Goal: Information Seeking & Learning: Learn about a topic

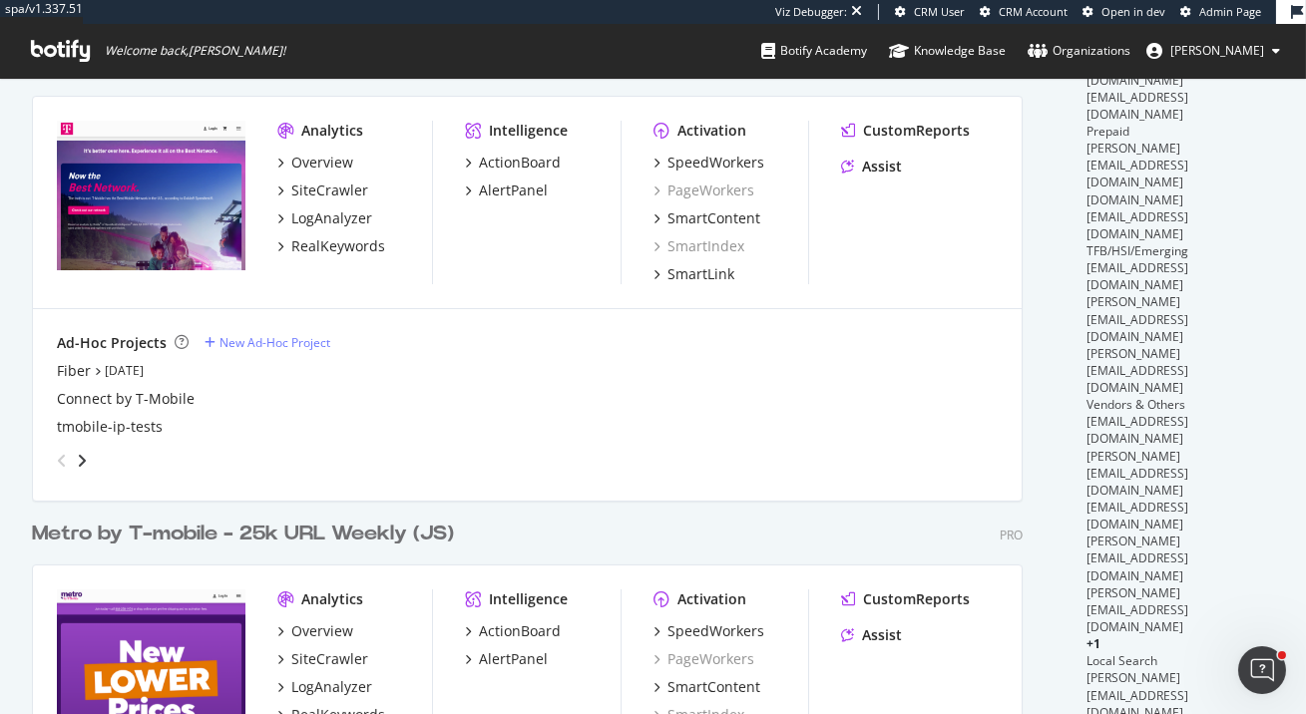
scroll to position [409, 0]
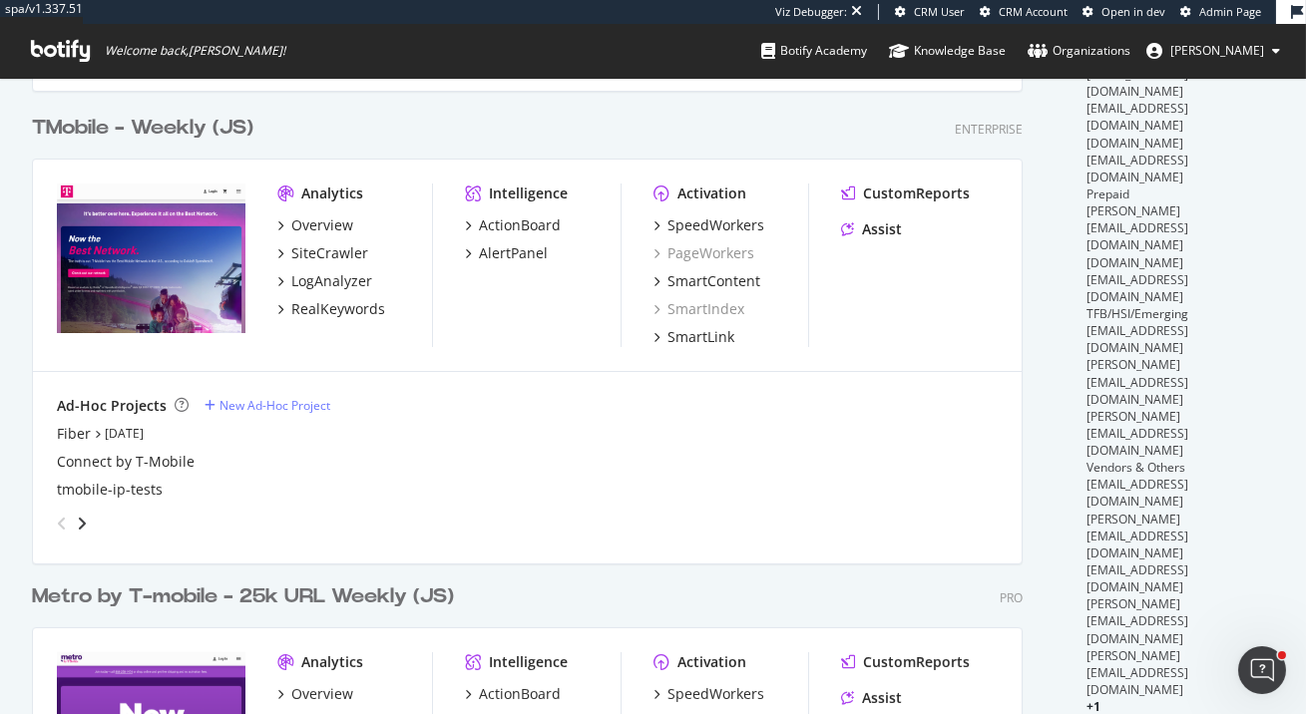
click at [199, 122] on div "TMobile - Weekly (JS)" at bounding box center [143, 128] width 222 height 29
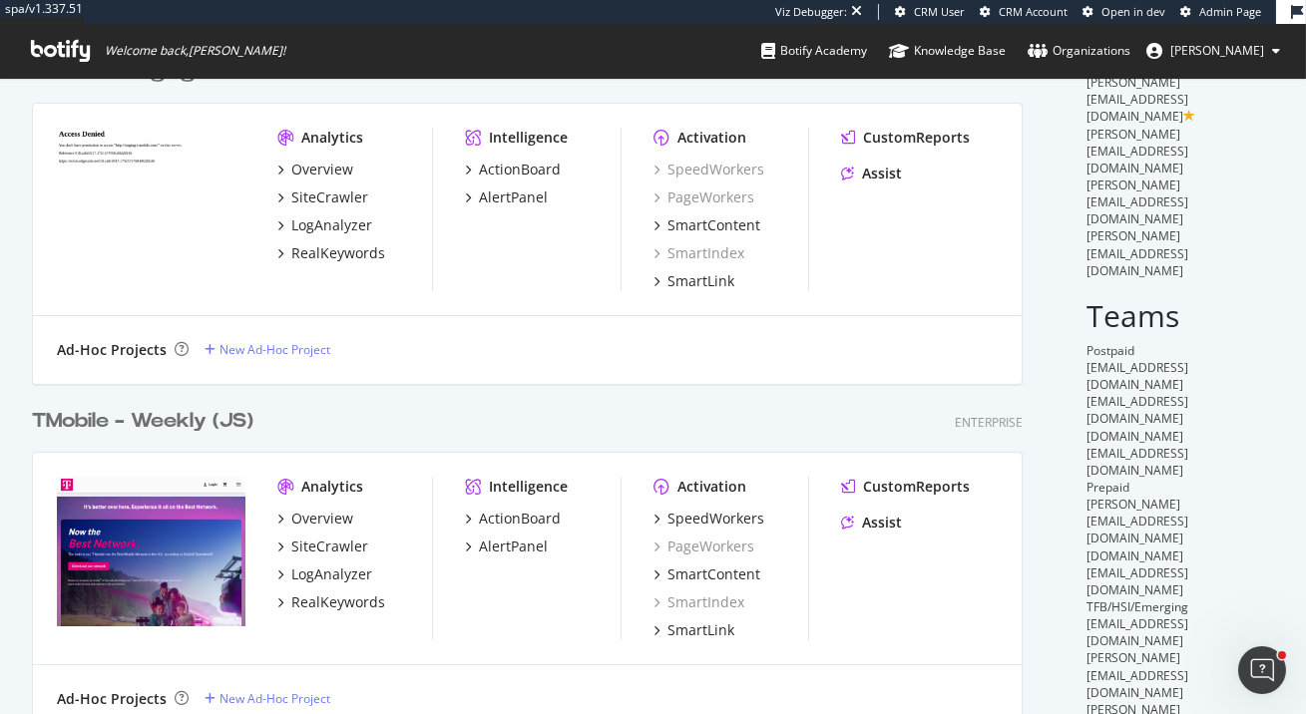
scroll to position [257, 0]
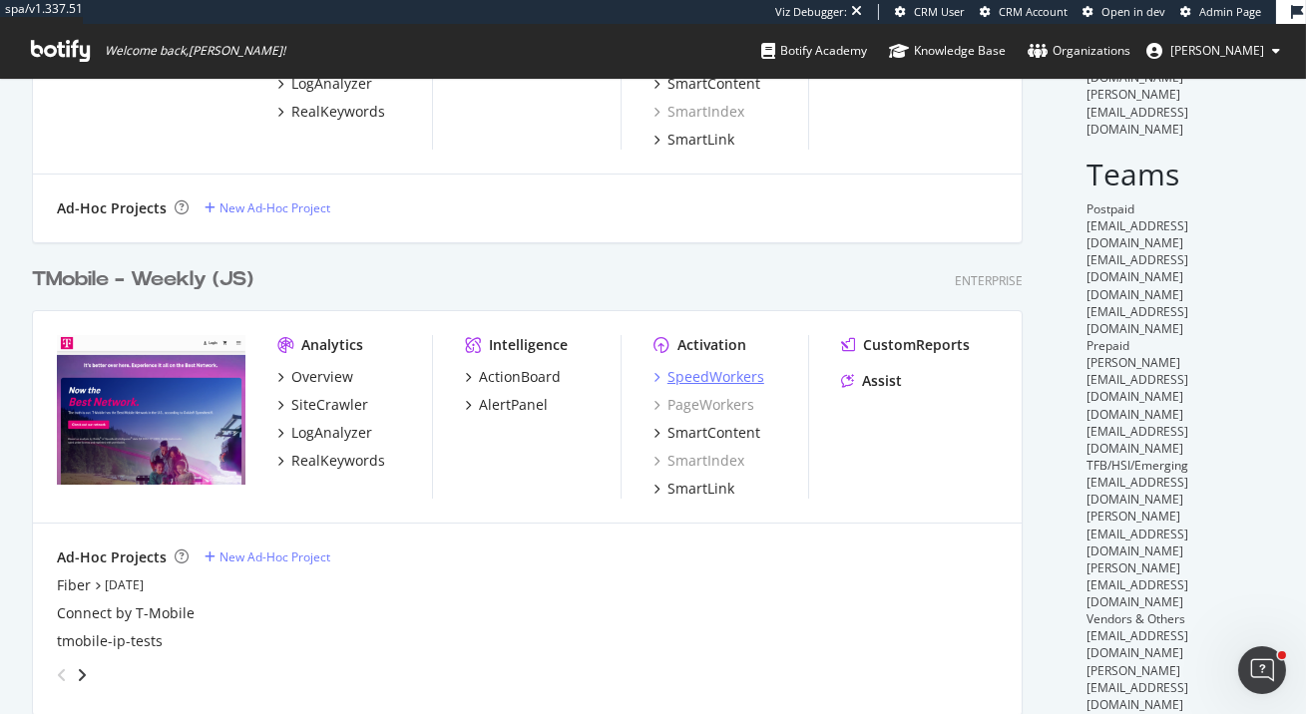
click at [745, 373] on div "SpeedWorkers" at bounding box center [716, 377] width 97 height 20
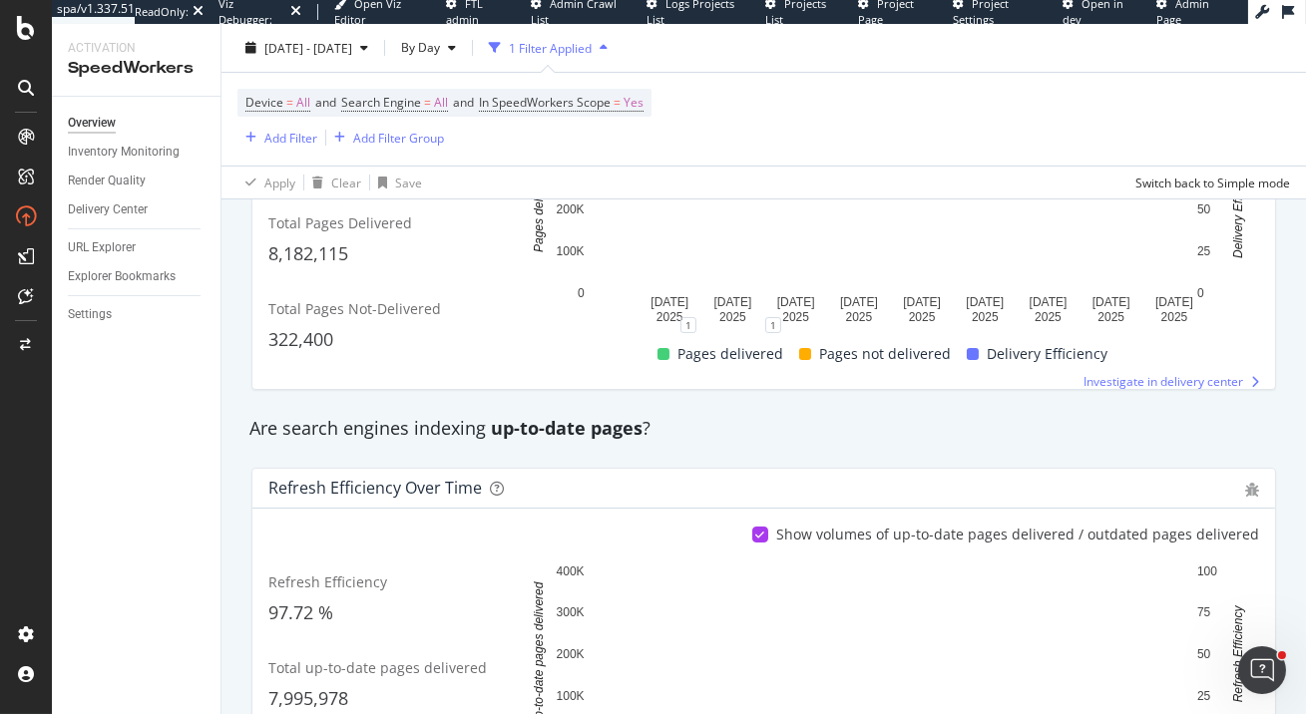
scroll to position [570, 0]
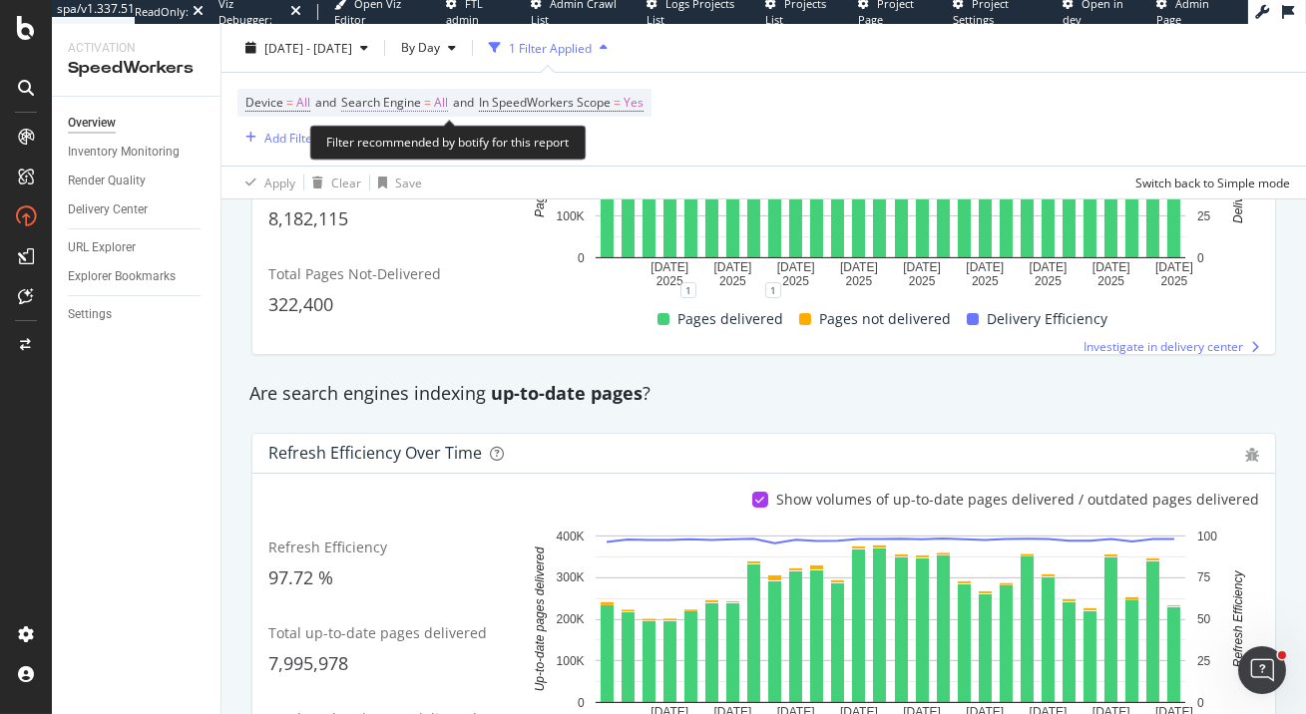
click at [416, 107] on span "Search Engine" at bounding box center [381, 102] width 80 height 17
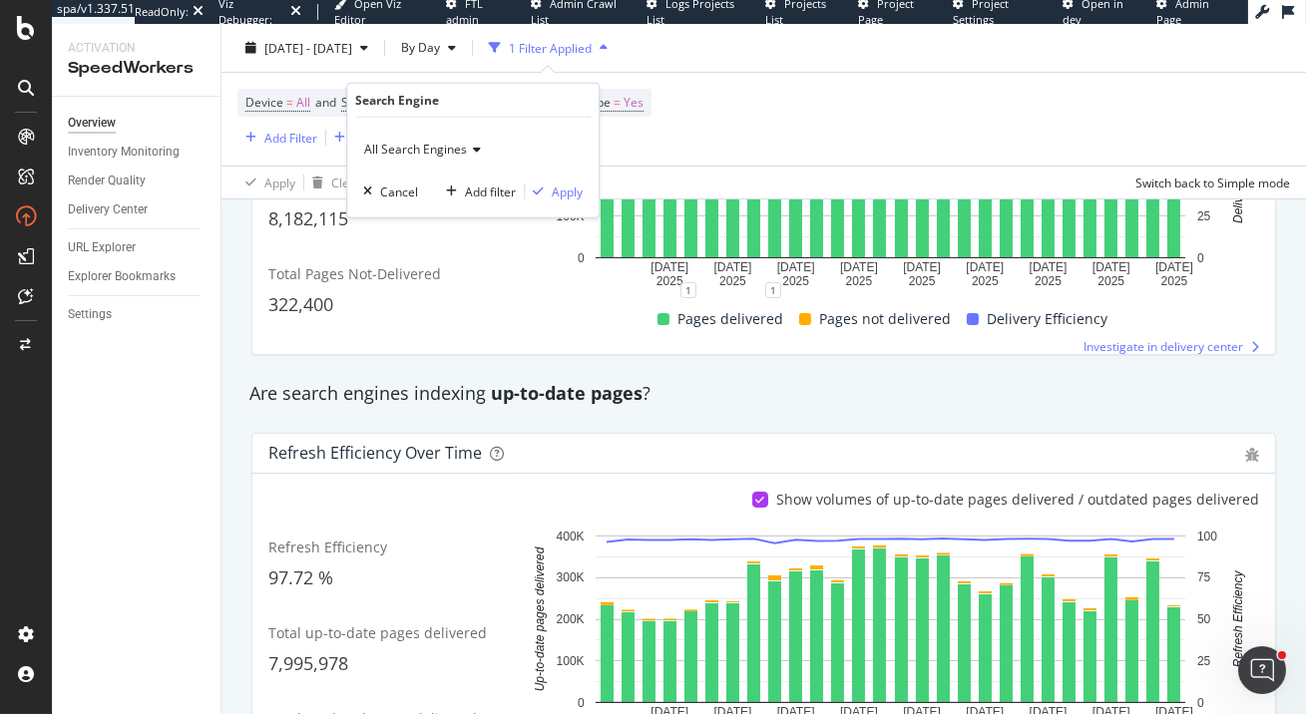
click at [447, 148] on span "All Search Engines" at bounding box center [415, 149] width 103 height 17
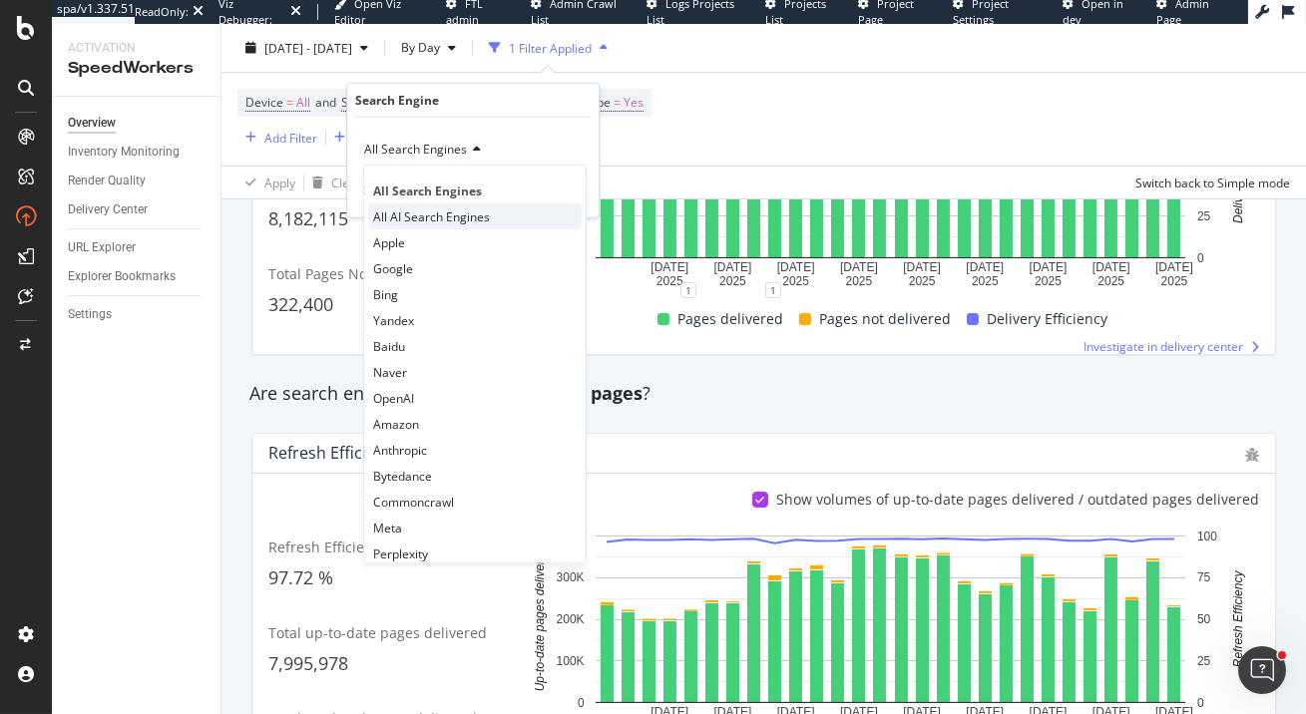
click at [454, 214] on span "All AI Search Engines" at bounding box center [431, 216] width 117 height 17
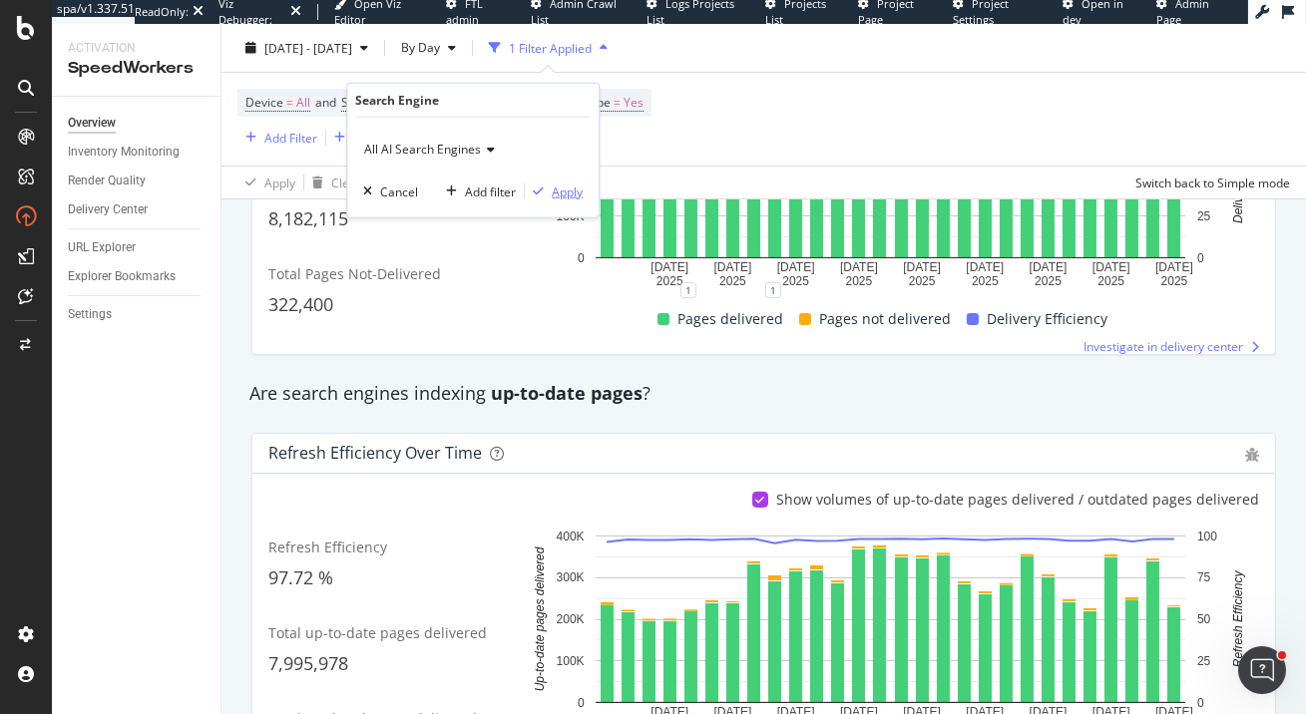
click at [553, 192] on div "Apply" at bounding box center [567, 191] width 31 height 17
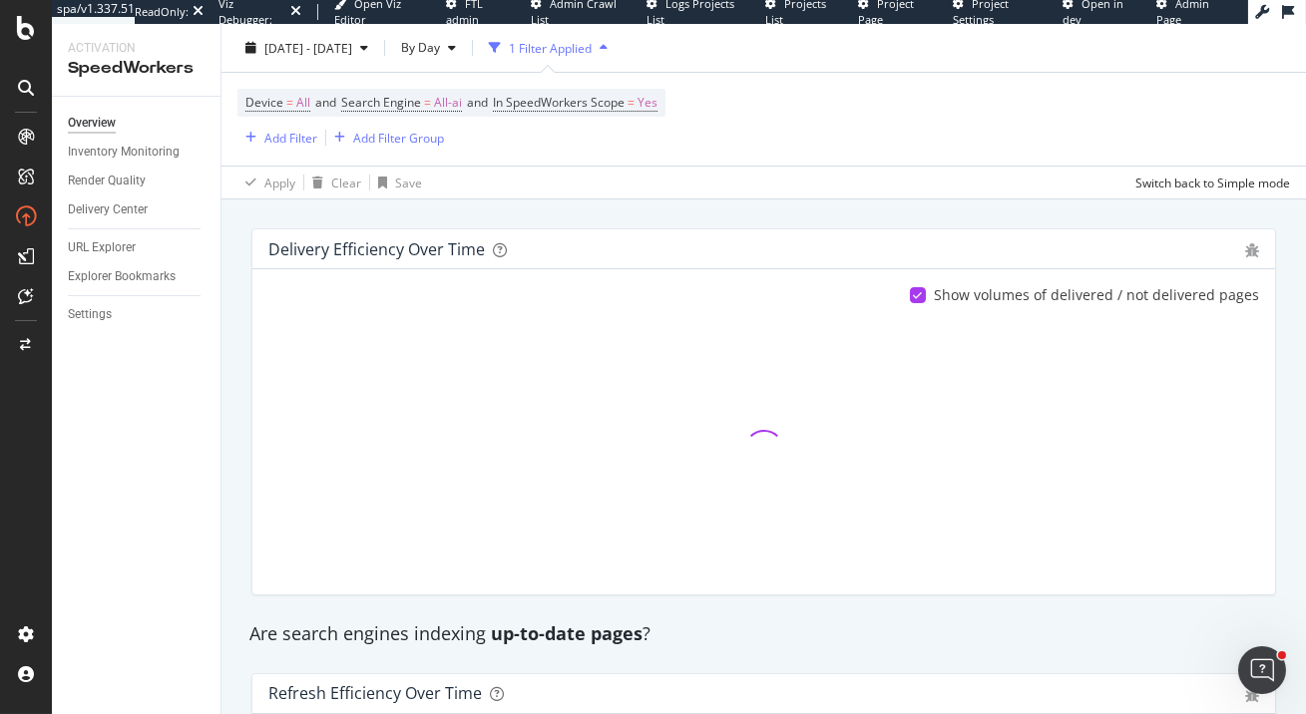
scroll to position [332, 0]
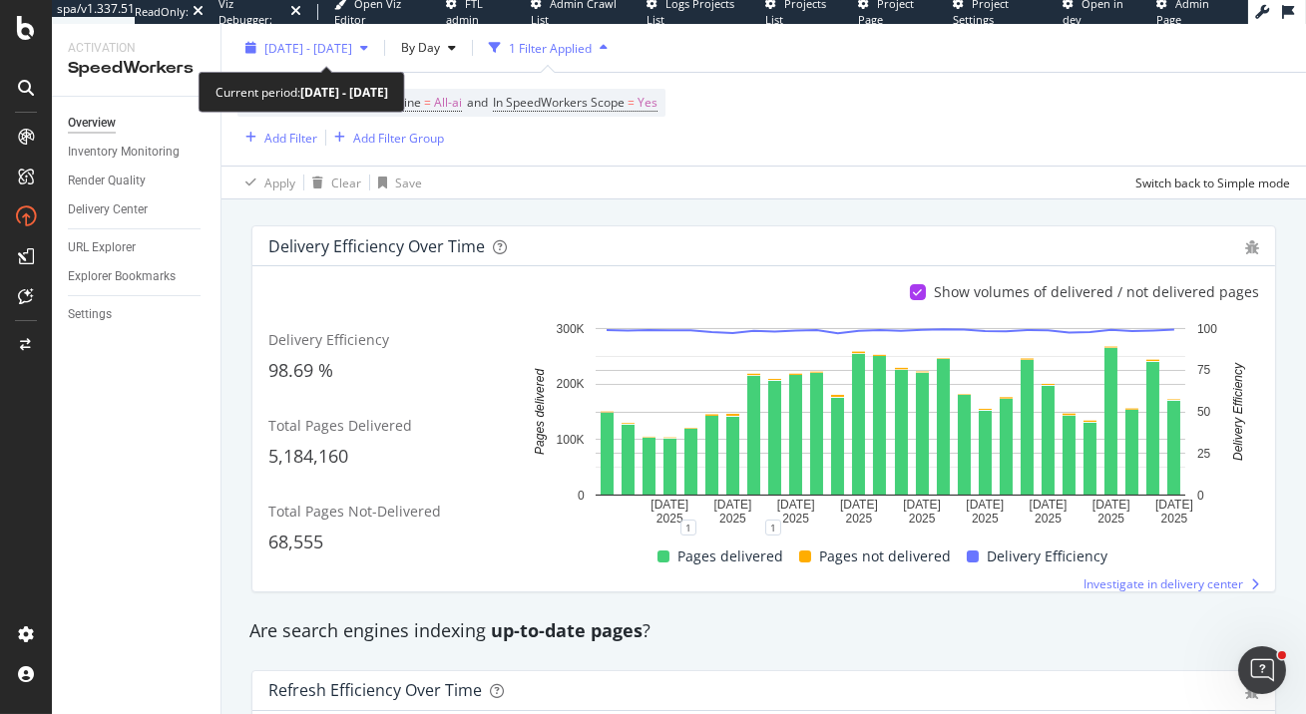
click at [352, 45] on span "2025 Sep. 4th - Oct. 1st" at bounding box center [308, 47] width 88 height 17
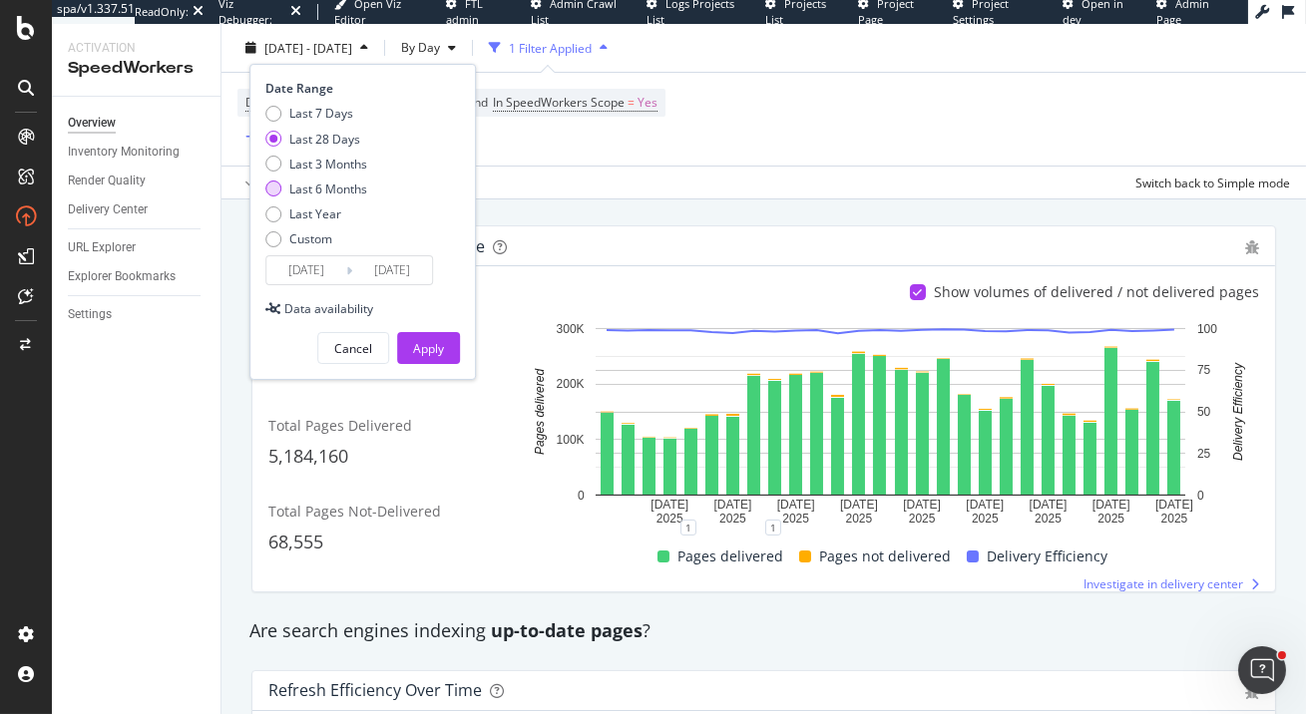
click at [351, 184] on div "Last 6 Months" at bounding box center [328, 189] width 78 height 17
click at [364, 163] on div "Last 3 Months" at bounding box center [328, 163] width 78 height 17
type input "2025/07/02"
click at [449, 345] on button "Apply" at bounding box center [428, 348] width 63 height 32
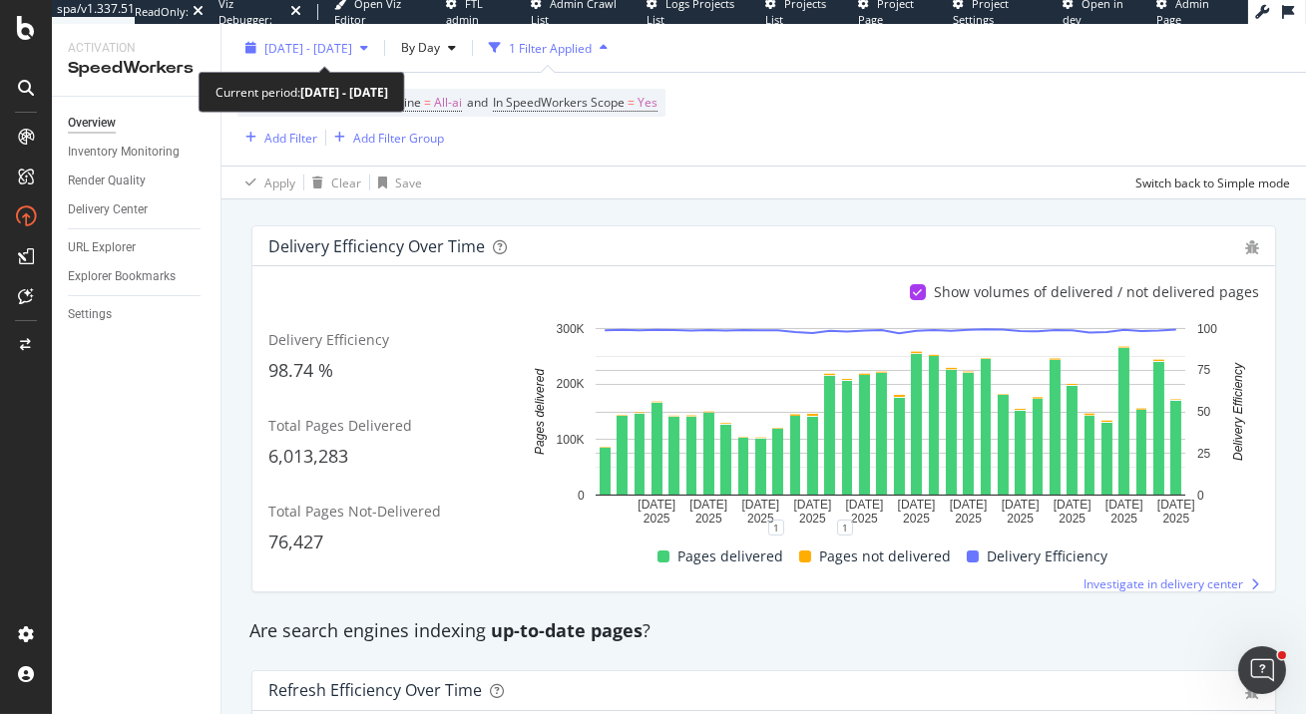
click at [352, 39] on span "2025 Jul. 2nd - Oct. 1st" at bounding box center [308, 47] width 88 height 17
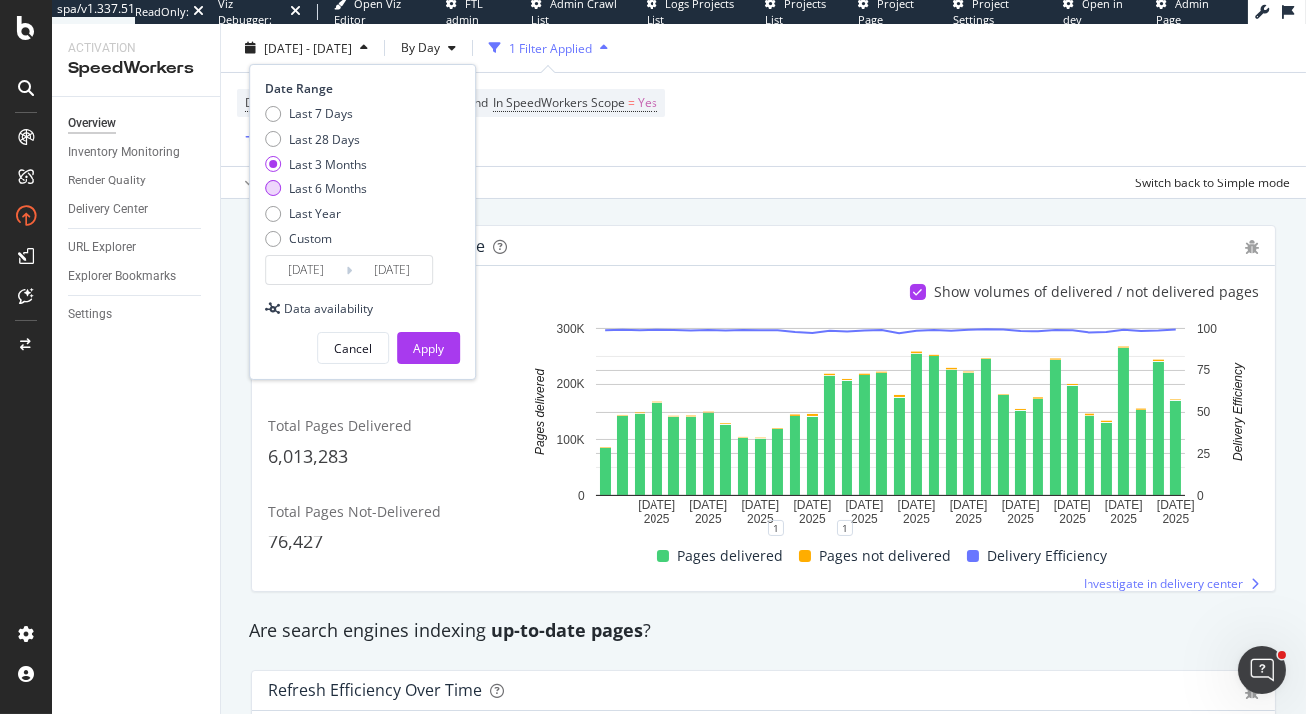
click at [349, 189] on div "Last 6 Months" at bounding box center [328, 189] width 78 height 17
type input "2025/04/02"
click at [421, 355] on div "Apply" at bounding box center [428, 348] width 31 height 17
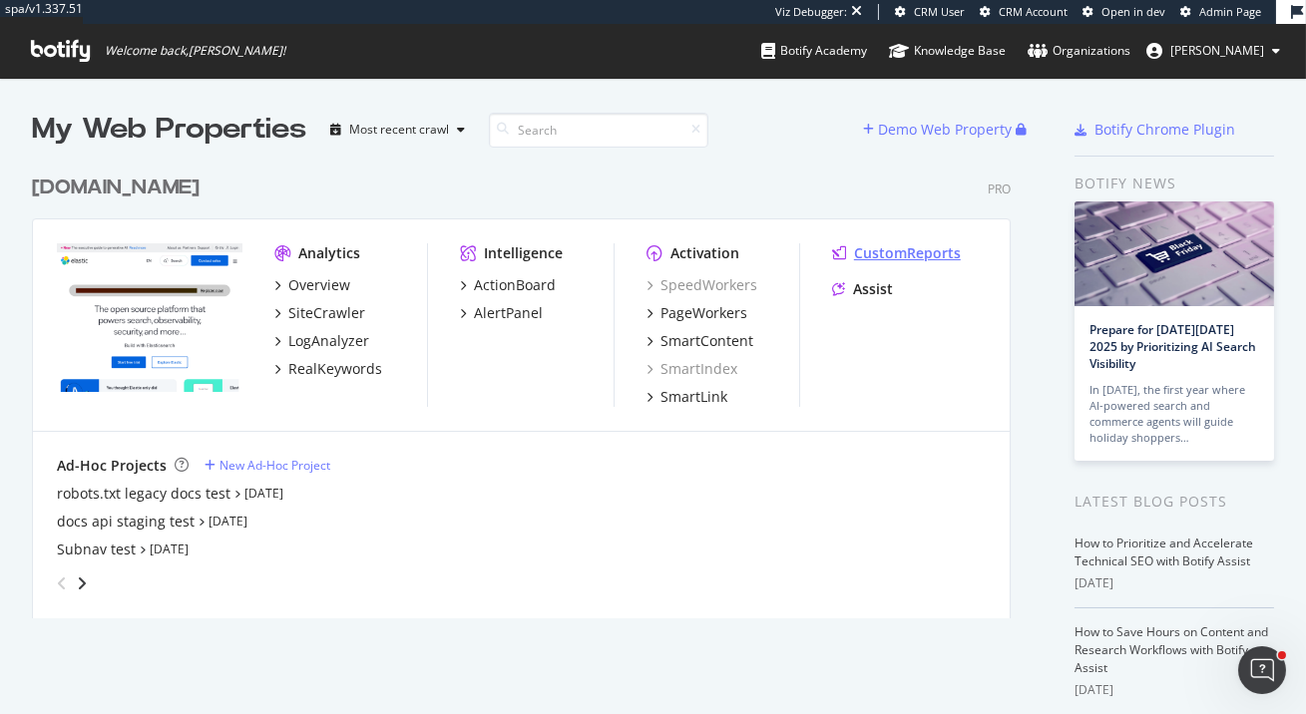
click at [891, 255] on div "CustomReports" at bounding box center [907, 253] width 107 height 20
click at [513, 285] on div "ActionBoard" at bounding box center [515, 285] width 82 height 20
click at [313, 305] on div "SiteCrawler" at bounding box center [326, 313] width 77 height 20
click at [344, 338] on div "LogAnalyzer" at bounding box center [328, 341] width 81 height 20
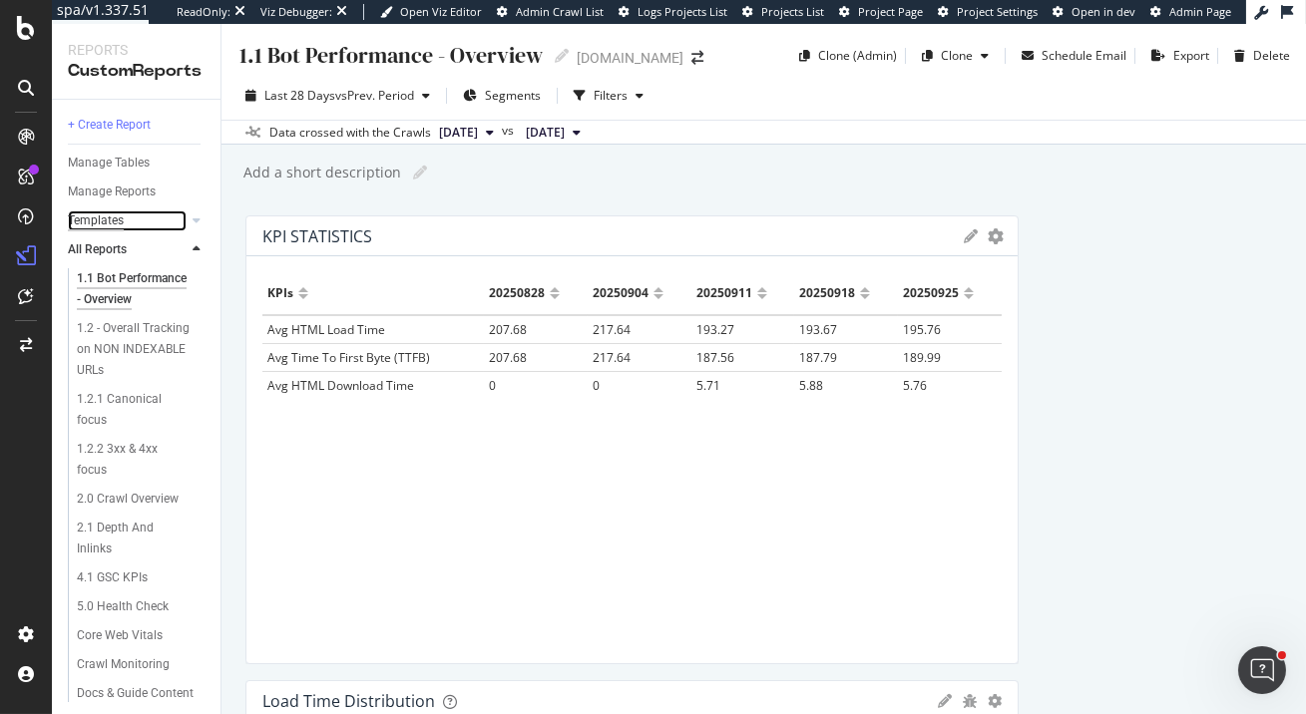
click at [110, 227] on div "Templates" at bounding box center [96, 221] width 56 height 21
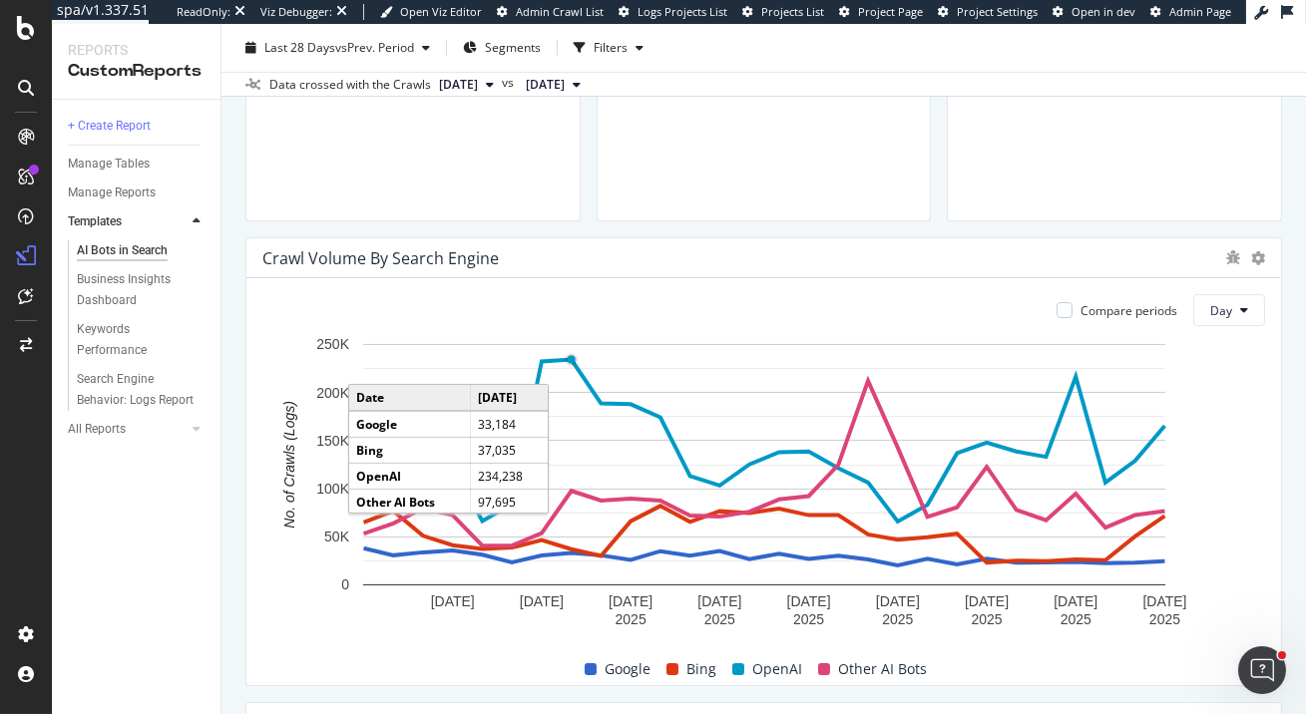
scroll to position [910, 0]
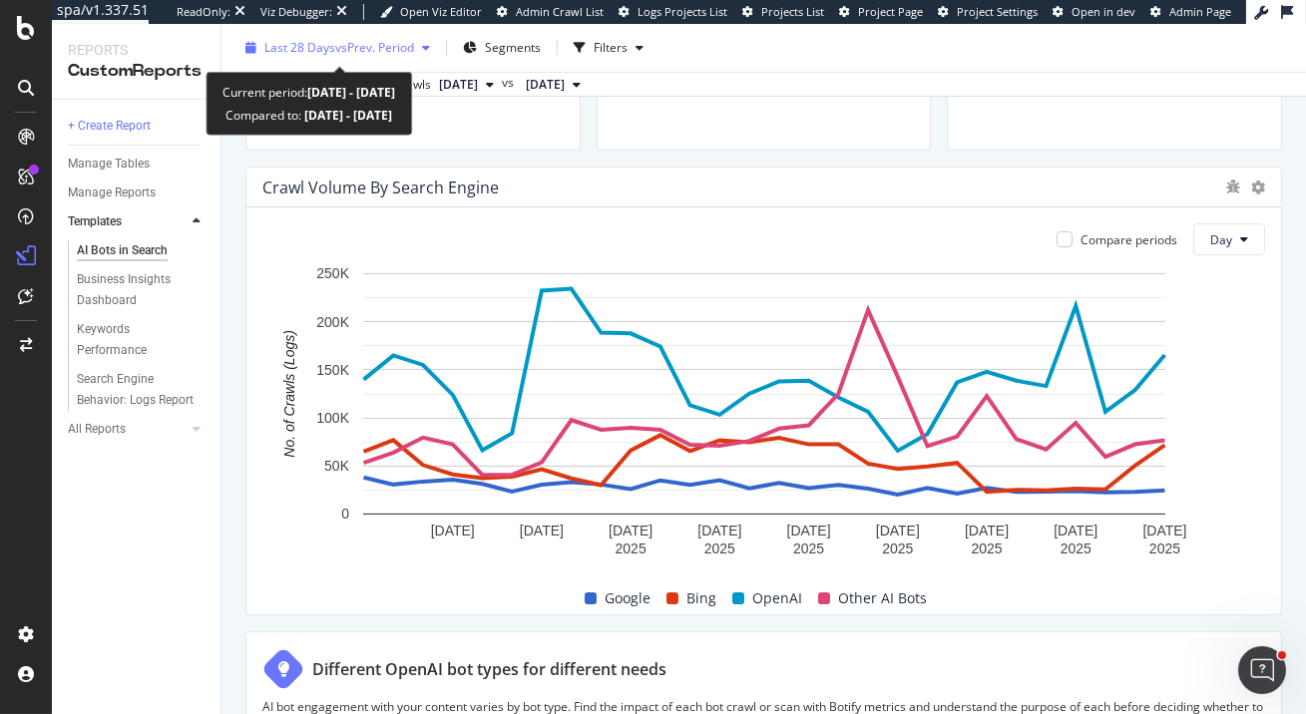
click at [357, 45] on span "vs Prev. Period" at bounding box center [374, 47] width 79 height 17
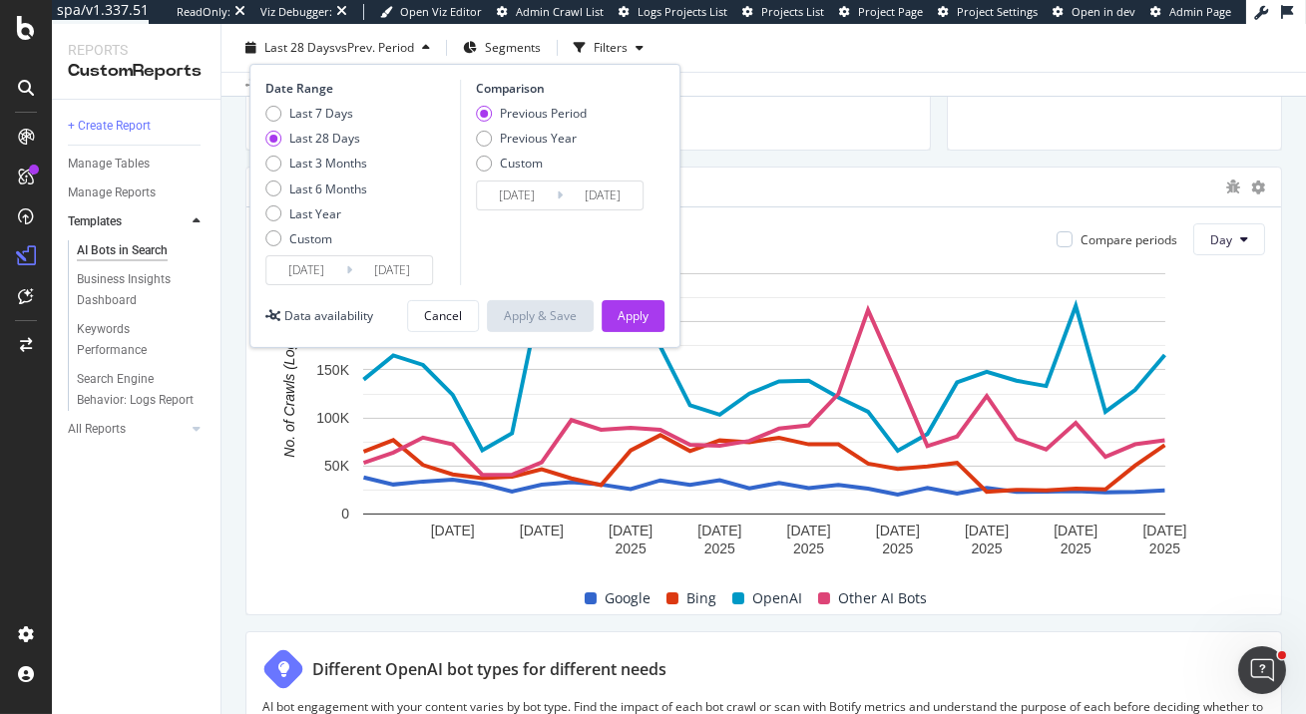
click at [351, 179] on div "Last 7 Days Last 28 Days Last 3 Months Last 6 Months Last Year Custom" at bounding box center [316, 180] width 102 height 151
click at [352, 196] on div "Last 6 Months" at bounding box center [328, 189] width 78 height 17
type input "2025/03/30"
type input "2024/09/27"
type input "2025/03/29"
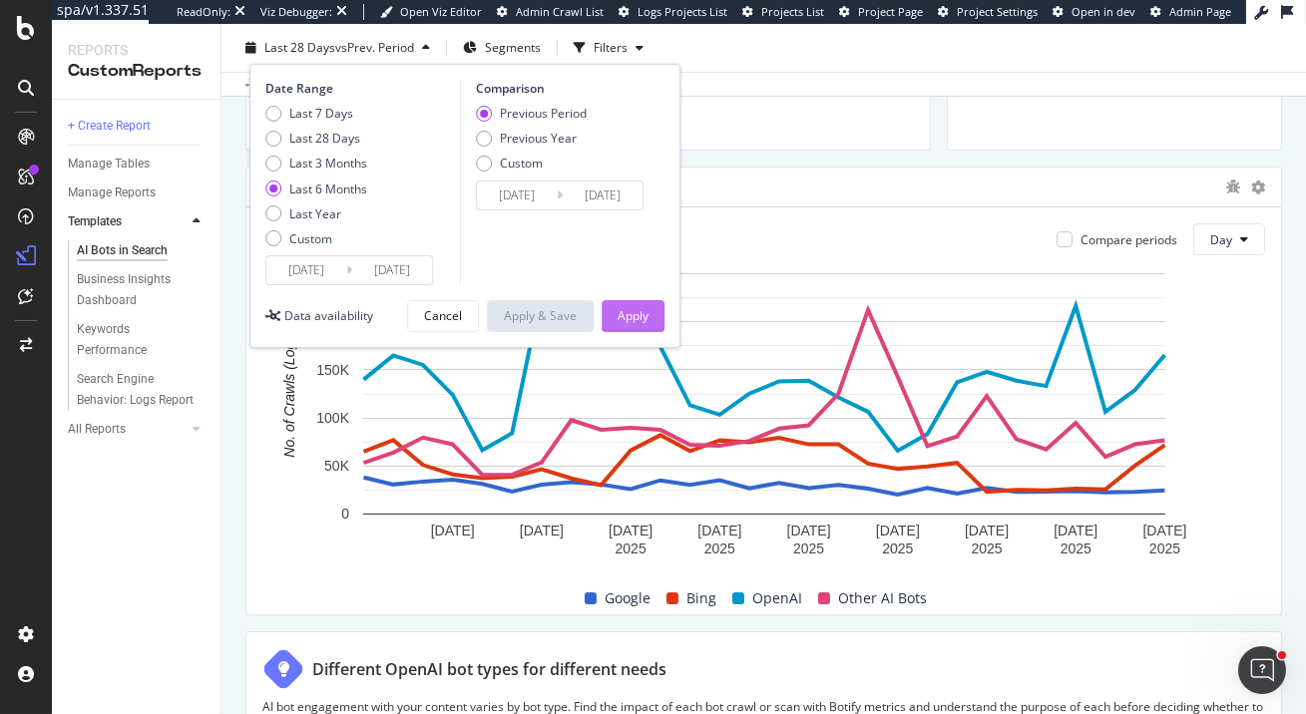
click at [649, 322] on button "Apply" at bounding box center [633, 316] width 63 height 32
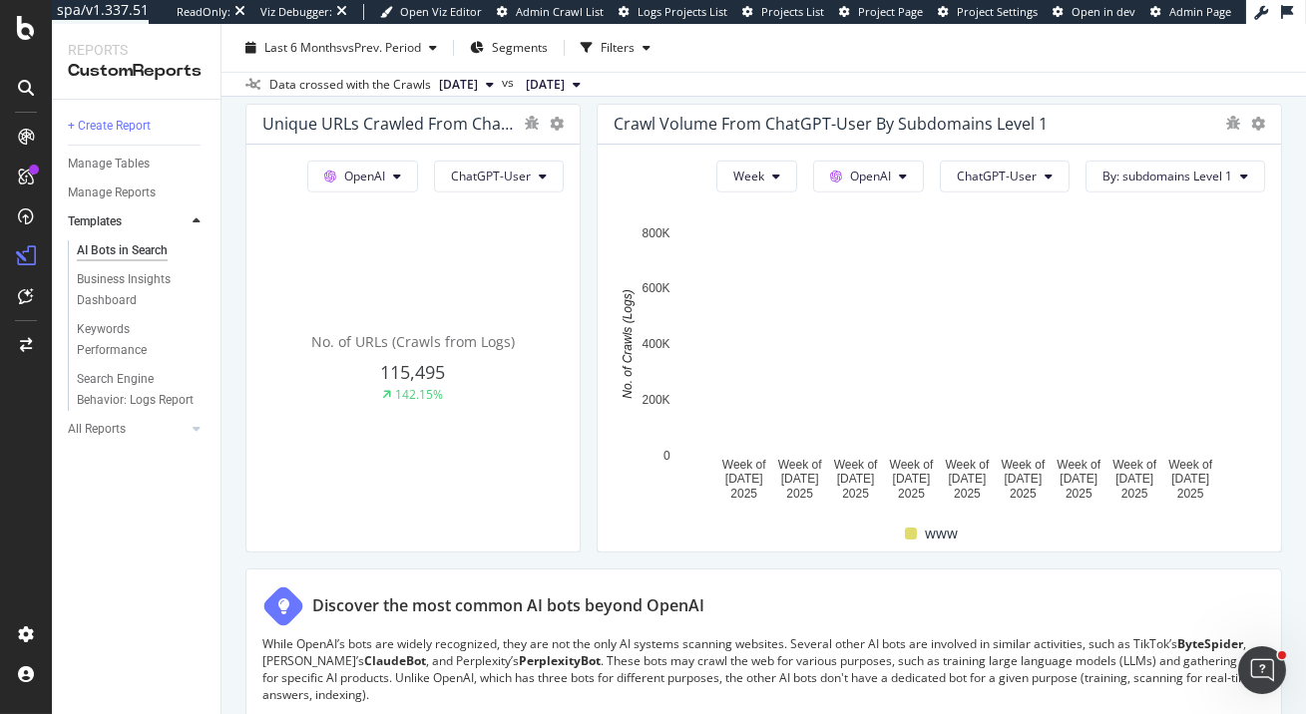
scroll to position [2286, 0]
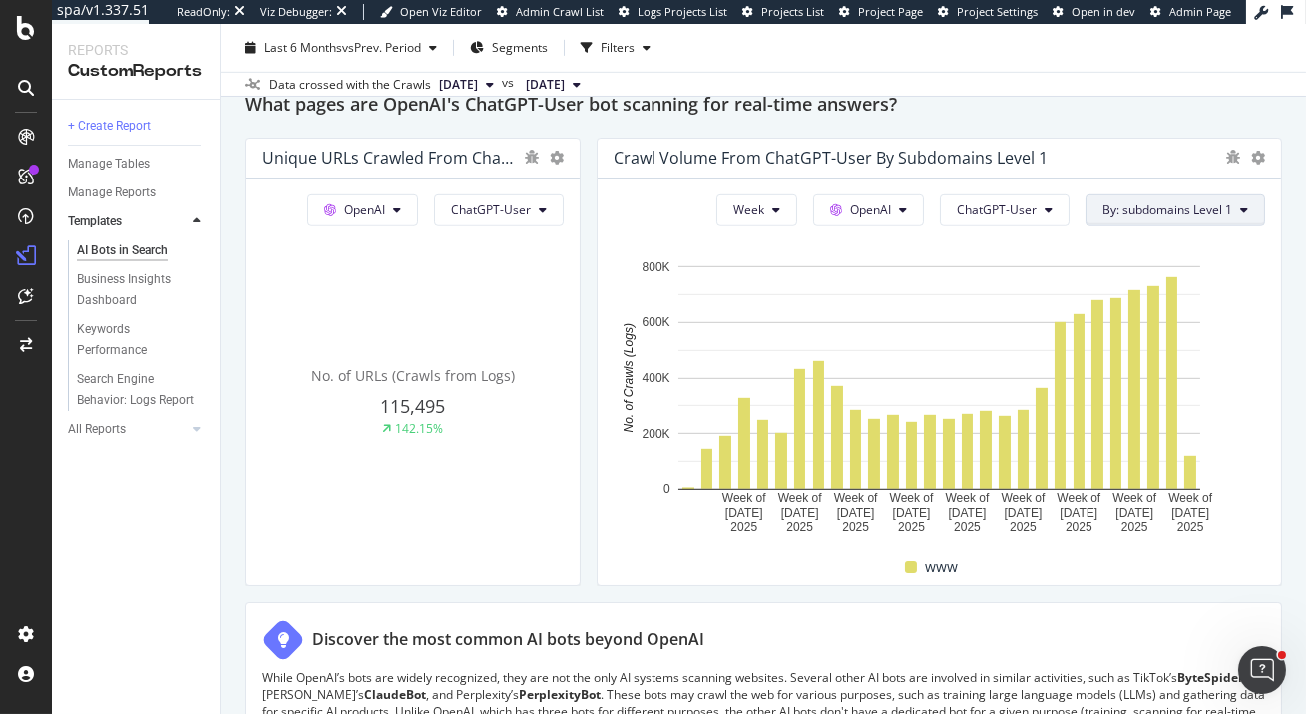
click at [1152, 209] on span "By: subdomains Level 1" at bounding box center [1168, 210] width 130 height 17
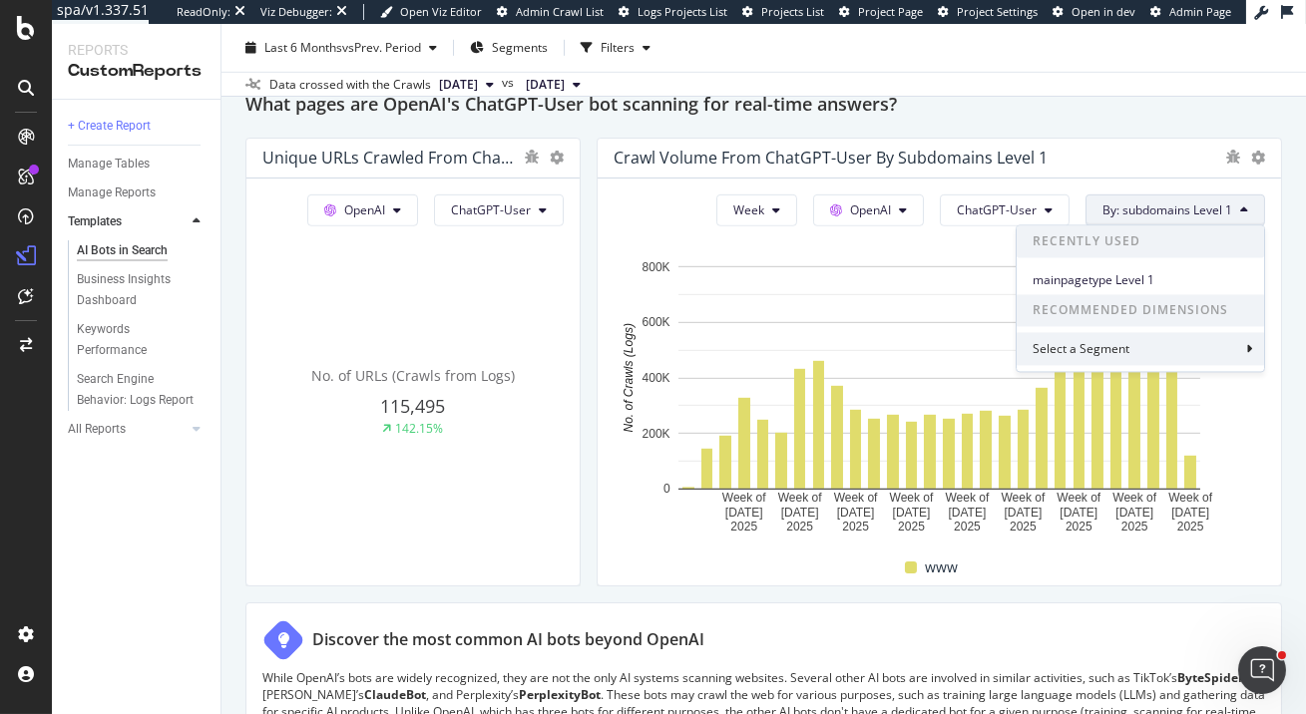
click at [1169, 340] on div "Select a Segment" at bounding box center [1140, 348] width 247 height 33
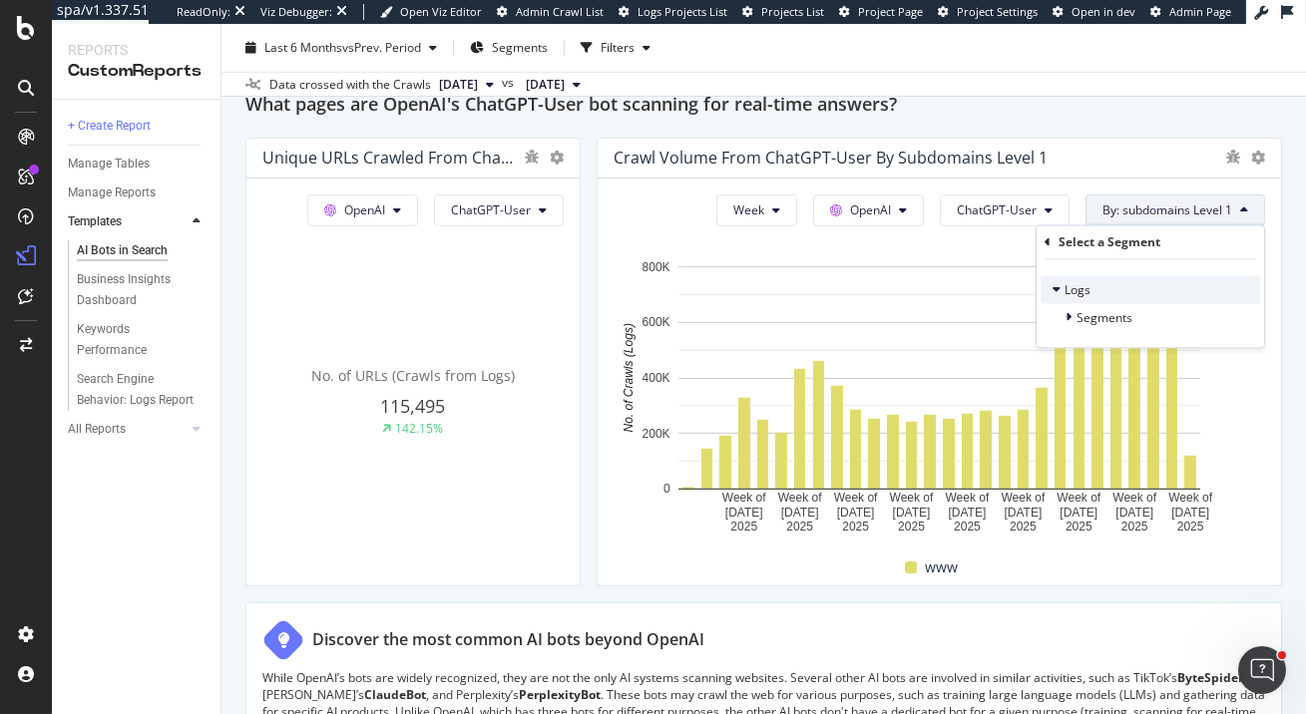
click at [1094, 291] on div "Logs" at bounding box center [1151, 290] width 220 height 28
click at [1114, 293] on div "Logs" at bounding box center [1151, 290] width 220 height 28
click at [1132, 342] on div "Logs Segments" at bounding box center [1151, 304] width 228 height 88
click at [1132, 330] on div "Segments" at bounding box center [1151, 318] width 220 height 28
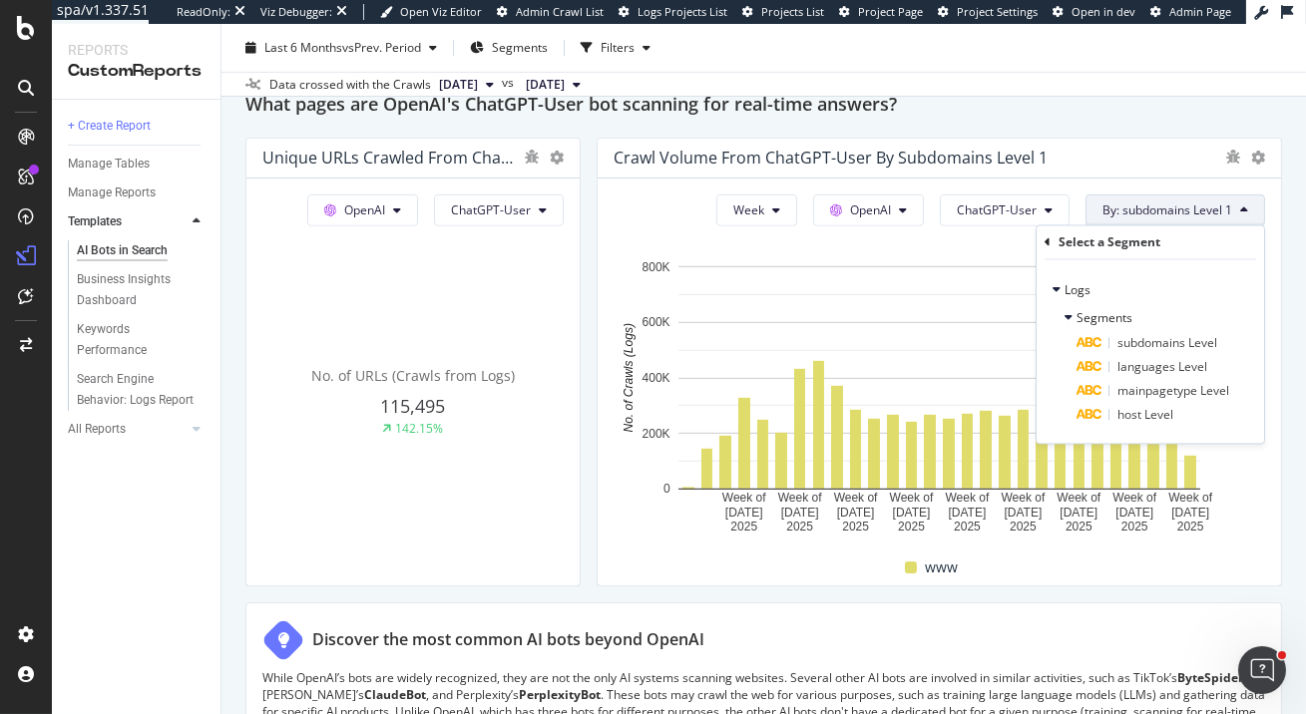
click at [1052, 249] on div "Select a Segment" at bounding box center [1151, 243] width 212 height 34
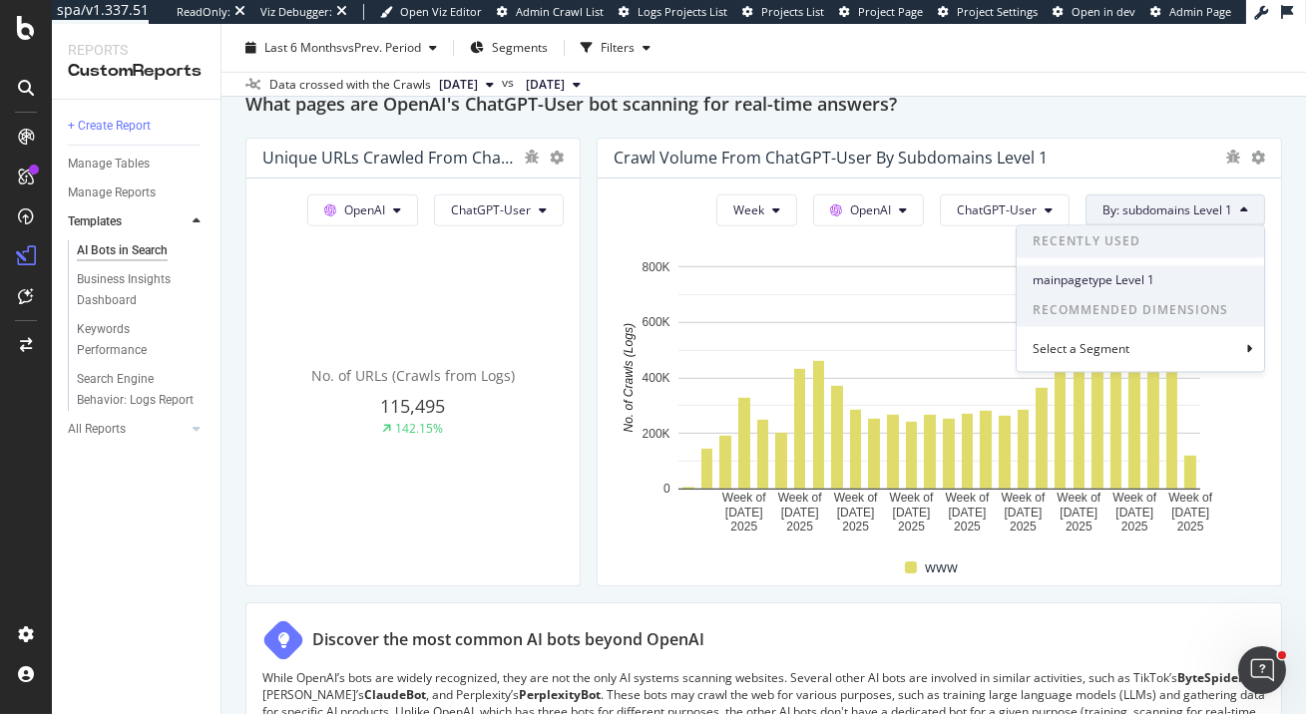
click at [1130, 277] on span "mainpagetype Level 1" at bounding box center [1141, 280] width 216 height 18
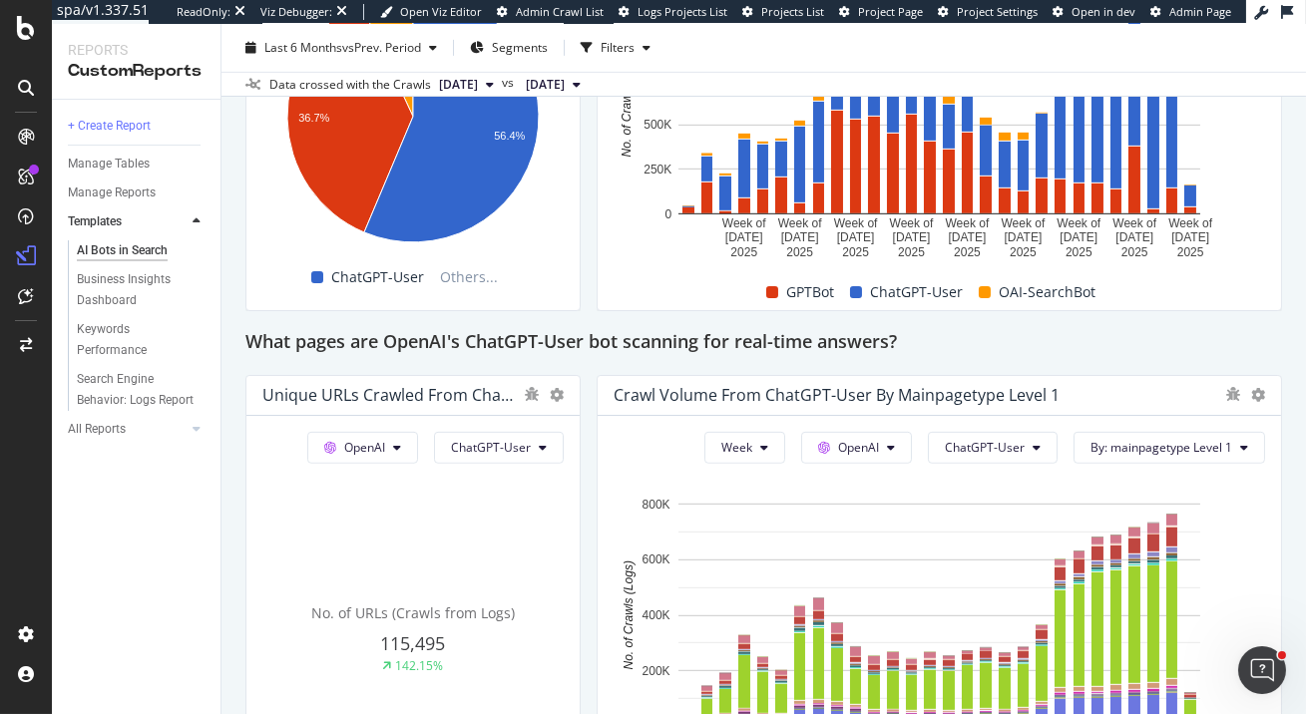
scroll to position [2249, 0]
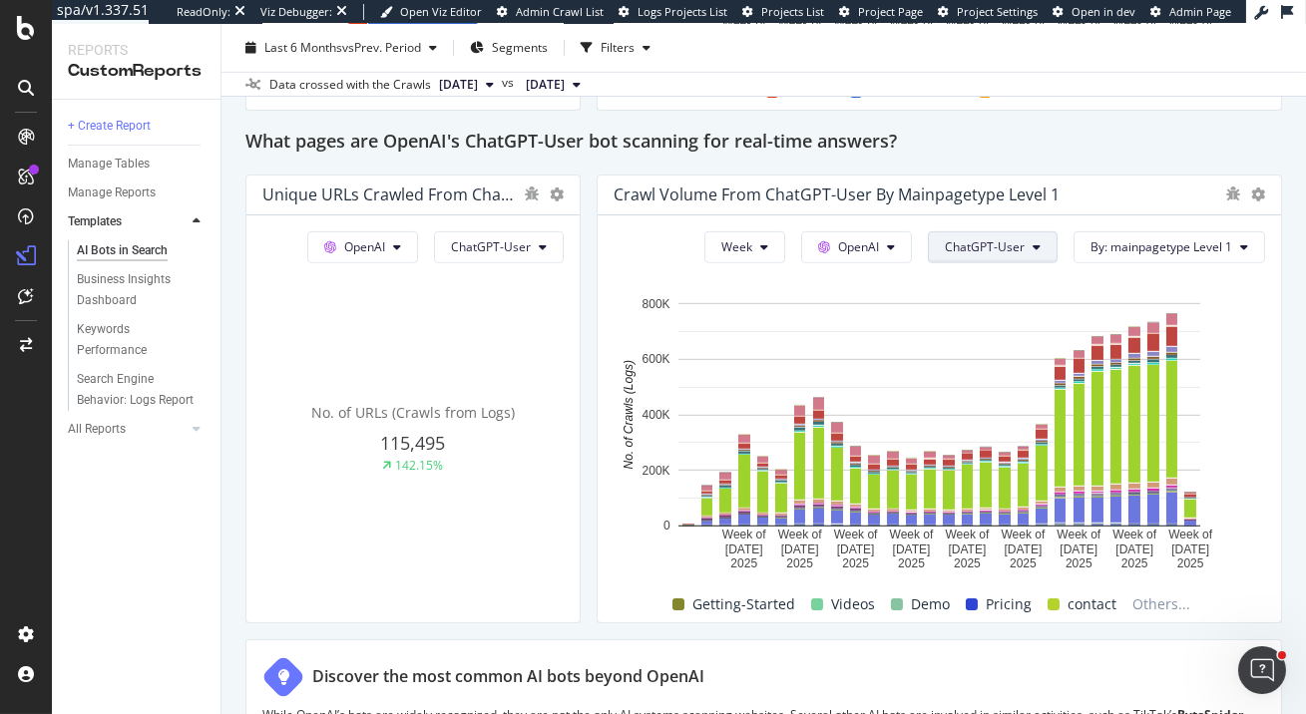
click at [1044, 239] on button "ChatGPT-User" at bounding box center [993, 248] width 130 height 32
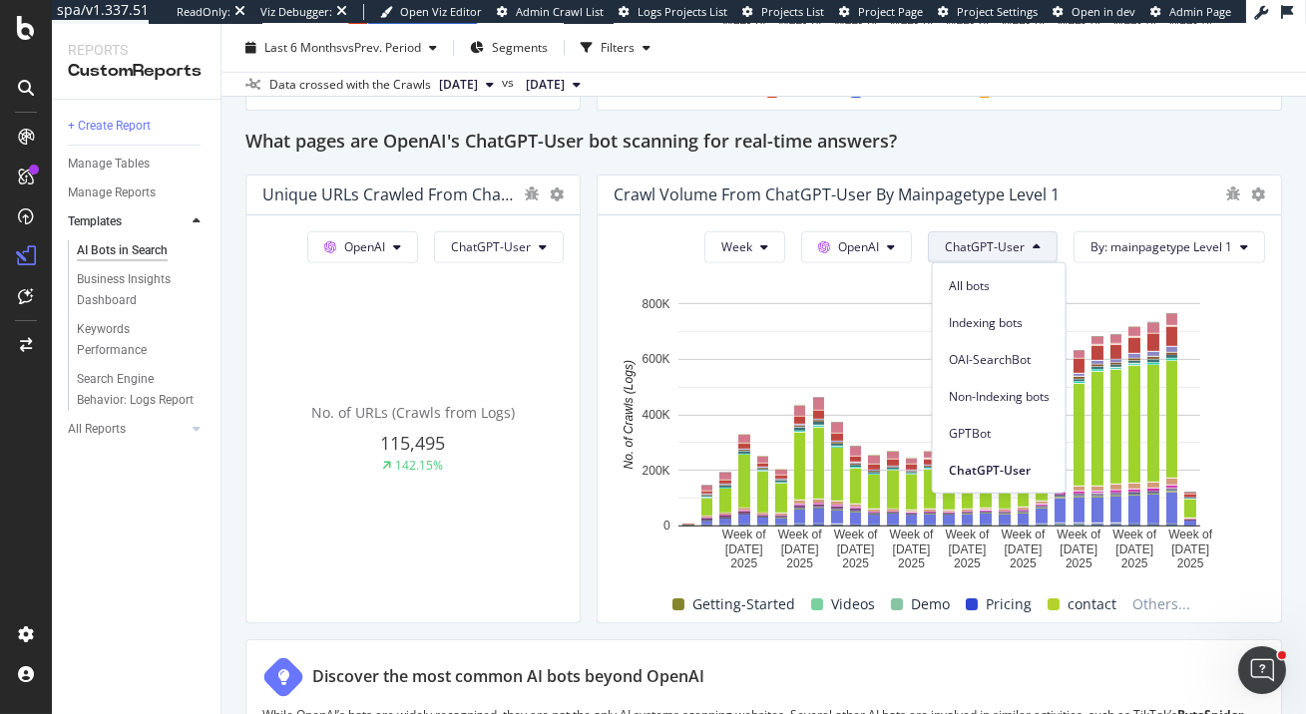
click at [1044, 239] on button "ChatGPT-User" at bounding box center [993, 248] width 130 height 32
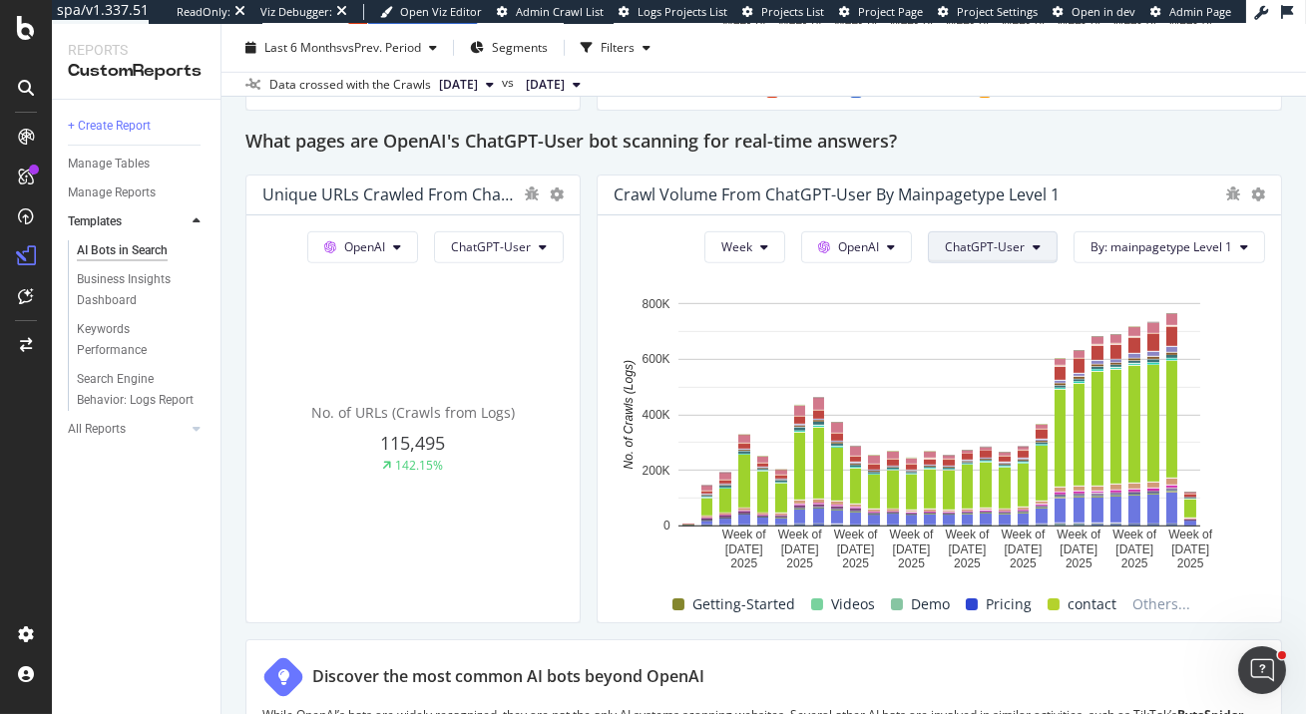
click at [1044, 239] on button "ChatGPT-User" at bounding box center [993, 248] width 130 height 32
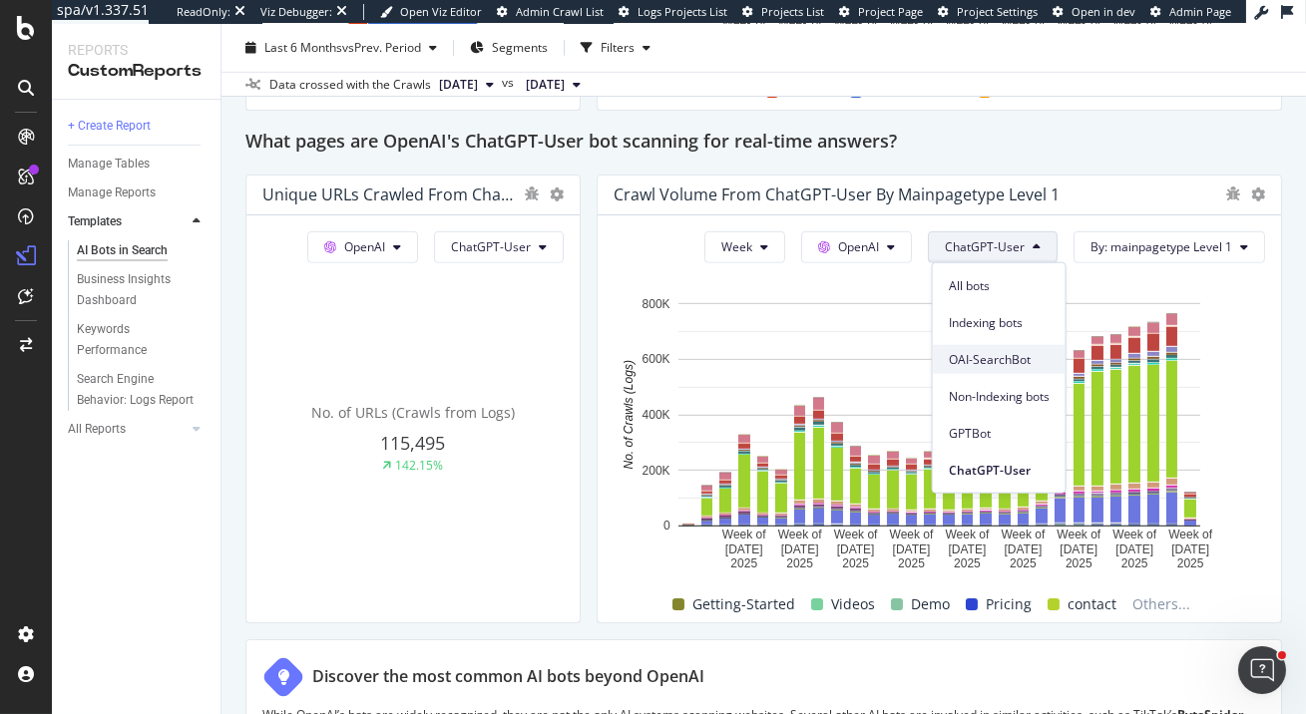
click at [1024, 369] on div "OAI-SearchBot" at bounding box center [999, 359] width 133 height 29
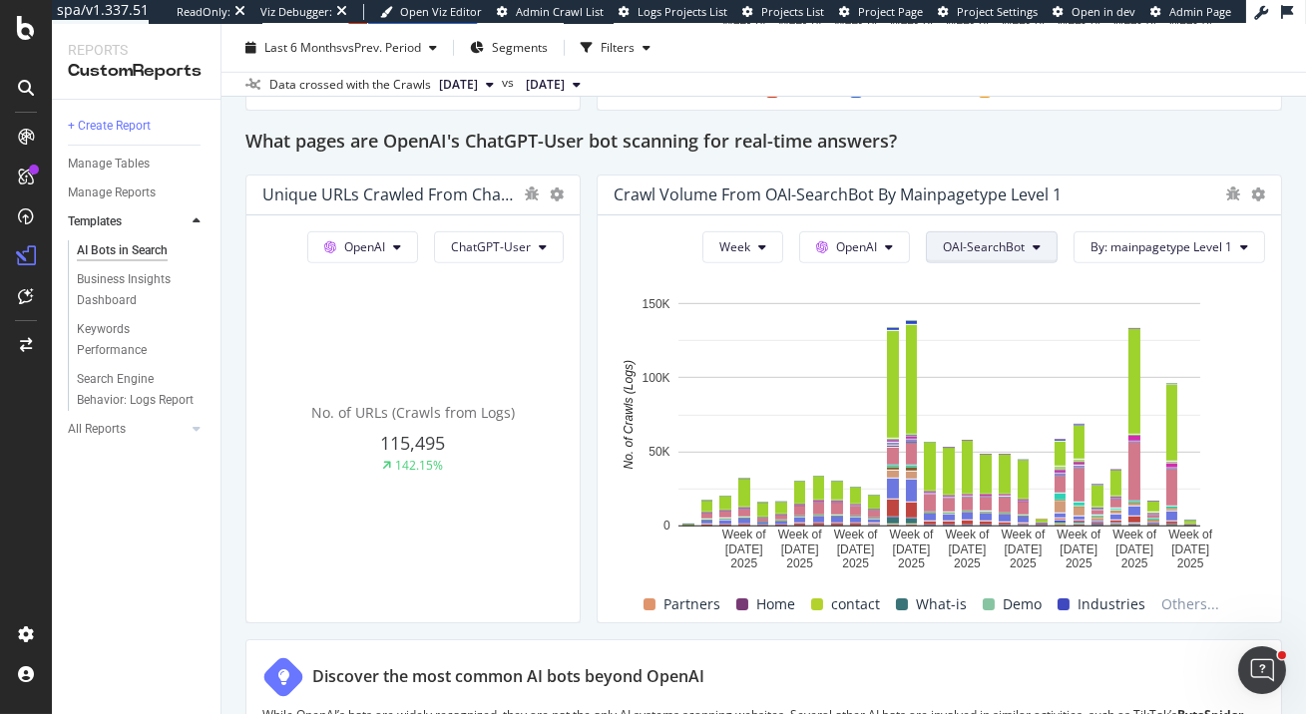
click at [1037, 251] on icon at bounding box center [1037, 247] width 8 height 12
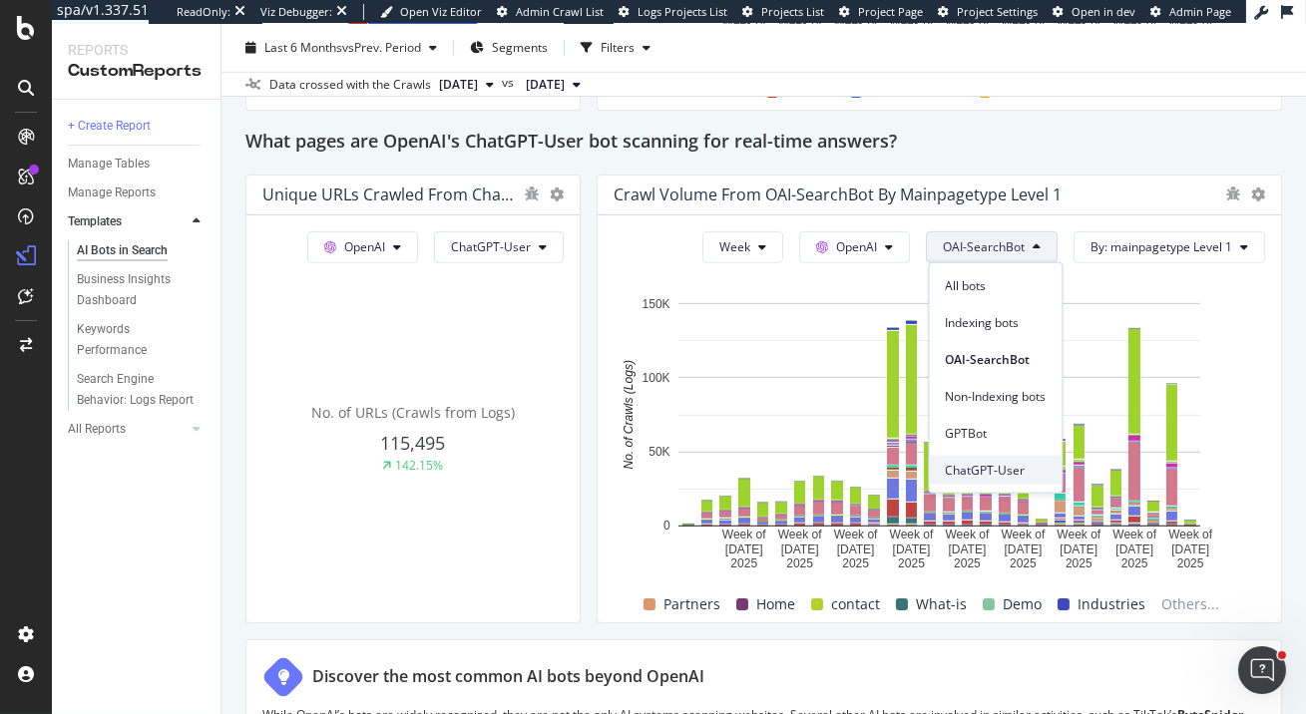
click at [975, 469] on span "ChatGPT-User" at bounding box center [995, 470] width 101 height 18
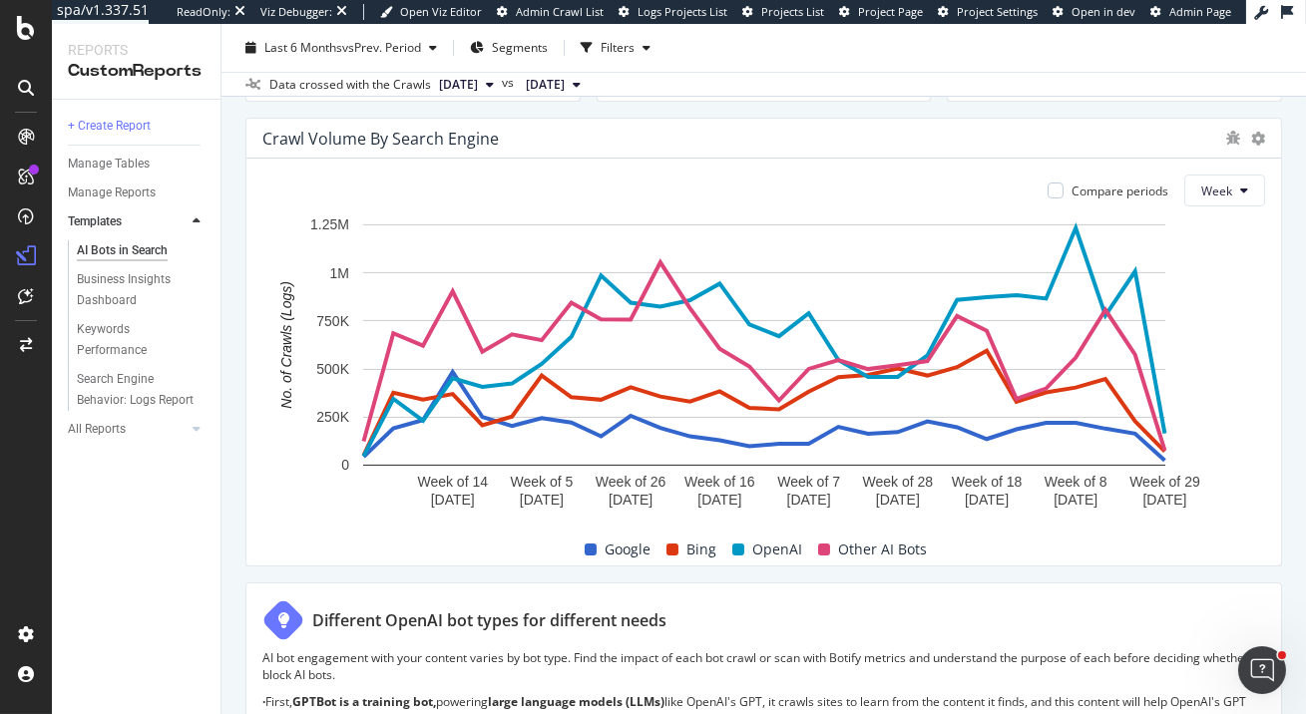
scroll to position [973, 0]
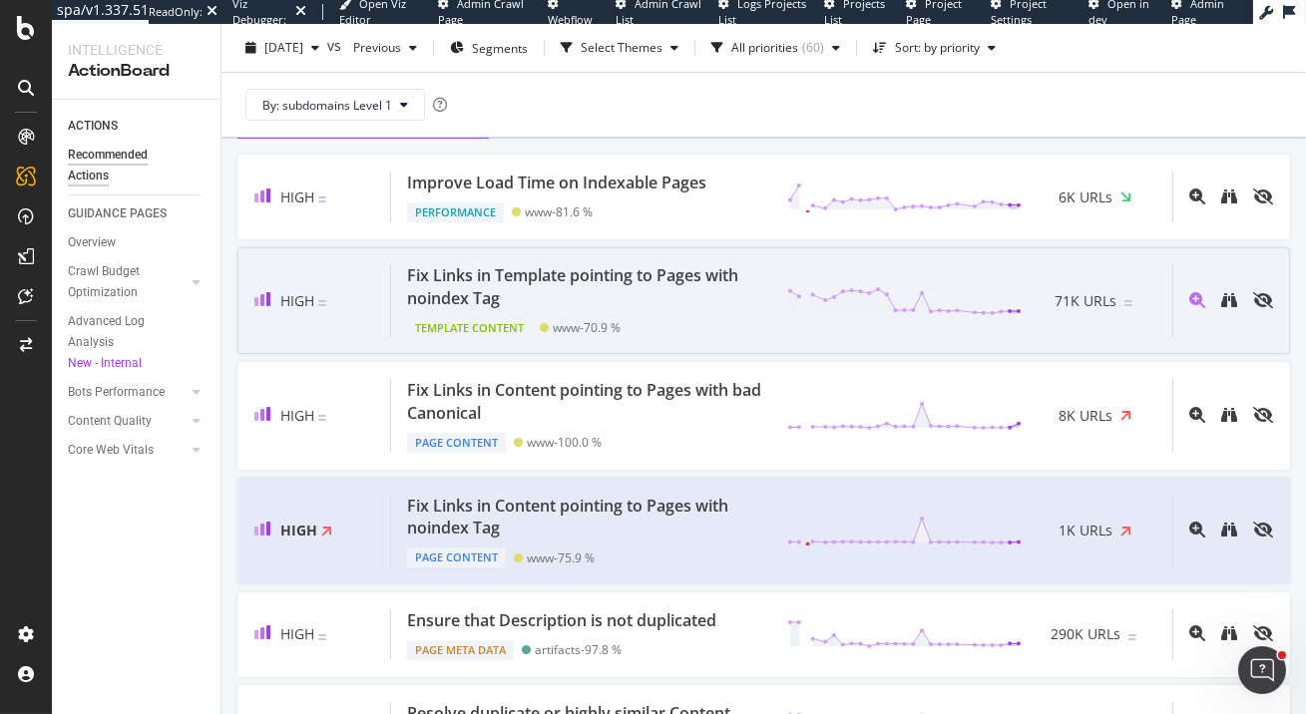
scroll to position [91, 0]
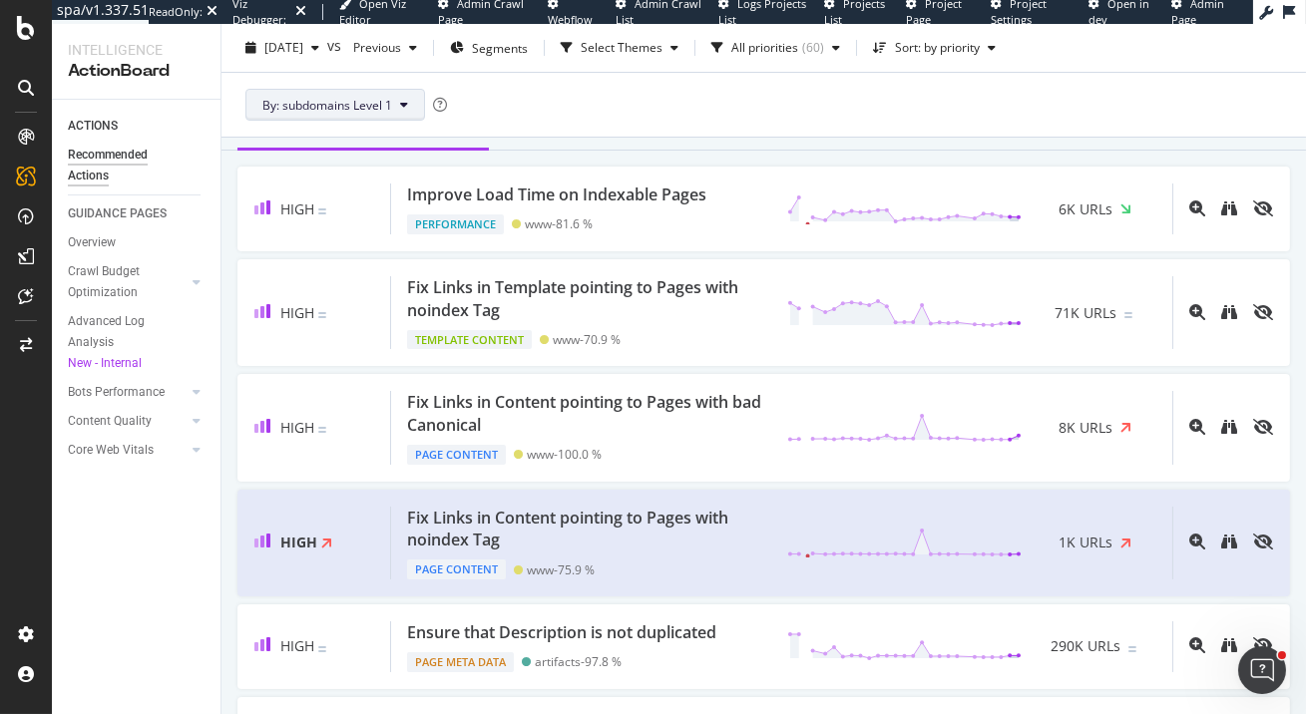
click at [380, 104] on span "By: subdomains Level 1" at bounding box center [327, 104] width 130 height 17
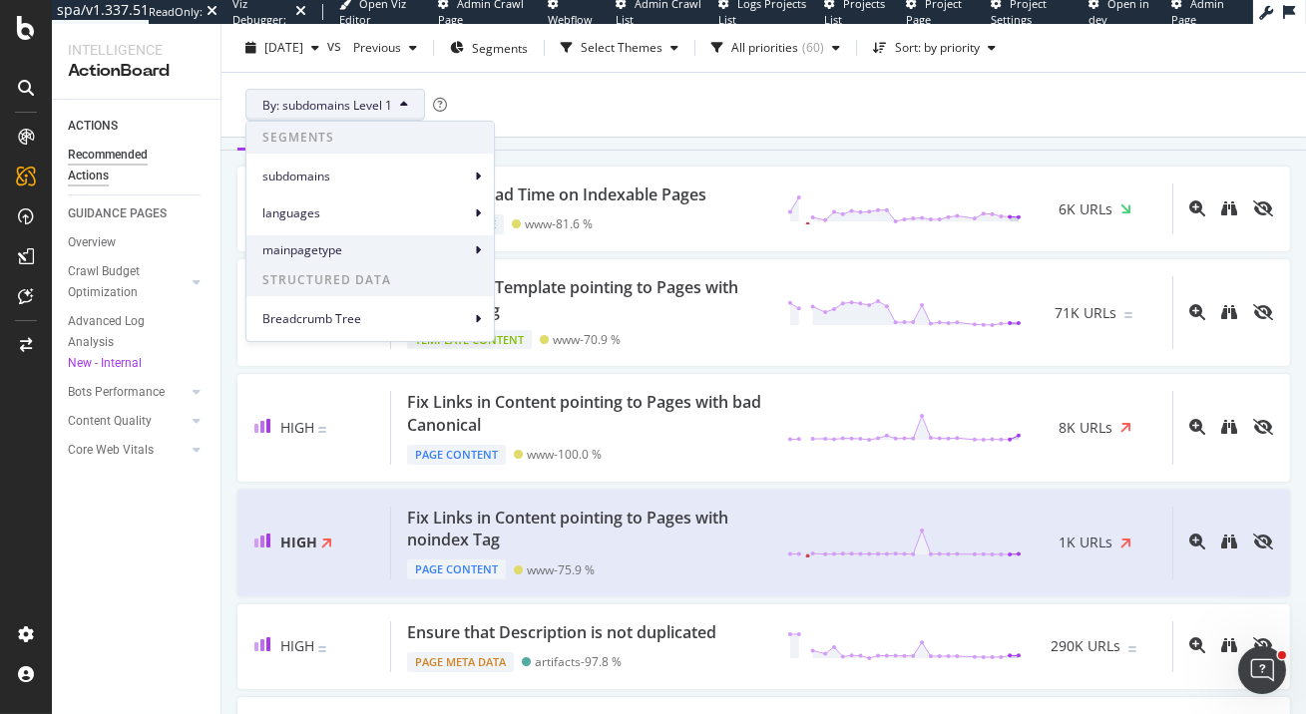
click at [365, 246] on span "mainpagetype" at bounding box center [366, 249] width 208 height 18
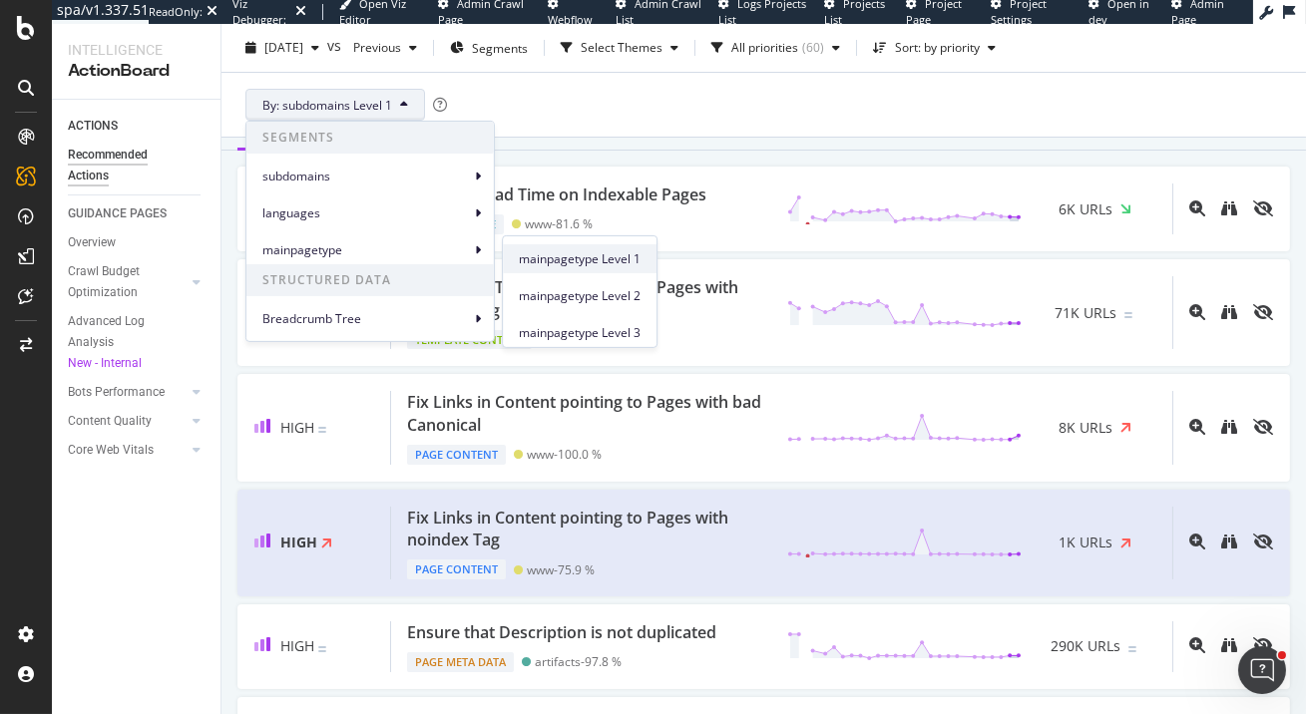
click at [581, 250] on span "mainpagetype Level 1" at bounding box center [580, 258] width 122 height 18
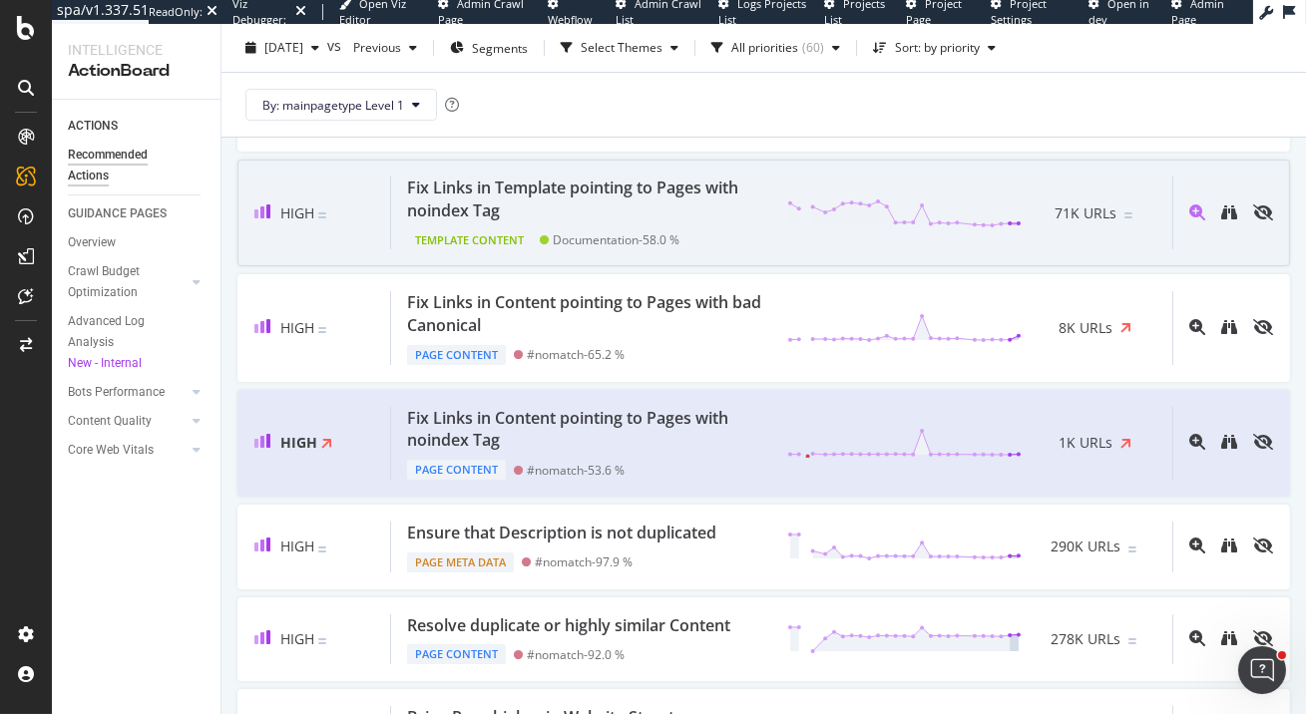
scroll to position [183, 0]
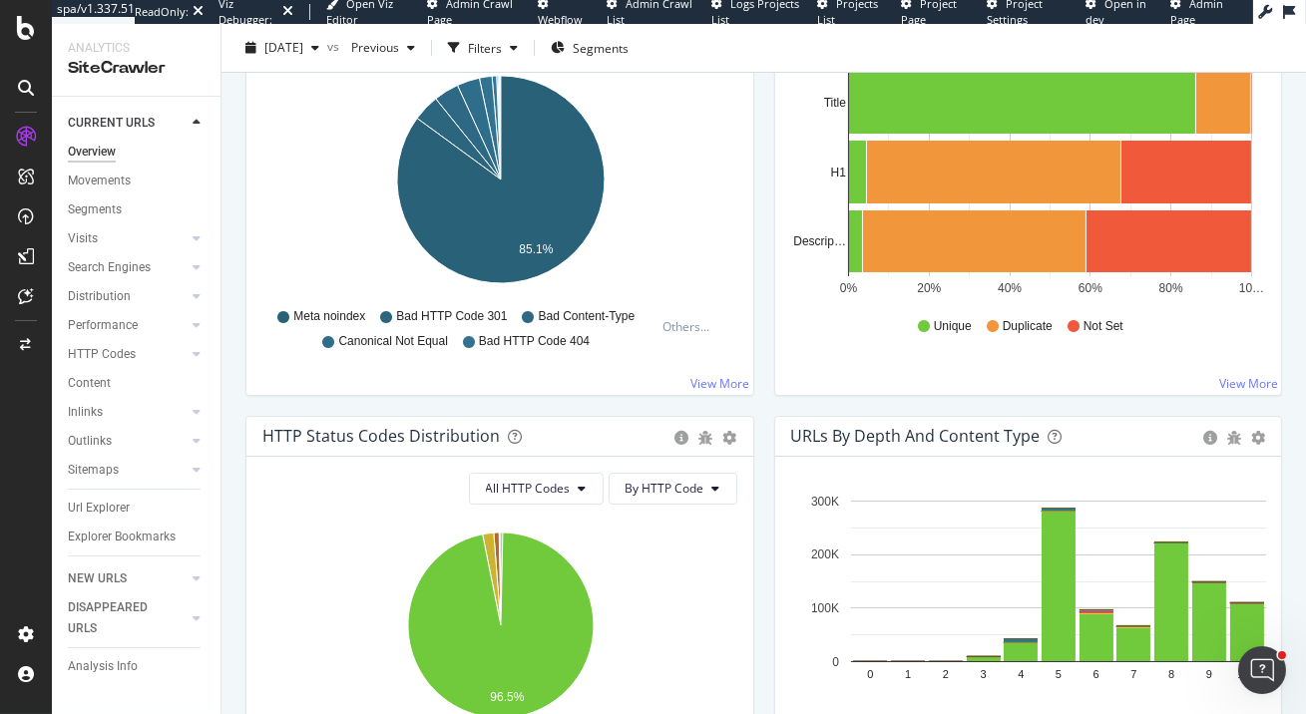
scroll to position [713, 0]
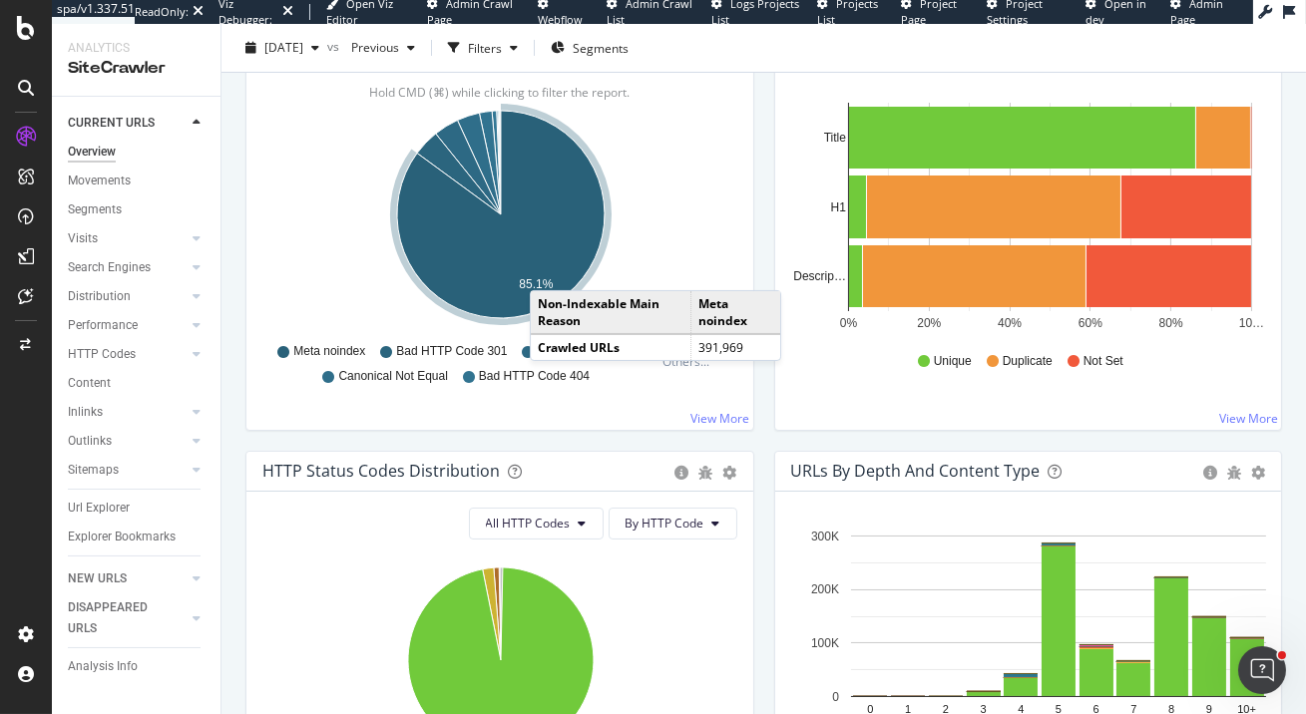
click at [550, 269] on icon "A chart." at bounding box center [501, 215] width 208 height 208
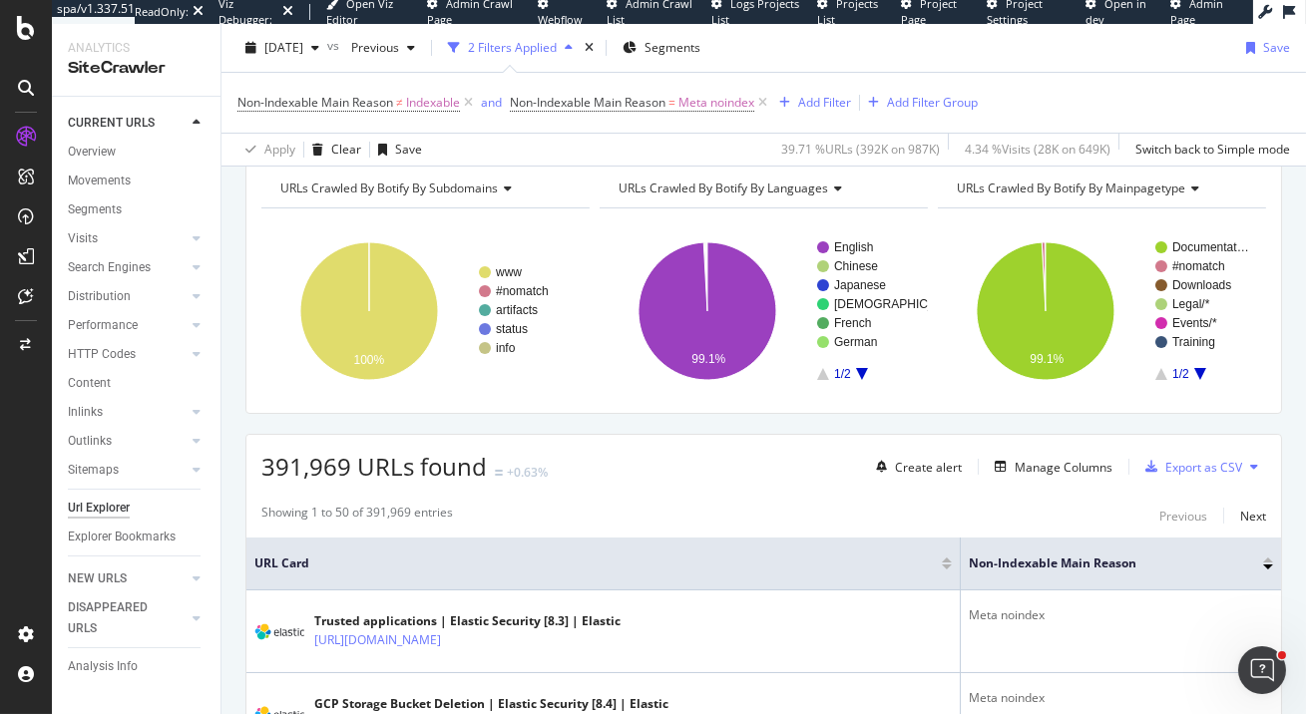
scroll to position [170, 0]
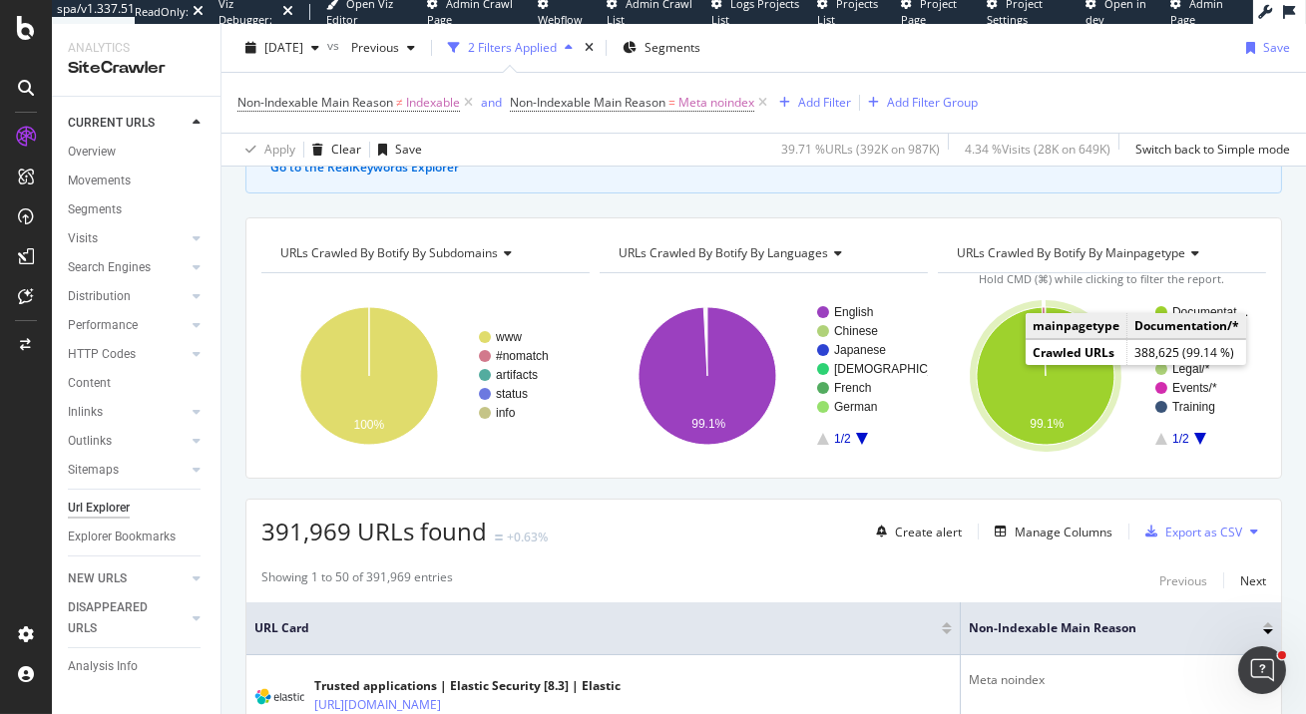
click at [1013, 377] on icon "A chart." at bounding box center [1046, 376] width 138 height 138
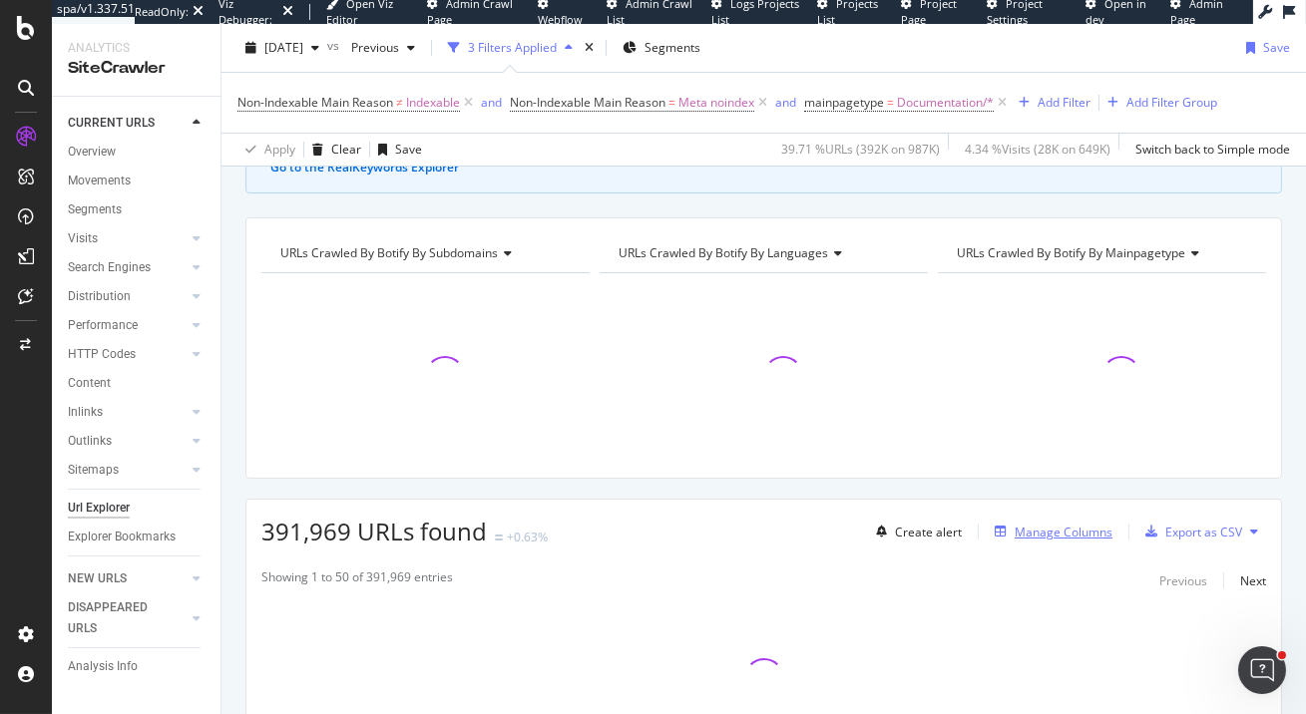
click at [1052, 529] on div "Manage Columns" at bounding box center [1064, 532] width 98 height 17
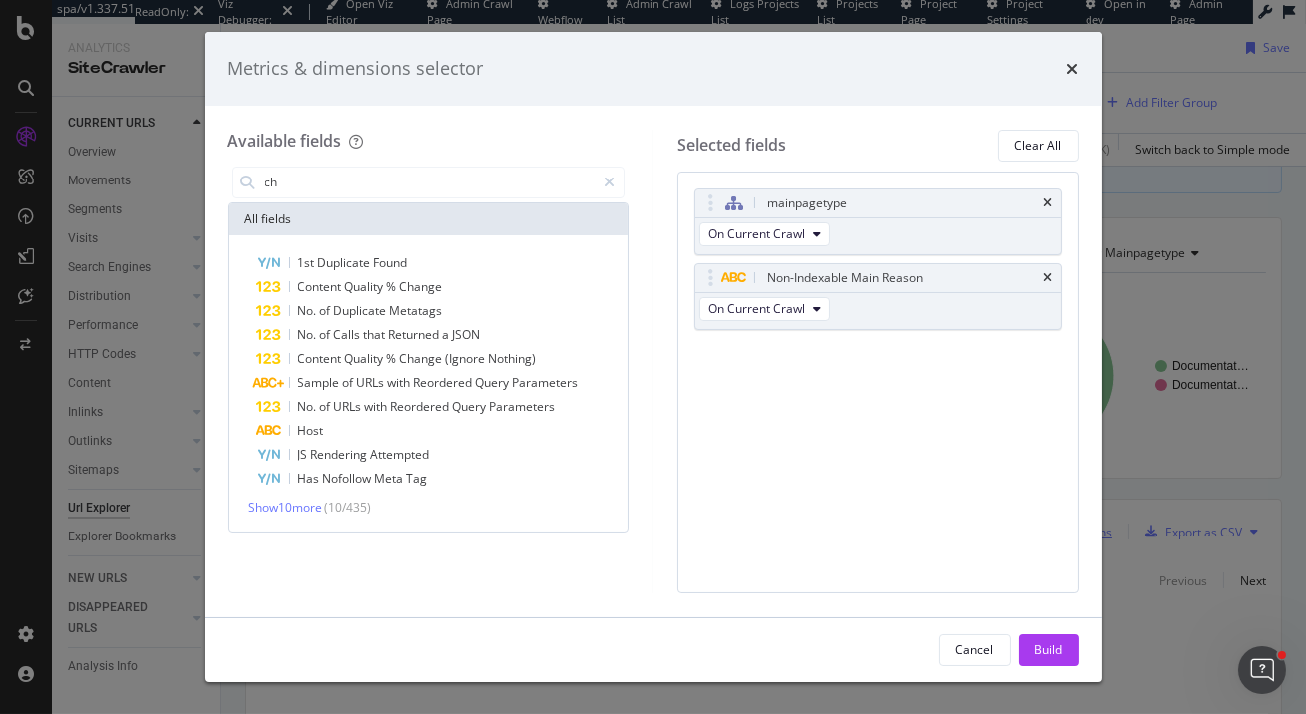
type input "c"
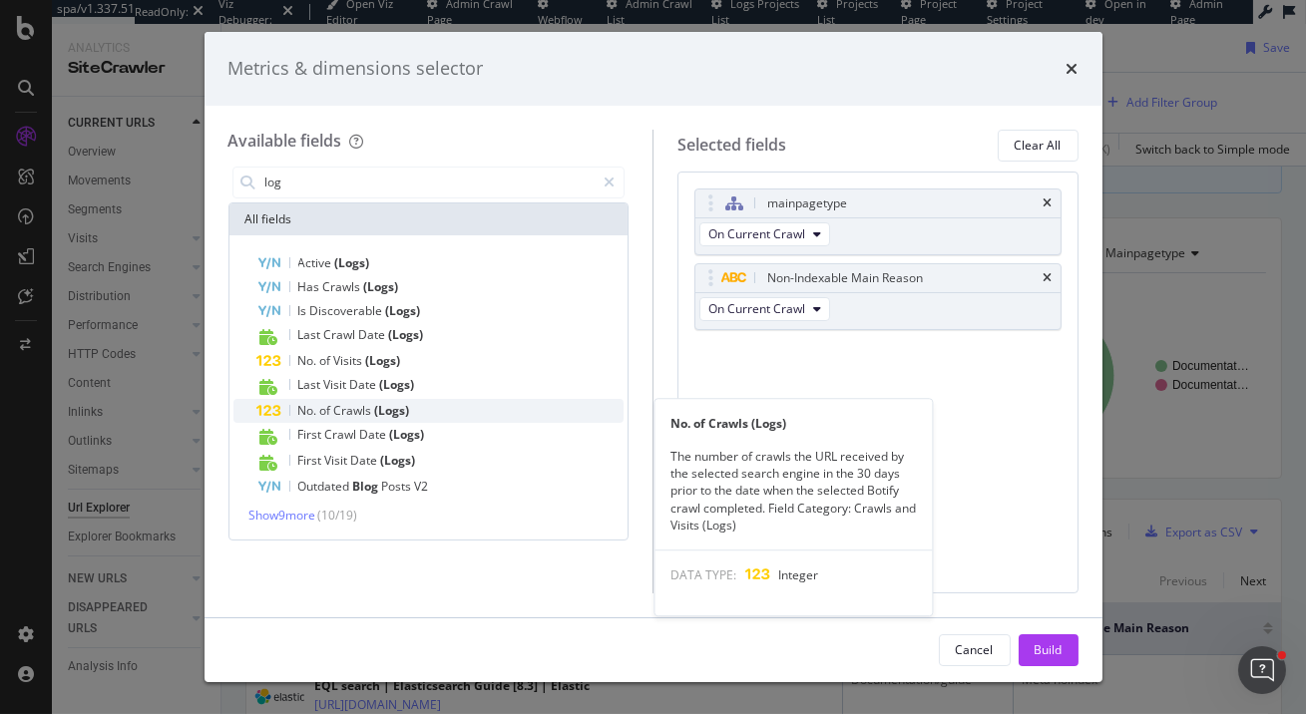
type input "log"
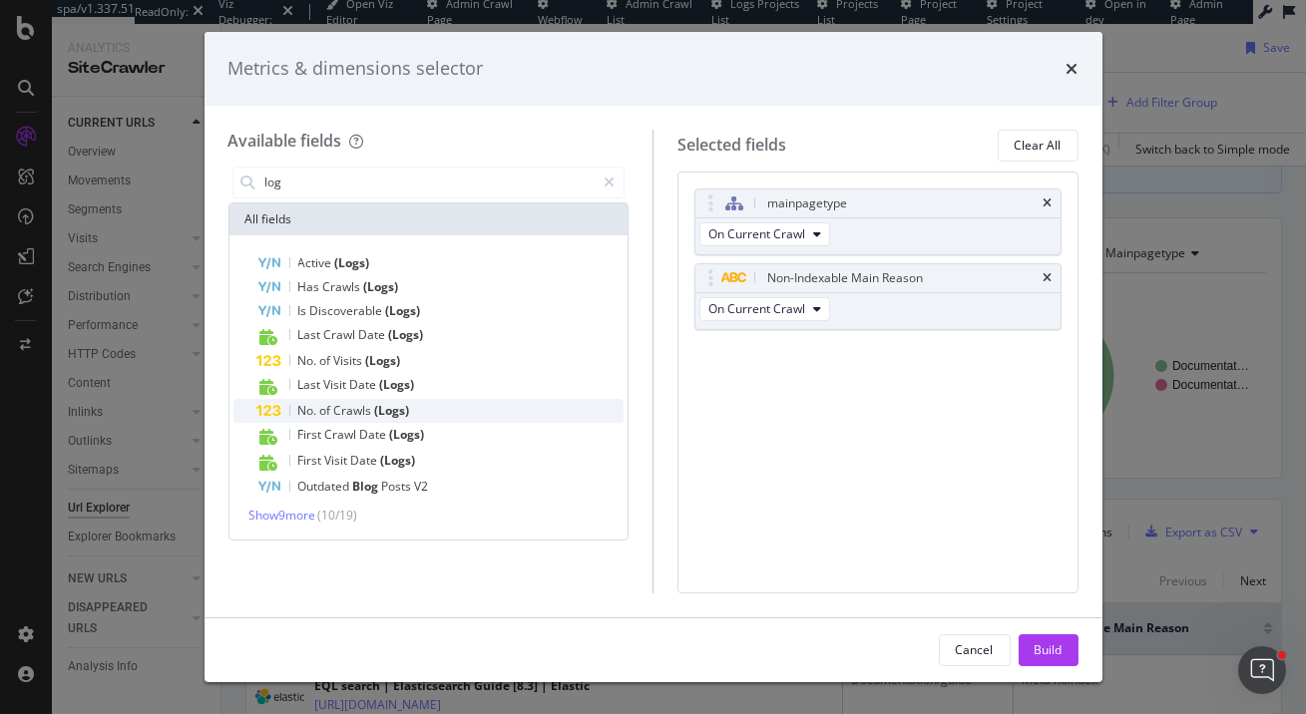
click at [365, 408] on span "Crawls" at bounding box center [354, 410] width 41 height 17
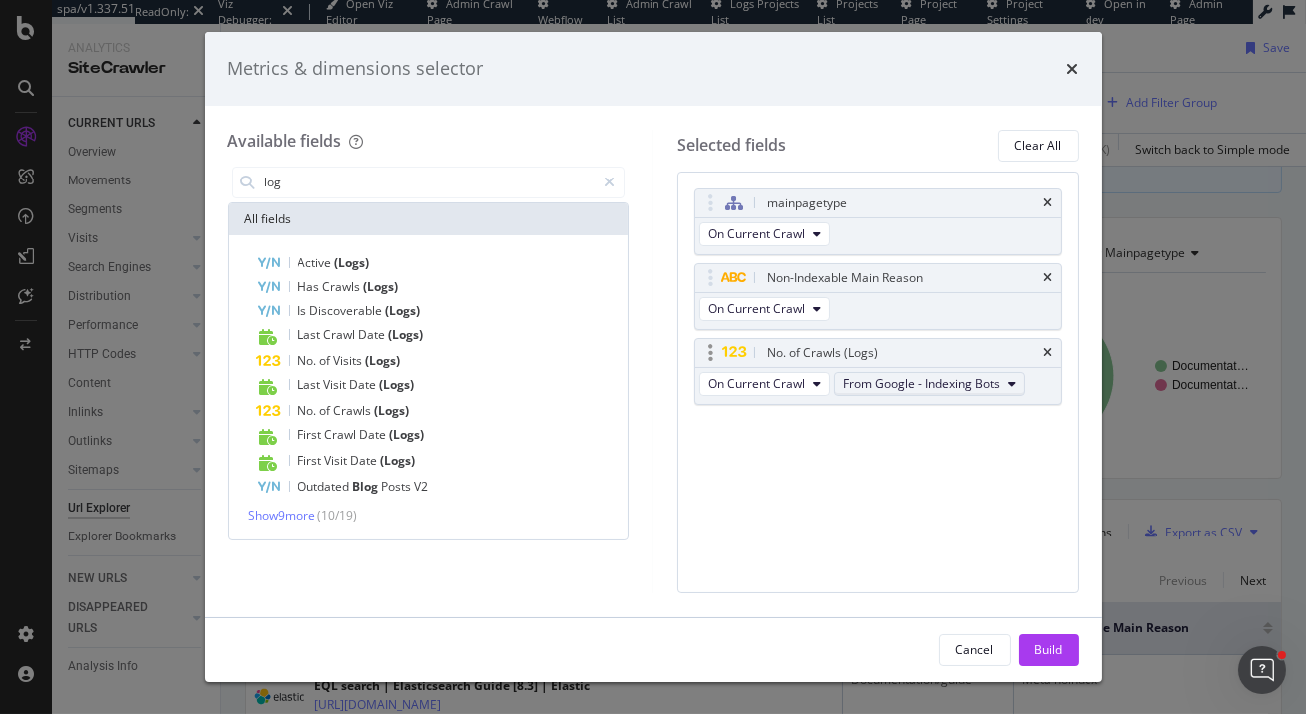
click at [950, 378] on span "From Google - Indexing Bots" at bounding box center [921, 383] width 157 height 17
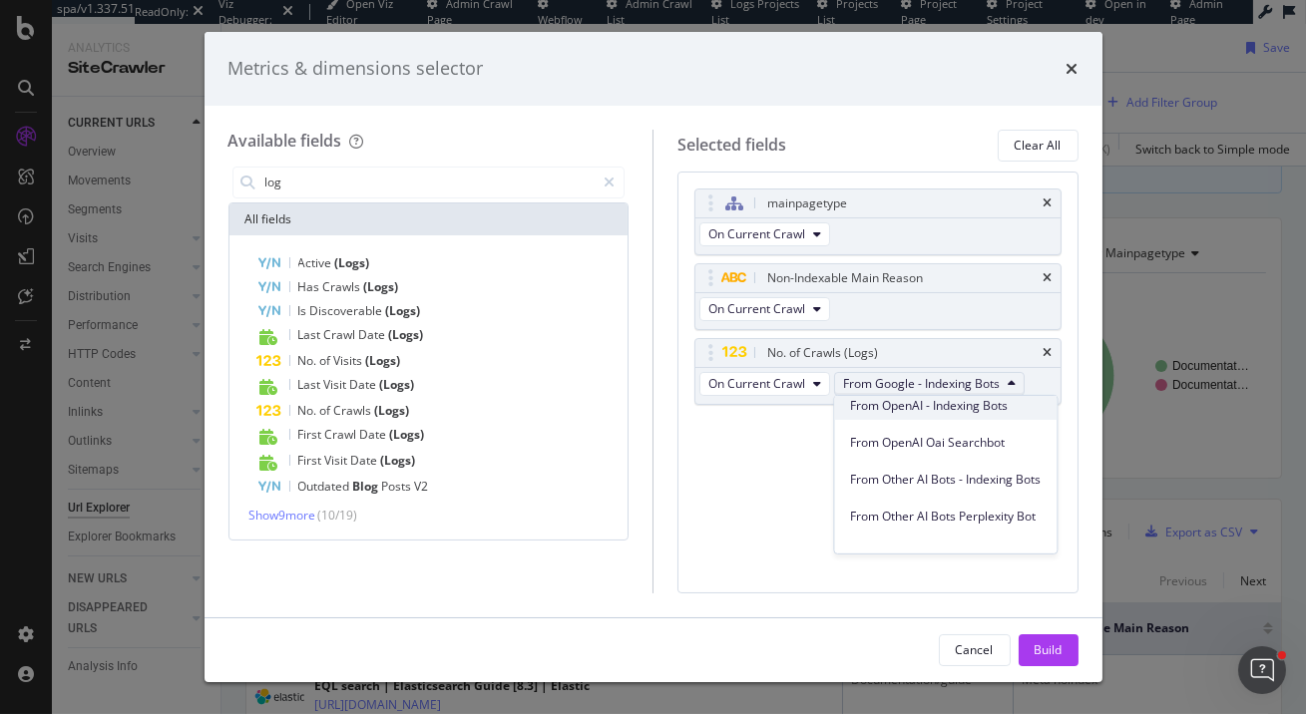
scroll to position [293, 0]
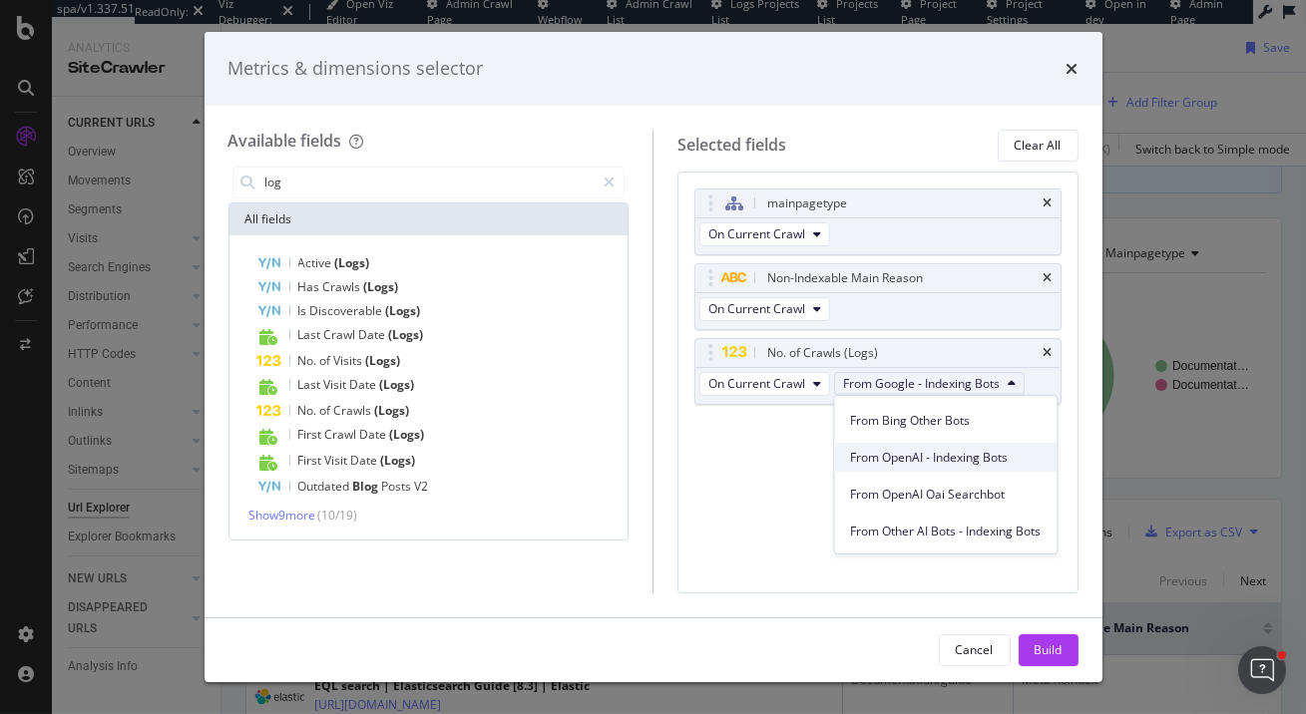
click at [956, 461] on span "From OpenAI - Indexing Bots" at bounding box center [945, 457] width 191 height 18
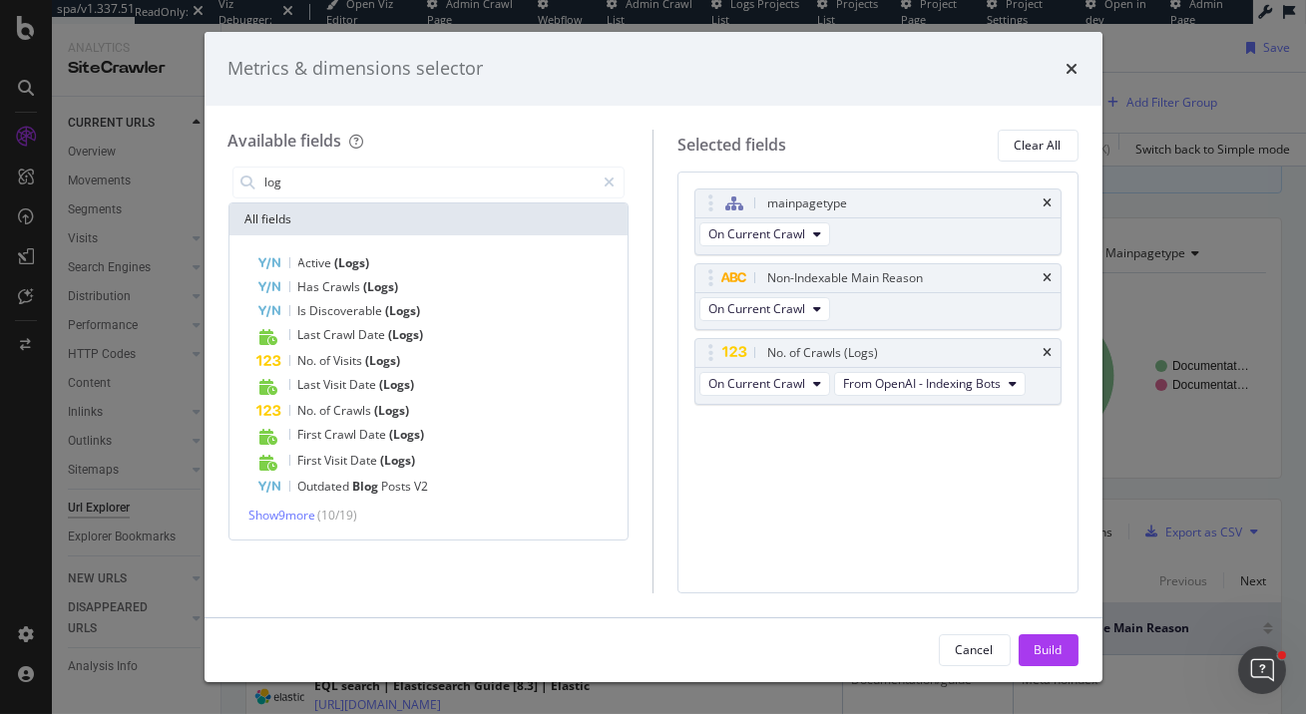
click at [1049, 669] on div "Cancel Build" at bounding box center [654, 651] width 898 height 64
click at [1049, 652] on div "Build" at bounding box center [1049, 650] width 28 height 17
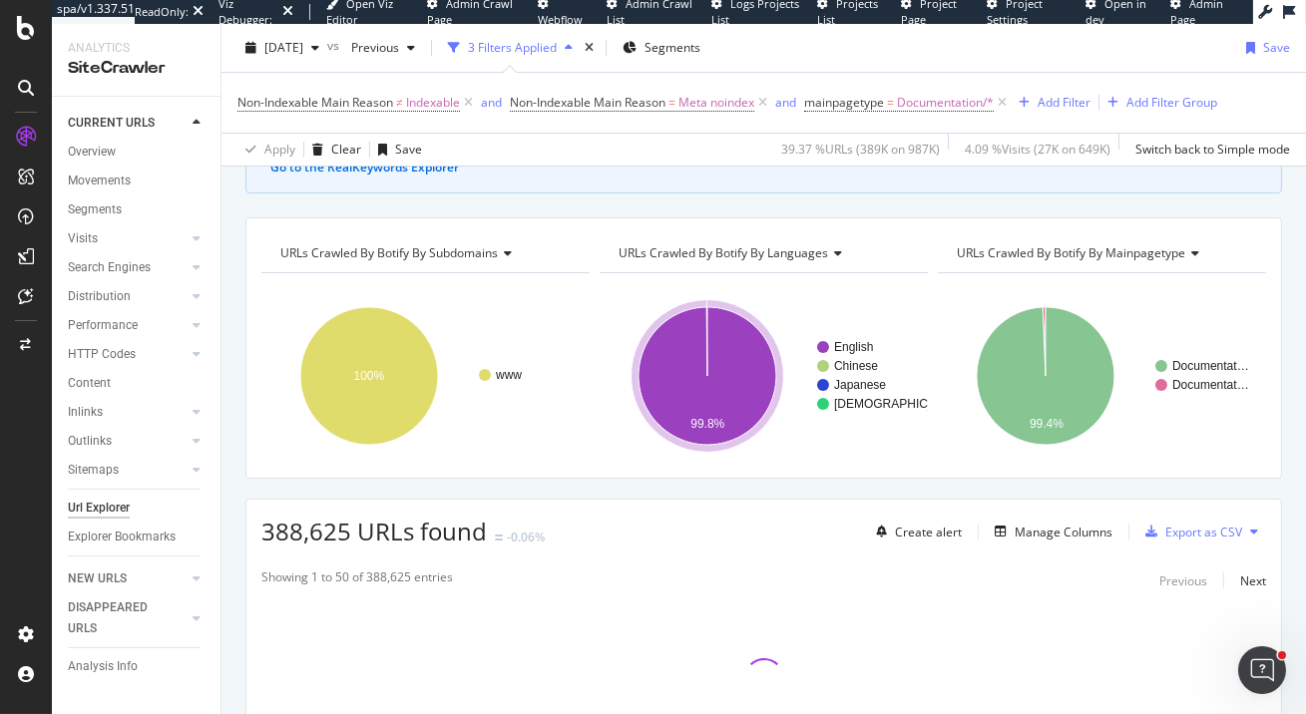
click at [737, 350] on icon "A chart." at bounding box center [708, 376] width 138 height 138
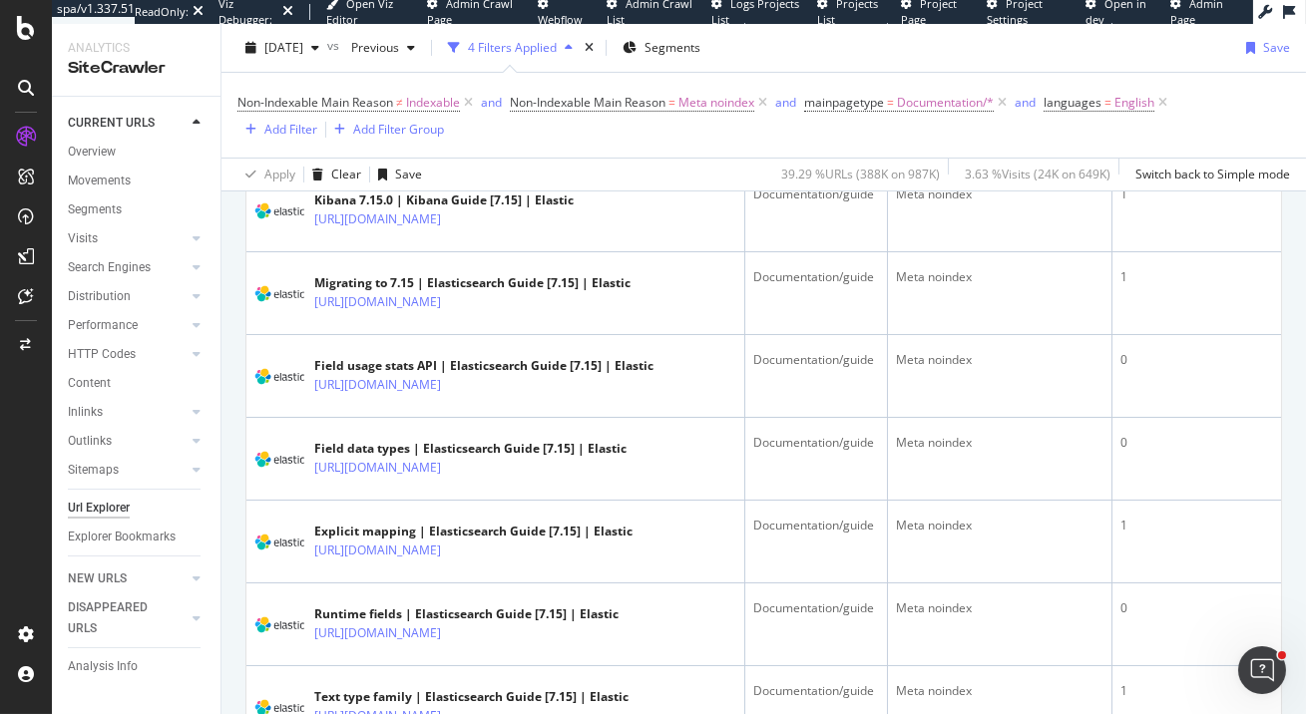
scroll to position [845, 0]
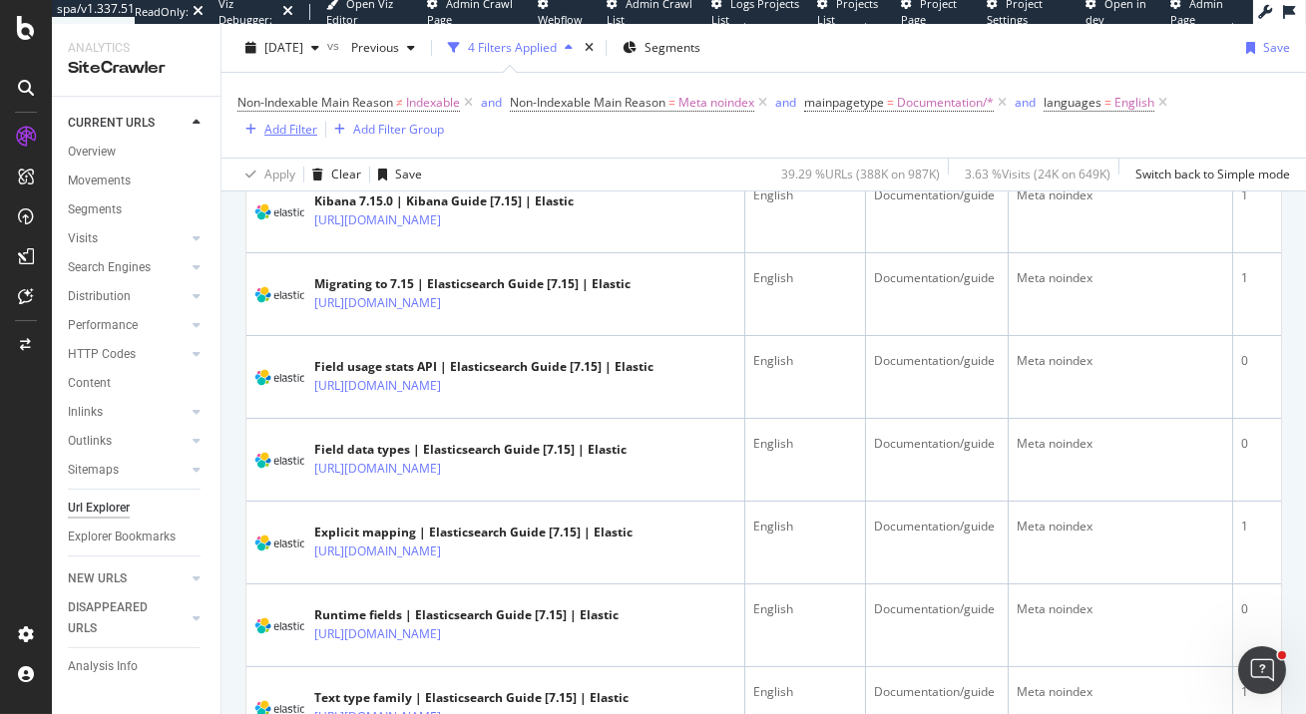
click at [268, 134] on div "Add Filter" at bounding box center [290, 129] width 53 height 17
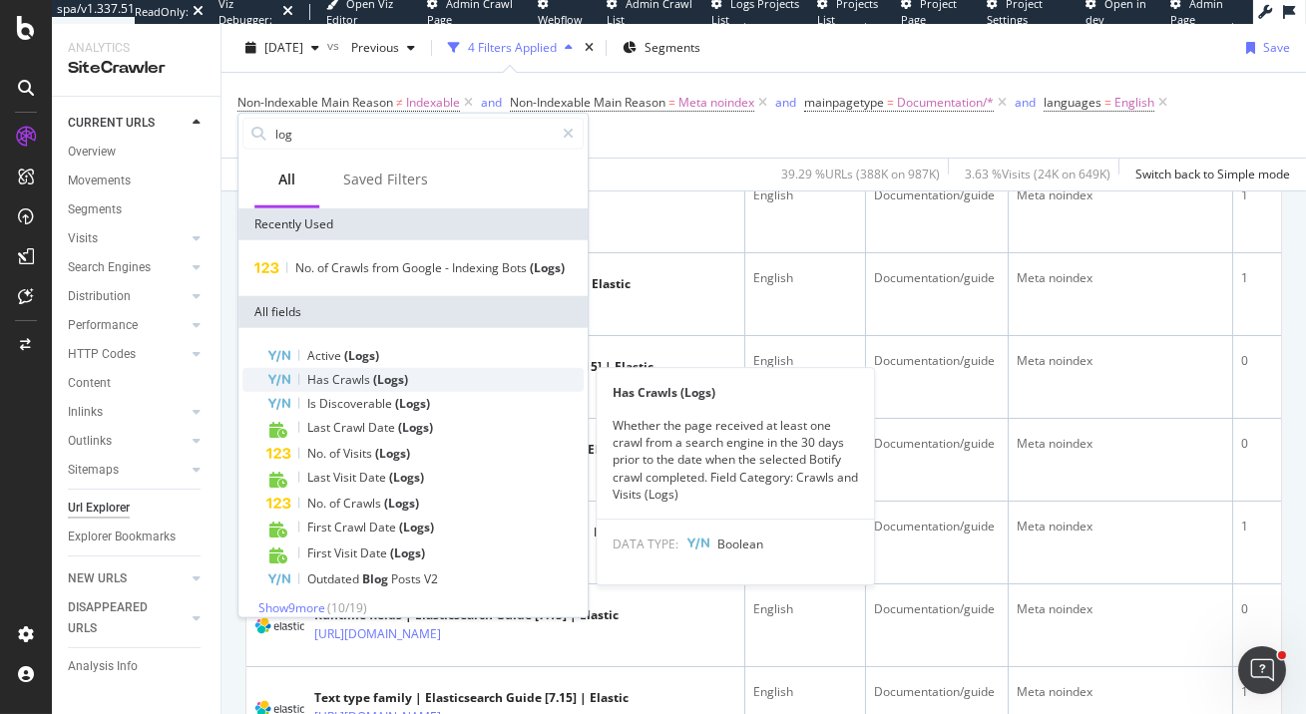
type input "log"
click at [384, 378] on span "(Logs)" at bounding box center [390, 379] width 35 height 17
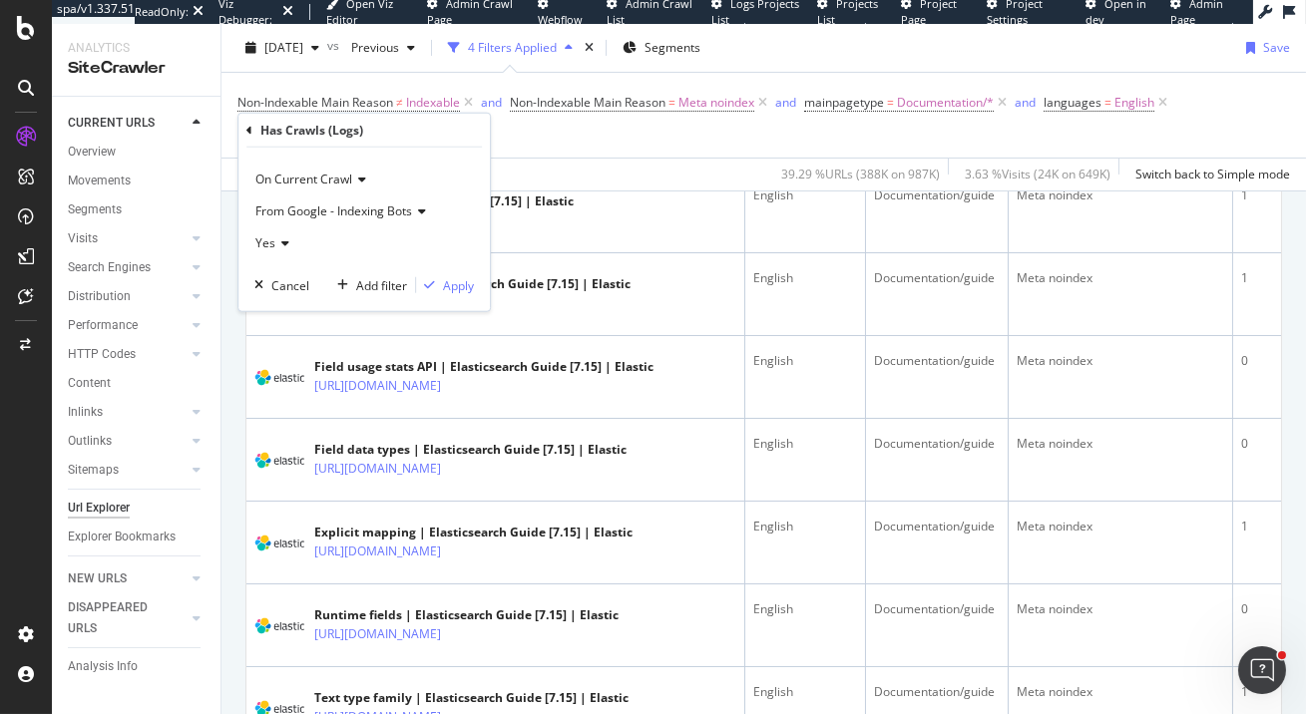
click at [404, 222] on div "From Google - Indexing Bots" at bounding box center [364, 212] width 220 height 32
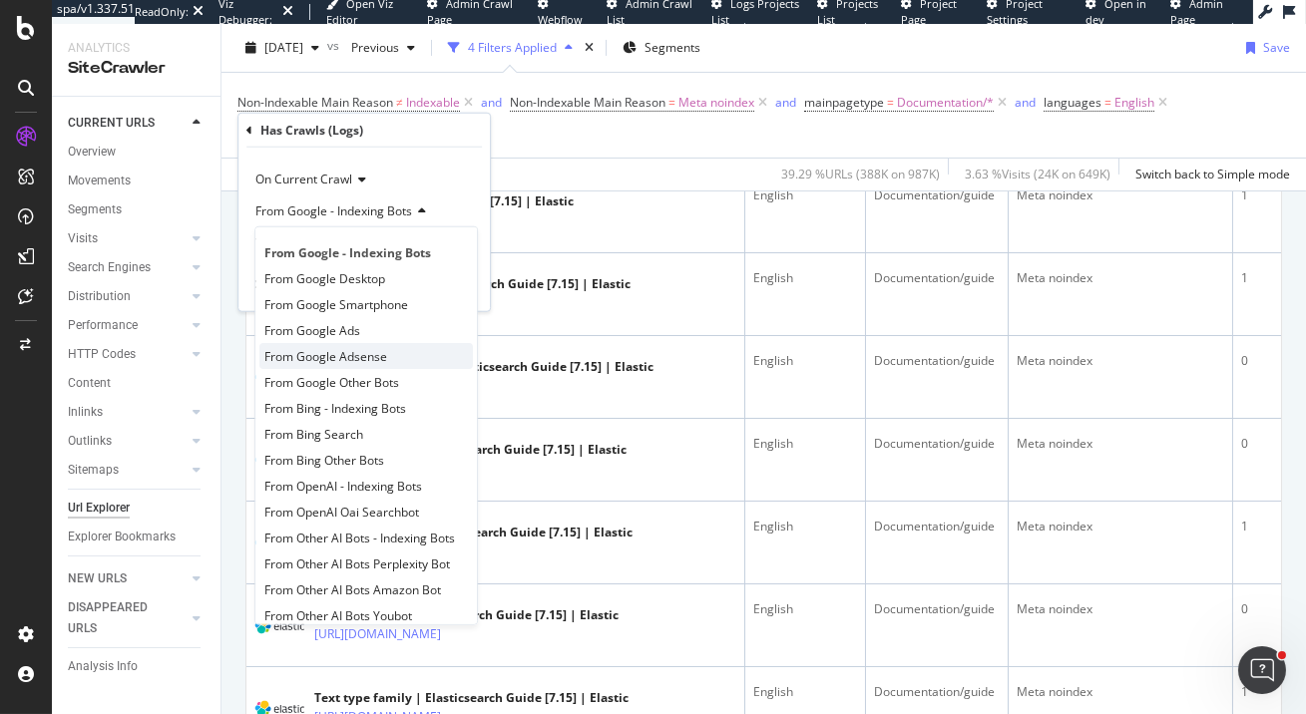
scroll to position [15, 0]
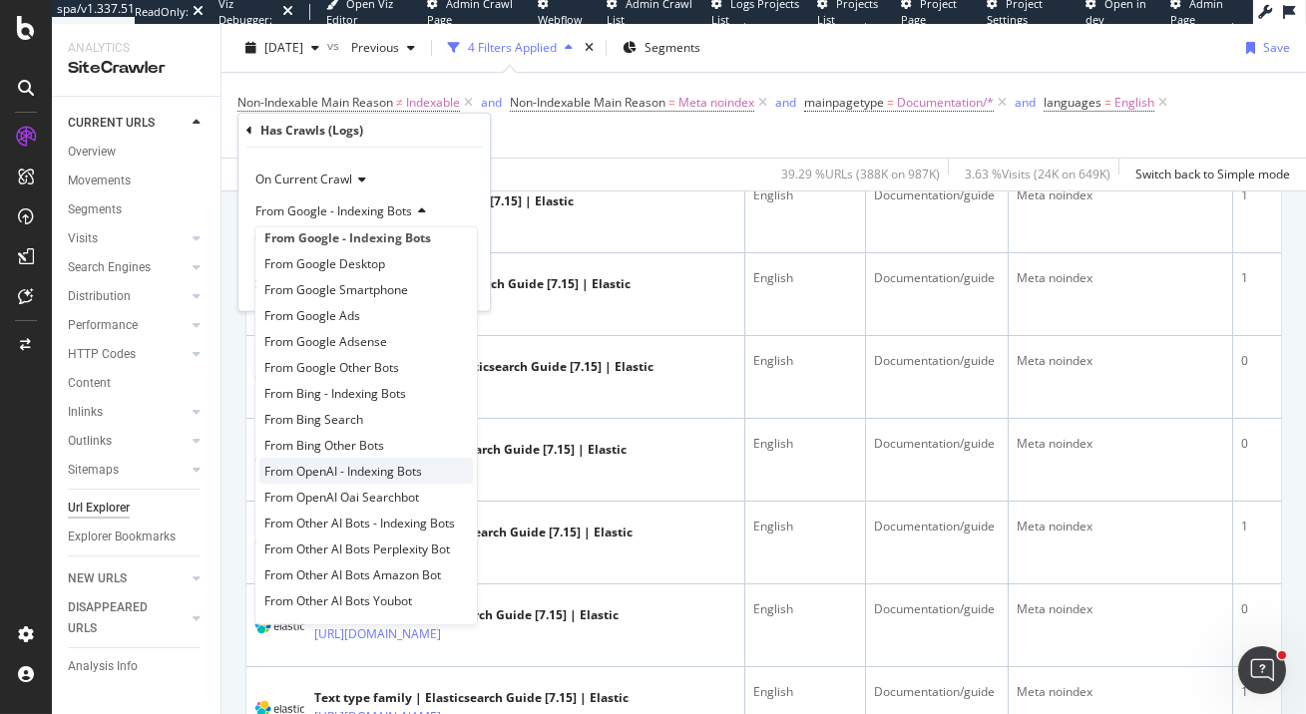
click at [437, 472] on div "From OpenAI - Indexing Bots" at bounding box center [366, 471] width 214 height 26
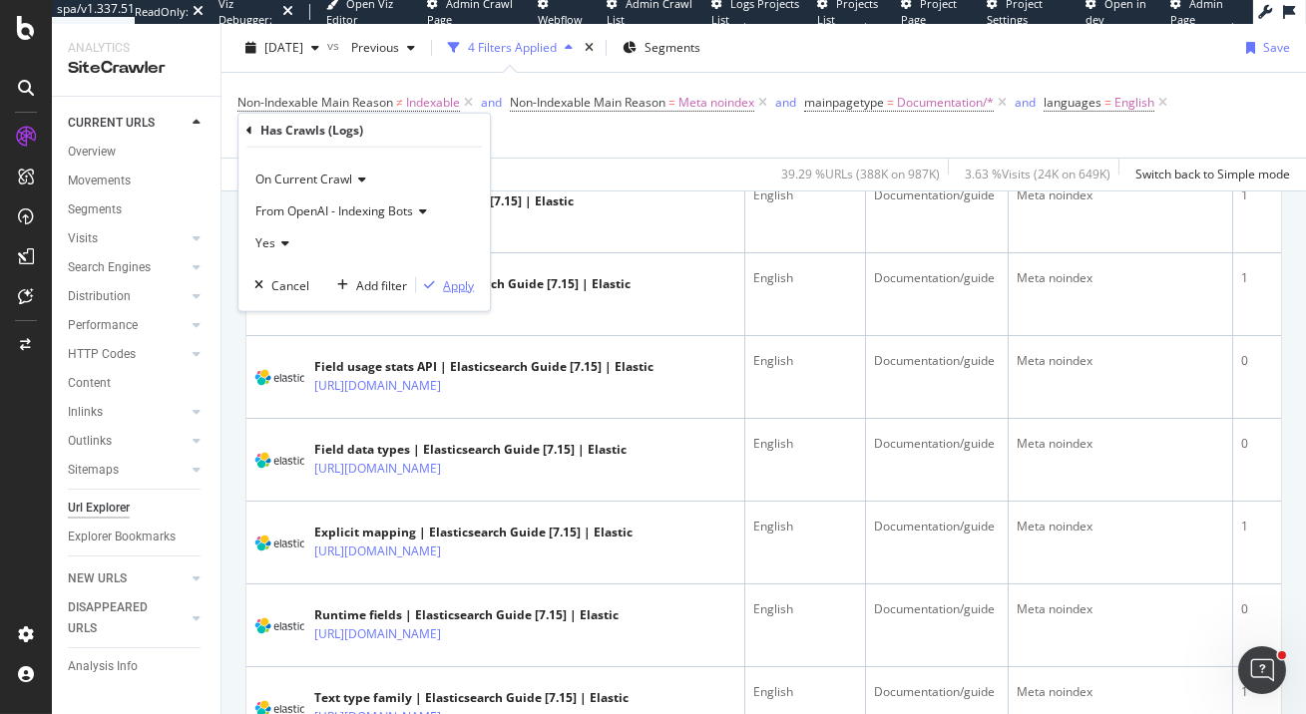
click at [457, 287] on div "Apply" at bounding box center [458, 284] width 31 height 17
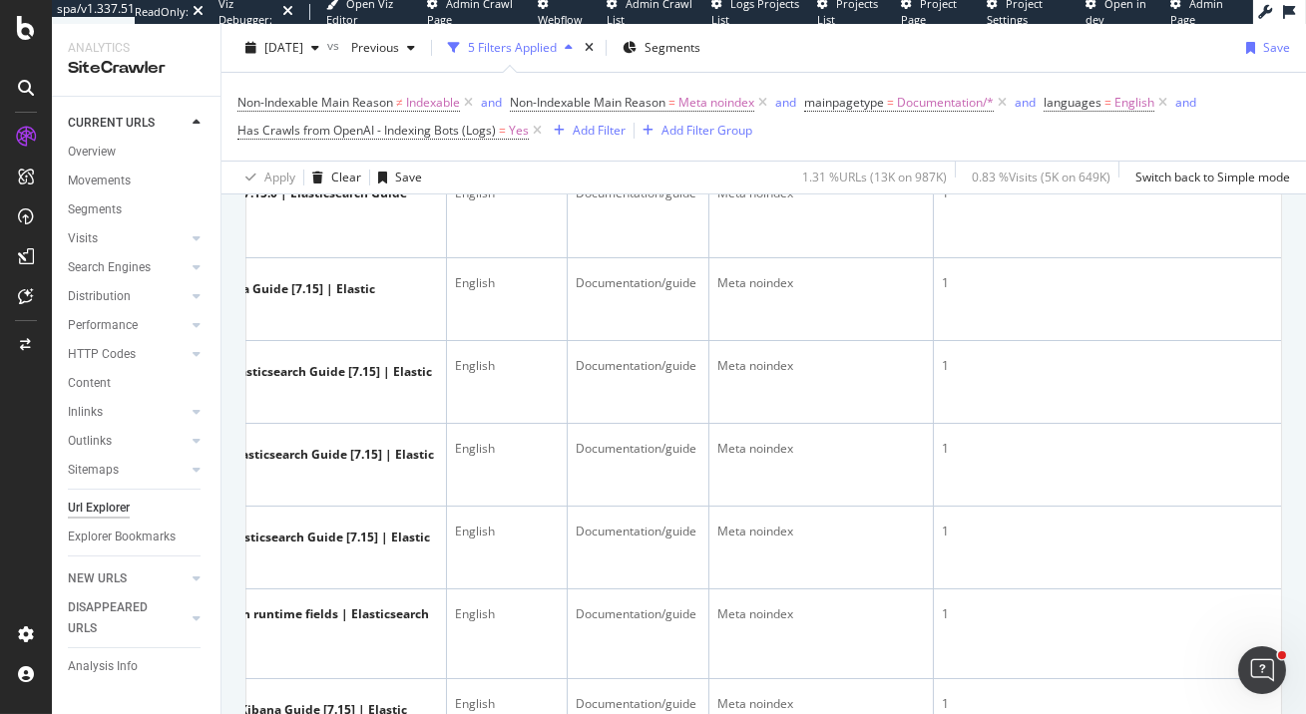
scroll to position [487, 0]
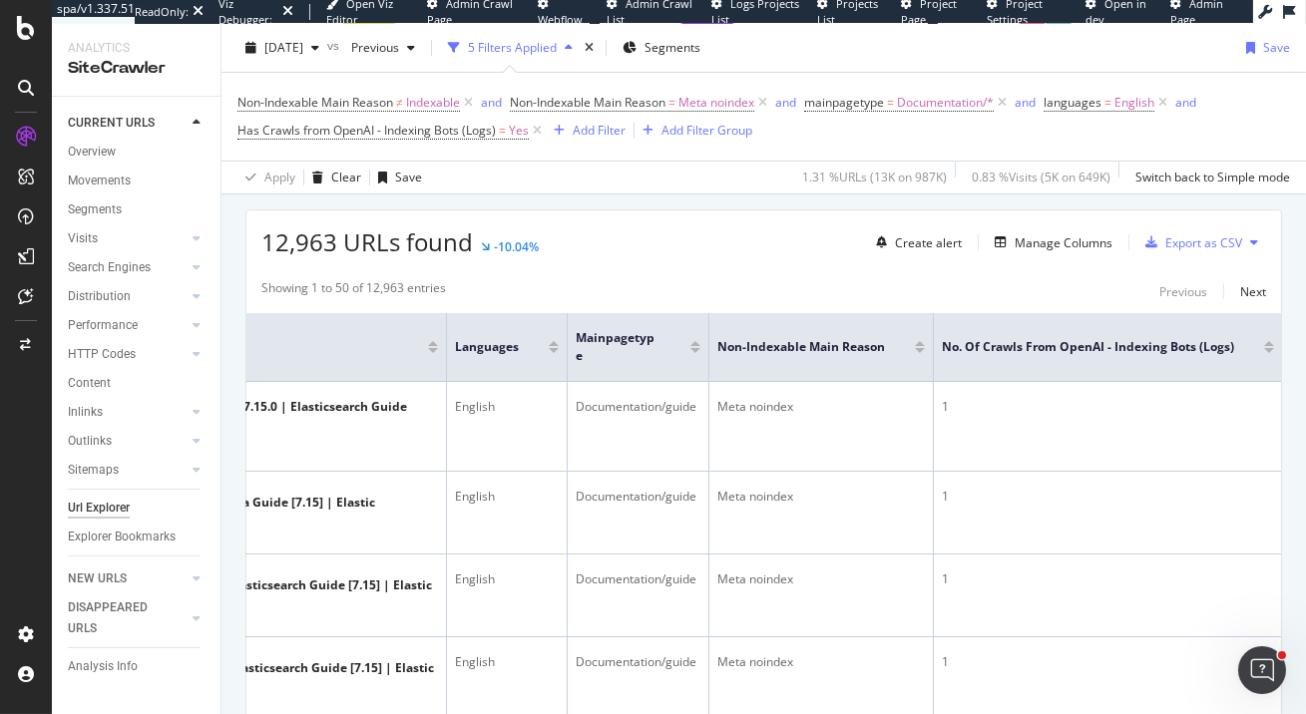
click at [1267, 348] on div at bounding box center [1269, 350] width 10 height 5
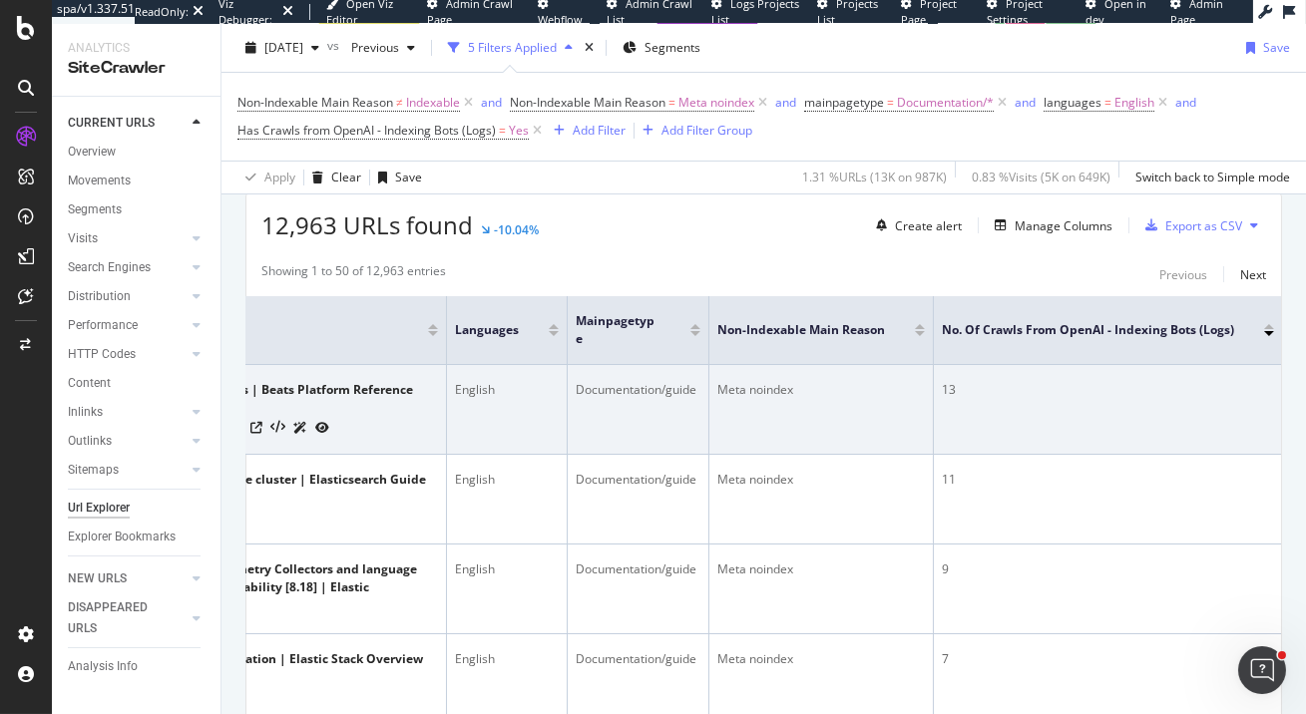
scroll to position [440, 0]
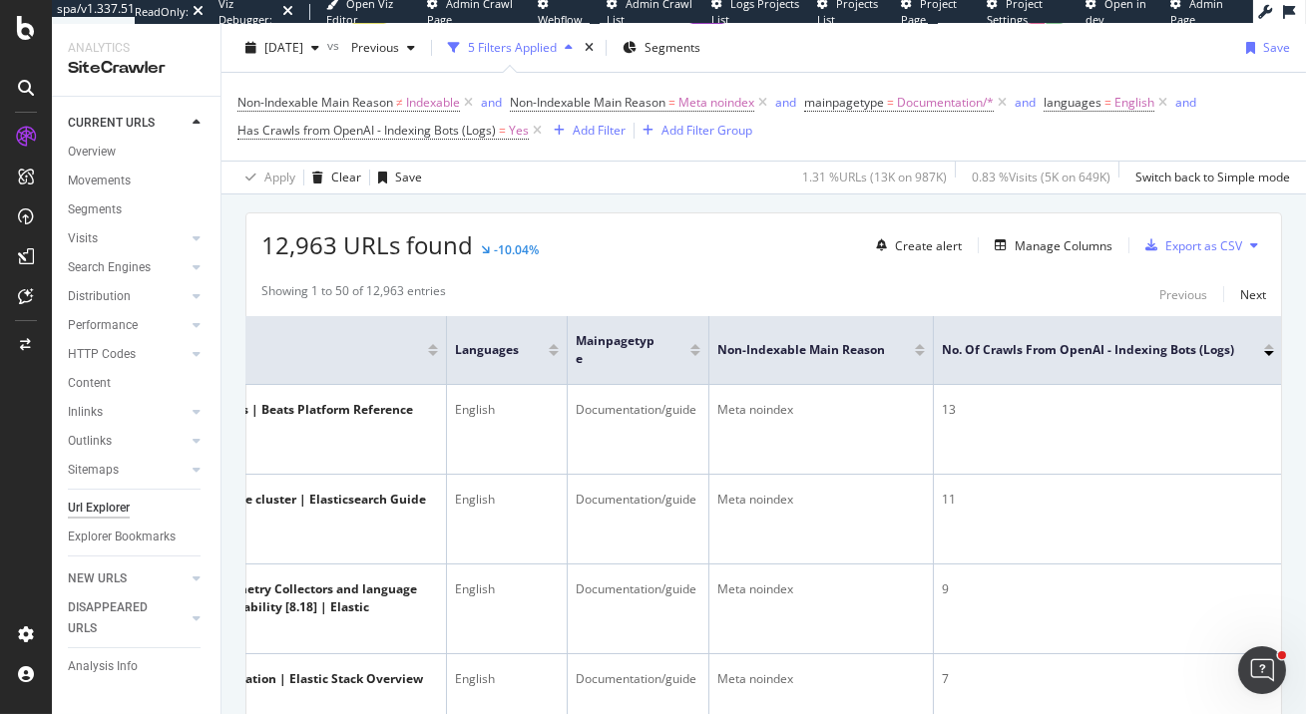
scroll to position [557, 0]
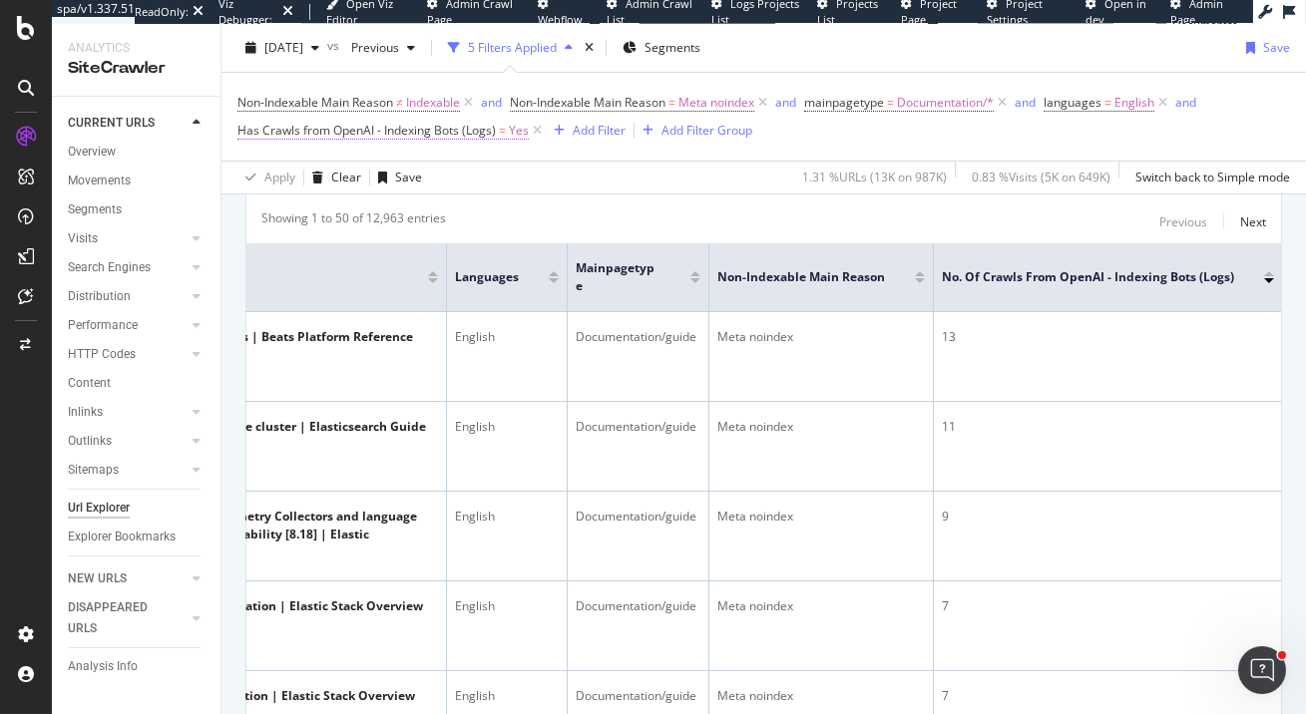
click at [431, 128] on span "Has Crawls from OpenAI - Indexing Bots (Logs)" at bounding box center [367, 130] width 258 height 17
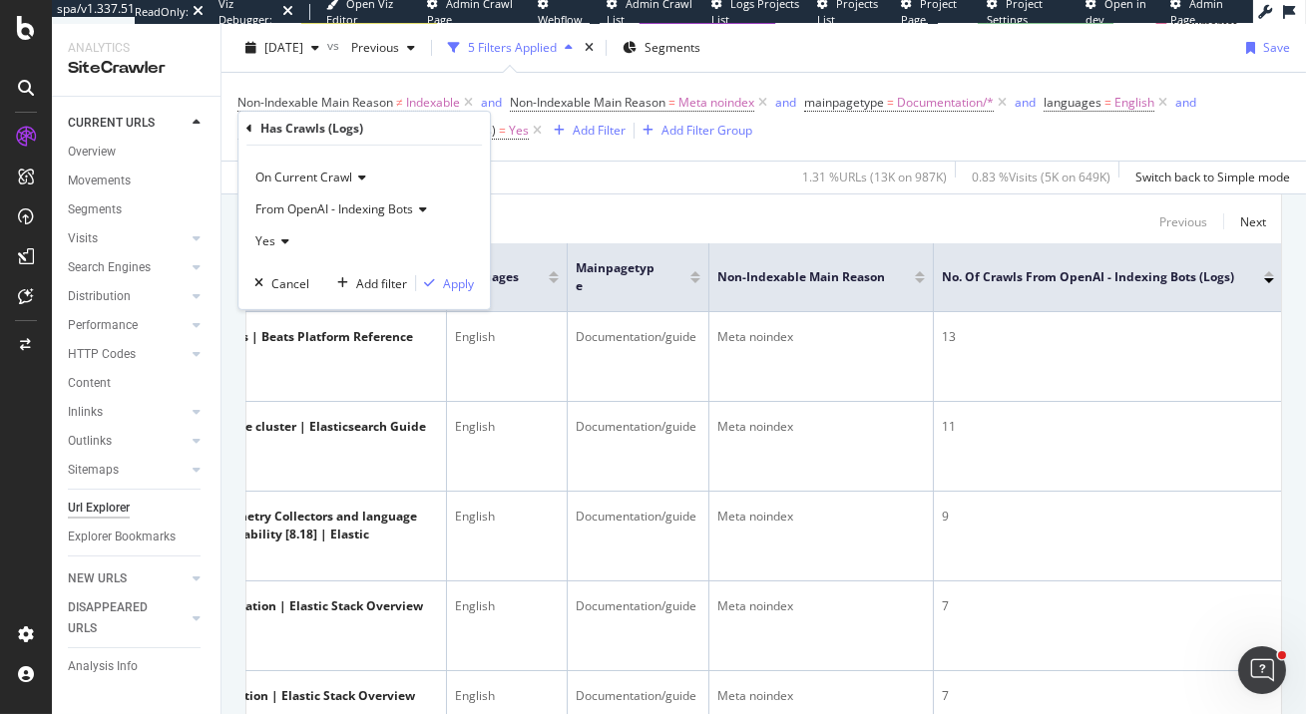
click at [389, 221] on div "From OpenAI - Indexing Bots" at bounding box center [364, 210] width 220 height 32
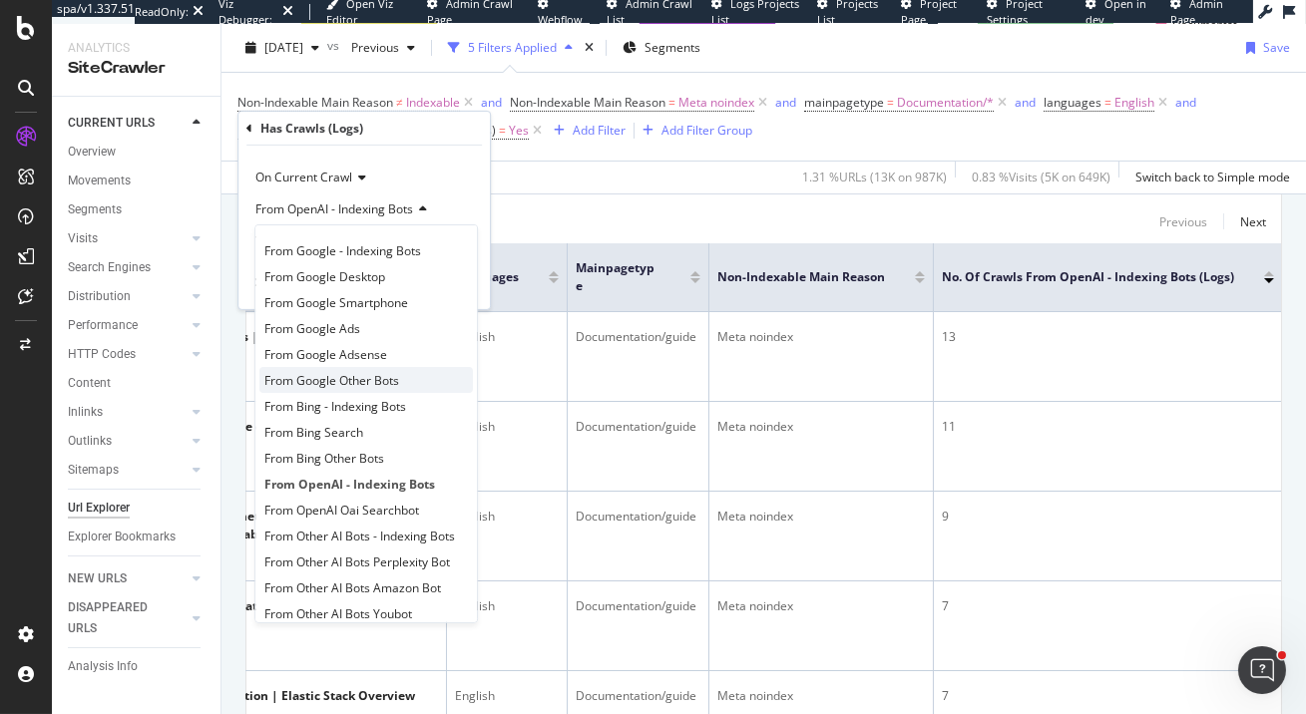
scroll to position [15, 0]
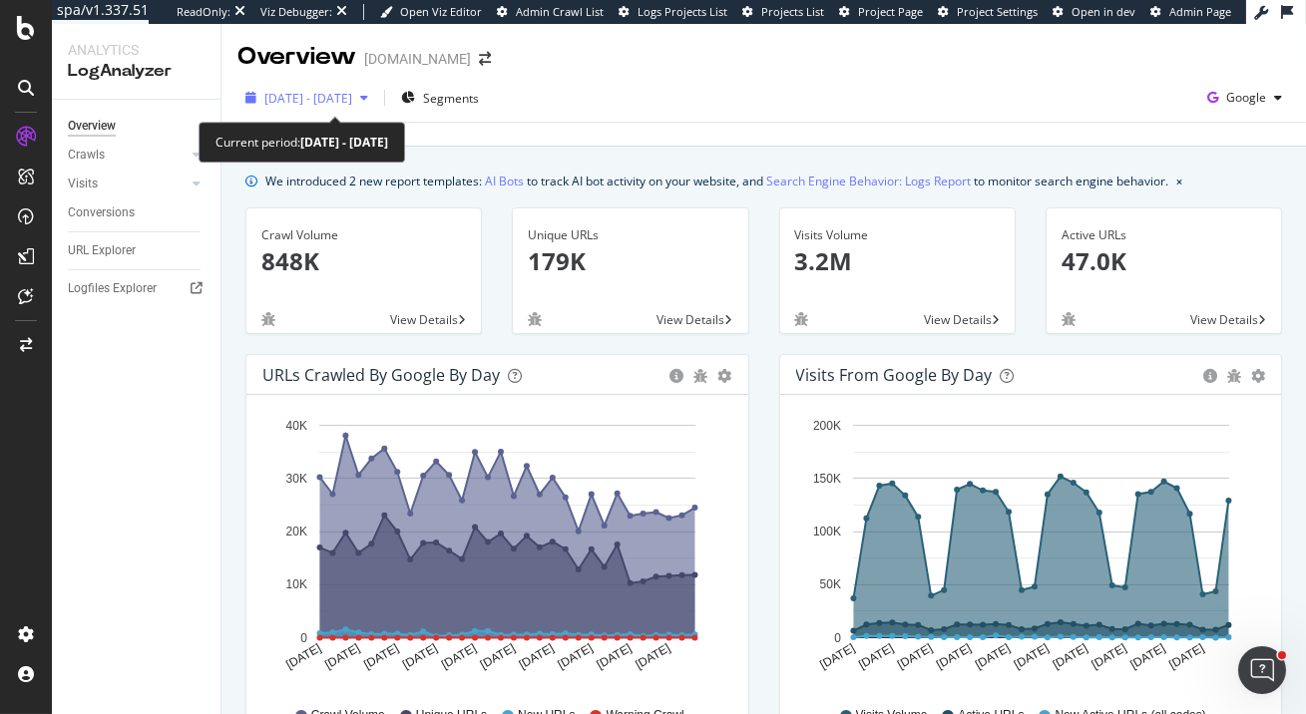
click at [352, 103] on span "2025 Aug. 31st - Sep. 29th" at bounding box center [308, 98] width 88 height 17
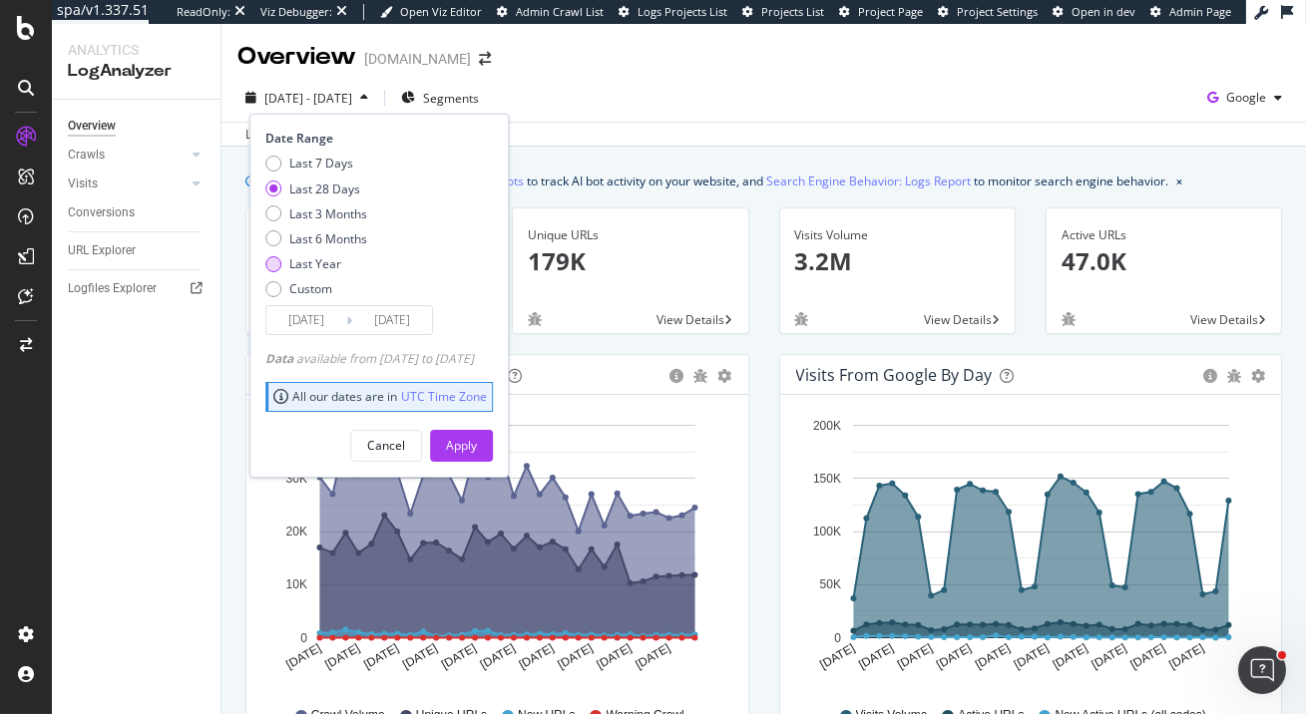
click at [342, 258] on div "Last Year" at bounding box center [316, 263] width 102 height 17
type input "2024/09/30"
click at [493, 428] on div "Cancel Apply" at bounding box center [379, 438] width 228 height 47
click at [477, 441] on div "Apply" at bounding box center [461, 445] width 31 height 17
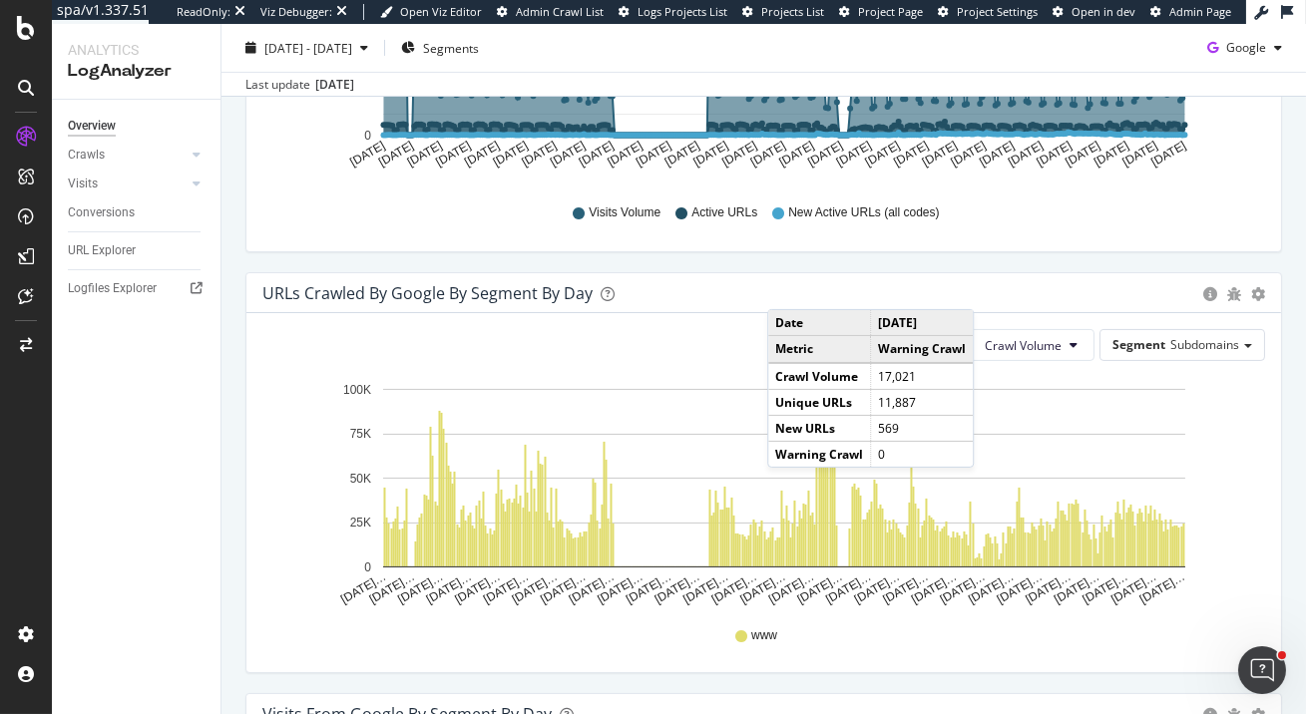
scroll to position [1080, 0]
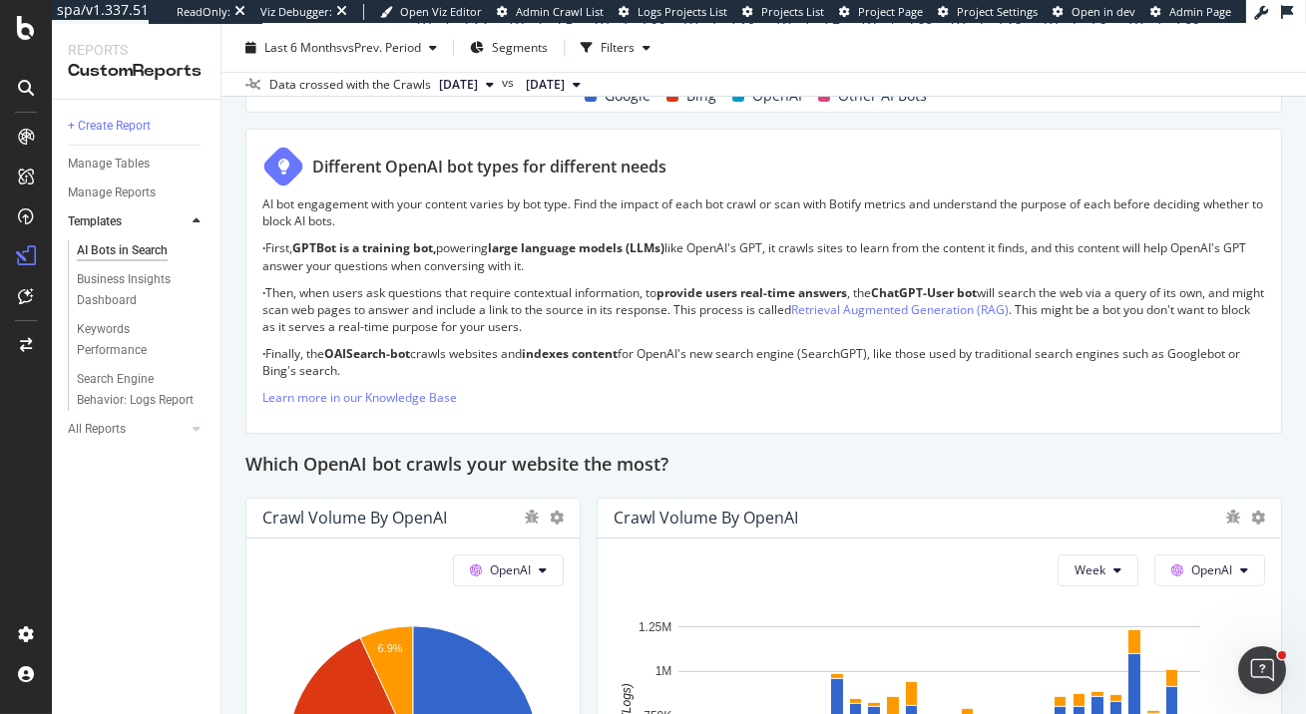
scroll to position [1676, 0]
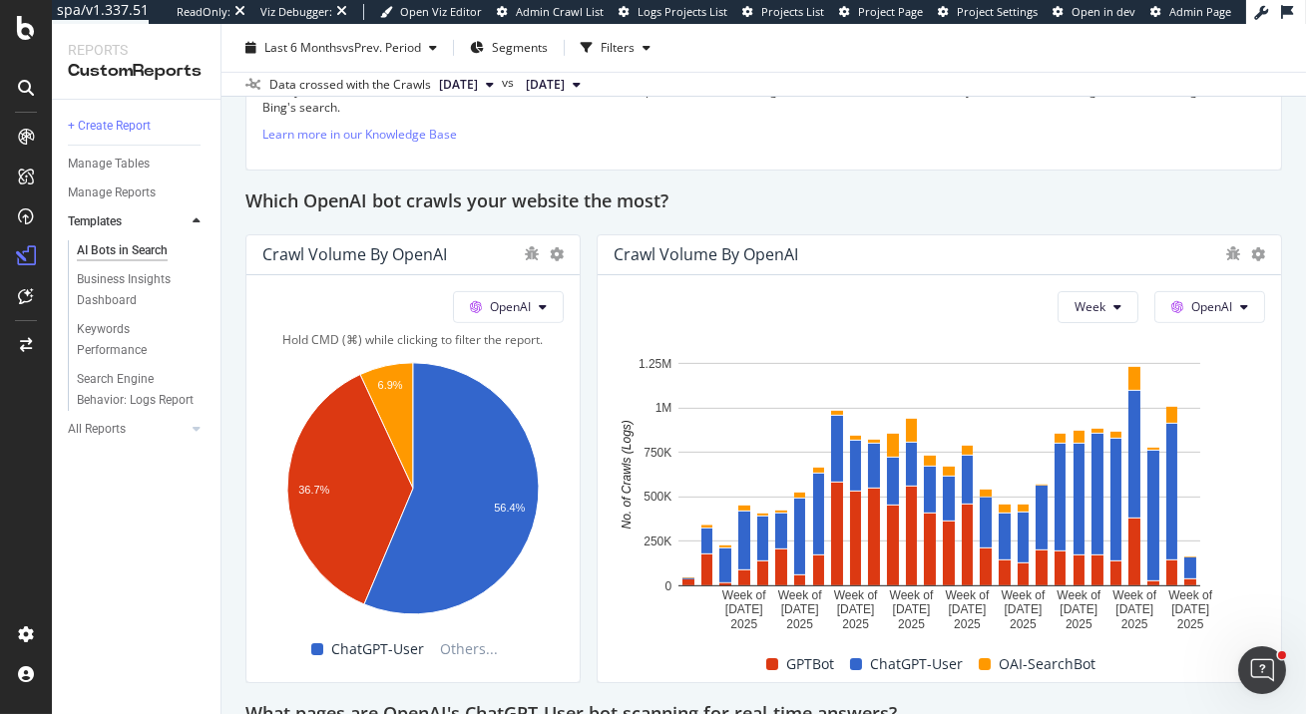
click at [555, 458] on rect "A chart." at bounding box center [412, 492] width 301 height 279
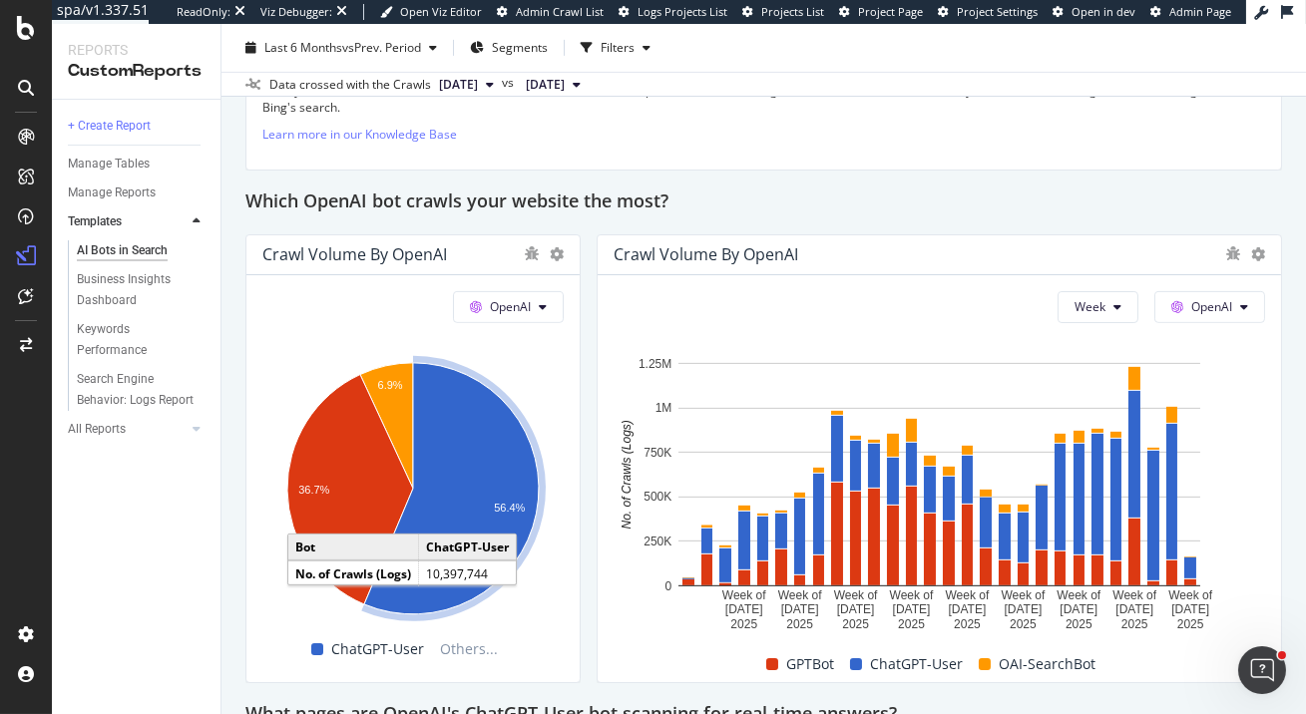
click at [520, 474] on icon "A chart." at bounding box center [451, 488] width 175 height 251
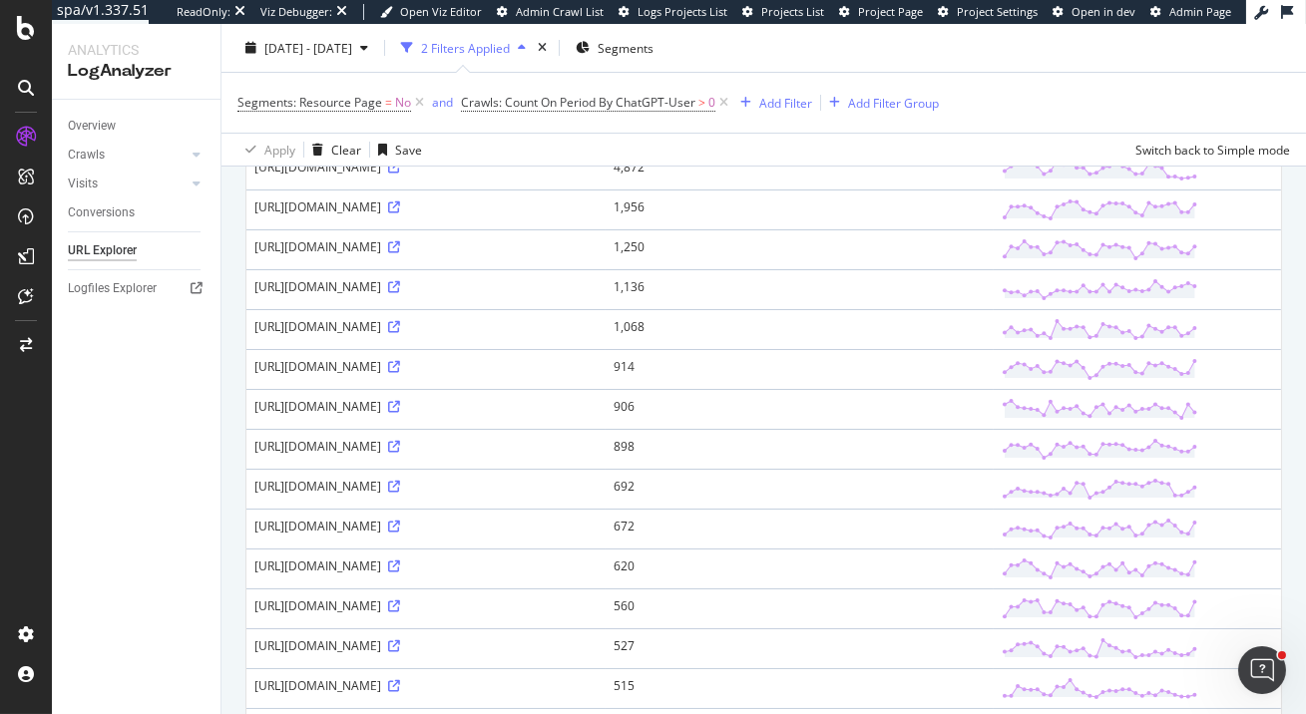
scroll to position [229, 0]
click at [400, 213] on icon at bounding box center [394, 207] width 12 height 12
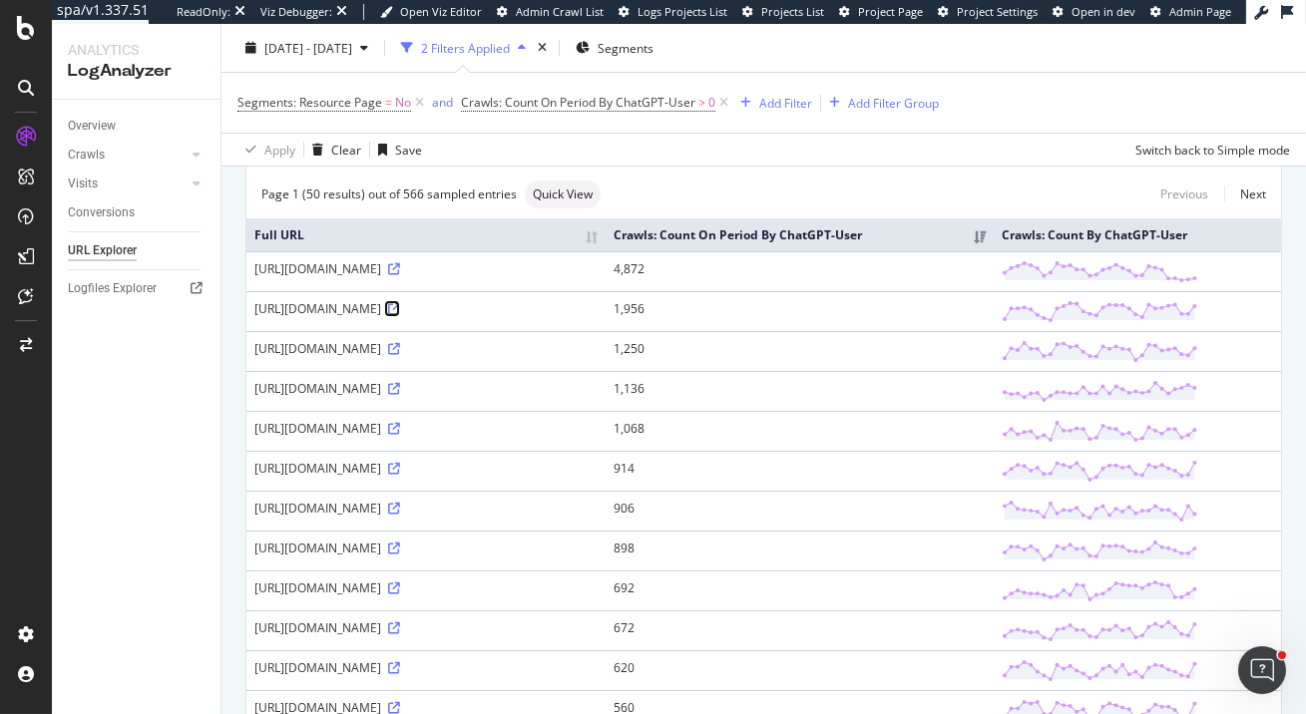
scroll to position [189, 0]
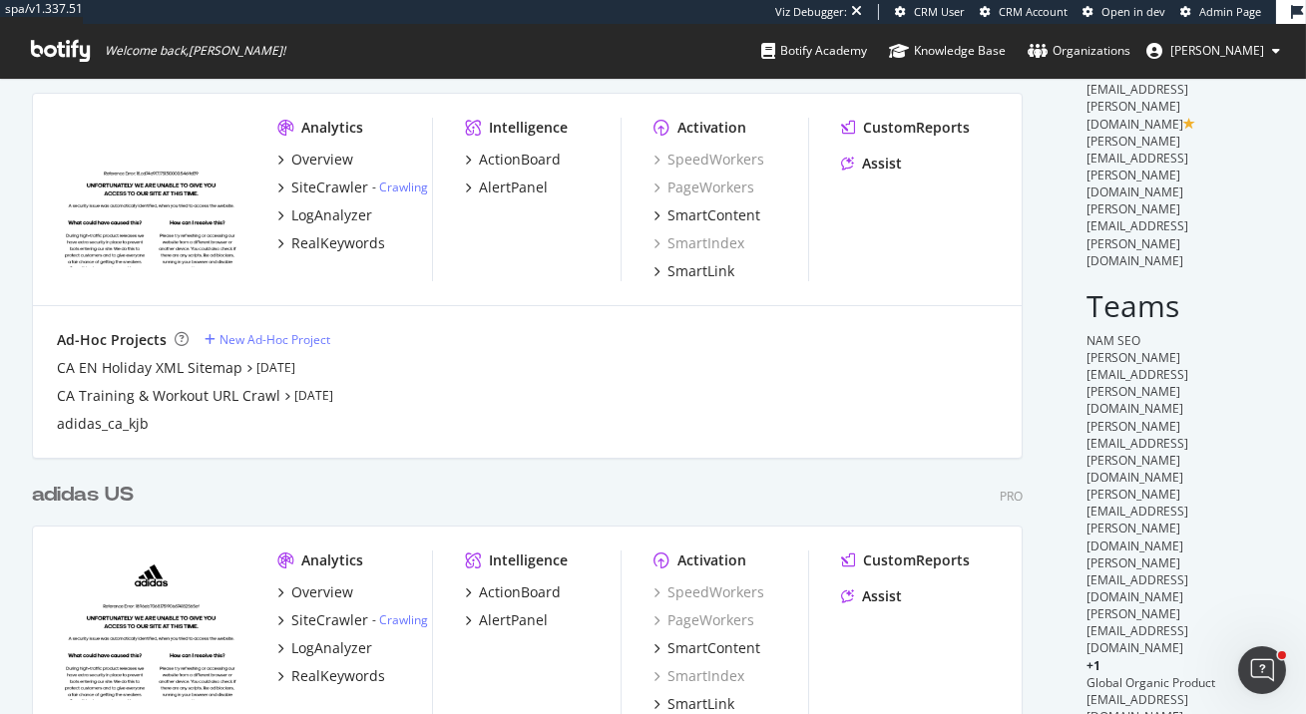
scroll to position [368, 0]
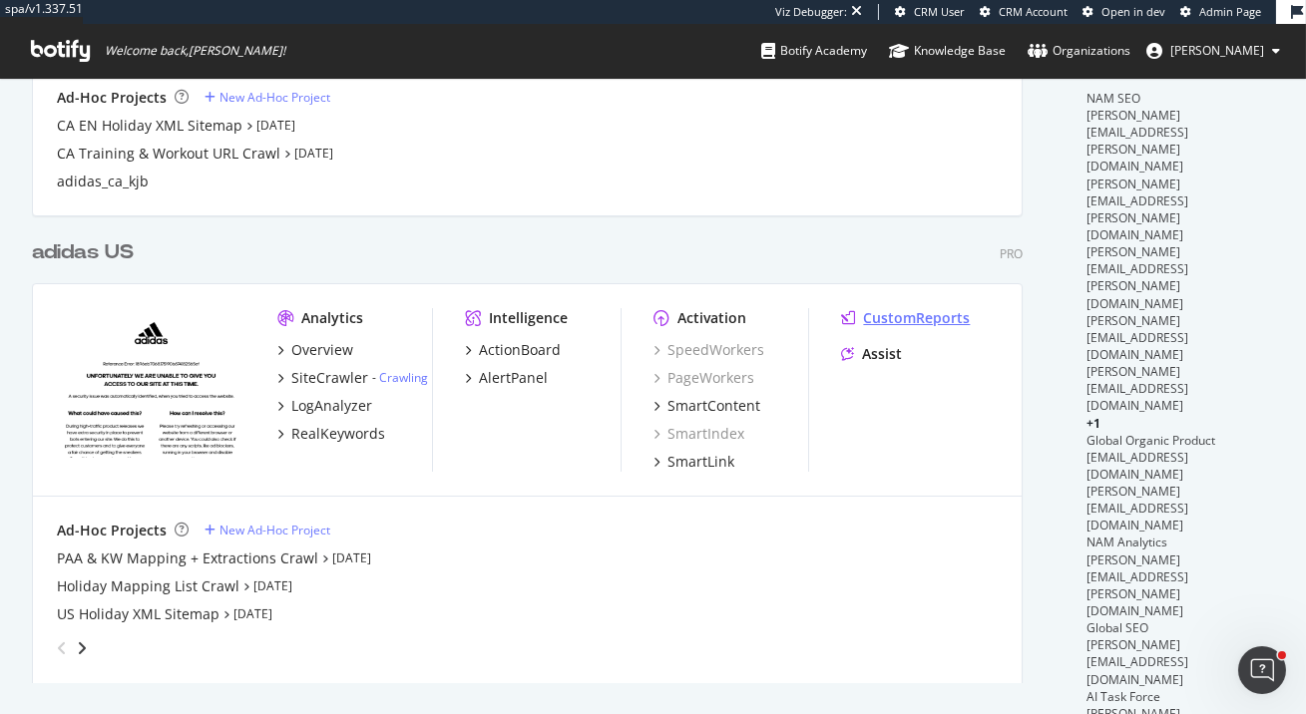
click at [888, 317] on div "CustomReports" at bounding box center [916, 318] width 107 height 20
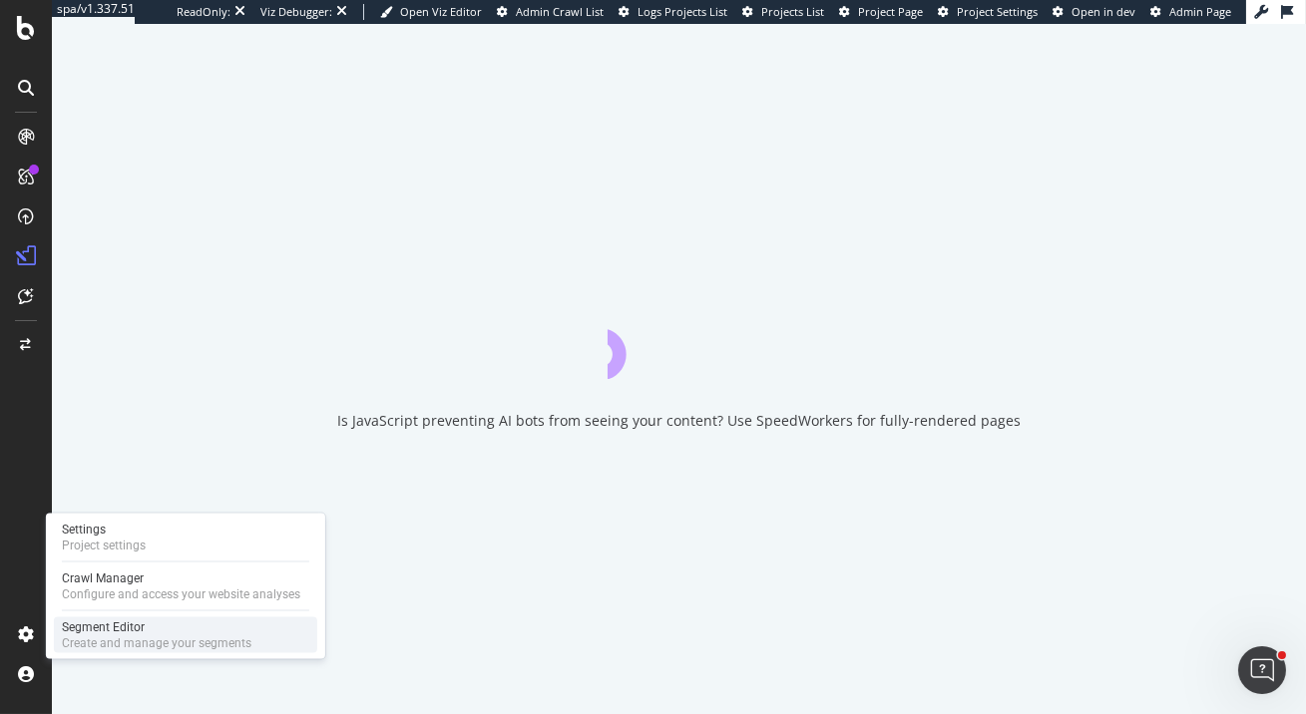
click at [97, 642] on div "Create and manage your segments" at bounding box center [157, 644] width 190 height 16
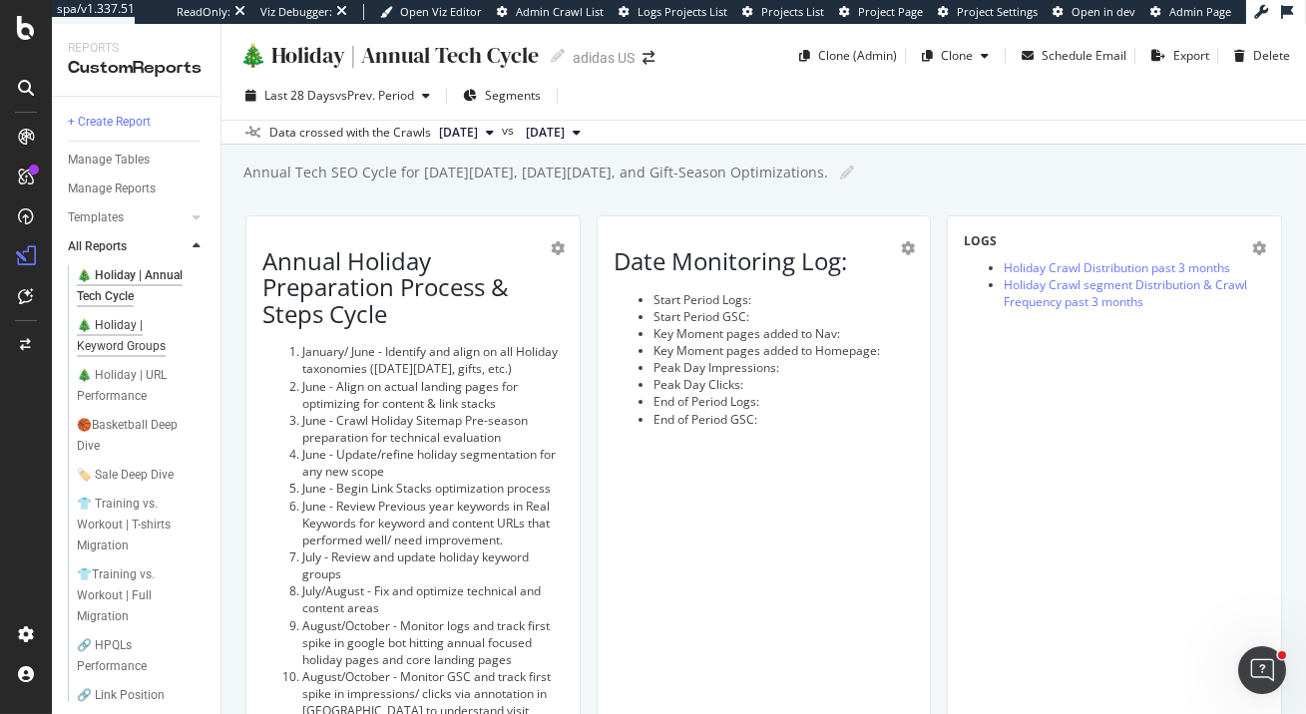
click at [124, 326] on div "🎄 Holiday | Keyword Groups" at bounding box center [134, 336] width 115 height 42
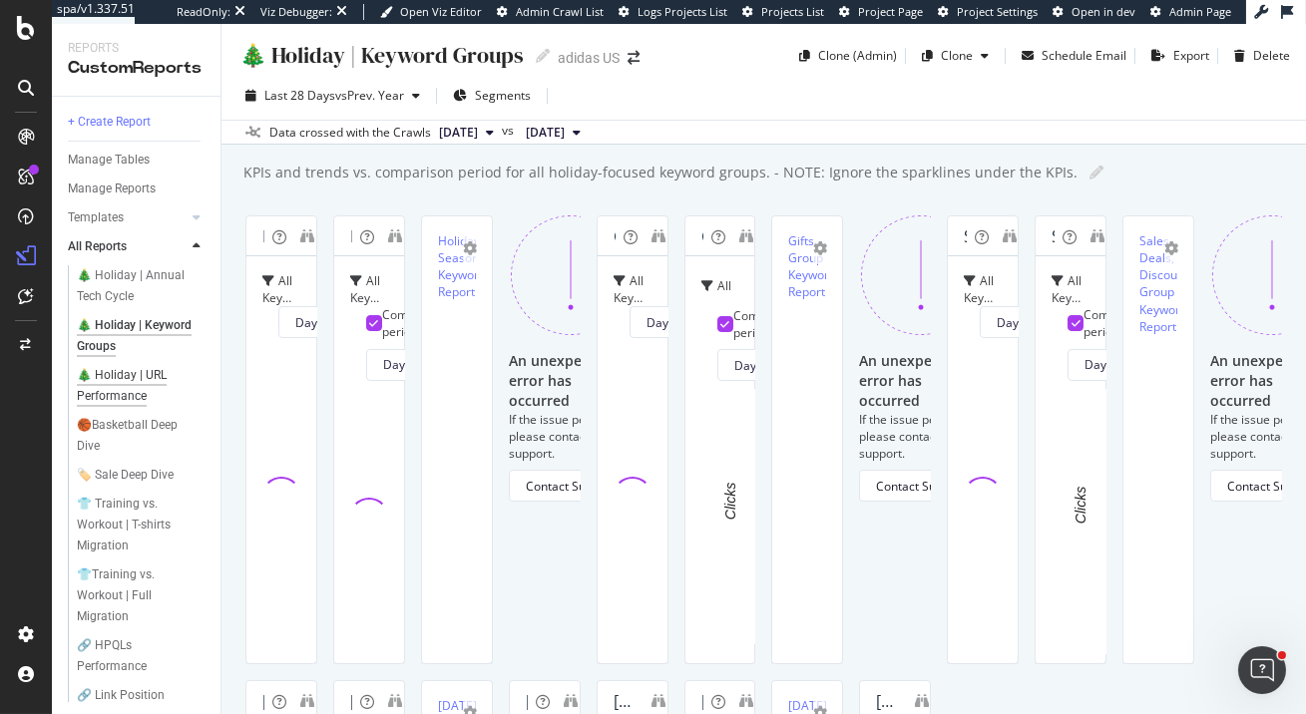
click at [136, 377] on div "🎄 Holiday | URL Performance" at bounding box center [135, 386] width 116 height 42
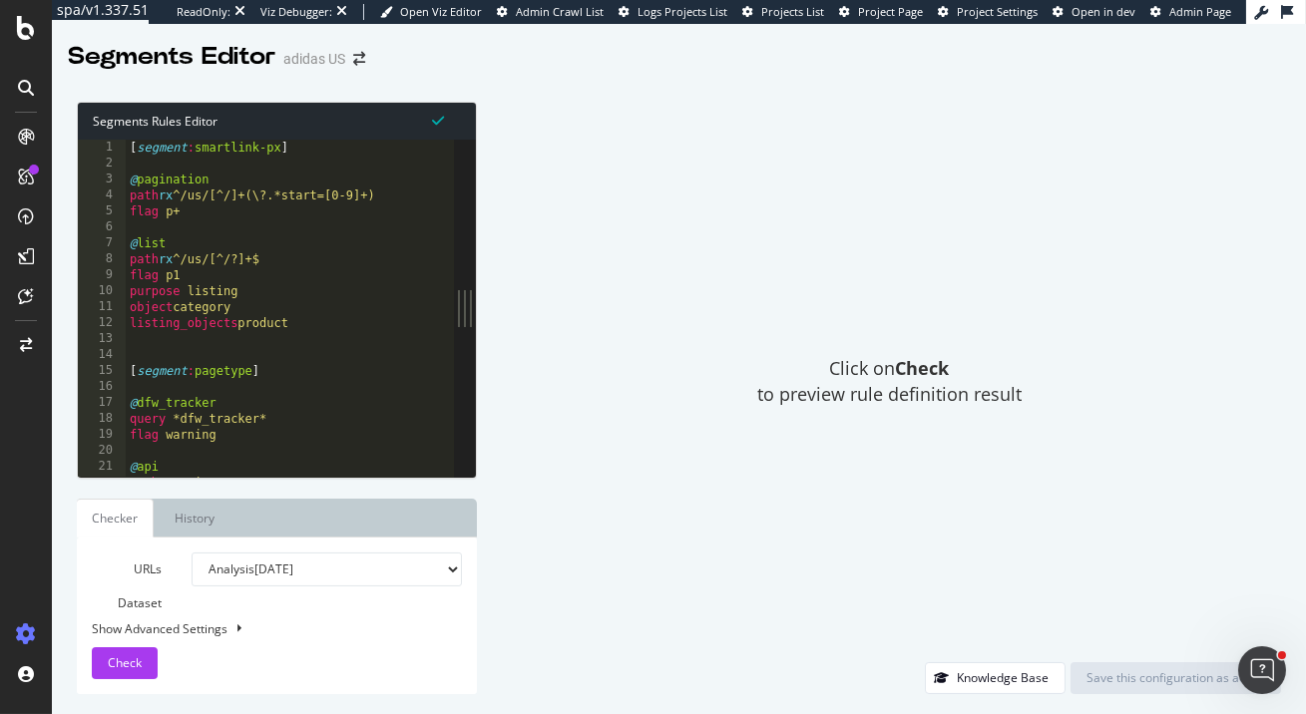
type textarea "flag p1"
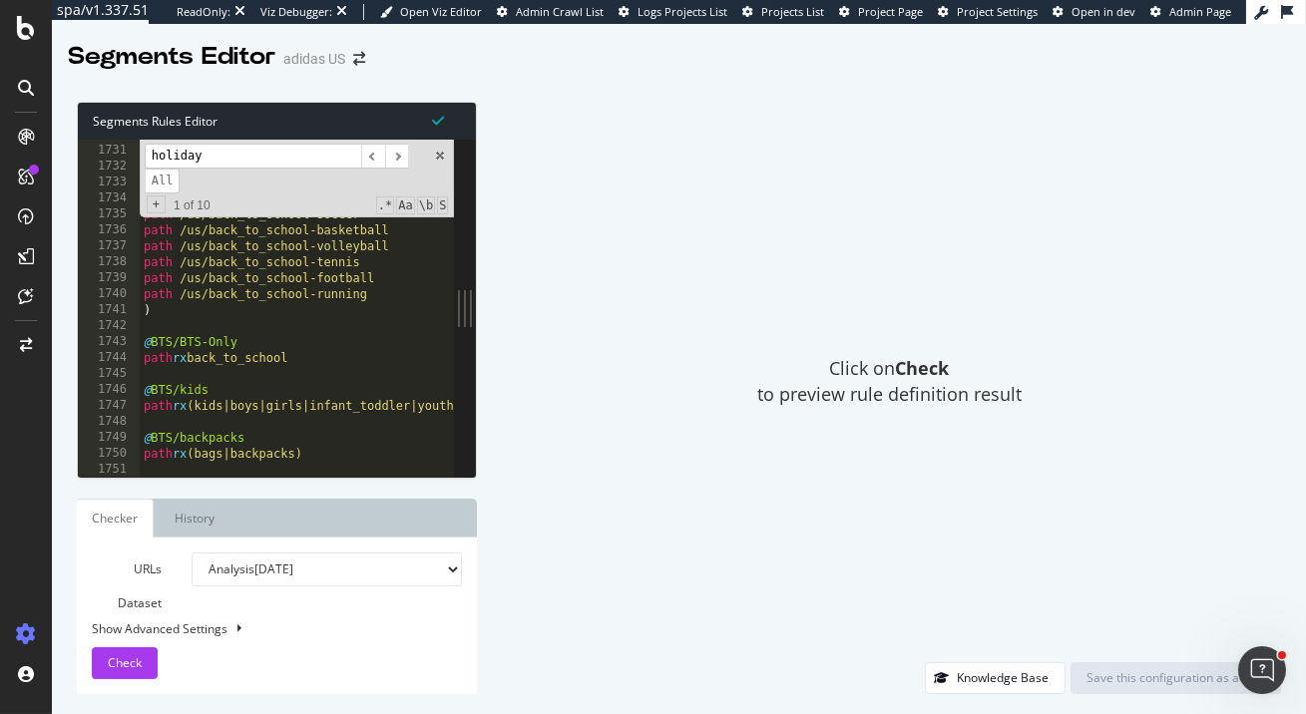
scroll to position [5093, 0]
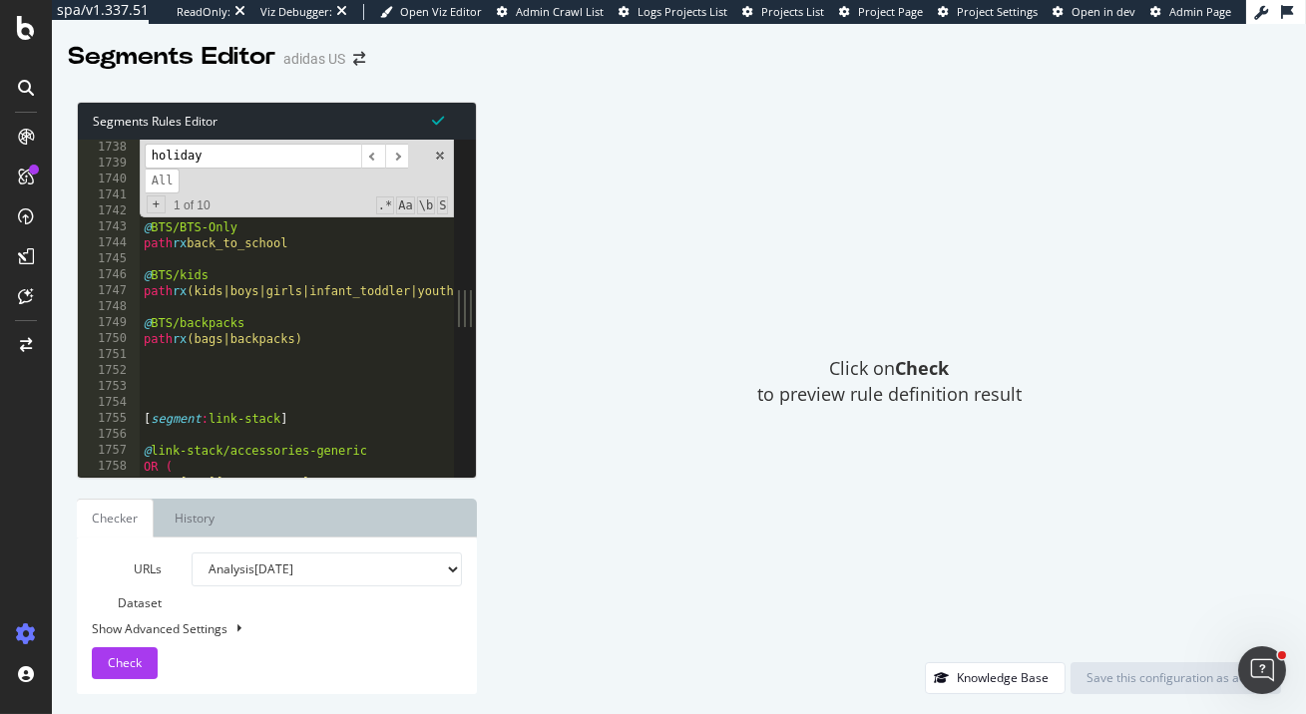
click at [267, 156] on input "holiday" at bounding box center [253, 156] width 217 height 25
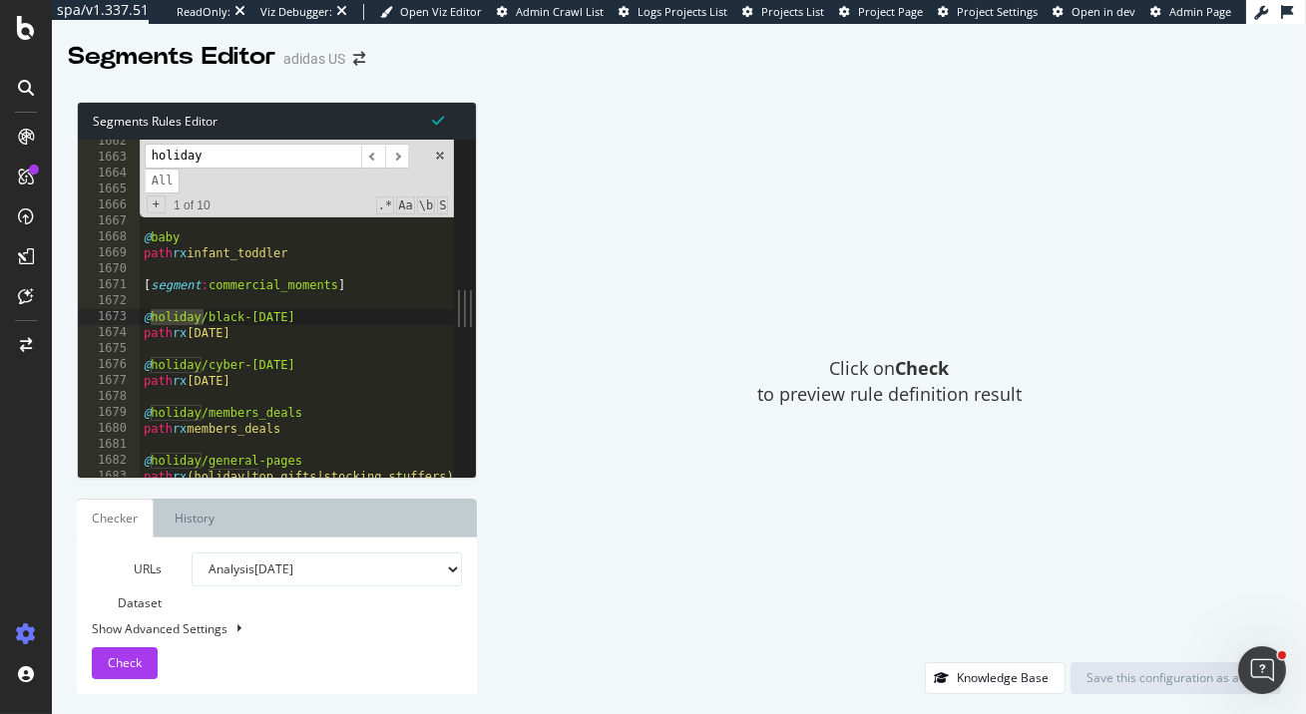
scroll to position [4871, 0]
type input "holiday"
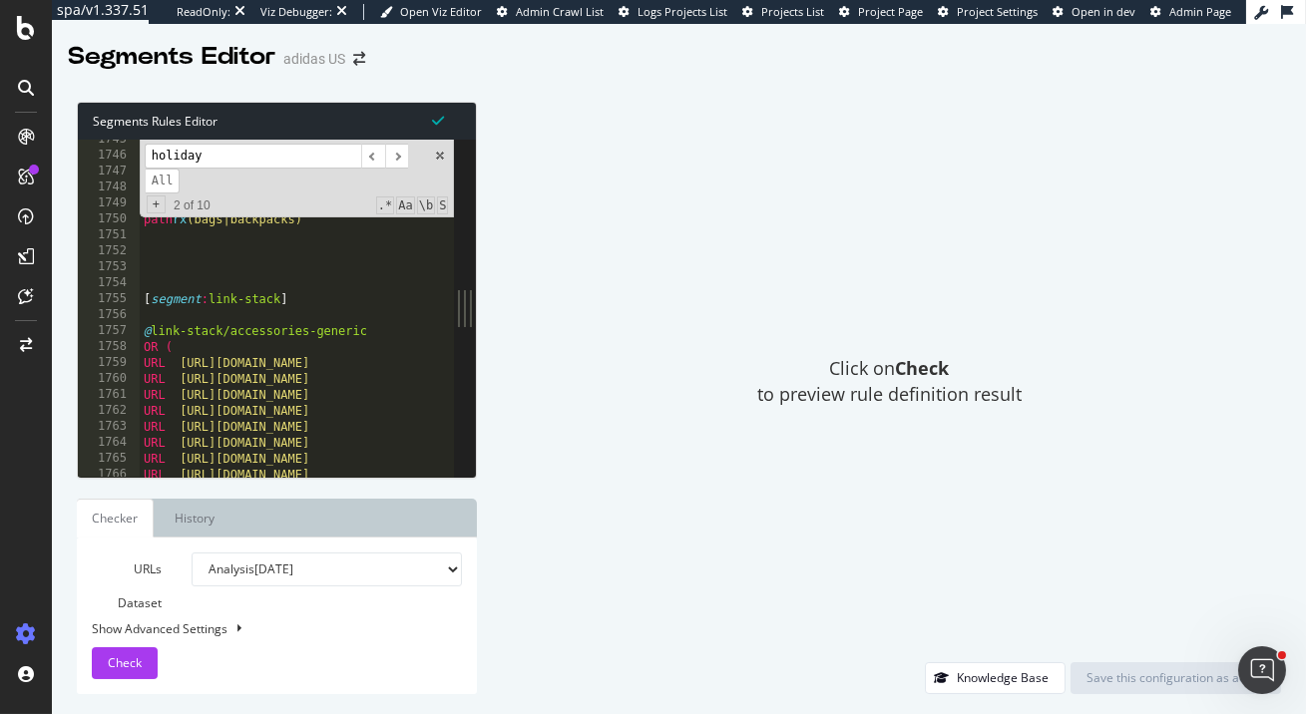
scroll to position [5114, 0]
click at [196, 523] on link "History" at bounding box center [195, 518] width 72 height 39
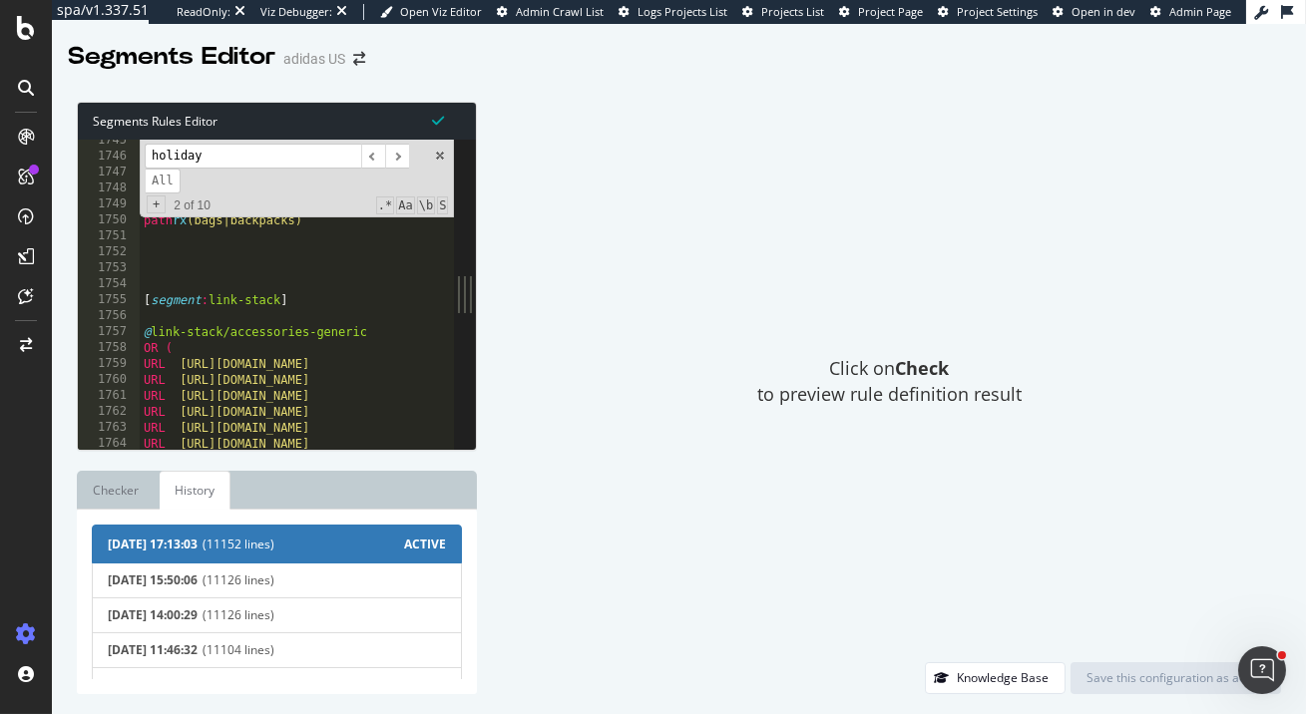
scroll to position [44, 0]
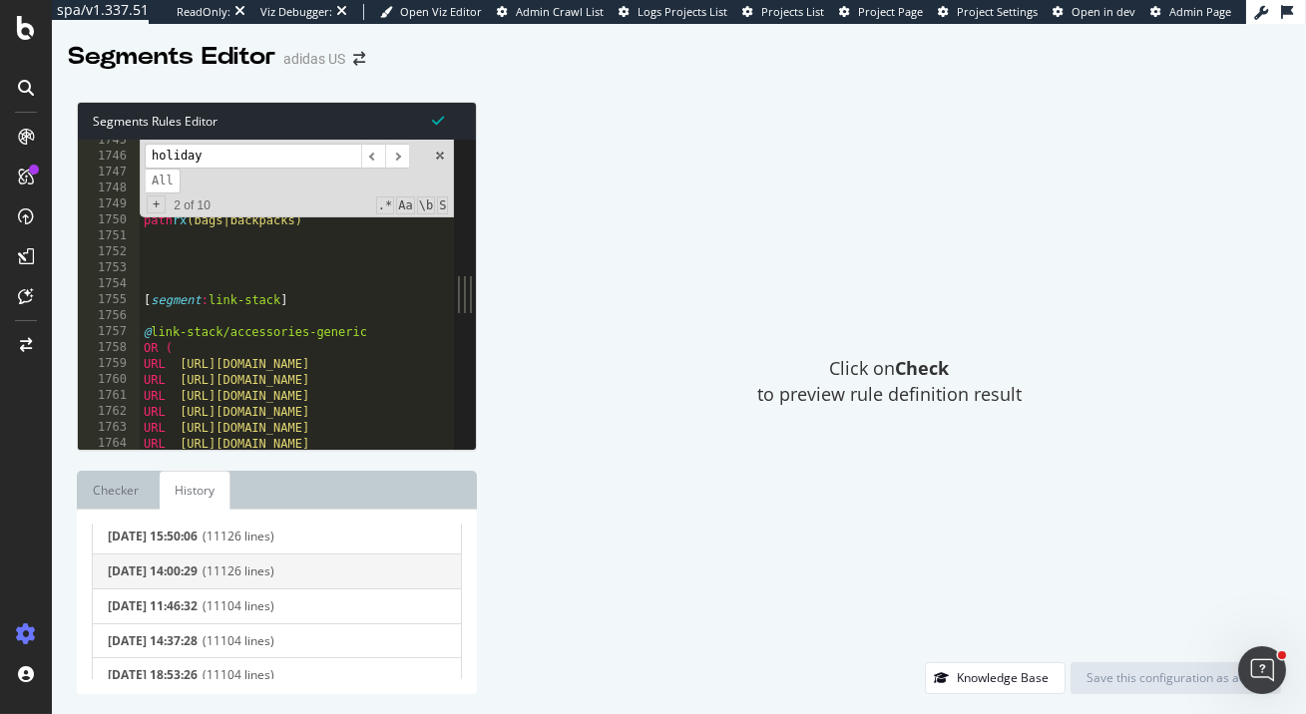
click at [320, 569] on span "(11126 lines)" at bounding box center [324, 572] width 243 height 14
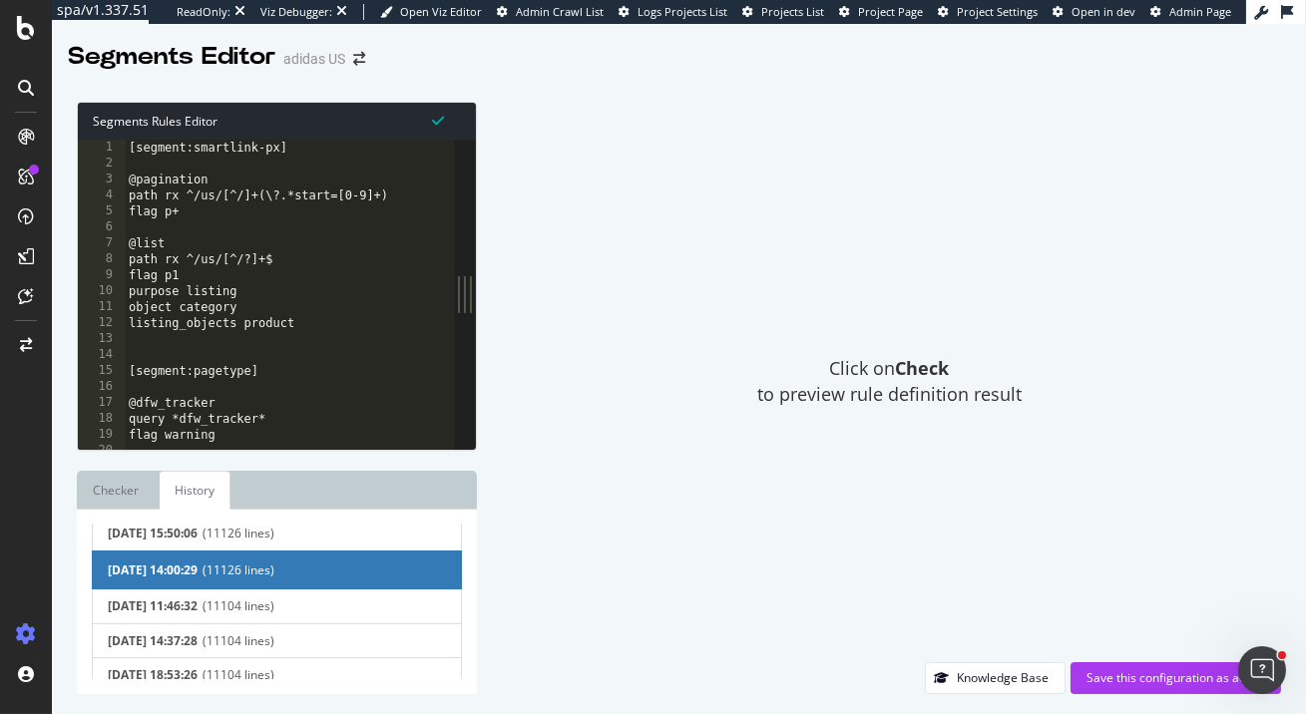
scroll to position [40, 0]
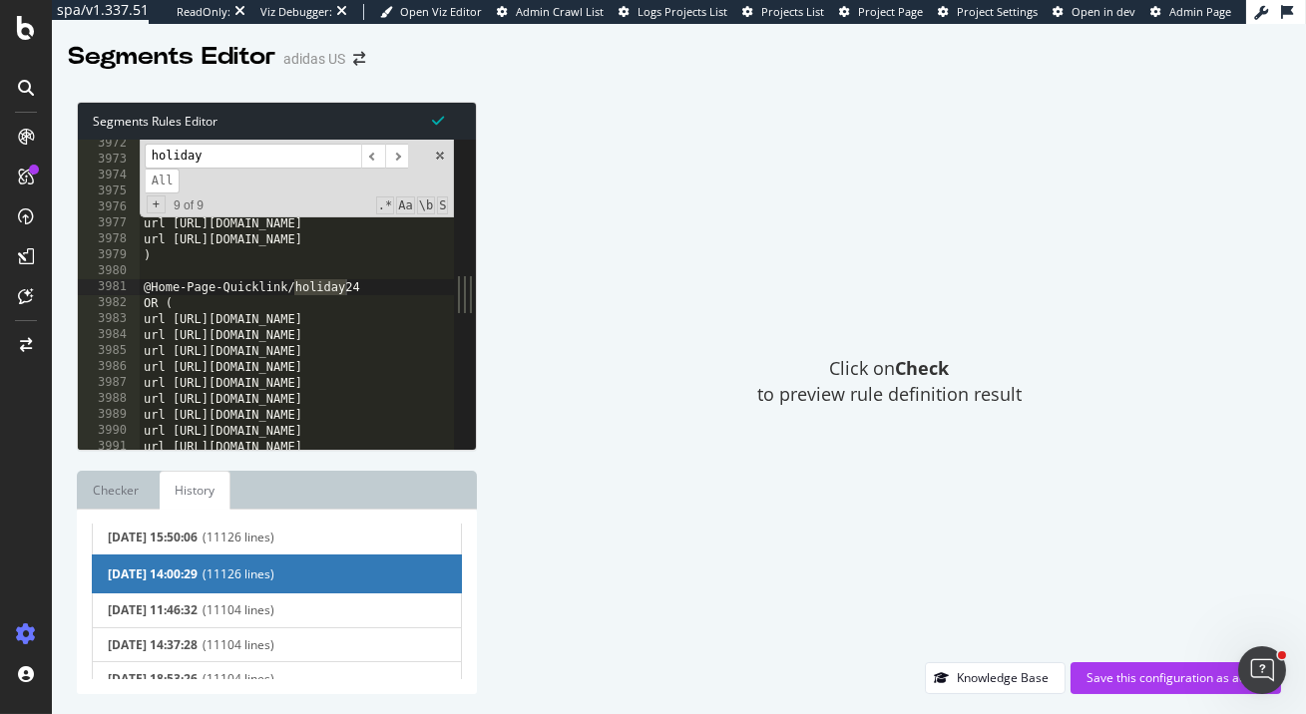
scroll to position [4885, 0]
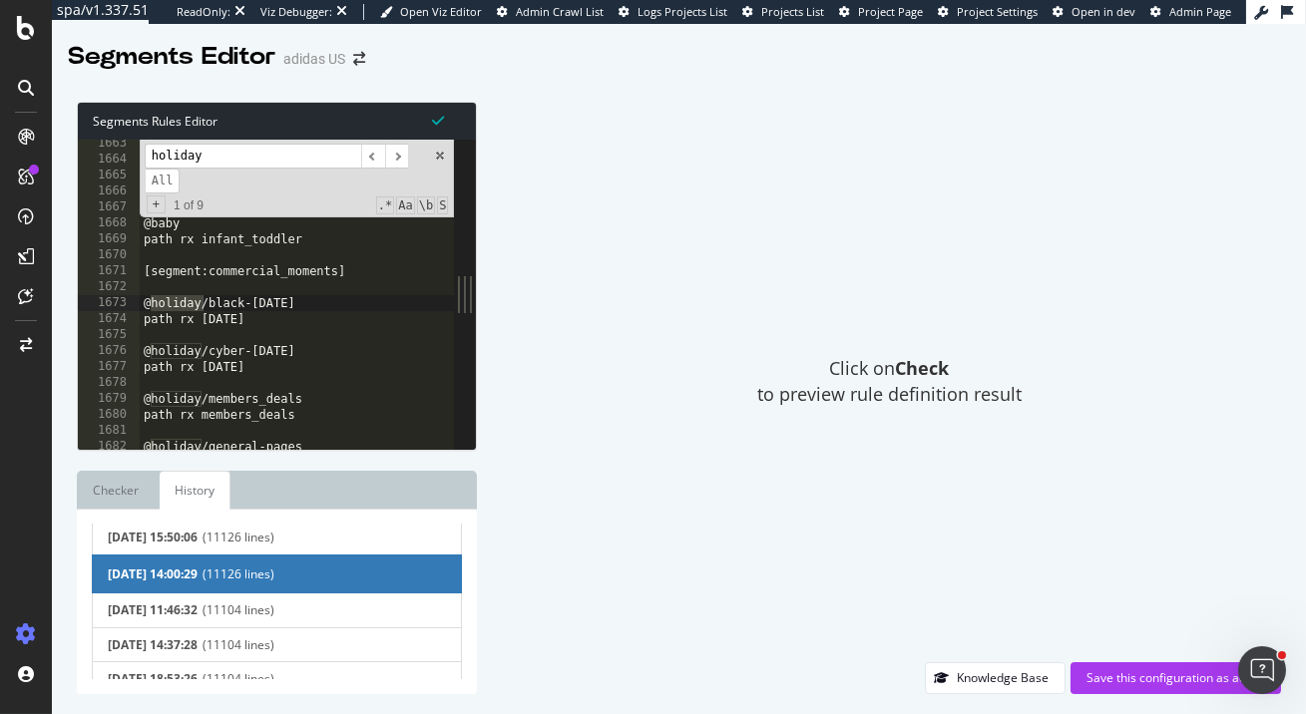
type input "holiday"
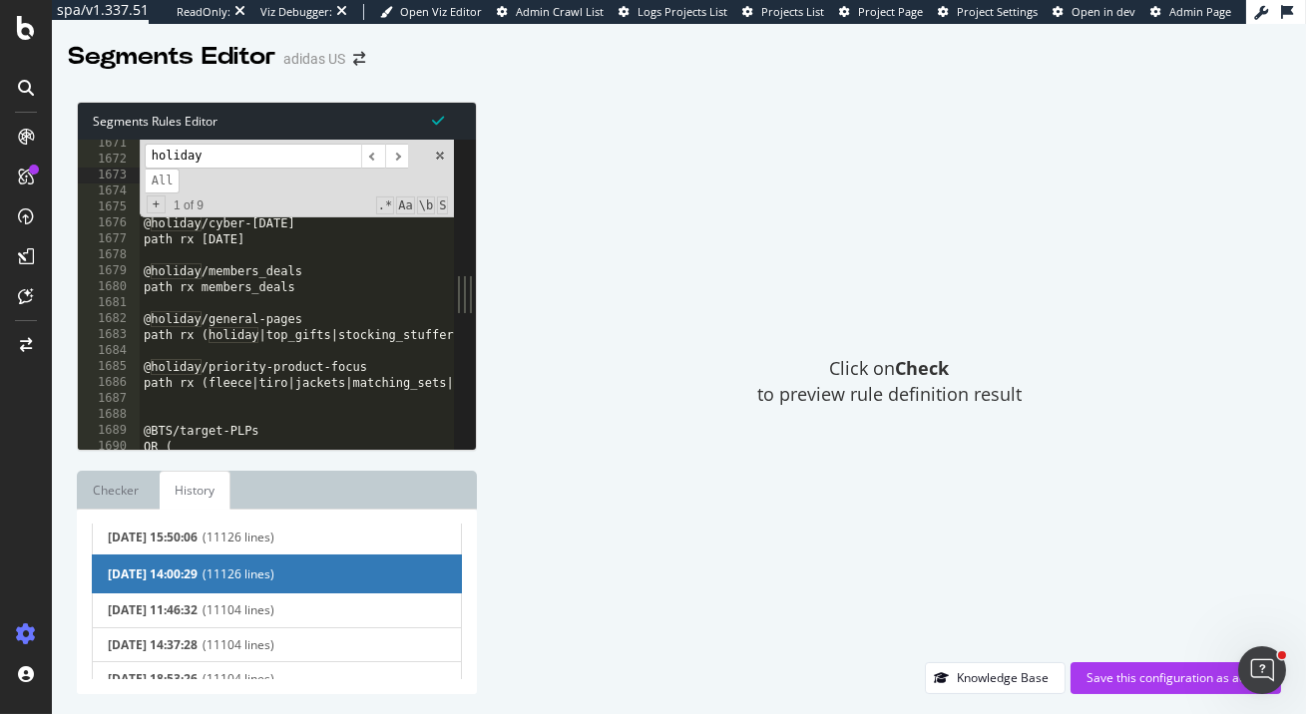
scroll to position [4909, 0]
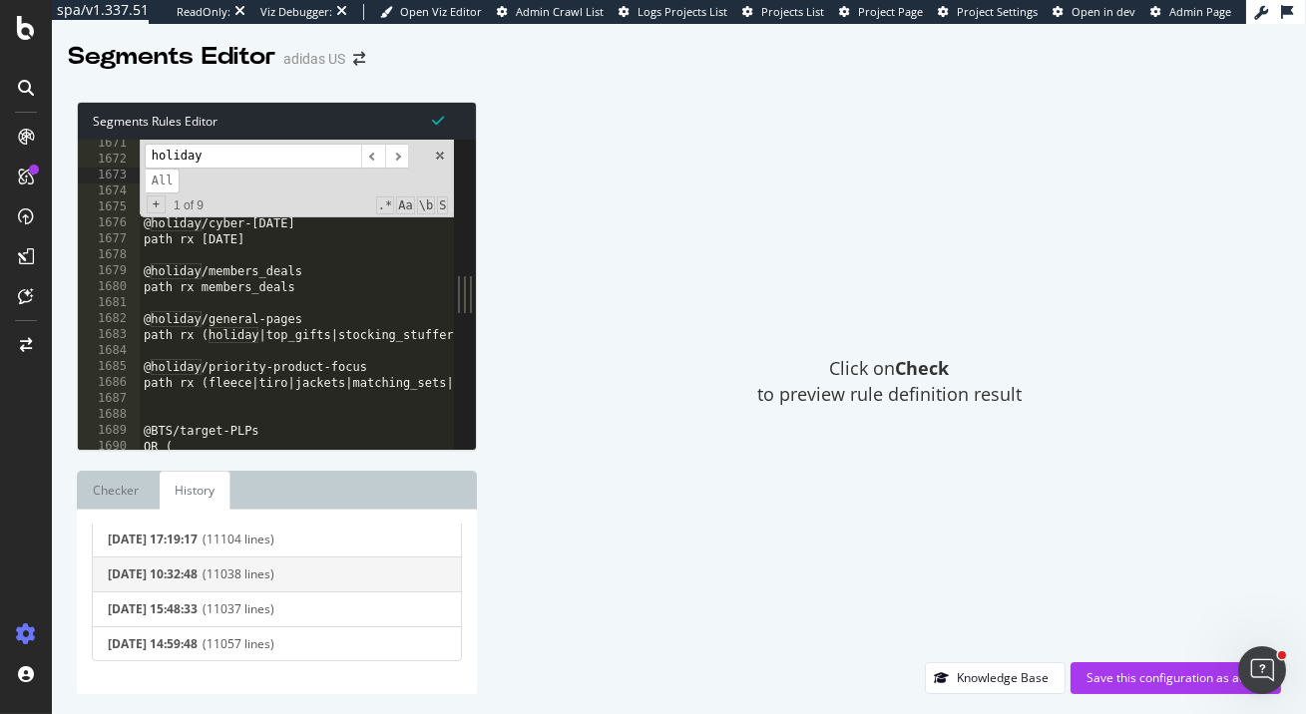
click at [237, 584] on button "[DATE] 10:32:48 (11038 lines)" at bounding box center [277, 575] width 370 height 36
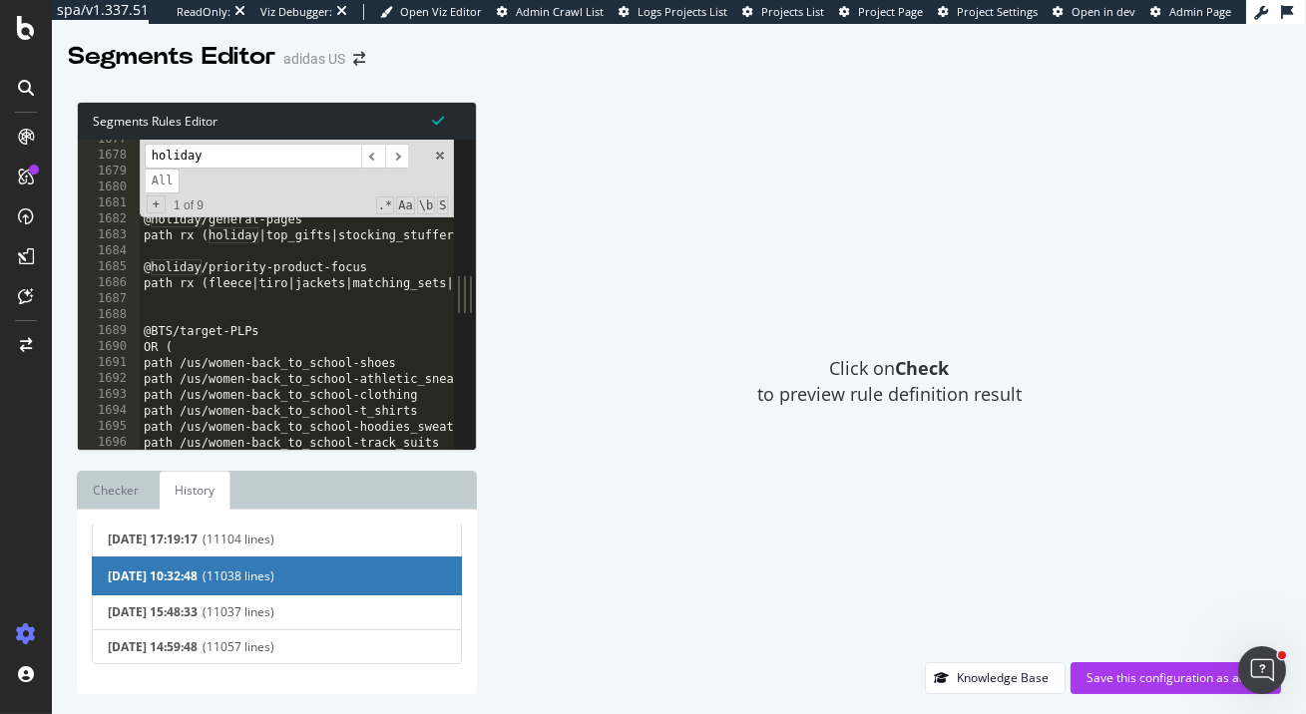
scroll to position [215, 0]
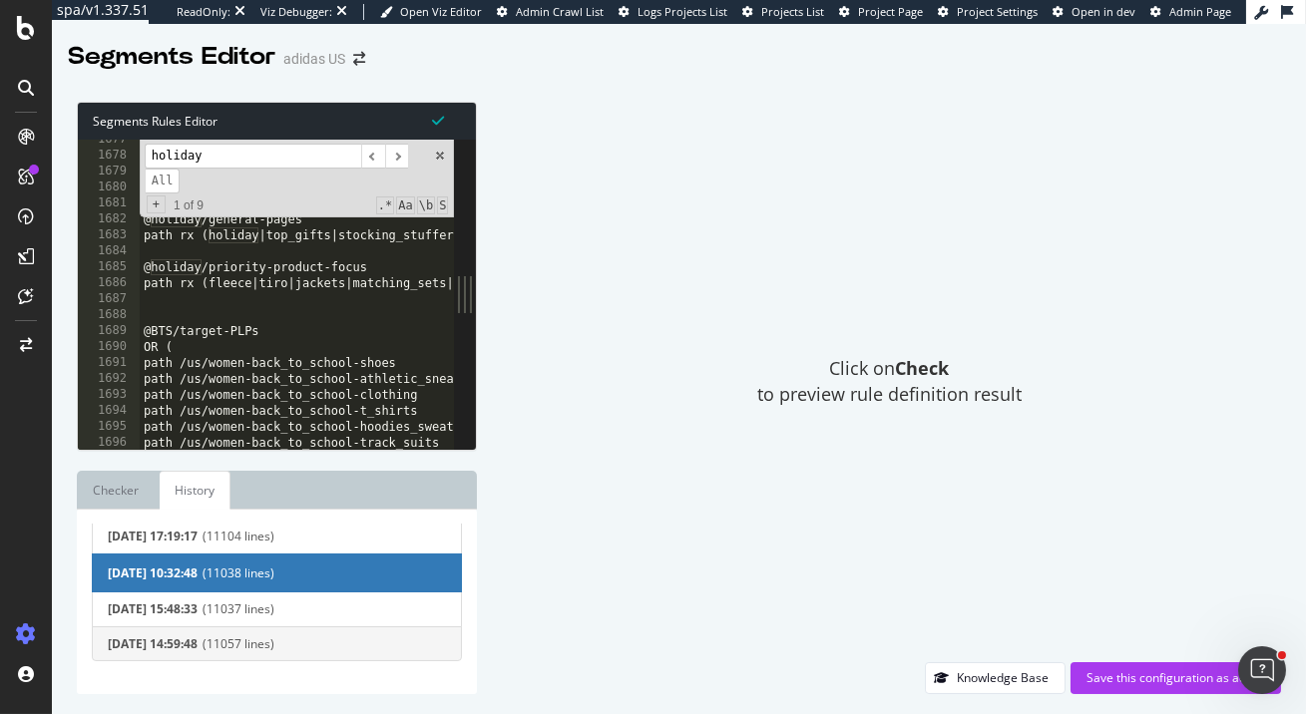
type input "holiday"
click at [221, 646] on div "[DATE] 14:59:48 (11057 lines)" at bounding box center [277, 645] width 338 height 14
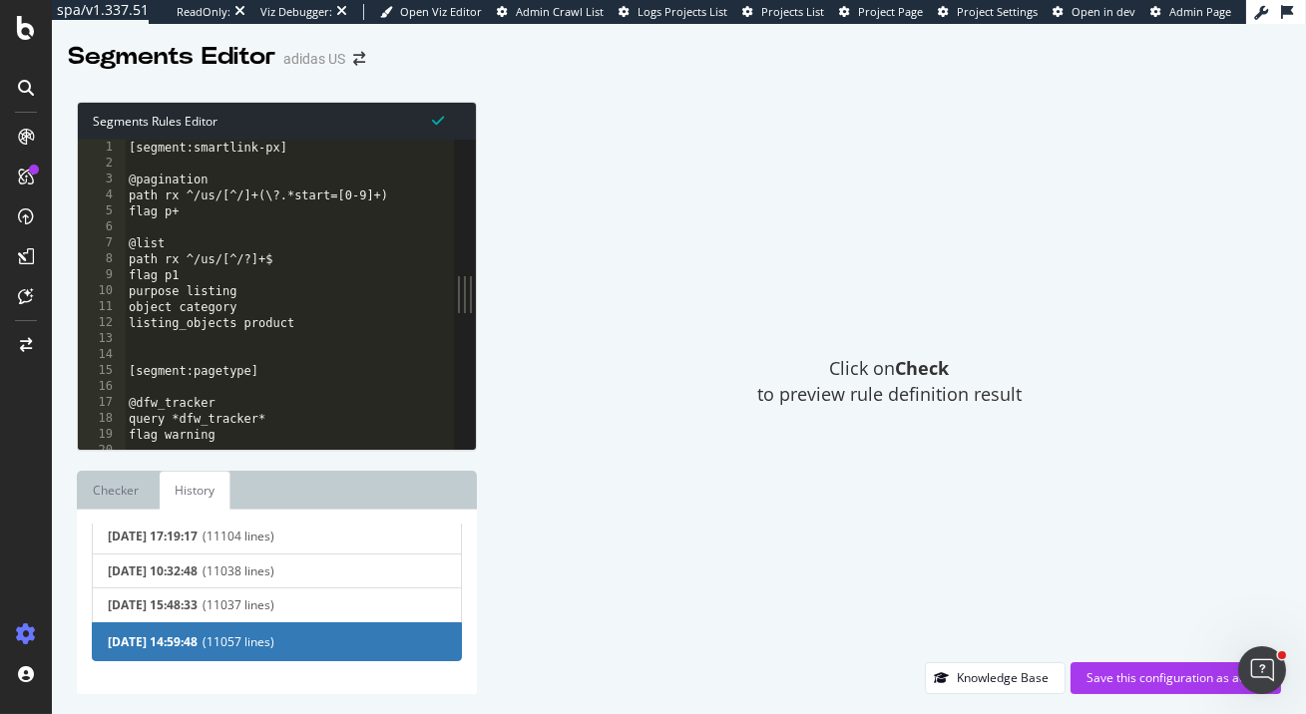
type textarea "purpose listing"
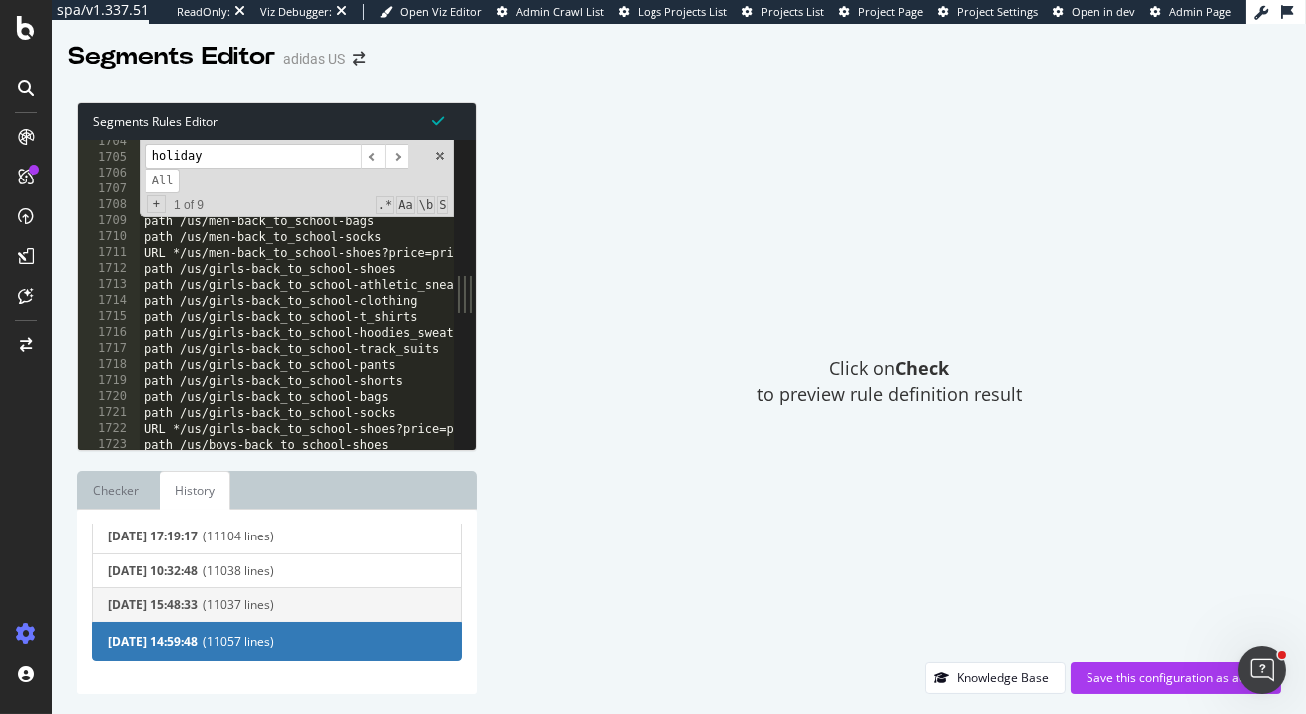
scroll to position [0, 0]
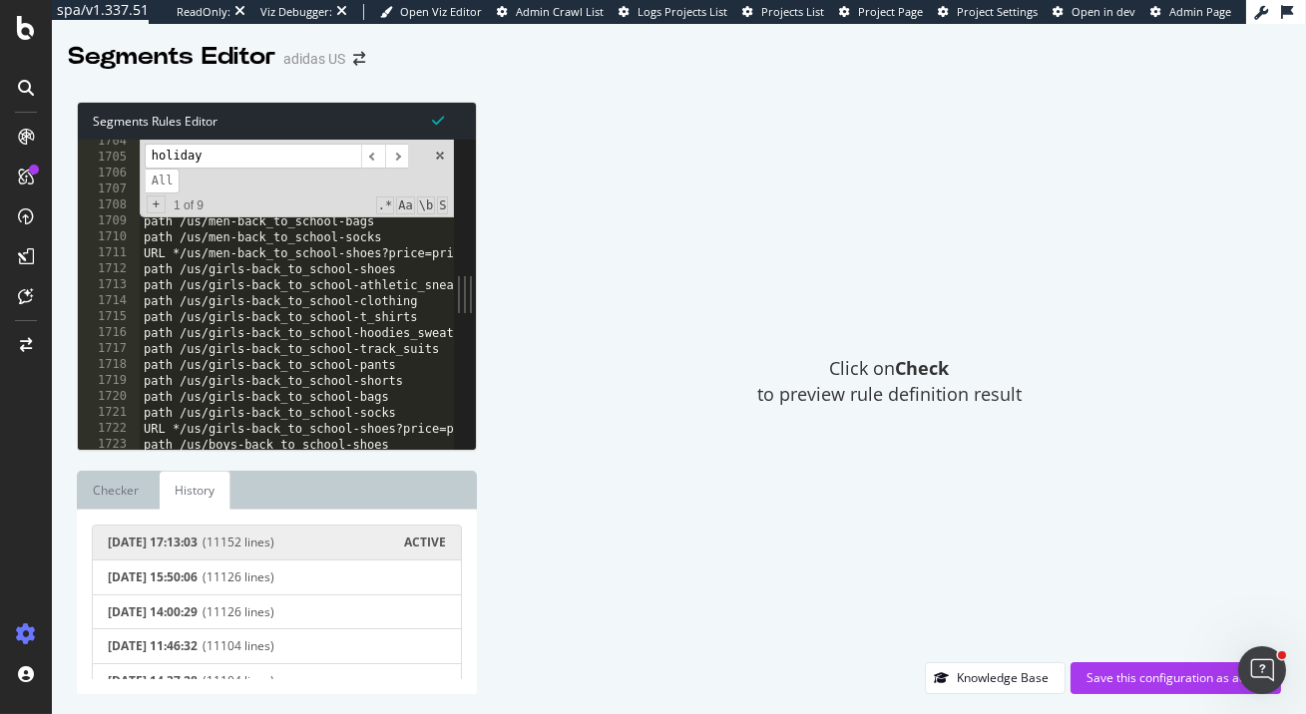
type input "holiday"
click at [250, 553] on button "[DATE] 17:13:03 (11152 lines) ACTIVE" at bounding box center [277, 543] width 370 height 36
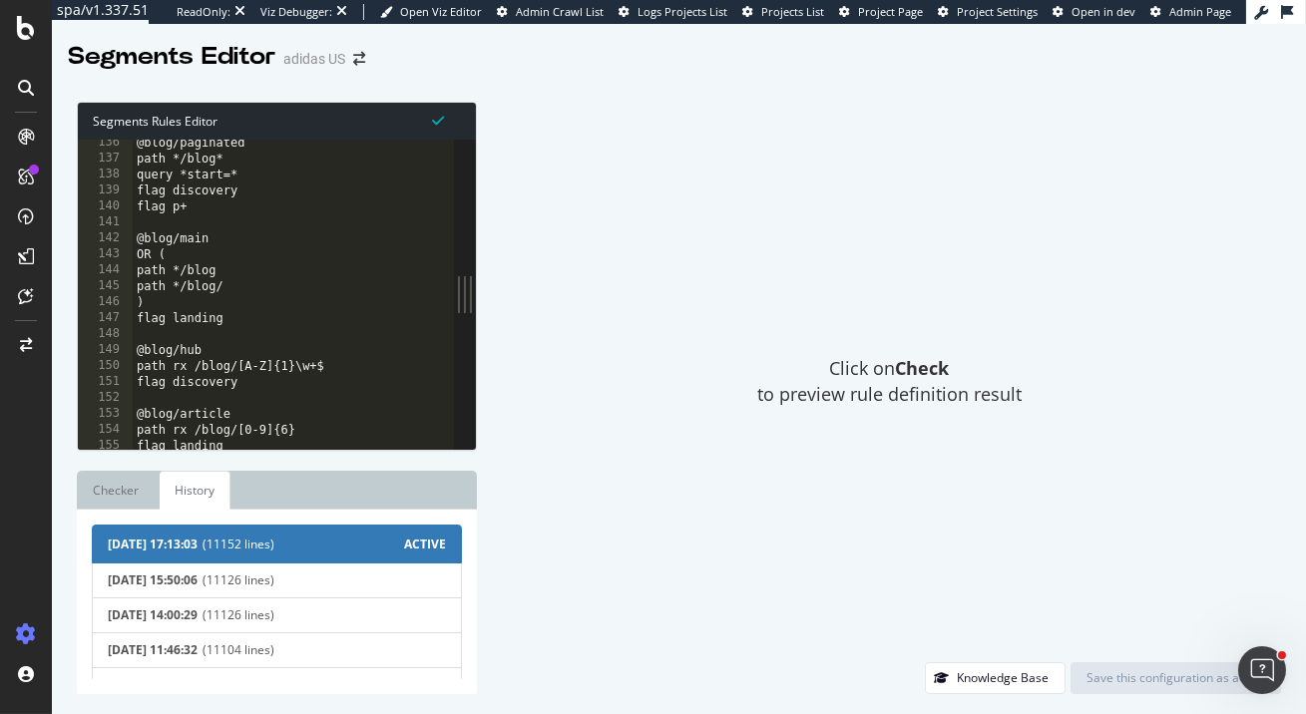
scroll to position [396, 0]
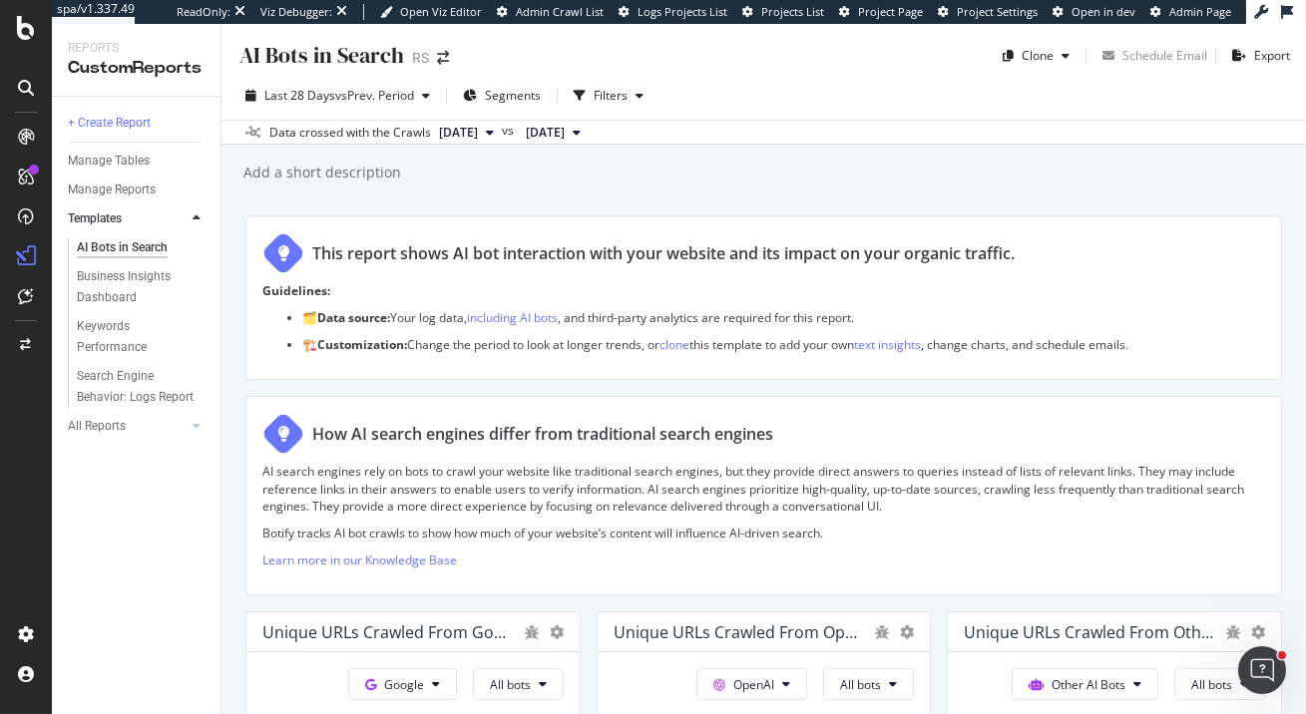
scroll to position [1890, 0]
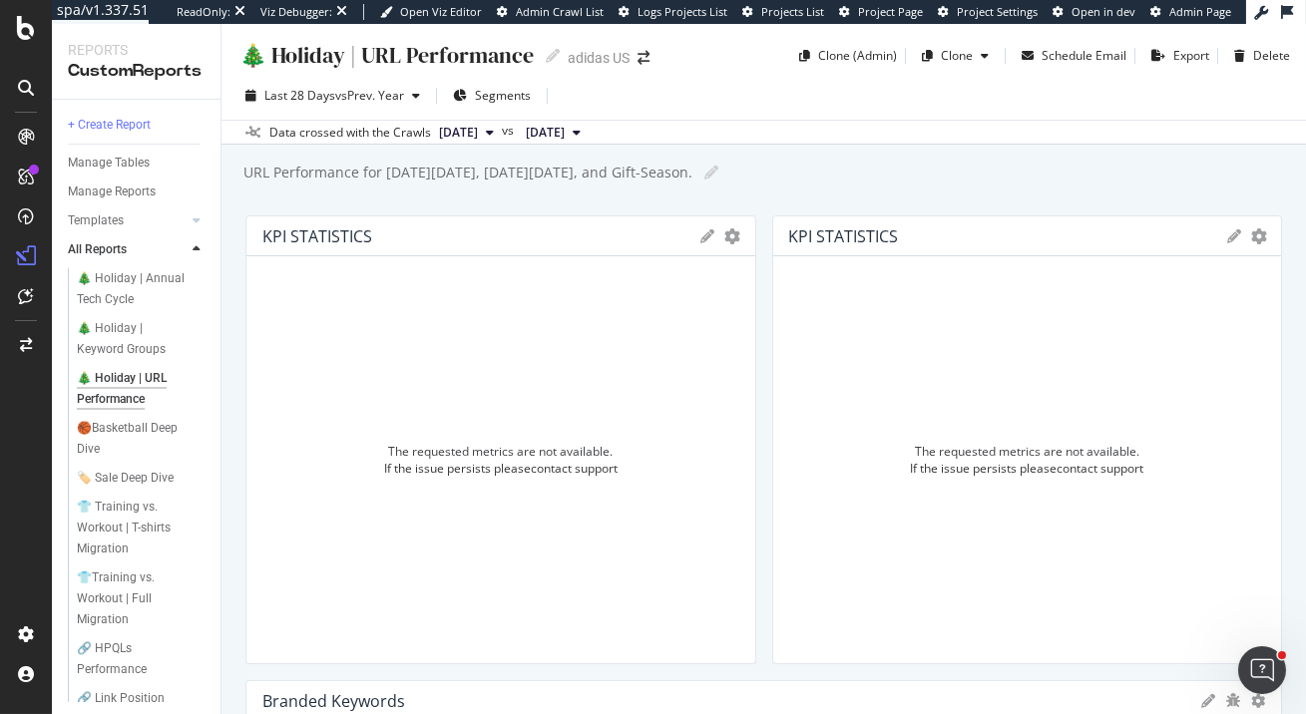
click at [706, 236] on icon at bounding box center [709, 237] width 14 height 14
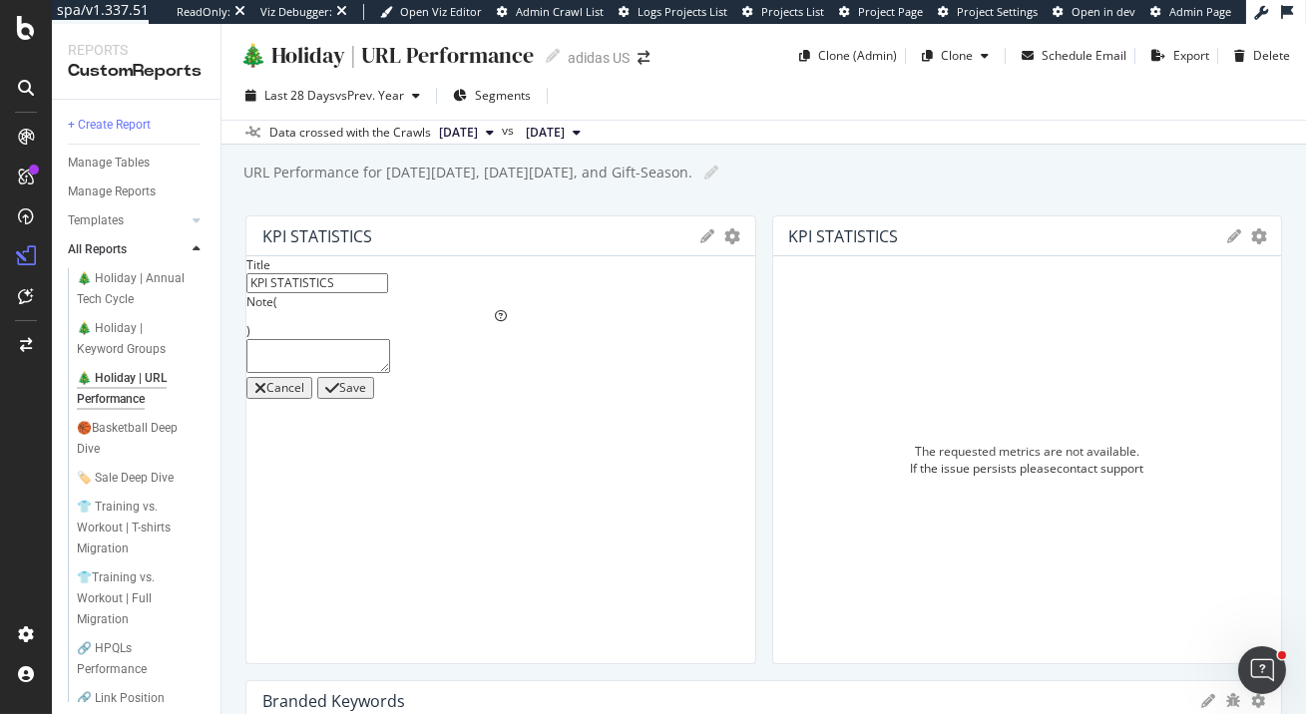
click at [710, 236] on icon at bounding box center [709, 237] width 14 height 14
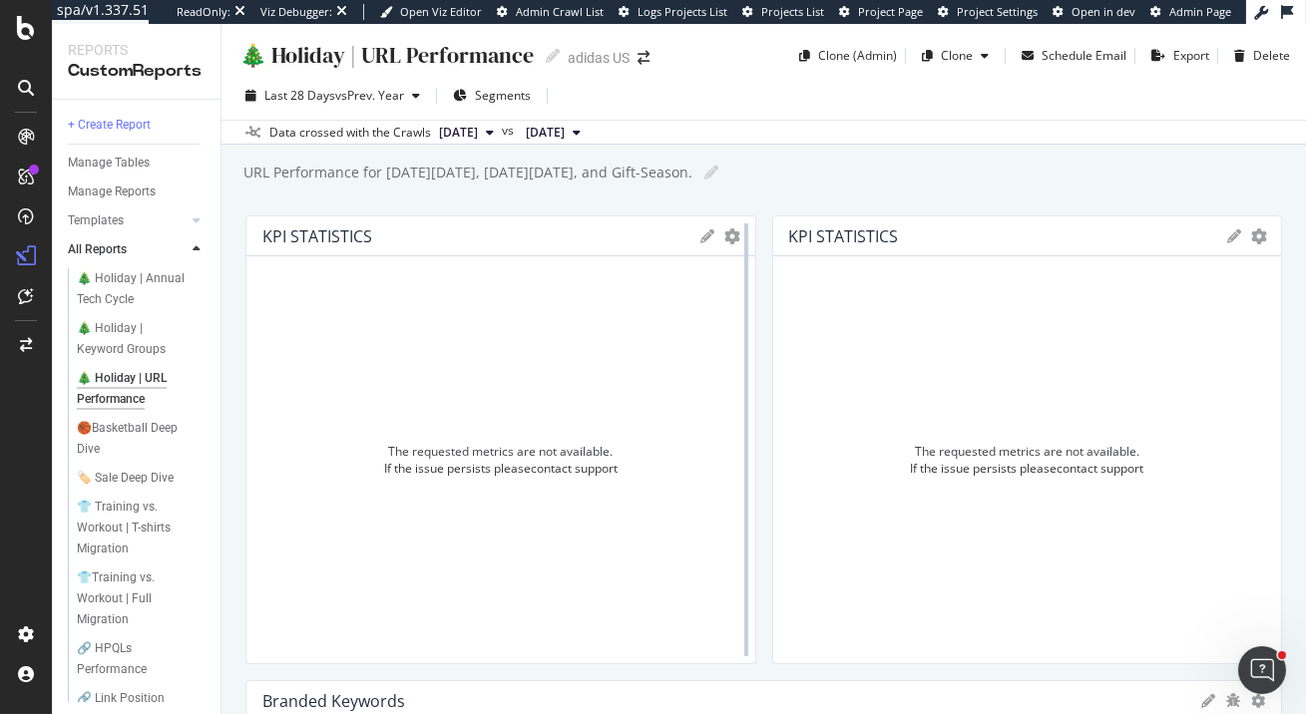
click at [736, 237] on div at bounding box center [746, 440] width 20 height 449
click at [726, 238] on icon "gear" at bounding box center [733, 237] width 16 height 16
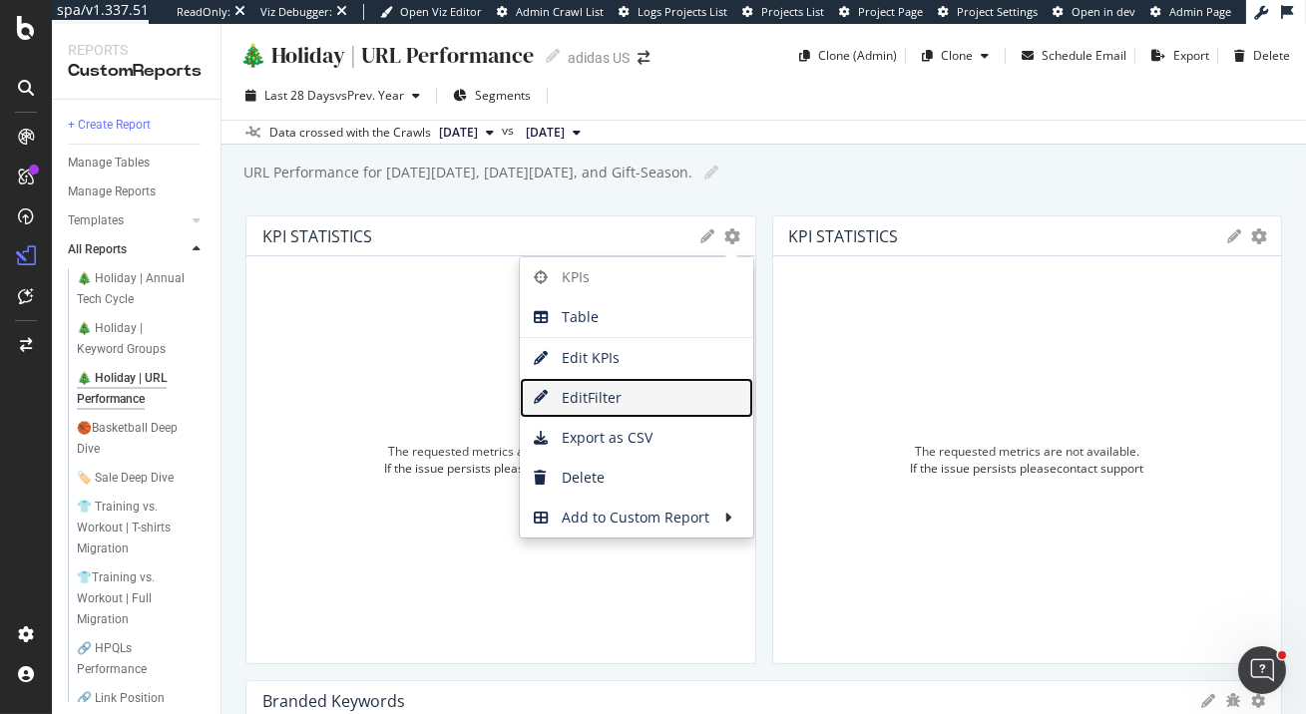
click at [654, 395] on span "Edit Filter" at bounding box center [637, 398] width 234 height 30
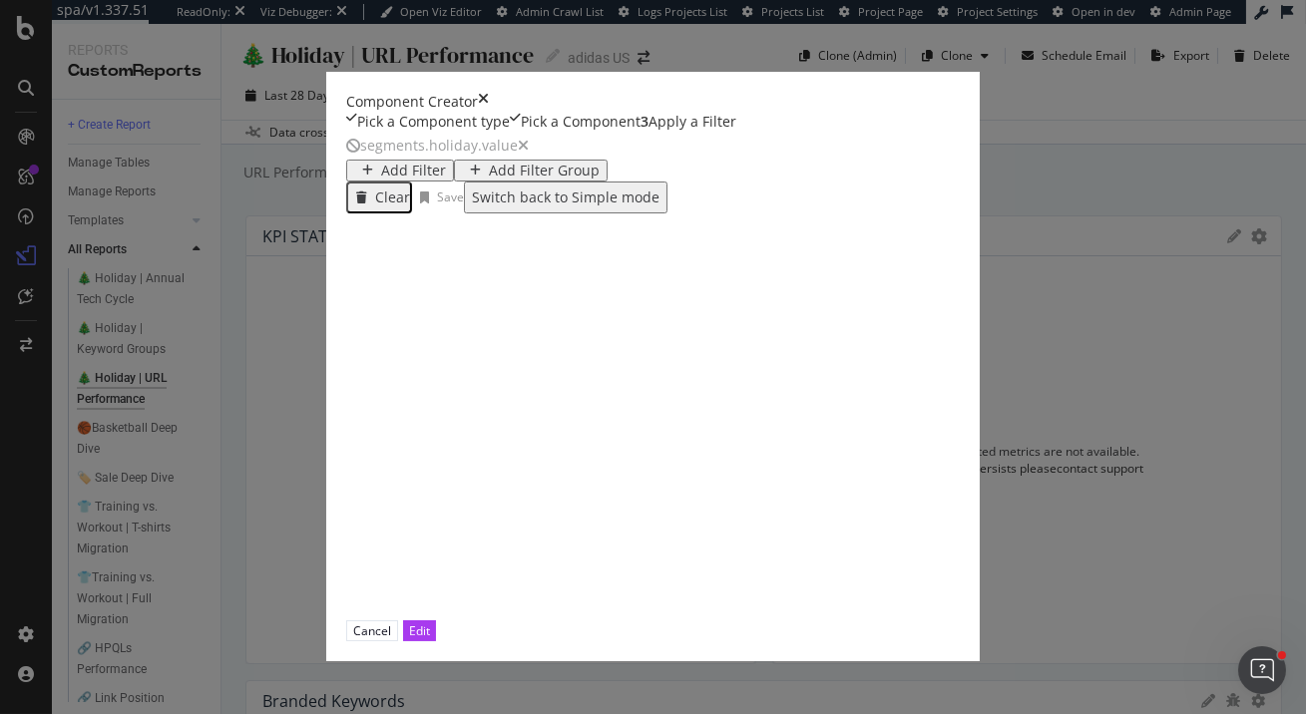
click at [489, 92] on icon "times" at bounding box center [483, 102] width 11 height 20
click at [960, 92] on div "Component Creator" at bounding box center [653, 102] width 614 height 20
click at [489, 92] on icon "times" at bounding box center [483, 102] width 11 height 20
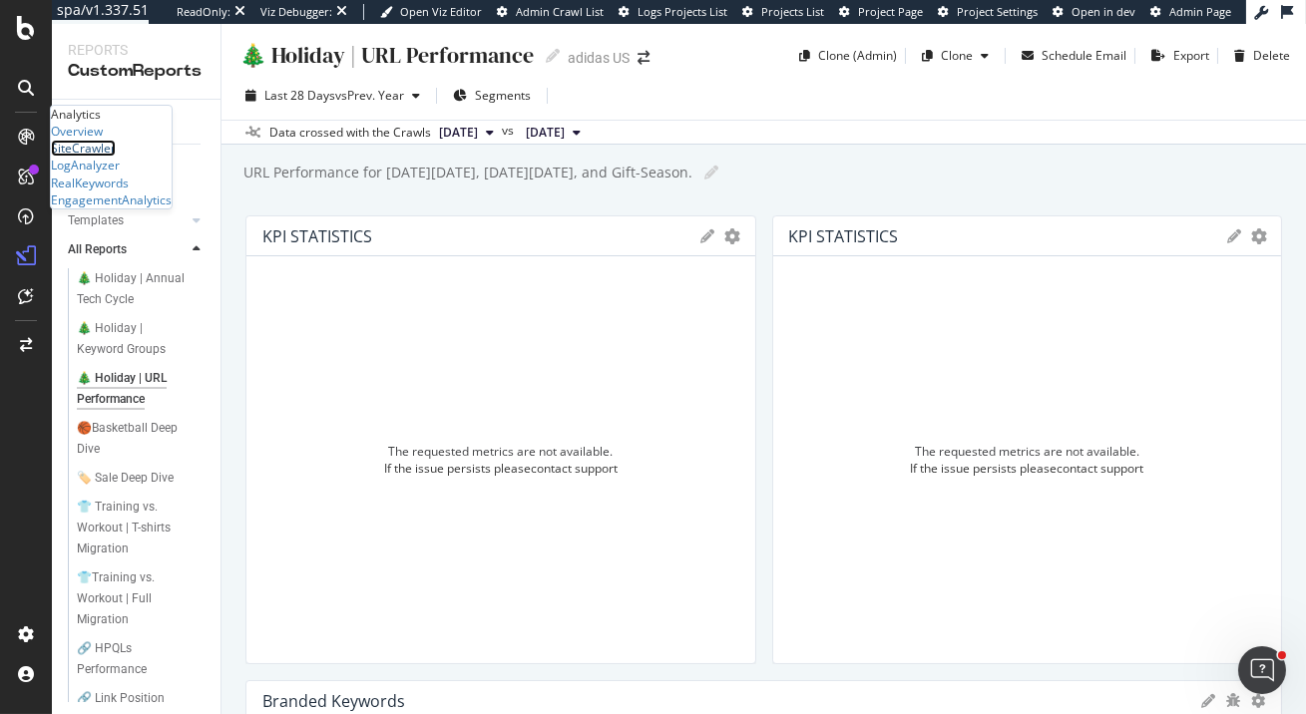
click at [103, 157] on div "SiteCrawler" at bounding box center [83, 148] width 65 height 17
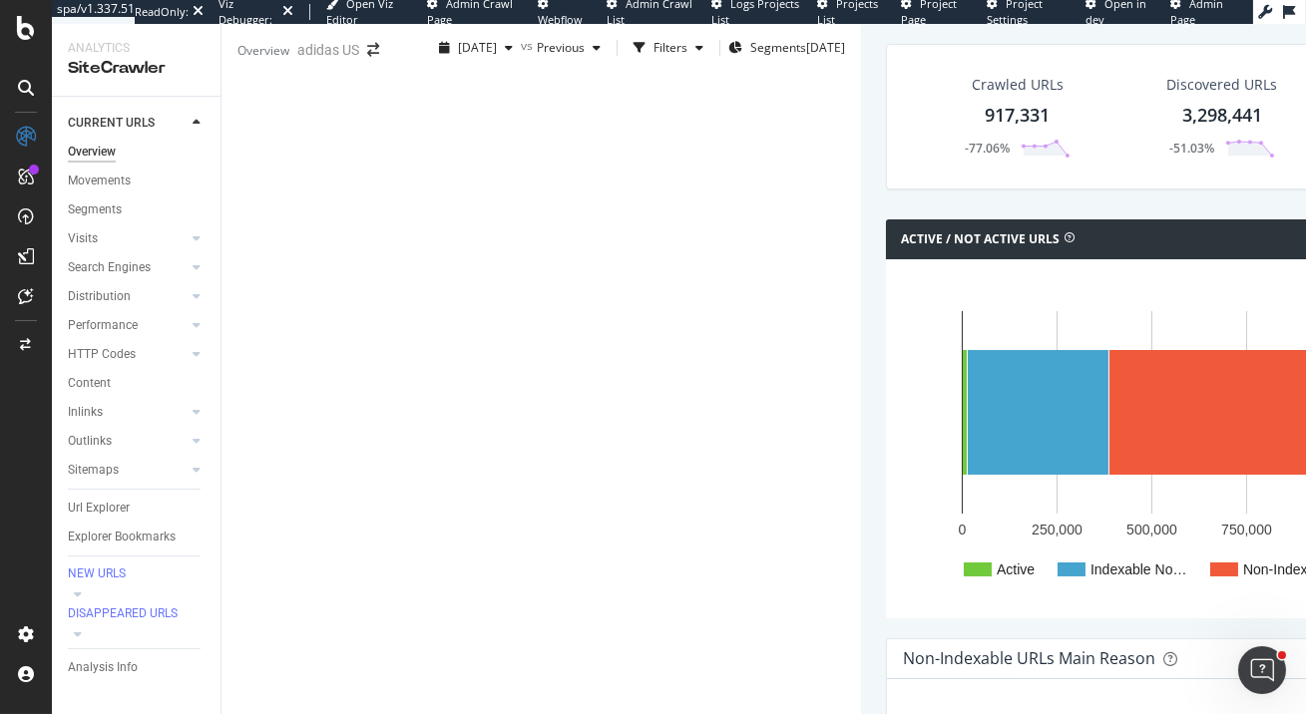
scroll to position [507, 0]
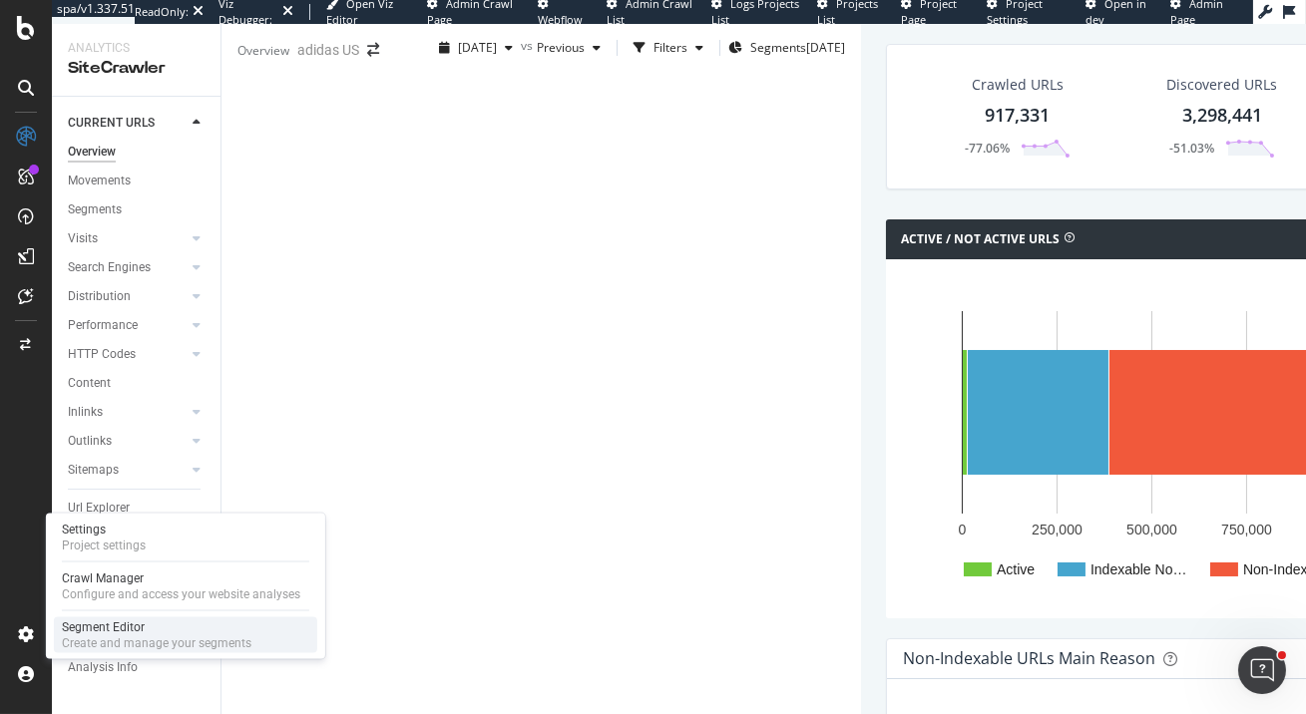
click at [82, 641] on div "Create and manage your segments" at bounding box center [157, 644] width 190 height 16
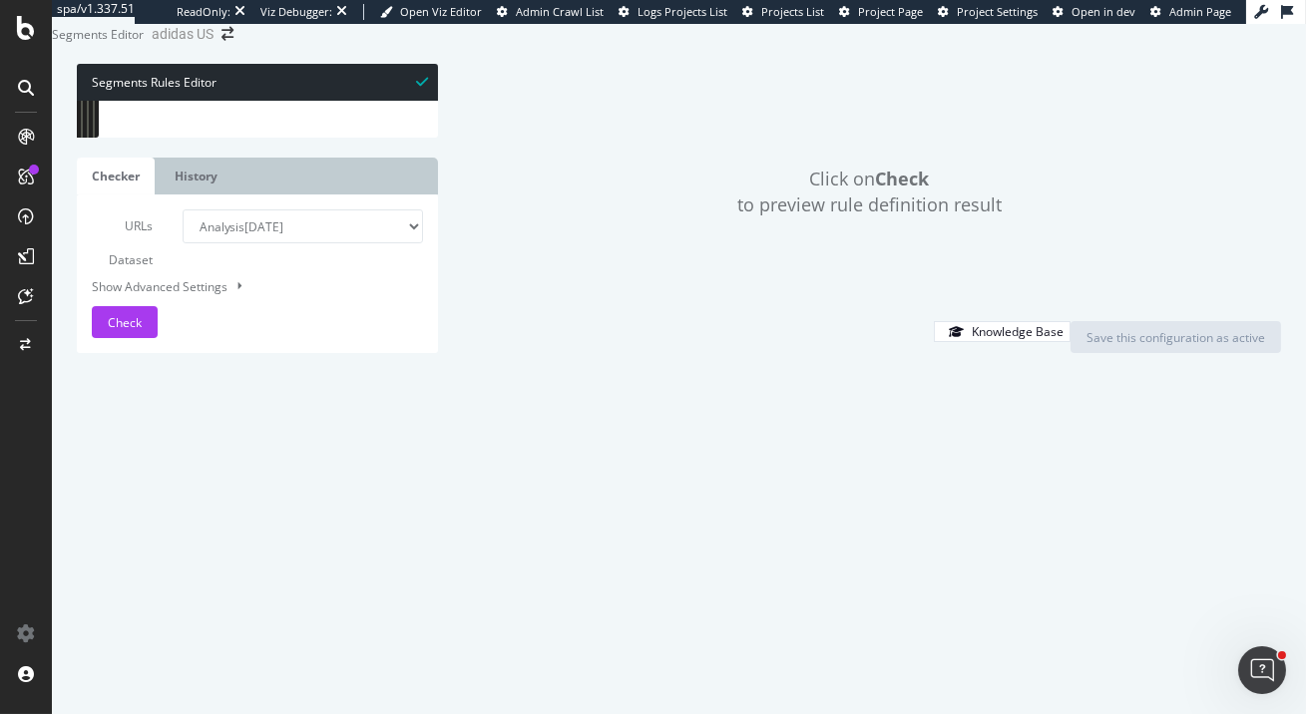
scroll to position [1, 0]
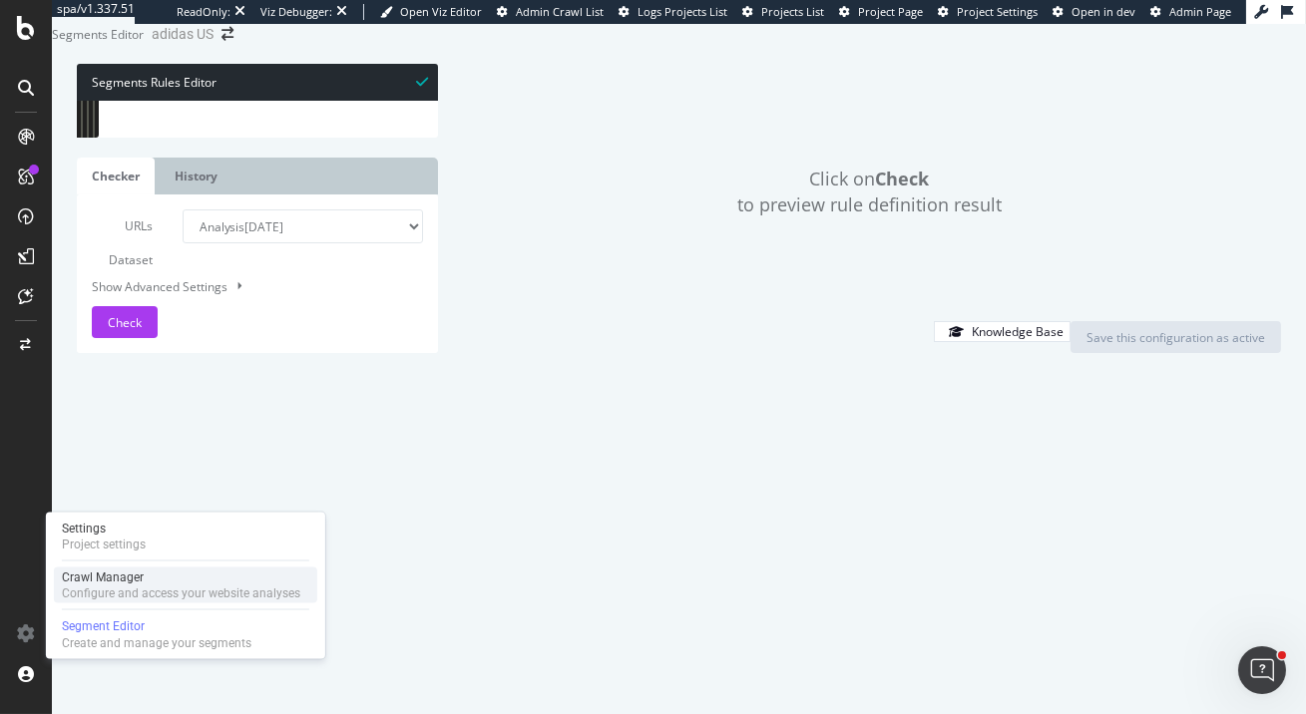
click at [102, 580] on div "Crawl Manager" at bounding box center [181, 577] width 238 height 16
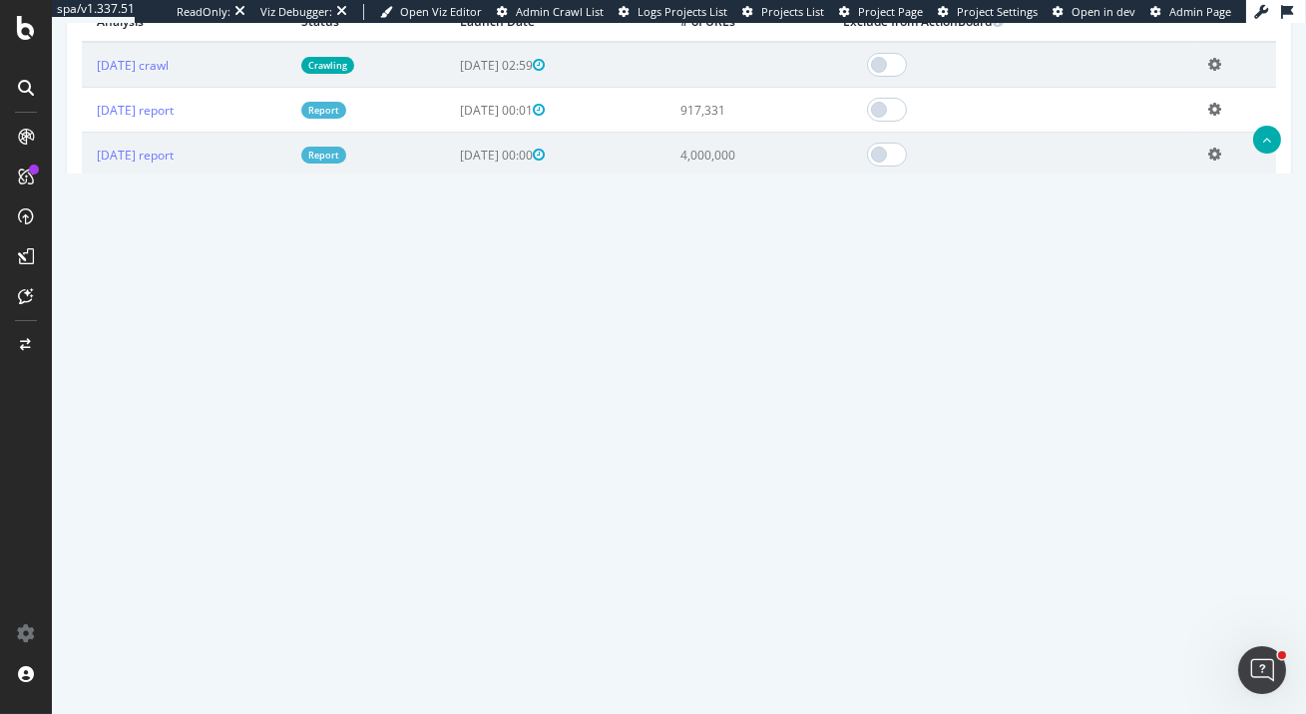
scroll to position [591, 0]
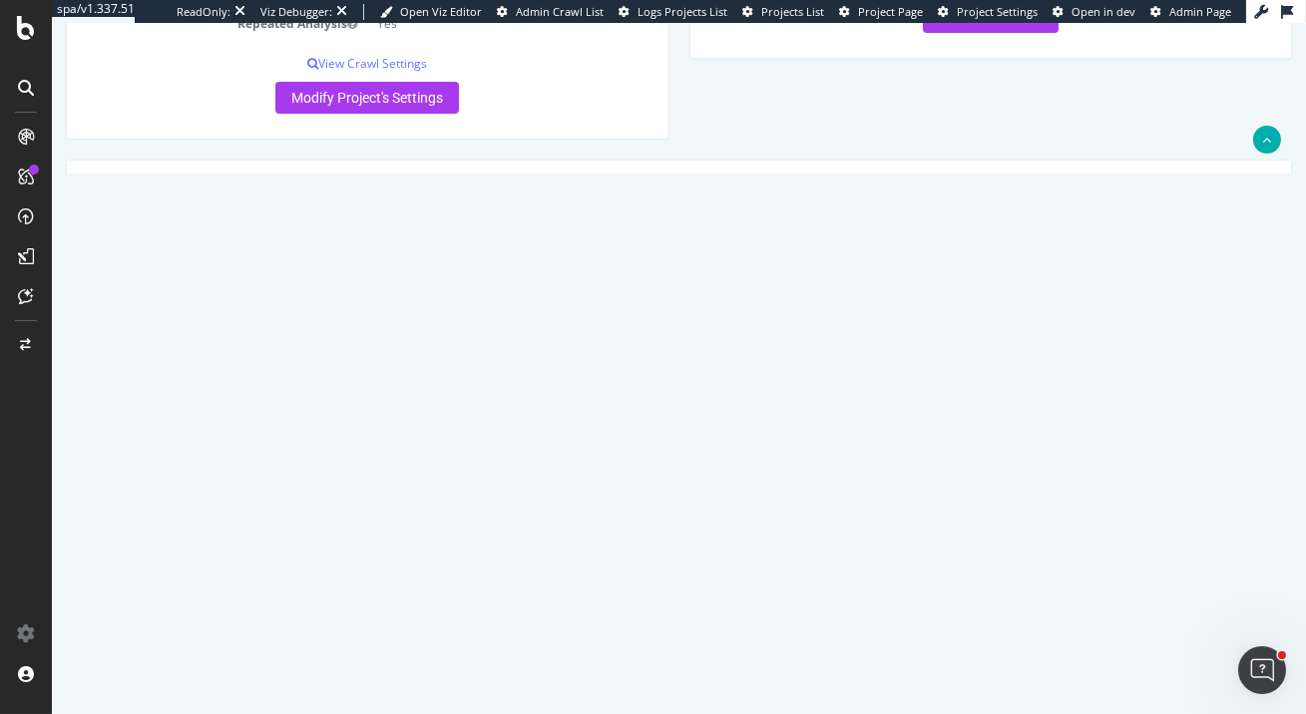
click at [1221, 320] on icon at bounding box center [1214, 324] width 13 height 15
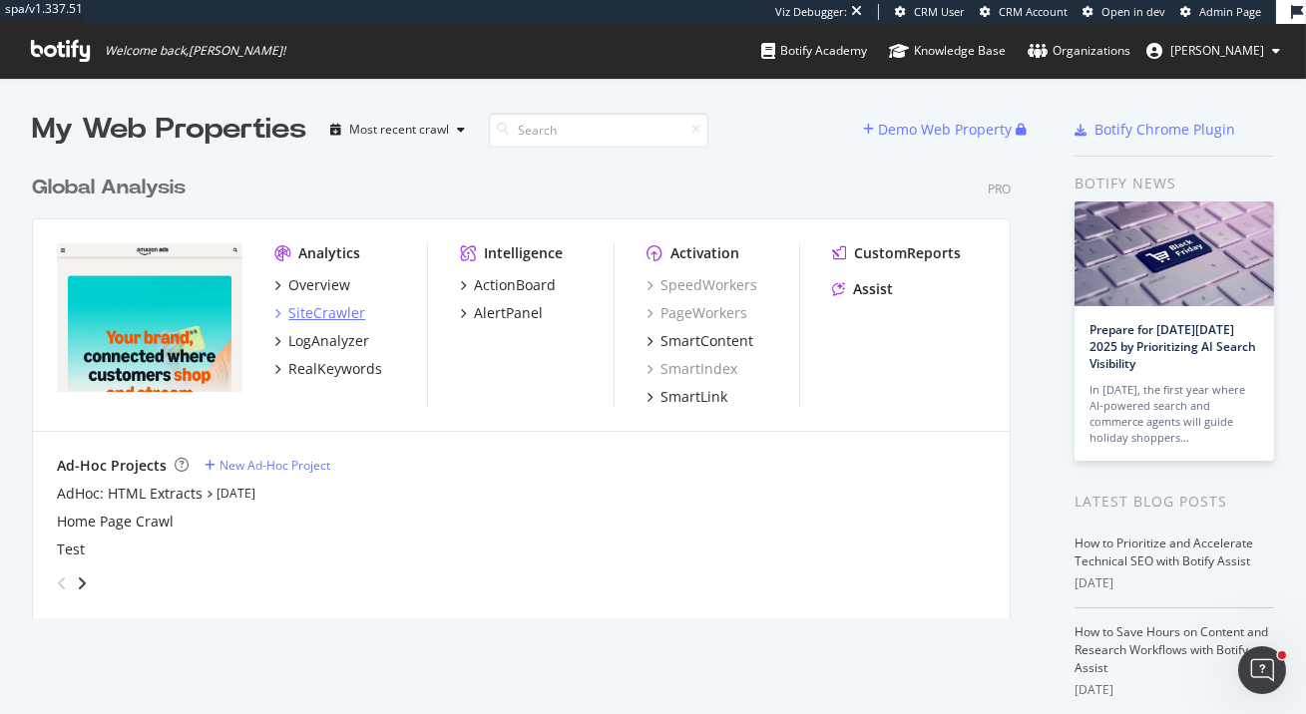
click at [337, 316] on div "SiteCrawler" at bounding box center [326, 313] width 77 height 20
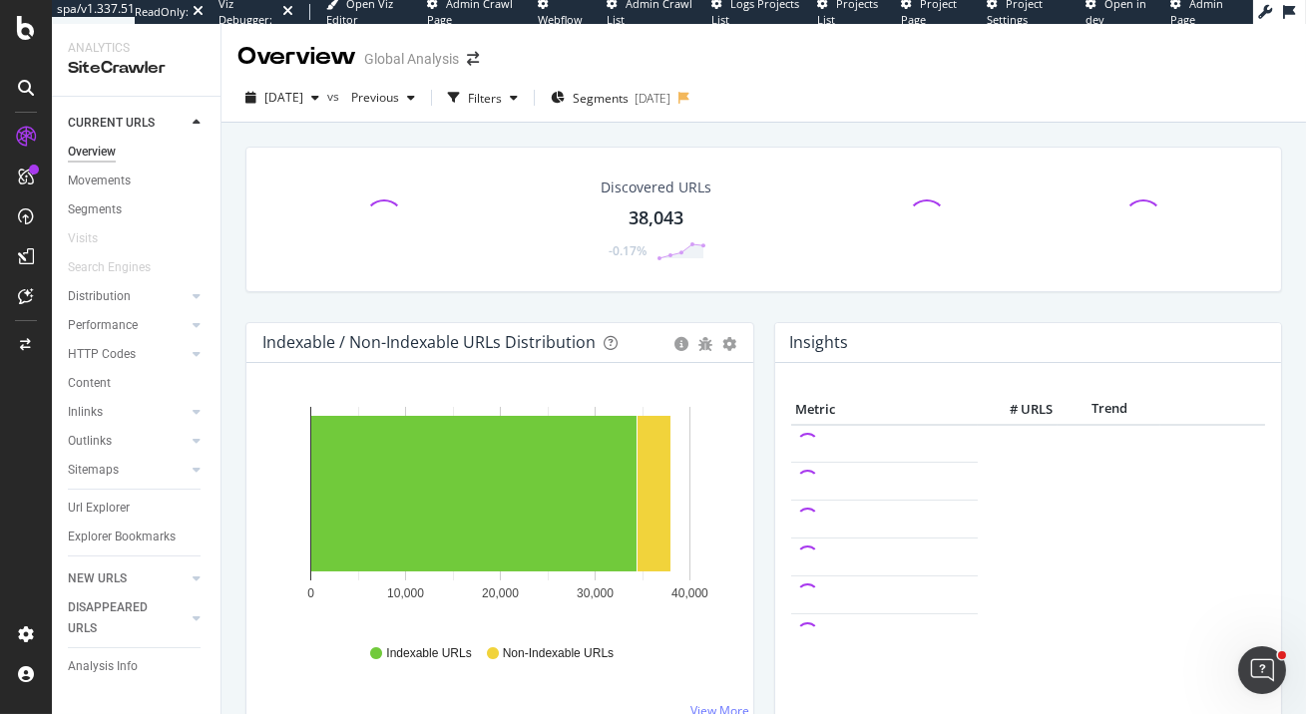
click at [117, 508] on div "Url Explorer" at bounding box center [99, 508] width 62 height 21
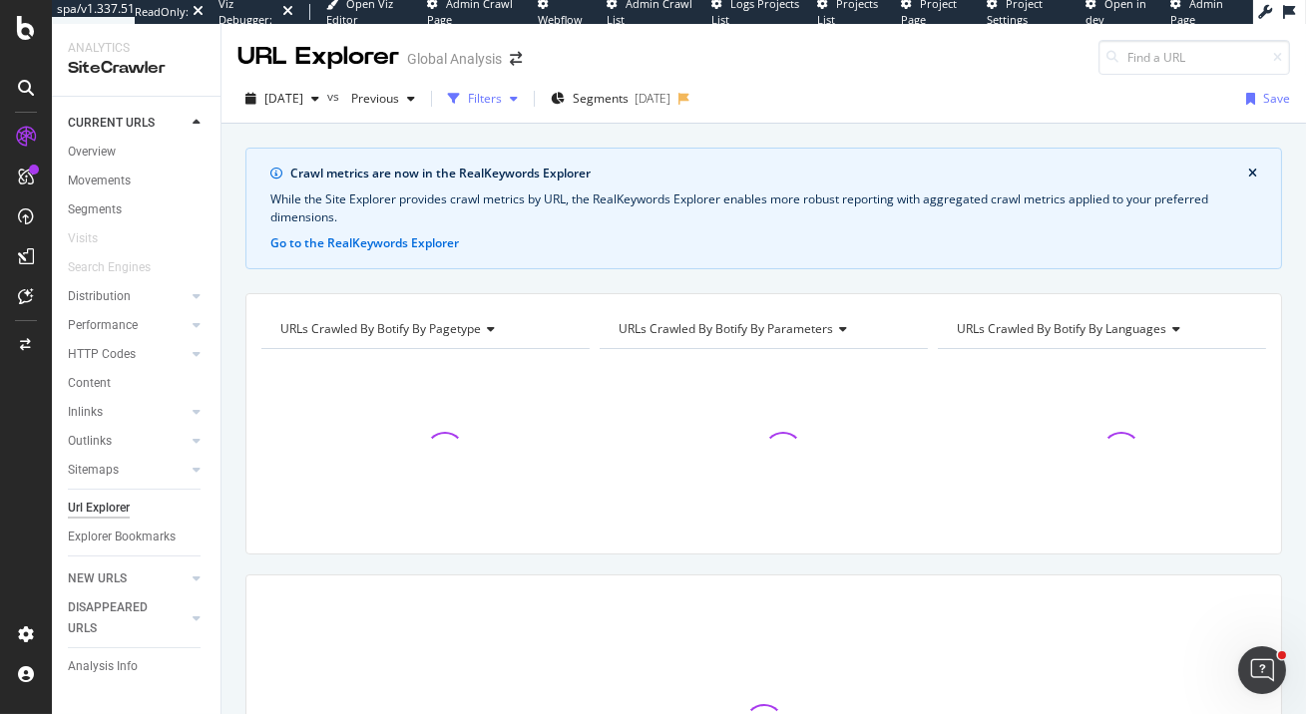
click at [526, 113] on button "Filters" at bounding box center [483, 99] width 86 height 32
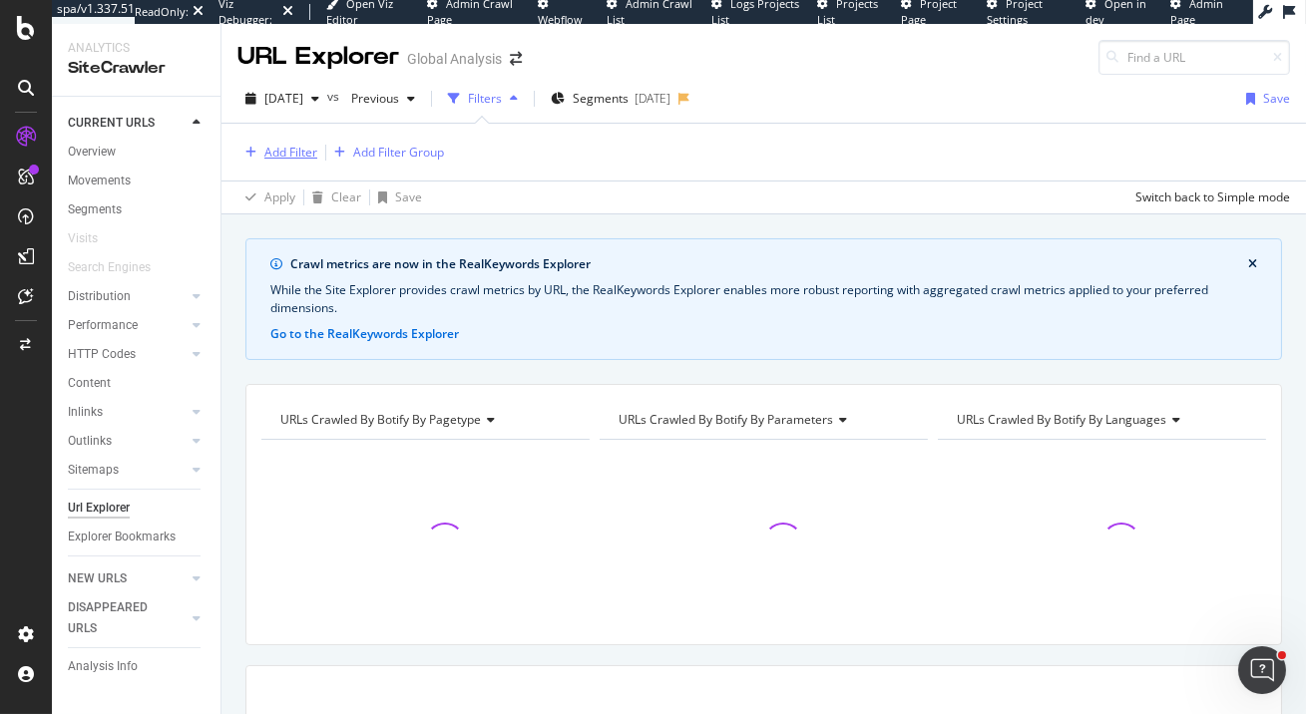
click at [278, 156] on div "Add Filter" at bounding box center [290, 152] width 53 height 17
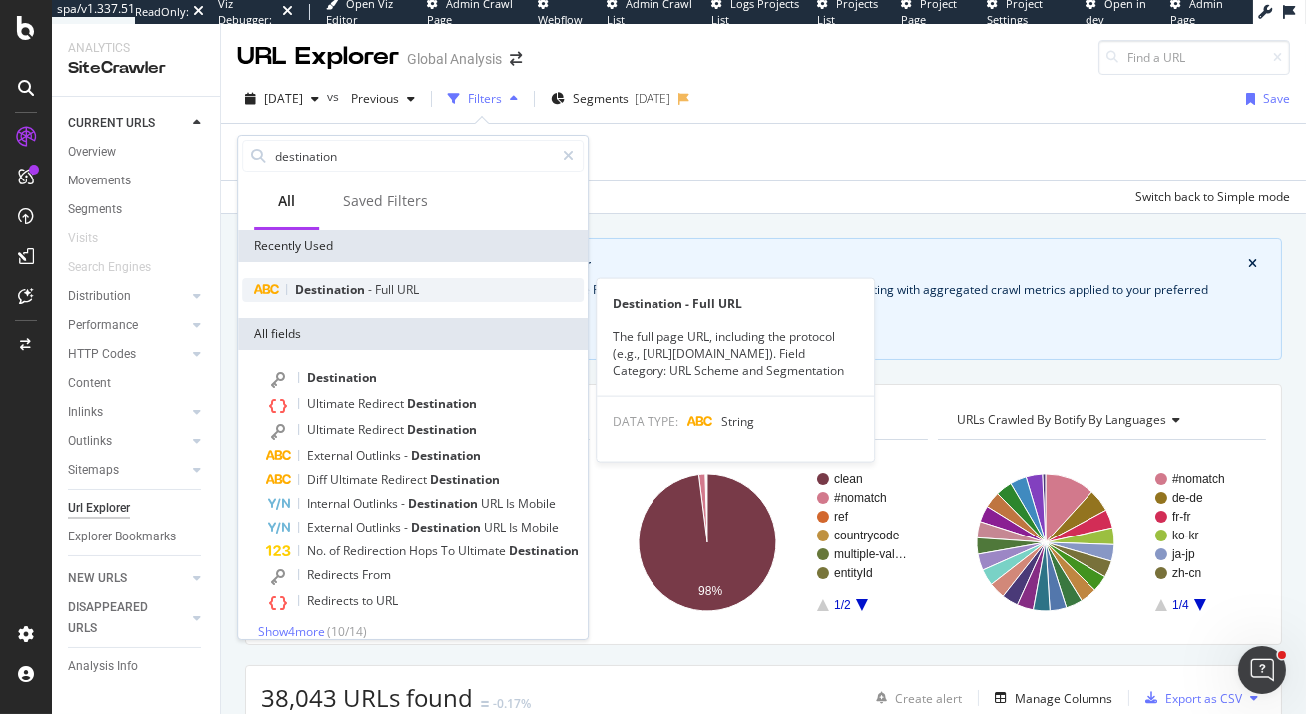
type input "destination"
click at [377, 280] on div "Destination - Full URL" at bounding box center [412, 290] width 341 height 24
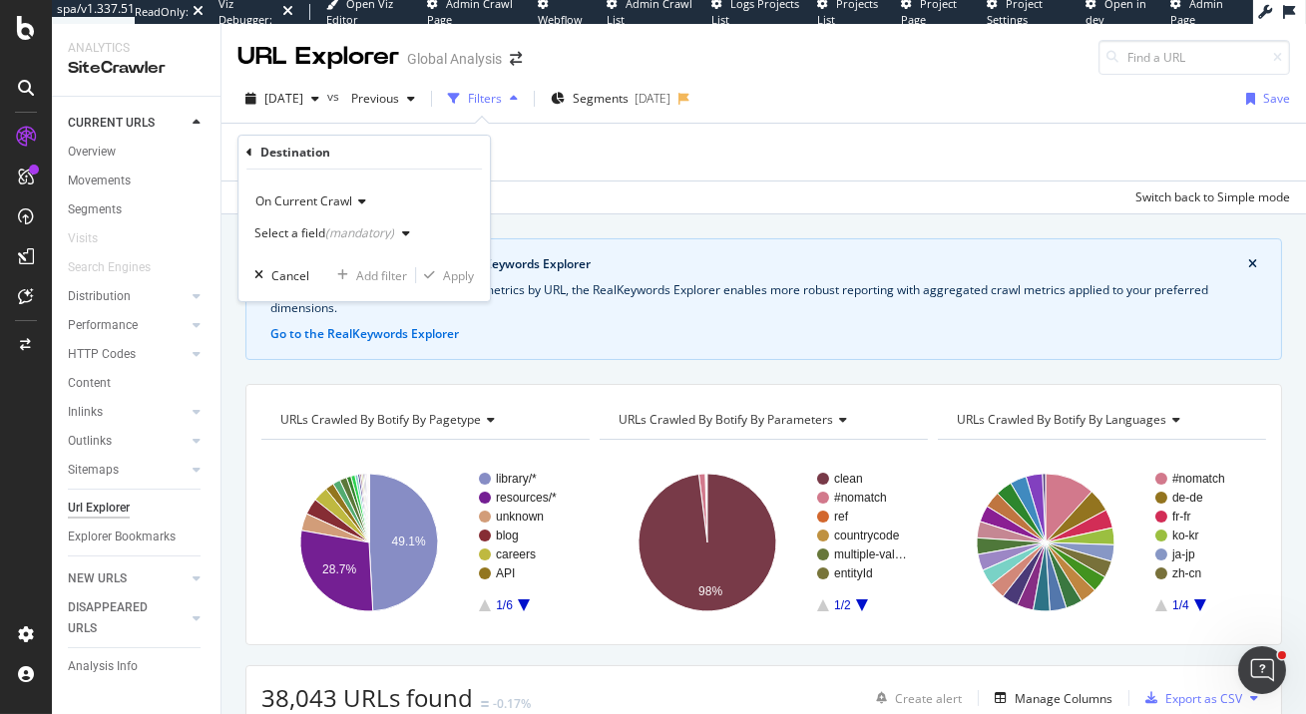
click at [384, 236] on div "(mandatory)" at bounding box center [359, 233] width 69 height 17
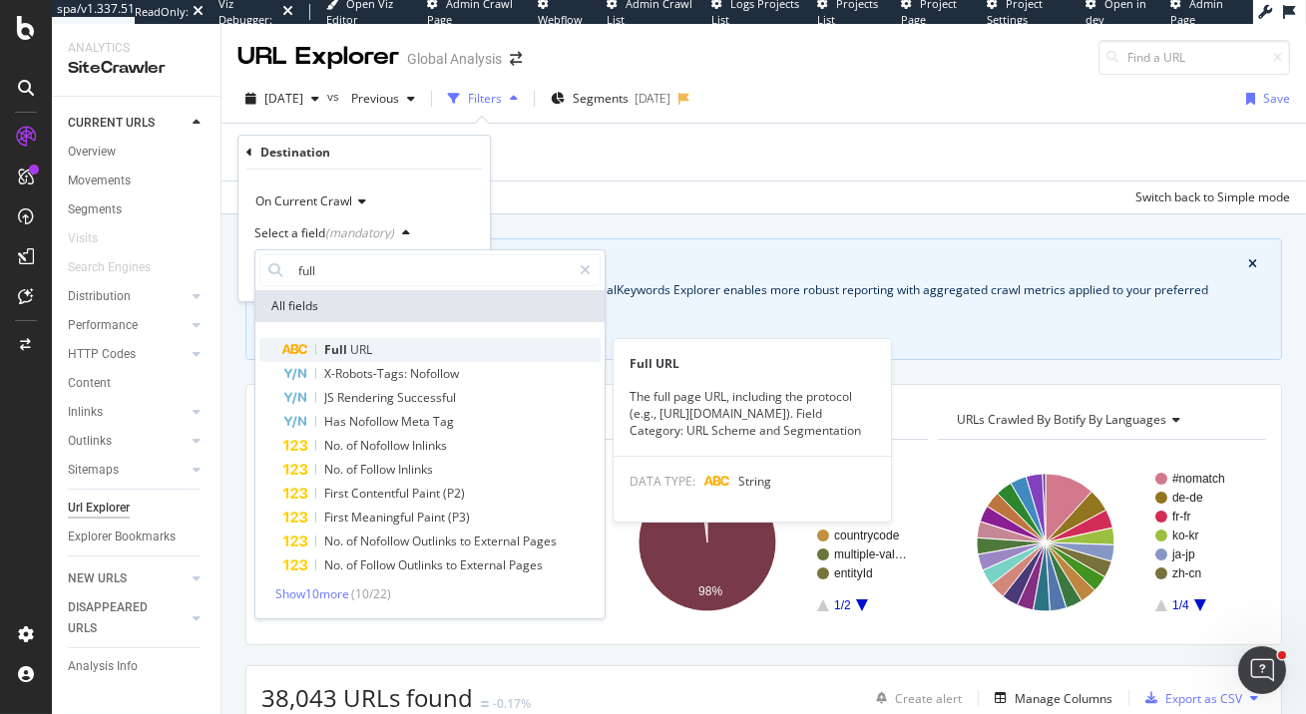
type input "full"
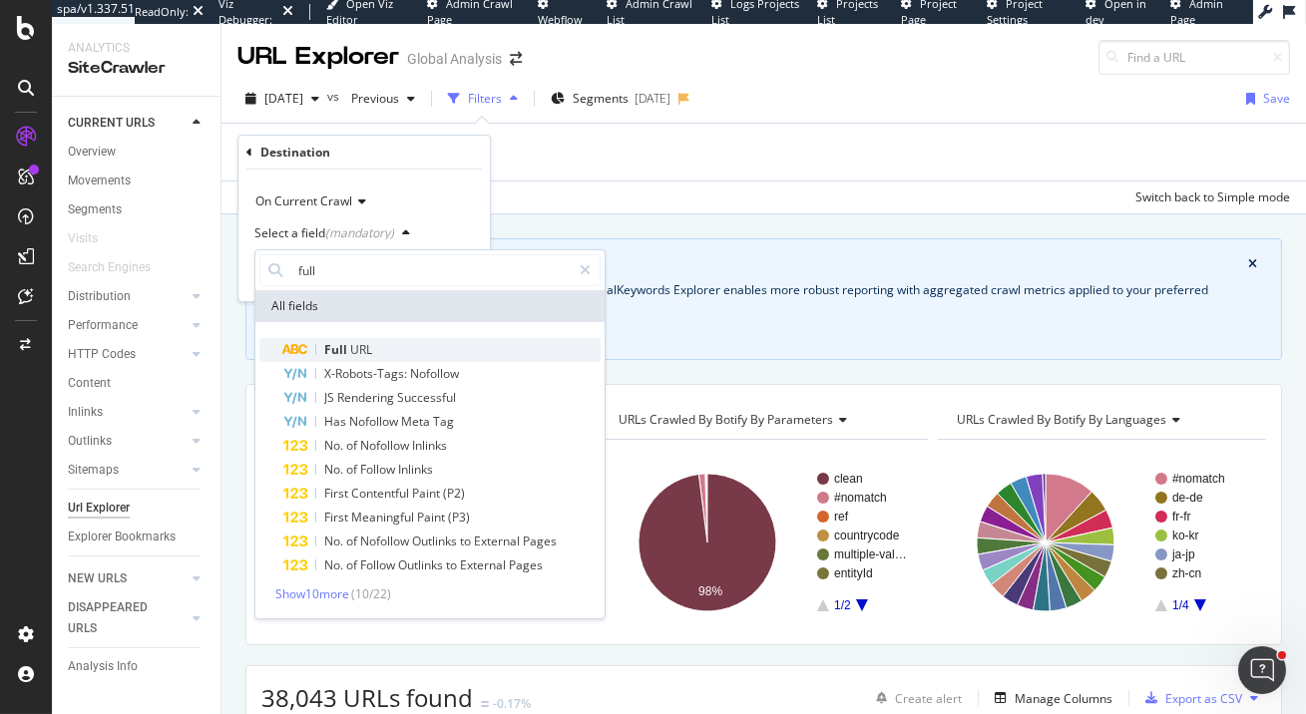
click at [371, 345] on div "Full URL" at bounding box center [441, 350] width 317 height 24
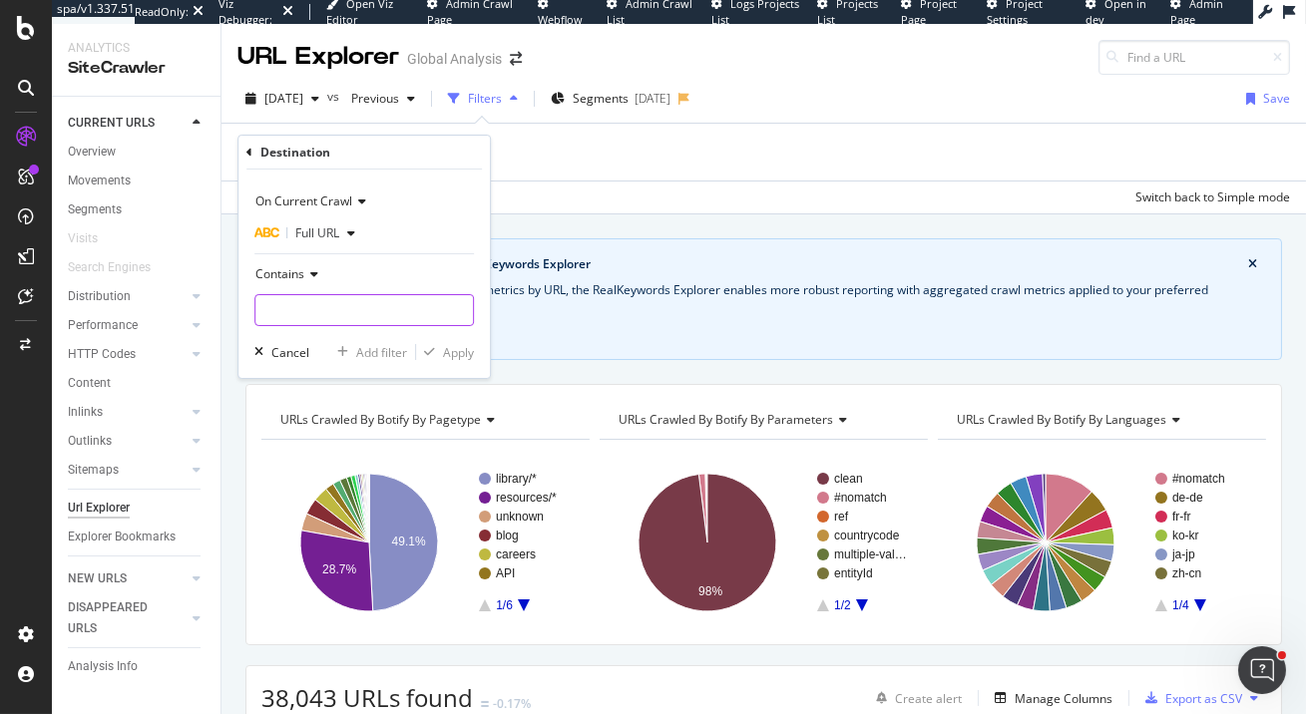
click at [368, 306] on input "text" at bounding box center [364, 310] width 218 height 32
paste input "/sponsored-display"
type input "/sponsored-display"
click at [463, 352] on div "Apply" at bounding box center [458, 352] width 31 height 17
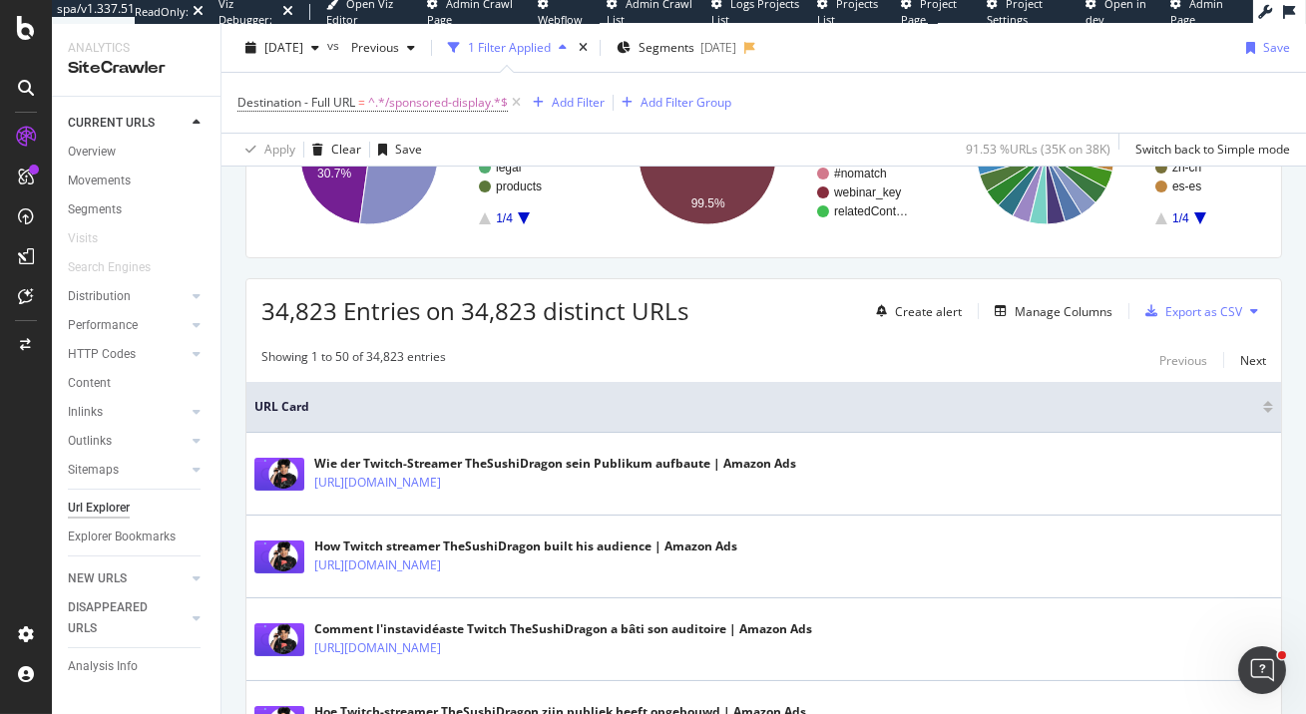
scroll to position [424, 0]
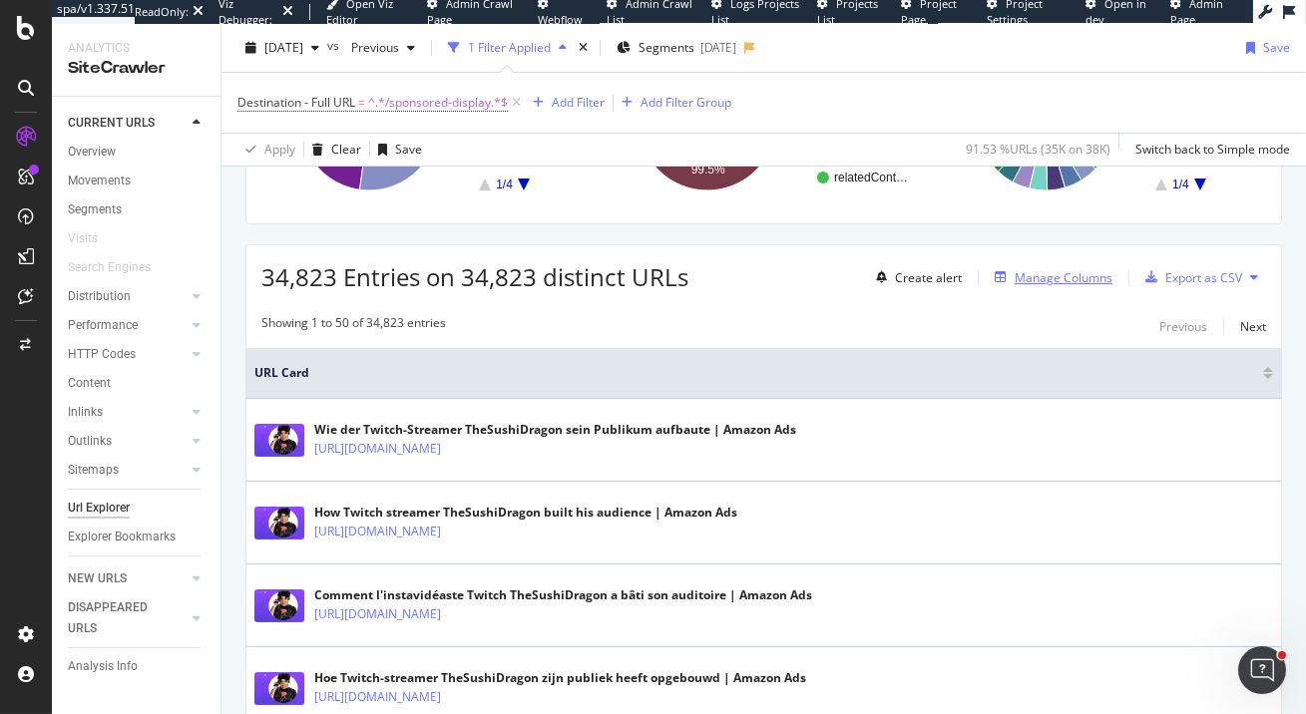
click at [1058, 276] on div "Manage Columns" at bounding box center [1064, 277] width 98 height 17
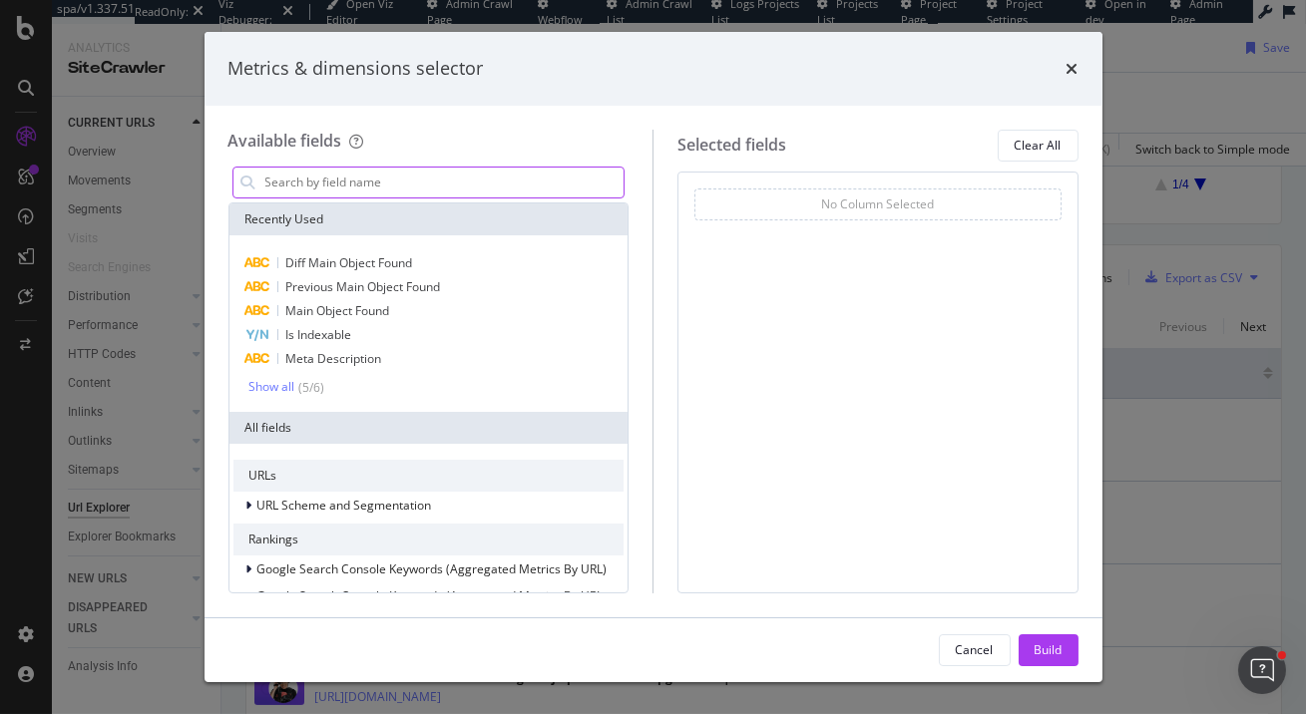
type input "s"
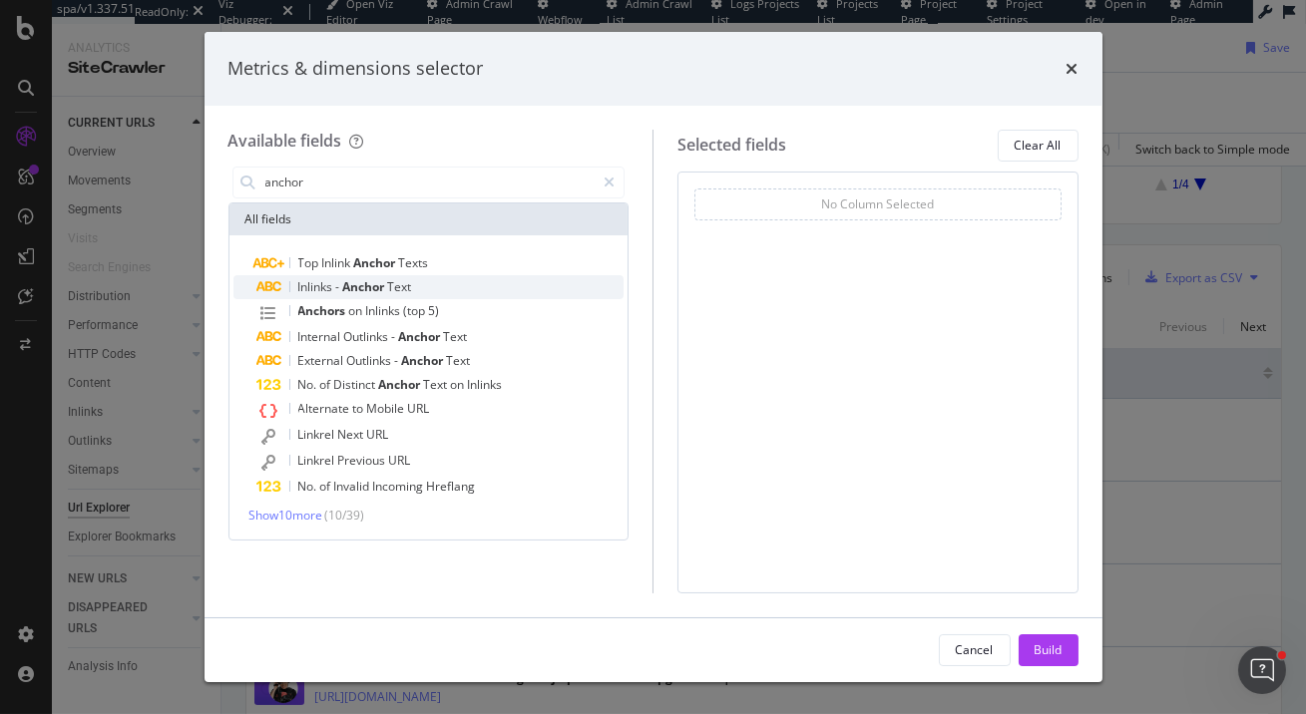
click at [459, 280] on div "Inlinks - Anchor Text" at bounding box center [440, 287] width 367 height 24
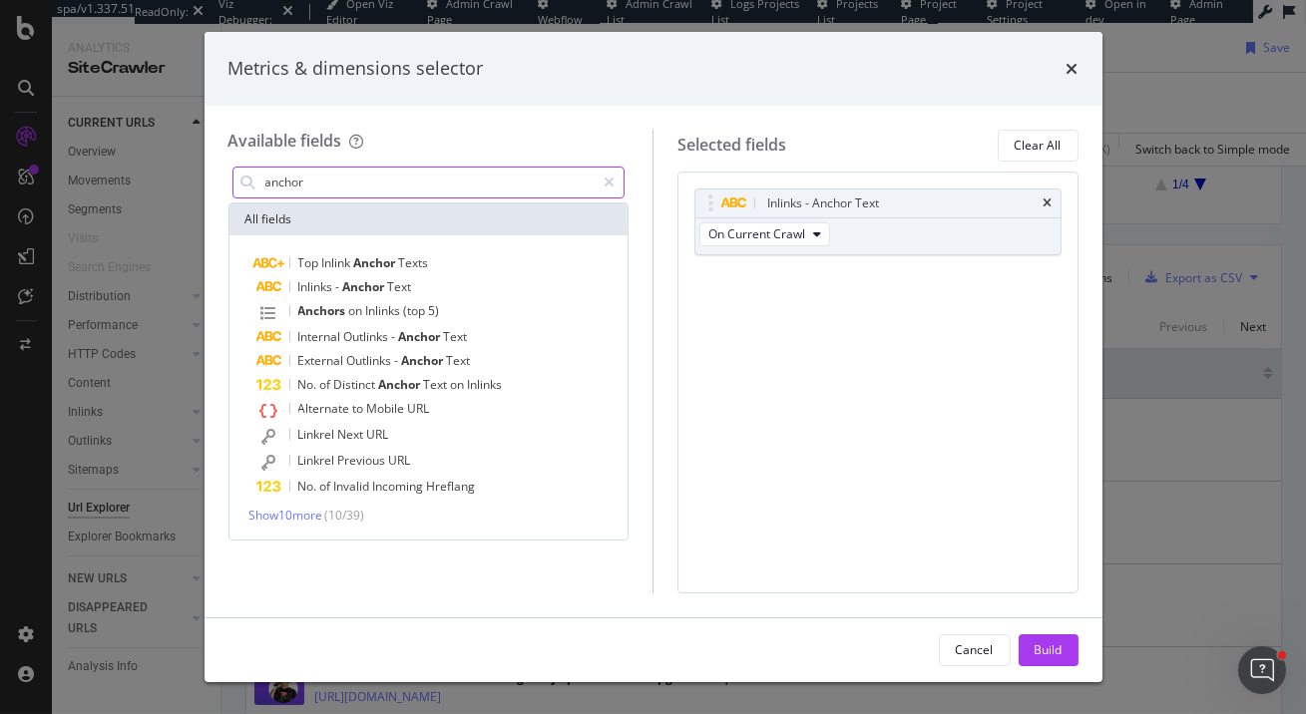
click at [458, 190] on input "anchor" at bounding box center [429, 183] width 332 height 30
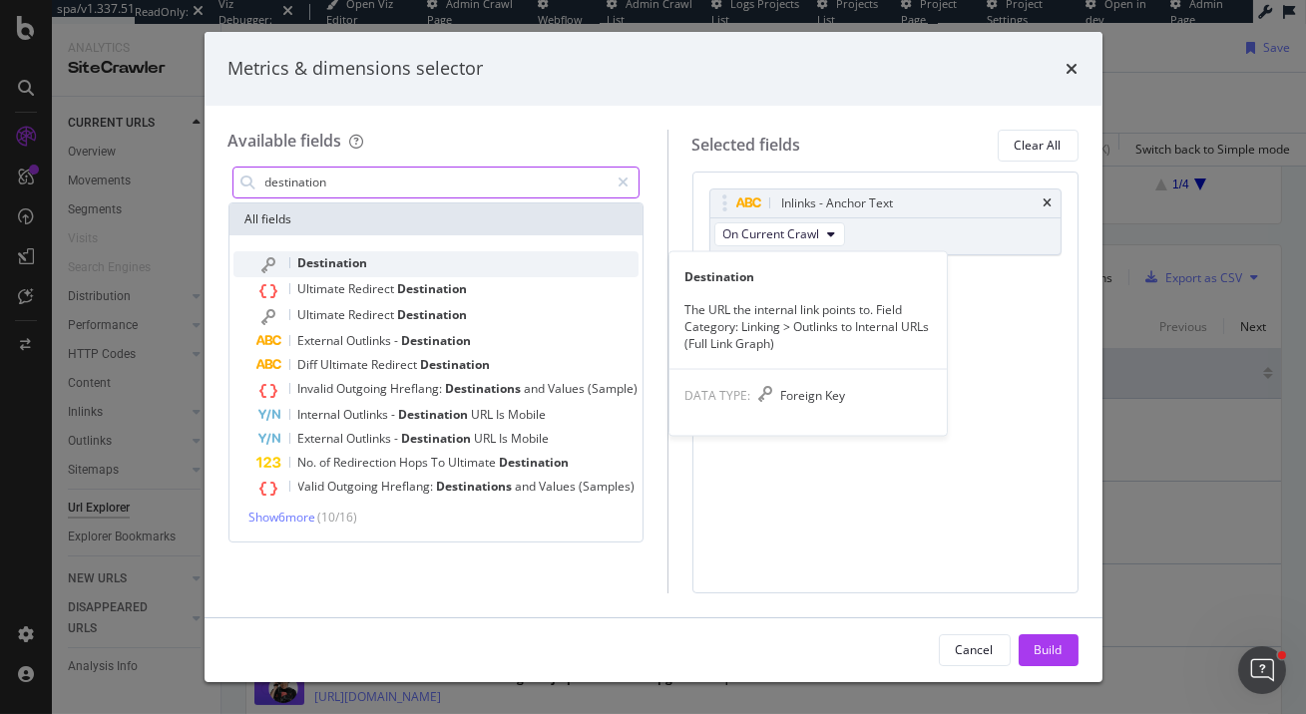
type input "destination"
click at [444, 271] on div "Destination" at bounding box center [447, 264] width 381 height 26
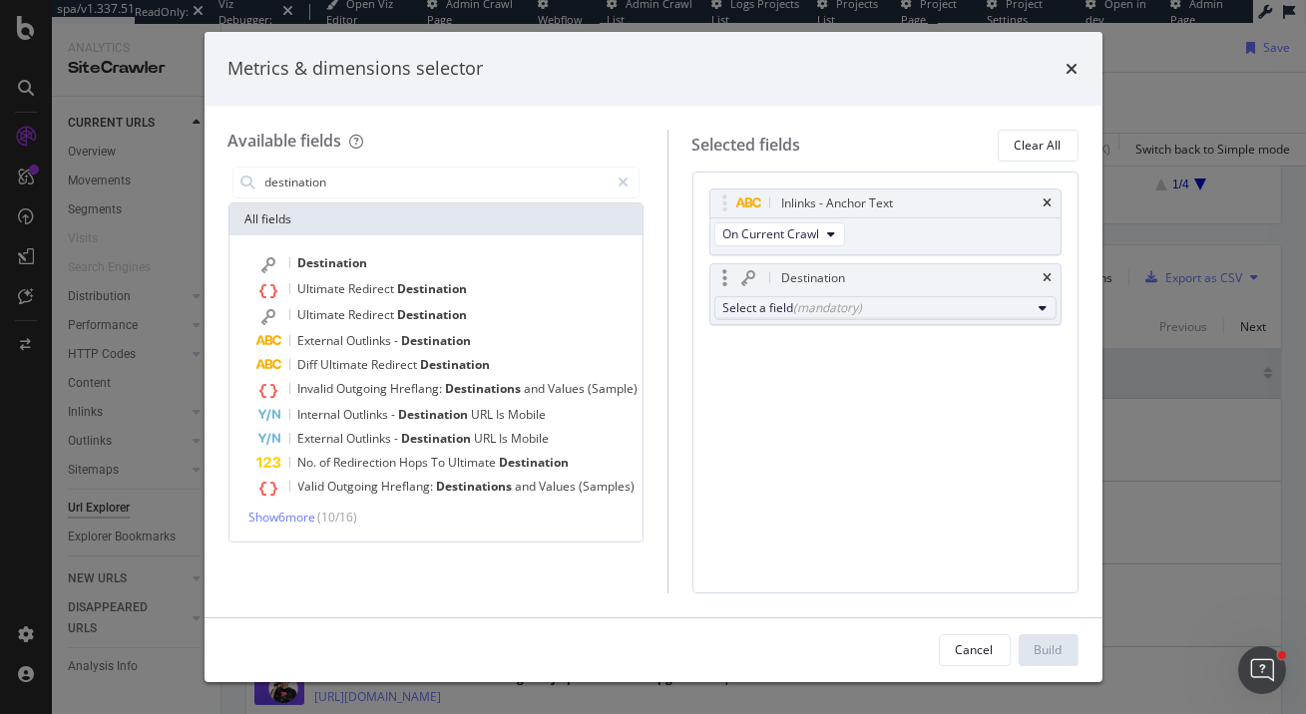
click at [878, 303] on div "Select a field (mandatory)" at bounding box center [877, 307] width 308 height 17
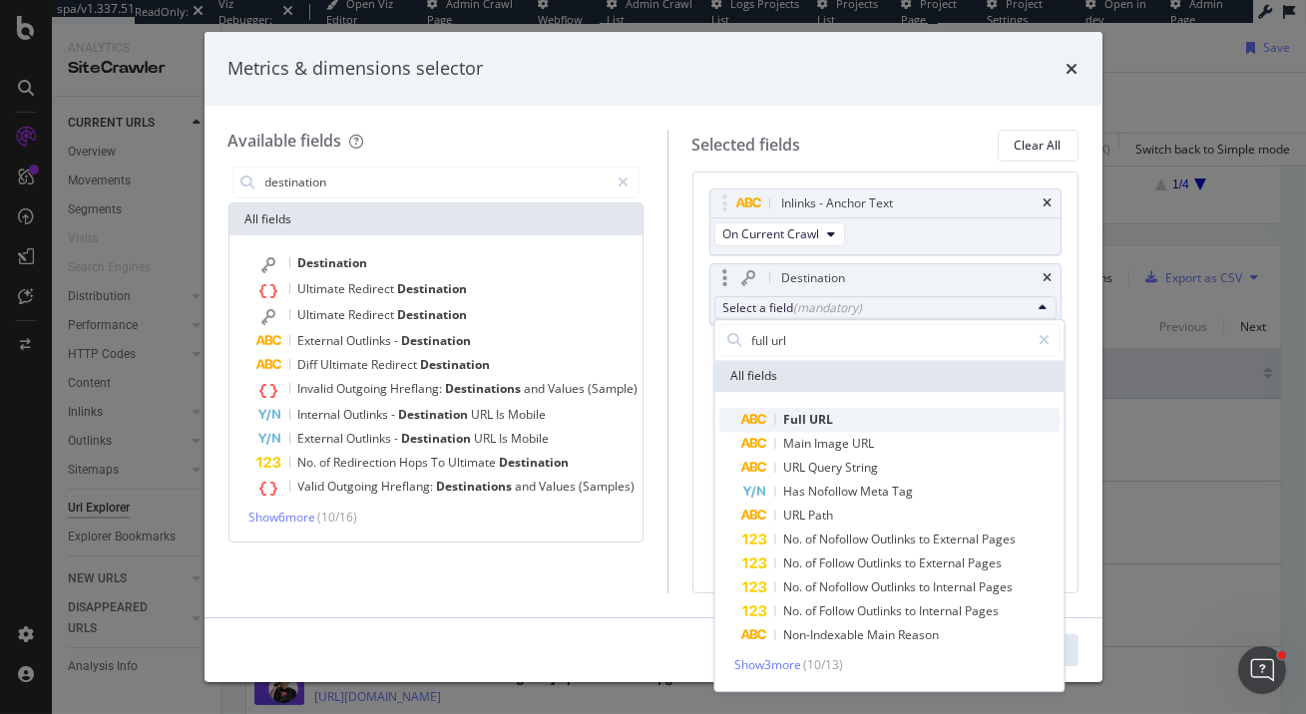
type input "full url"
click at [896, 410] on span "Full URL" at bounding box center [900, 420] width 317 height 24
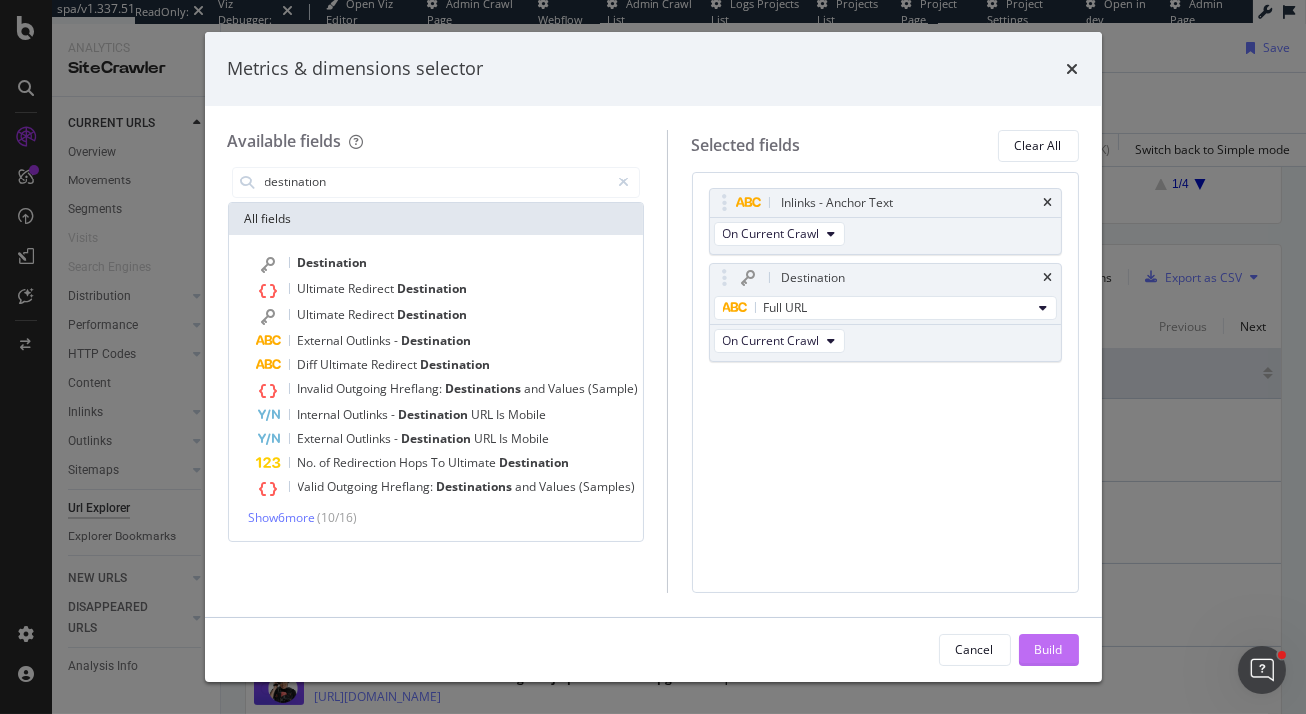
click at [1046, 651] on div "Build" at bounding box center [1049, 650] width 28 height 17
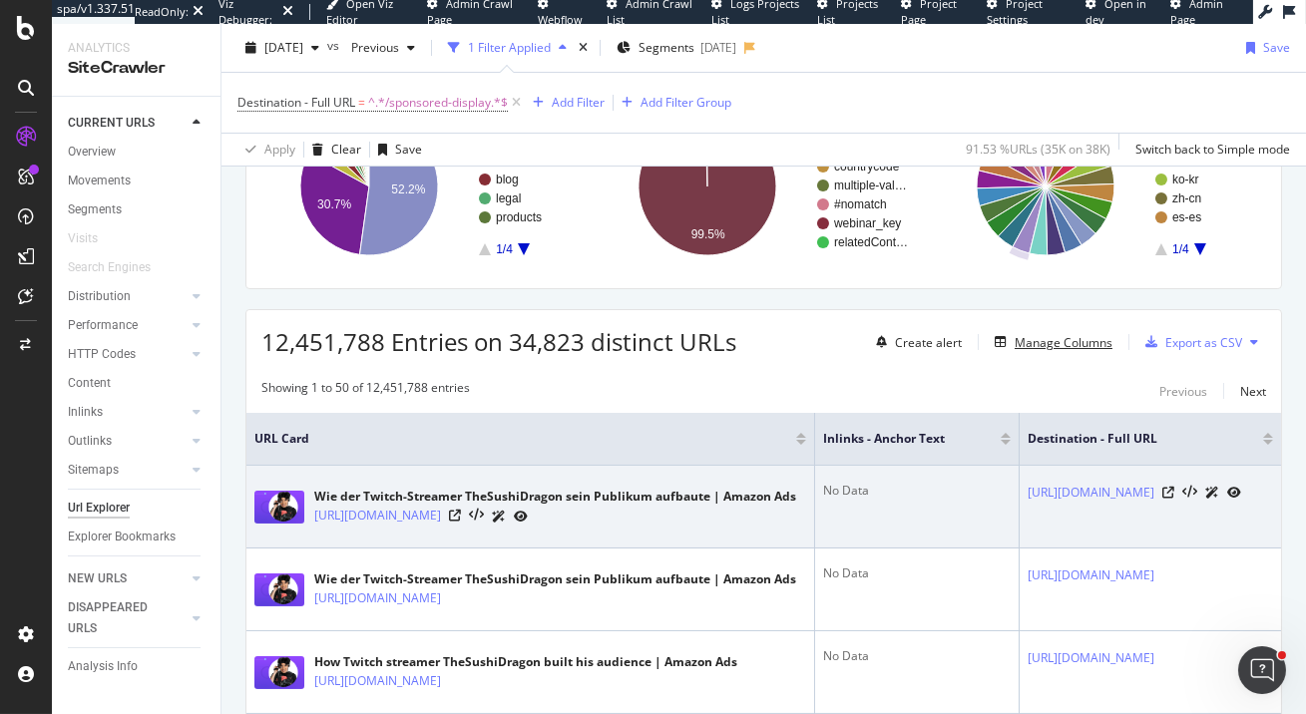
scroll to position [420, 0]
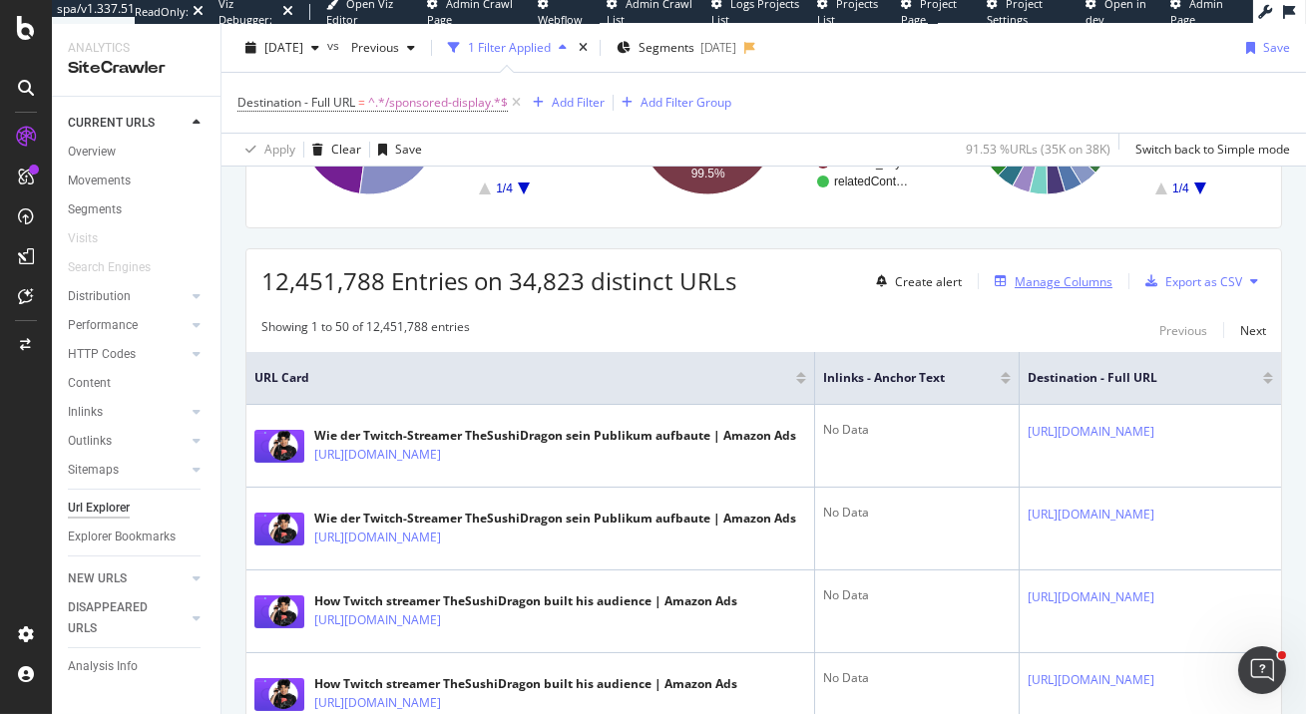
click at [1042, 283] on div "Manage Columns" at bounding box center [1064, 281] width 98 height 17
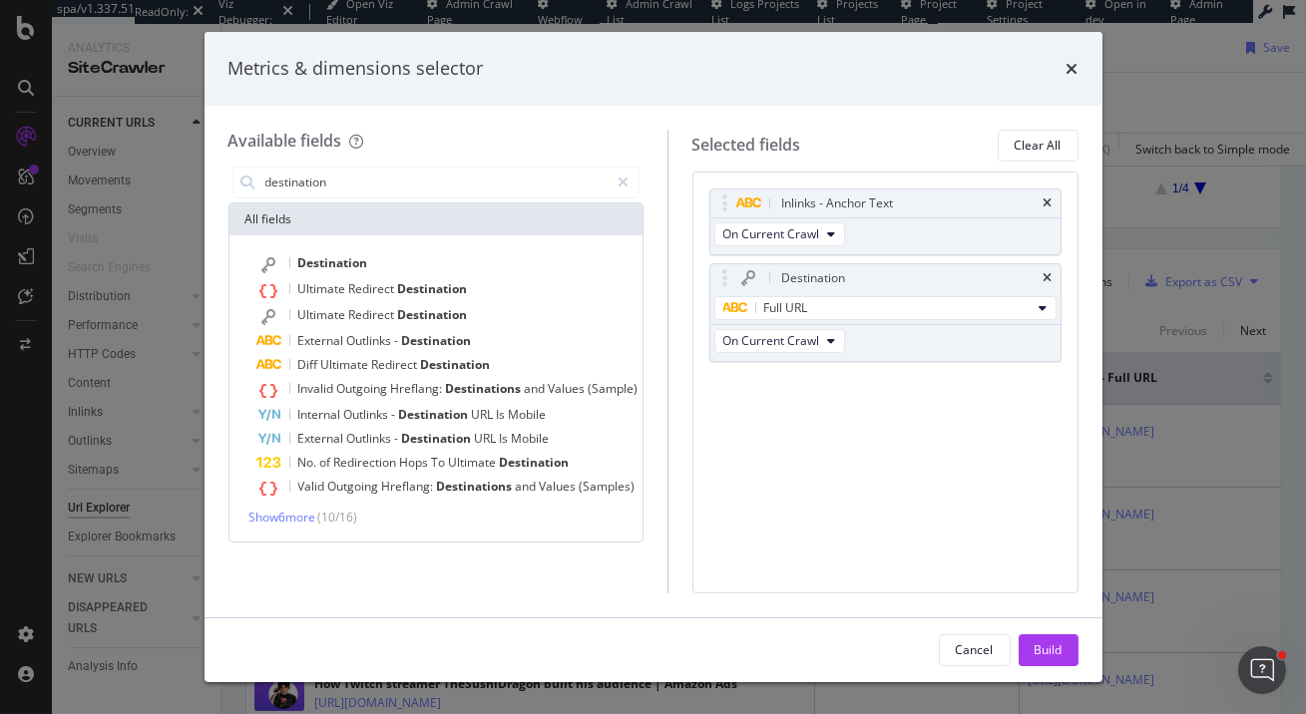
click at [334, 206] on div "All fields" at bounding box center [436, 220] width 413 height 32
click at [334, 187] on input "destination" at bounding box center [436, 183] width 346 height 30
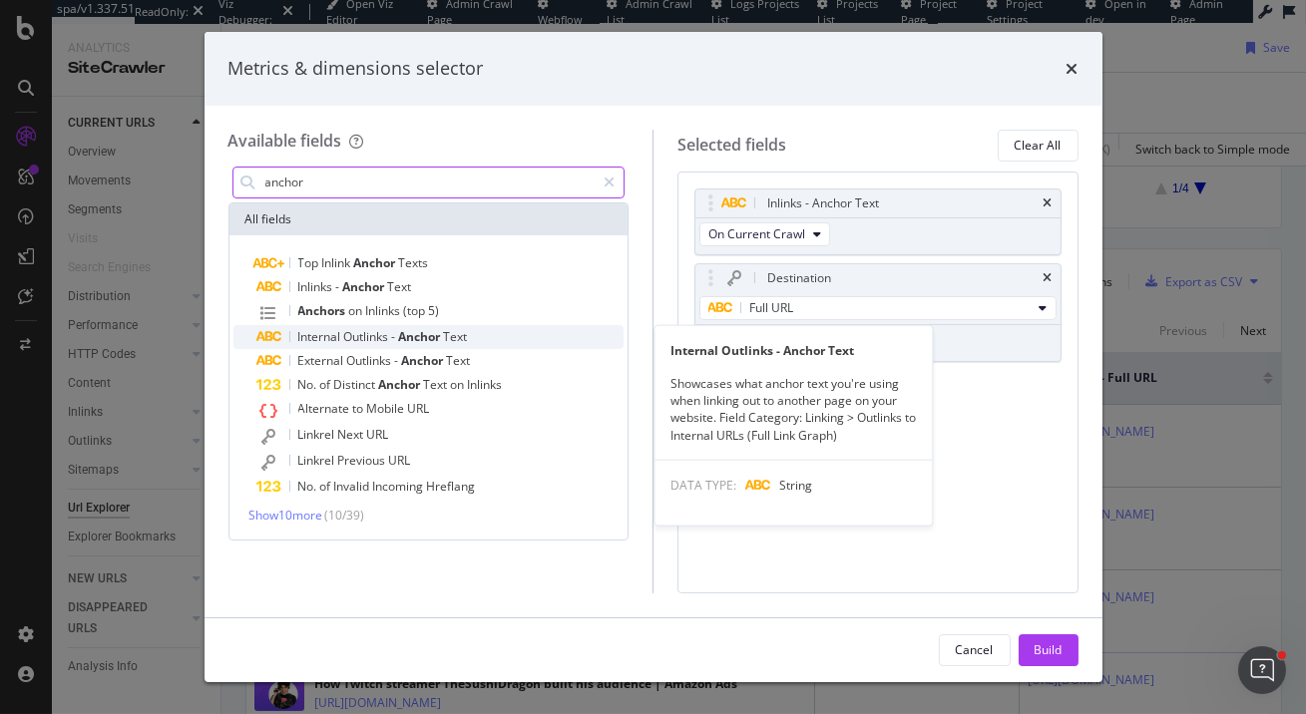
type input "anchor"
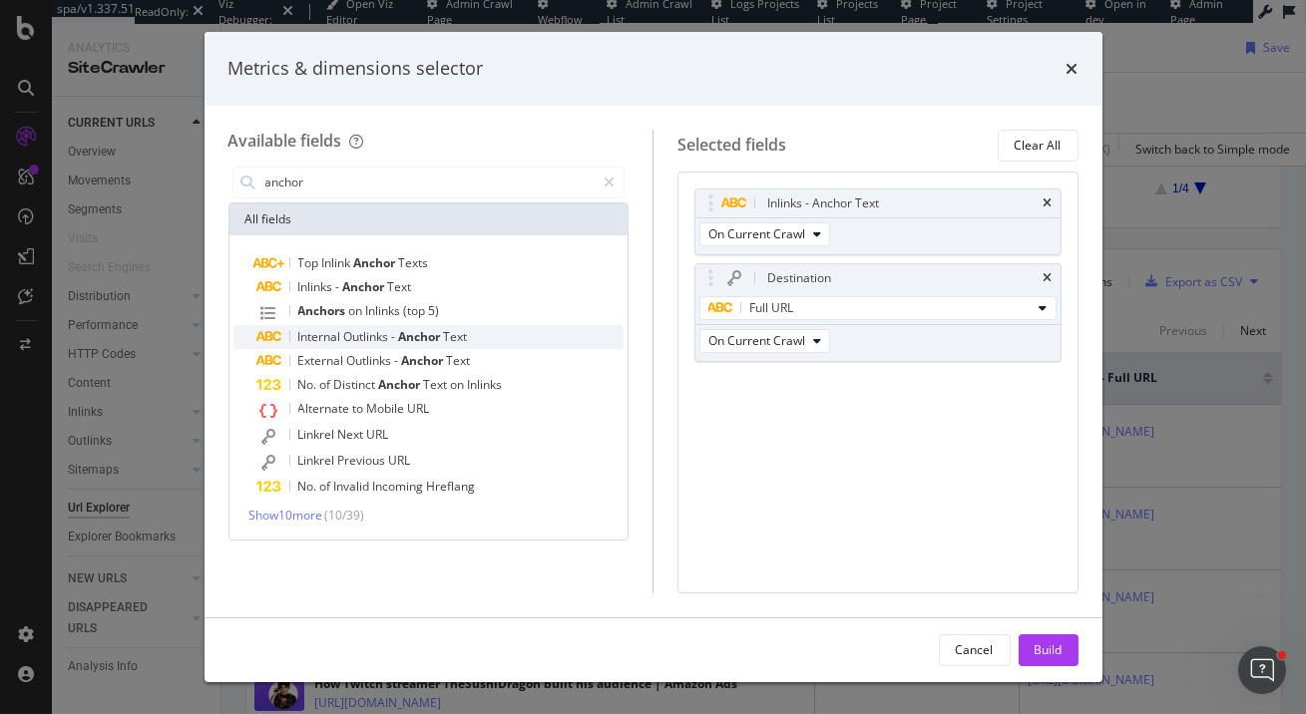
click at [486, 341] on div "Internal Outlinks - Anchor Text" at bounding box center [440, 337] width 367 height 24
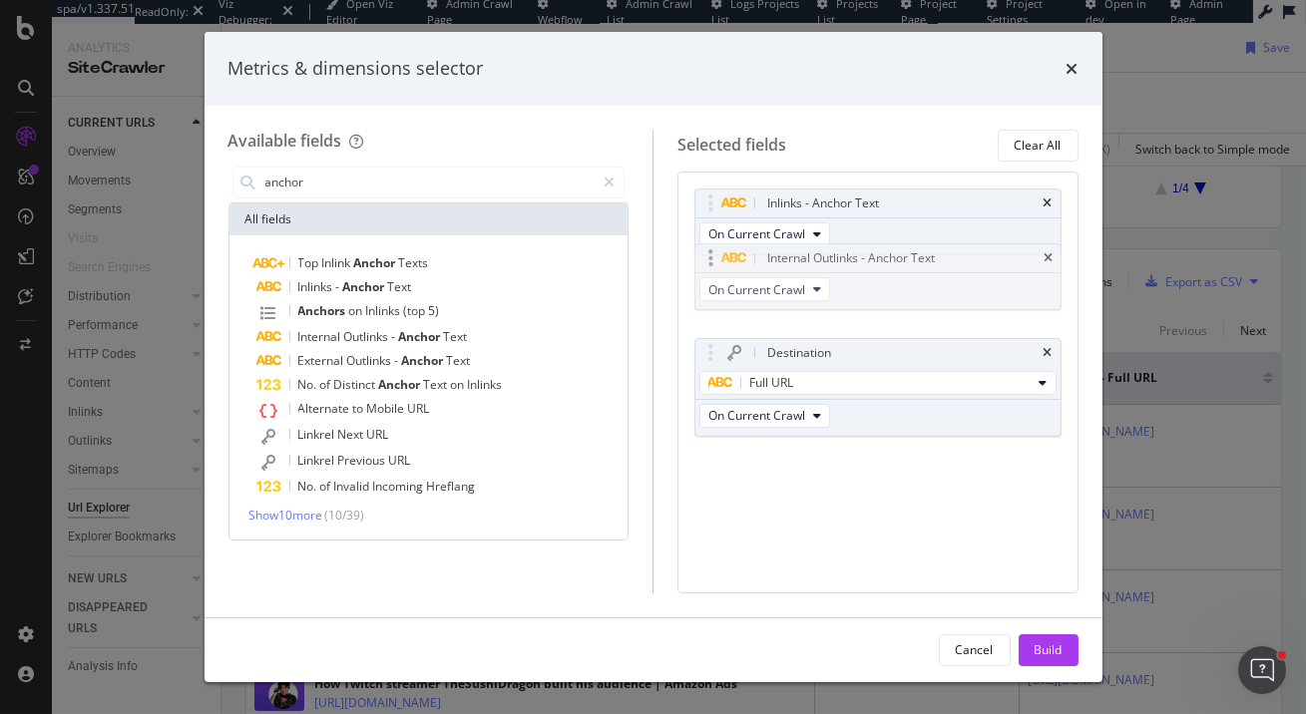
drag, startPoint x: 940, startPoint y: 397, endPoint x: 938, endPoint y: 266, distance: 130.7
click at [938, 266] on body "spa/v1.337.51 ReadOnly: Viz Debugger: Open Viz Editor Admin Crawl Page Webflow …" at bounding box center [653, 357] width 1306 height 714
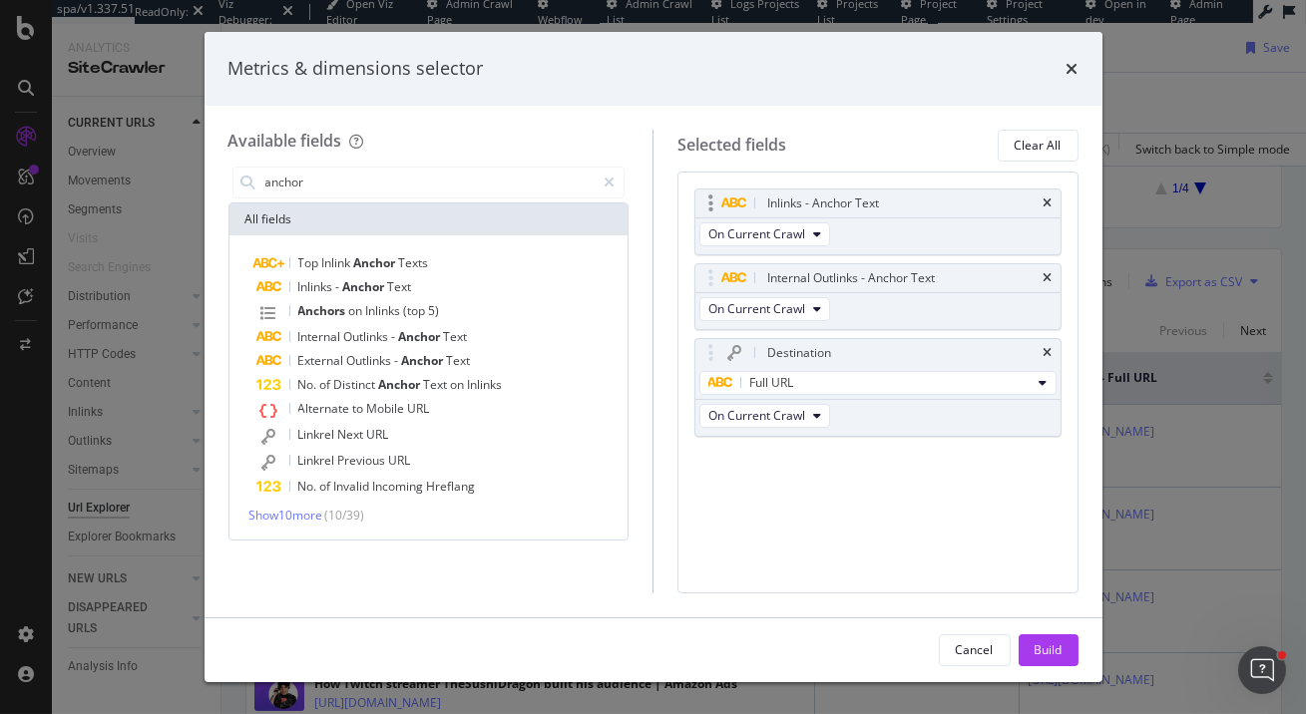
click at [1055, 204] on div "Inlinks - Anchor Text" at bounding box center [878, 204] width 365 height 28
click at [1050, 206] on icon "times" at bounding box center [1048, 204] width 9 height 12
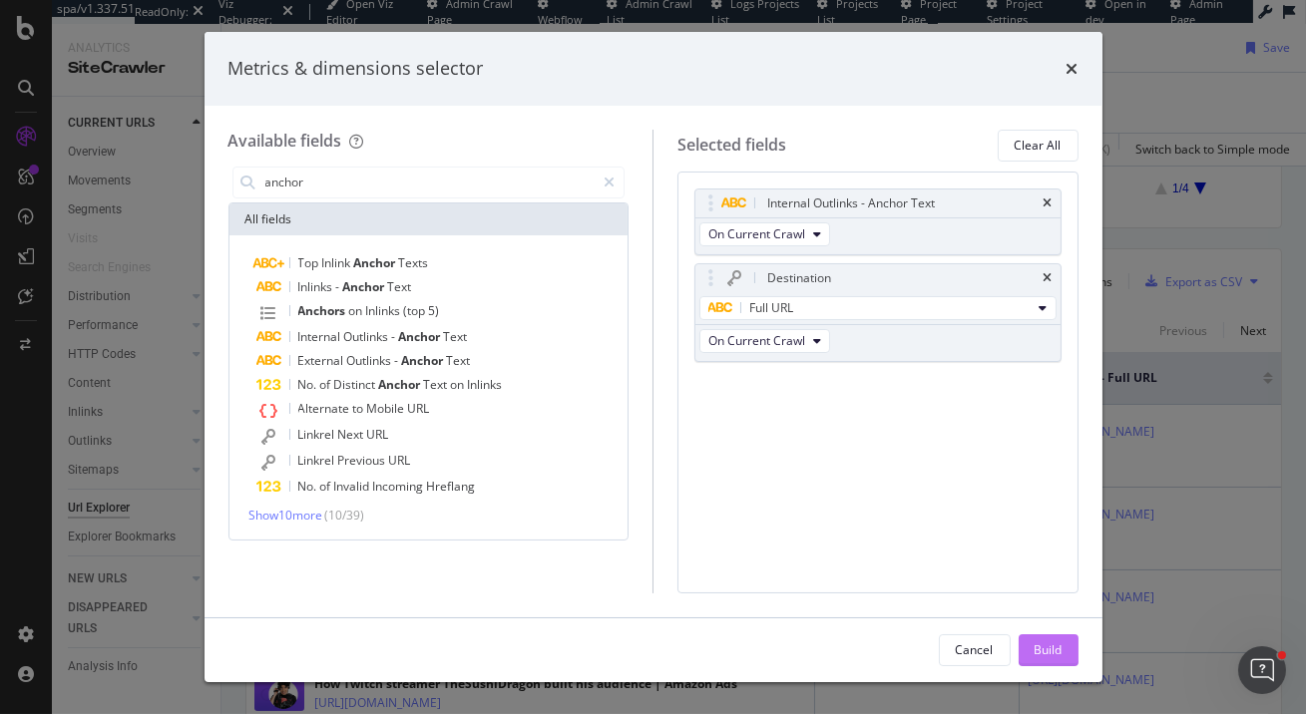
click at [1042, 643] on div "Build" at bounding box center [1049, 650] width 28 height 17
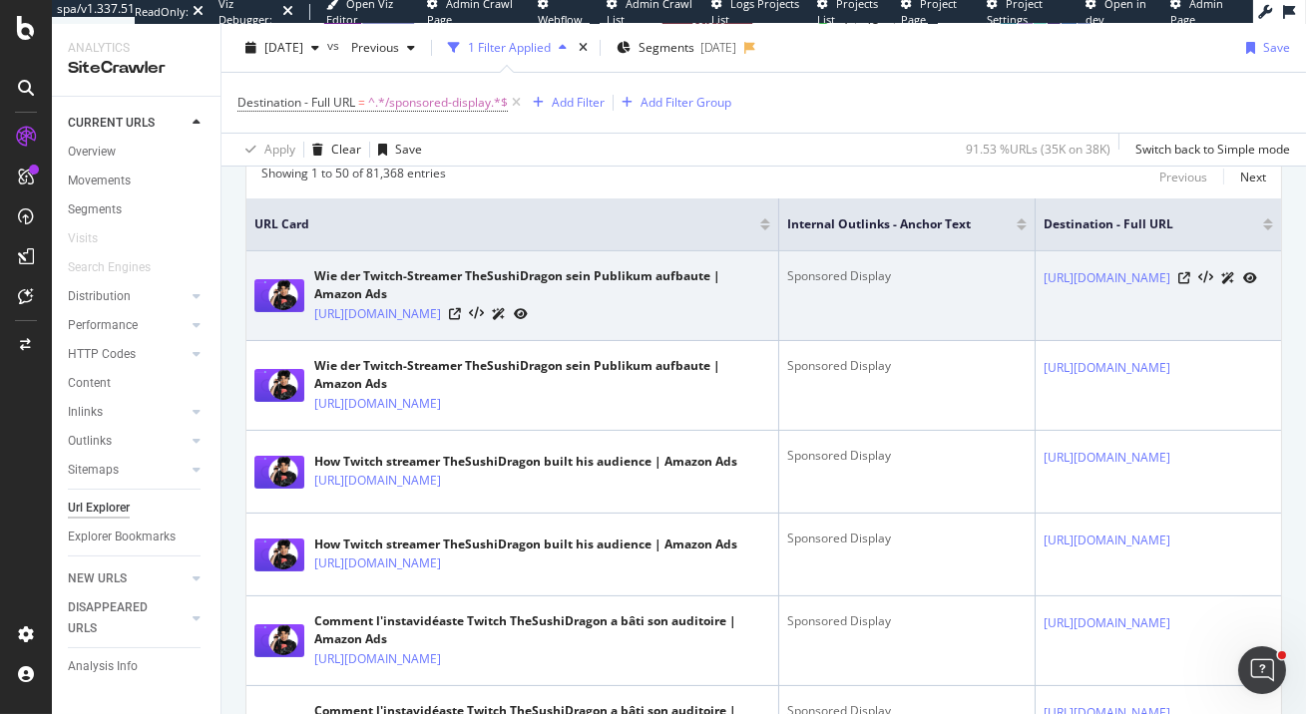
scroll to position [433, 0]
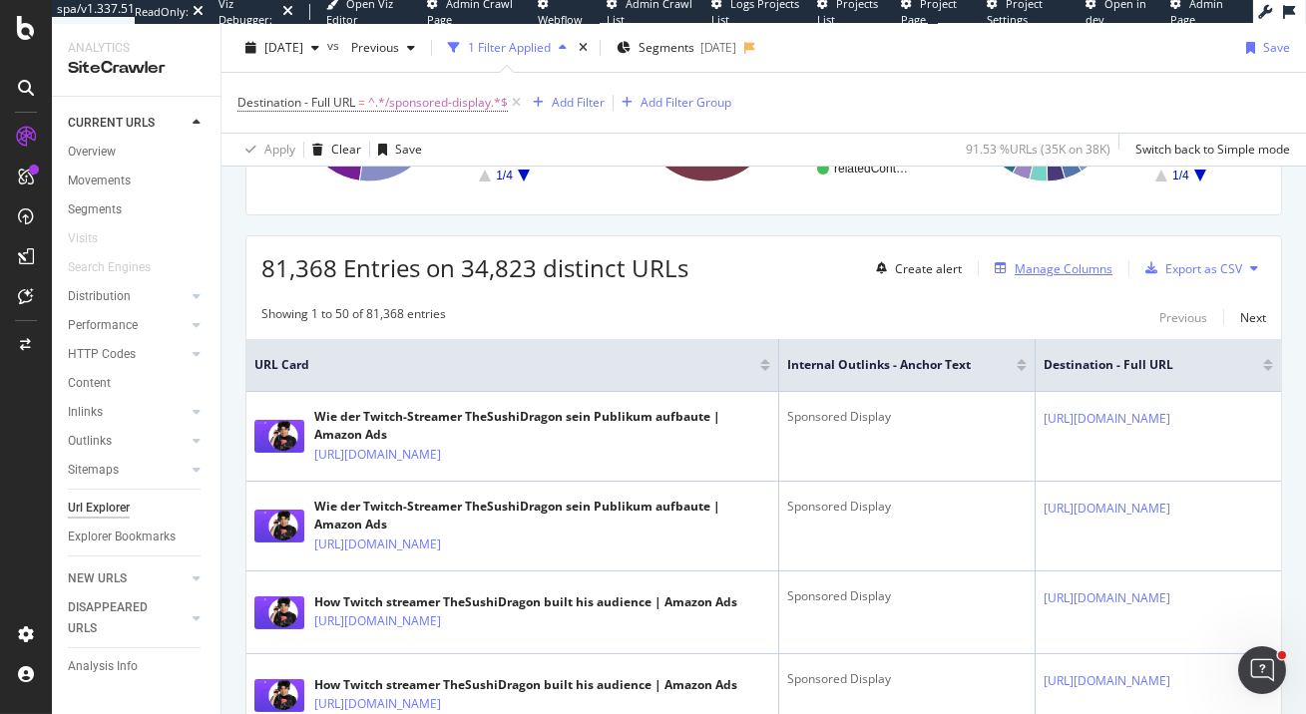
click at [1087, 268] on div "Manage Columns" at bounding box center [1064, 268] width 98 height 17
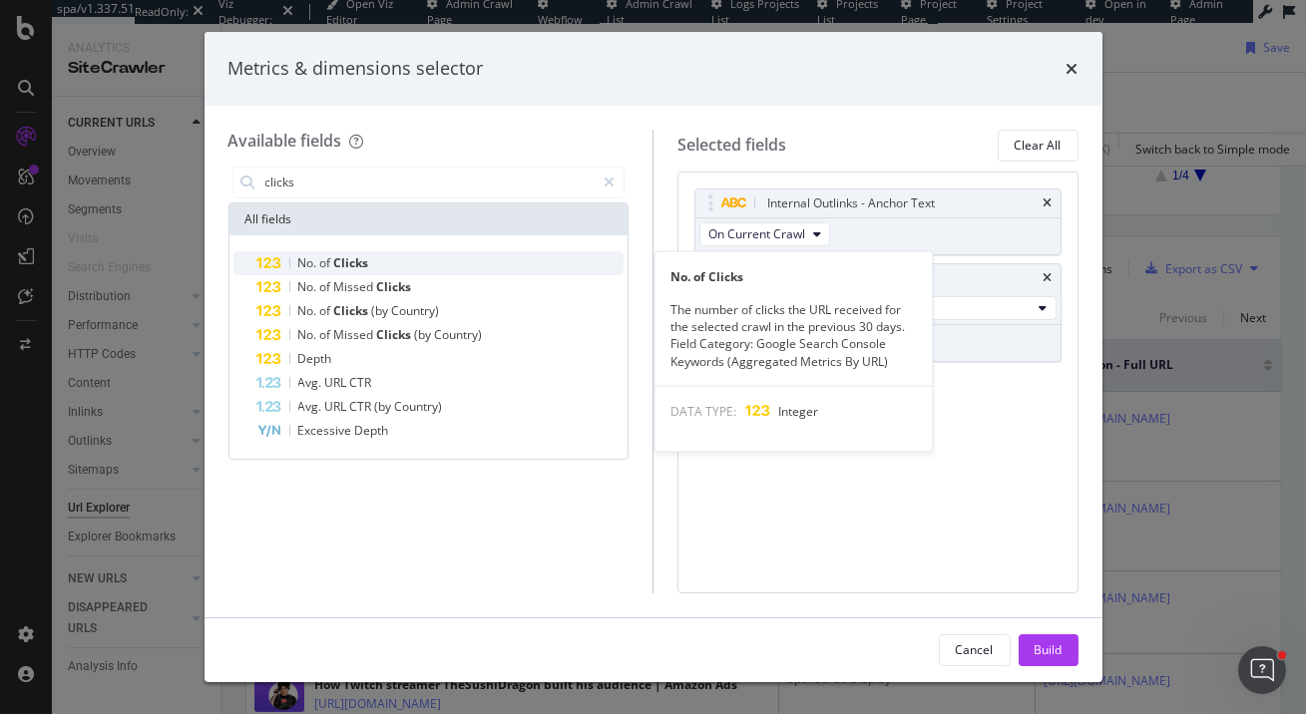
type input "clicks"
click at [362, 261] on span "Clicks" at bounding box center [351, 262] width 35 height 17
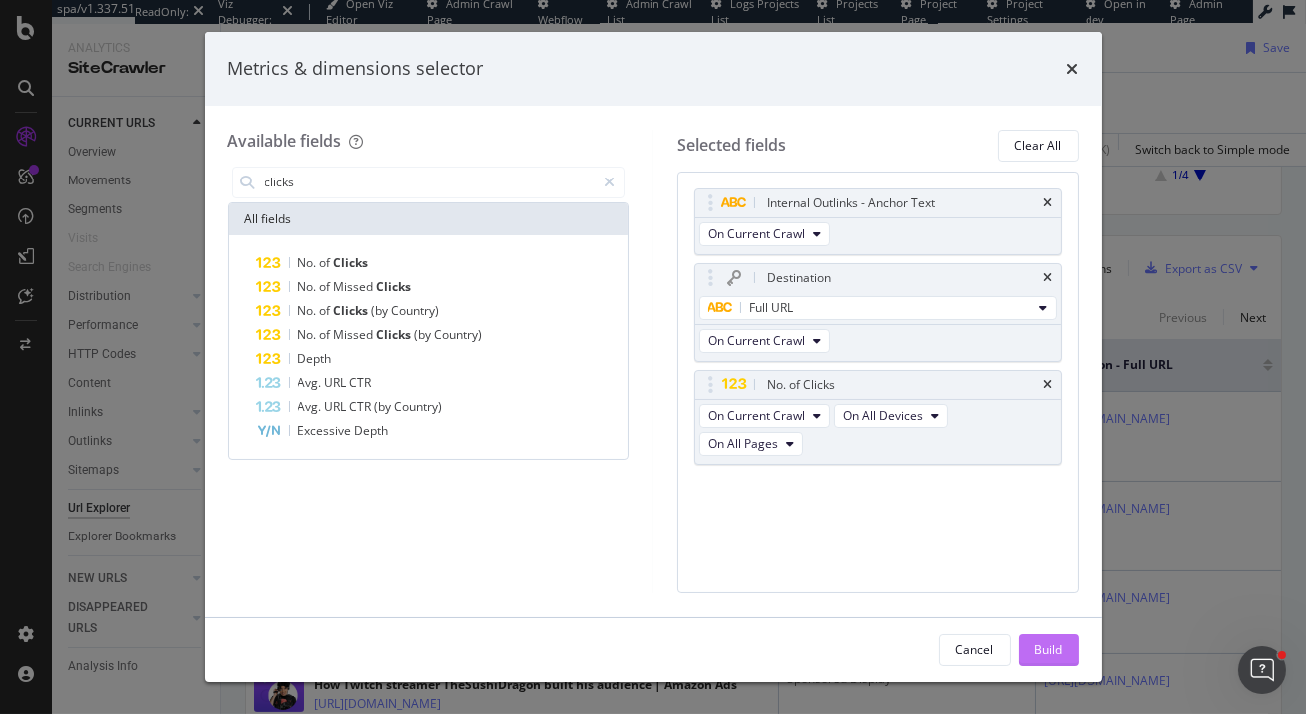
click at [1039, 650] on div "Build" at bounding box center [1049, 650] width 28 height 17
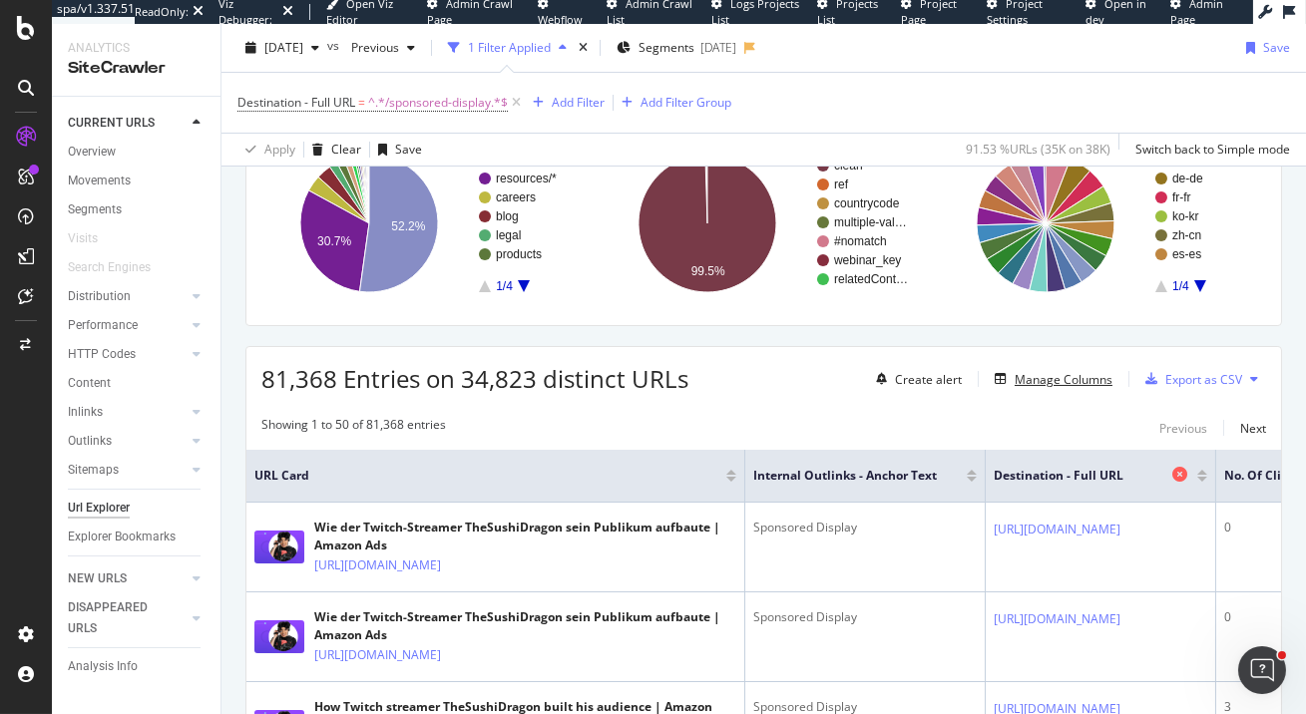
scroll to position [0, 611]
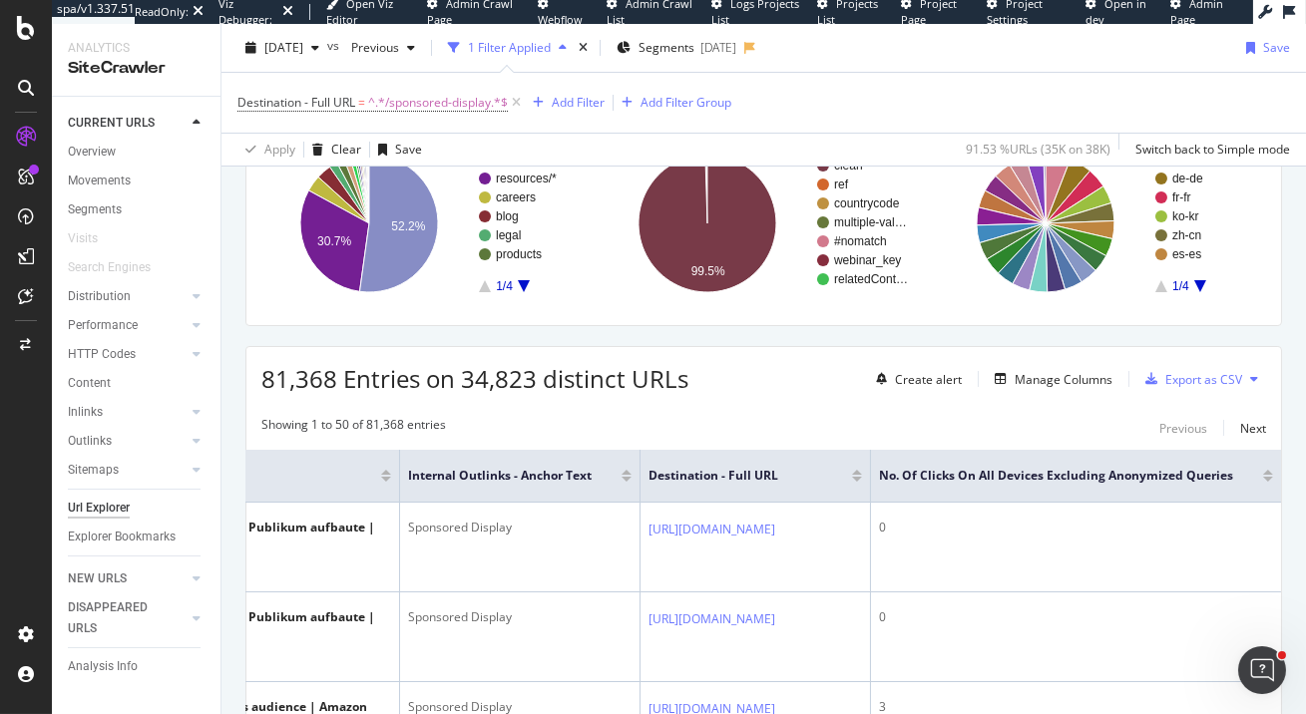
click at [1269, 477] on div at bounding box center [1268, 479] width 10 height 5
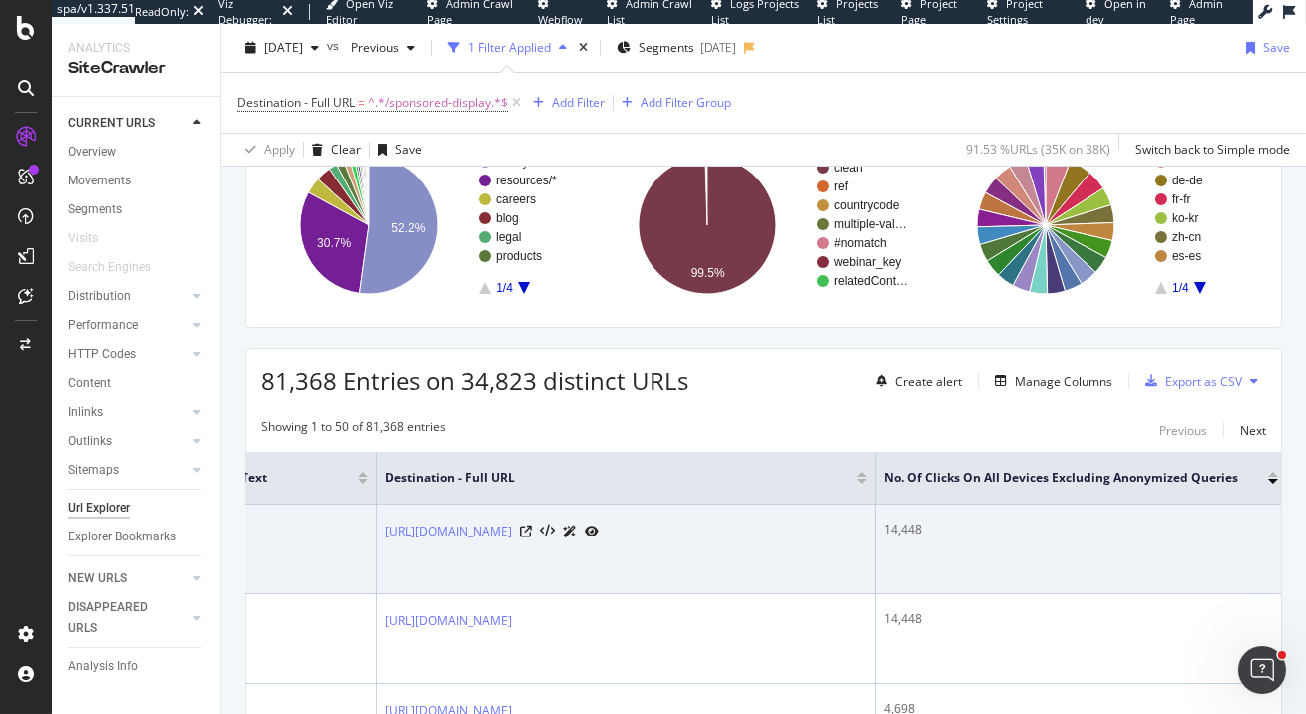
scroll to position [336, 0]
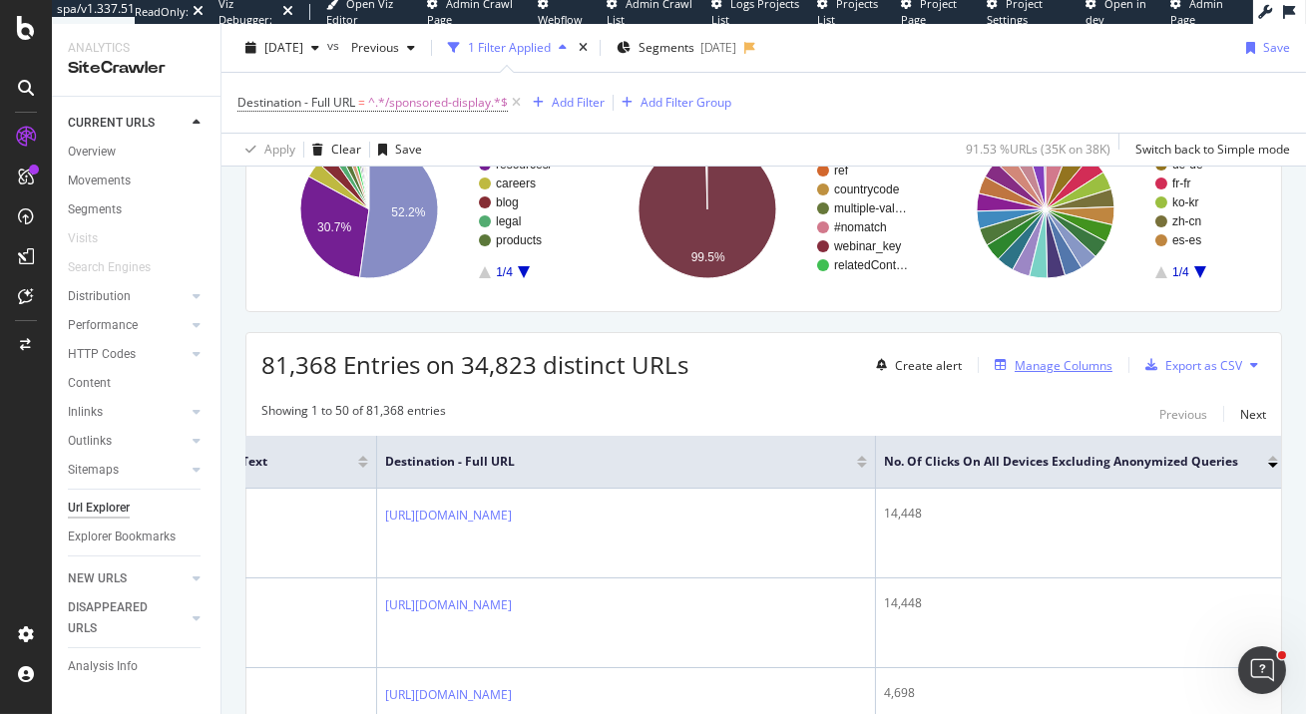
click at [1101, 361] on div "Manage Columns" at bounding box center [1064, 365] width 98 height 17
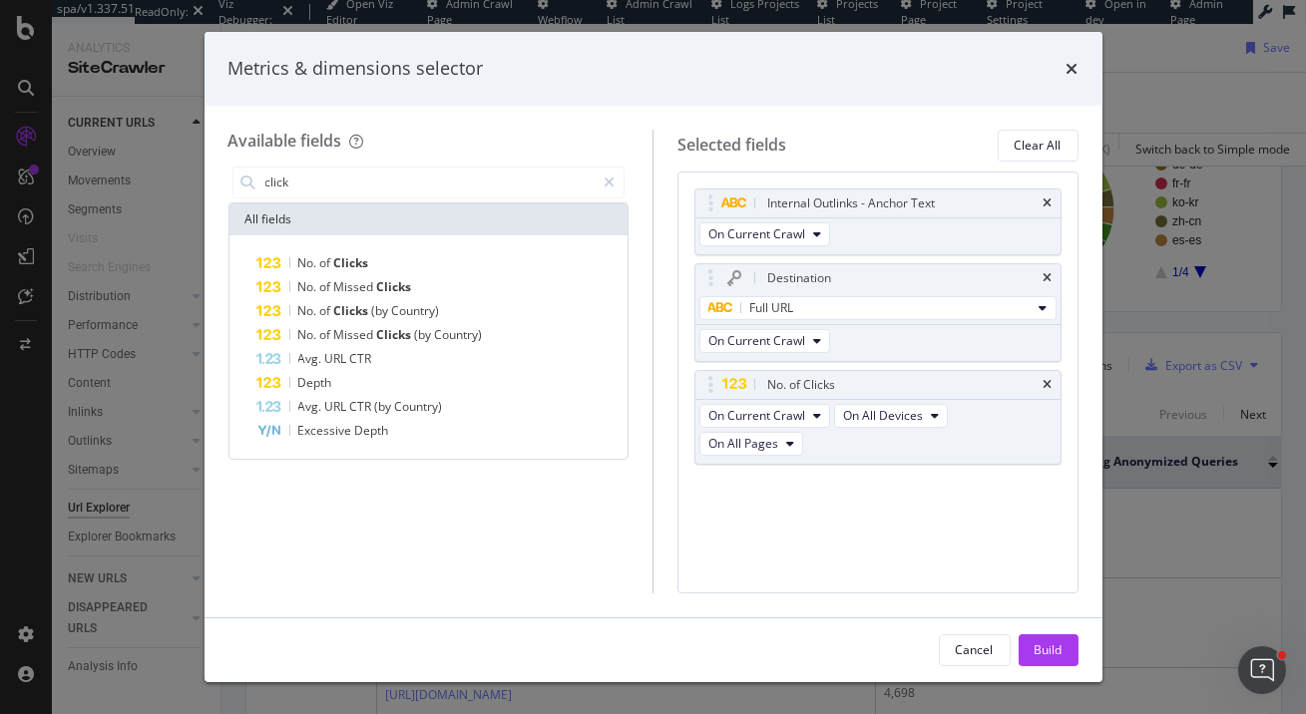
type input "click"
click at [1069, 77] on div "times" at bounding box center [1073, 69] width 12 height 26
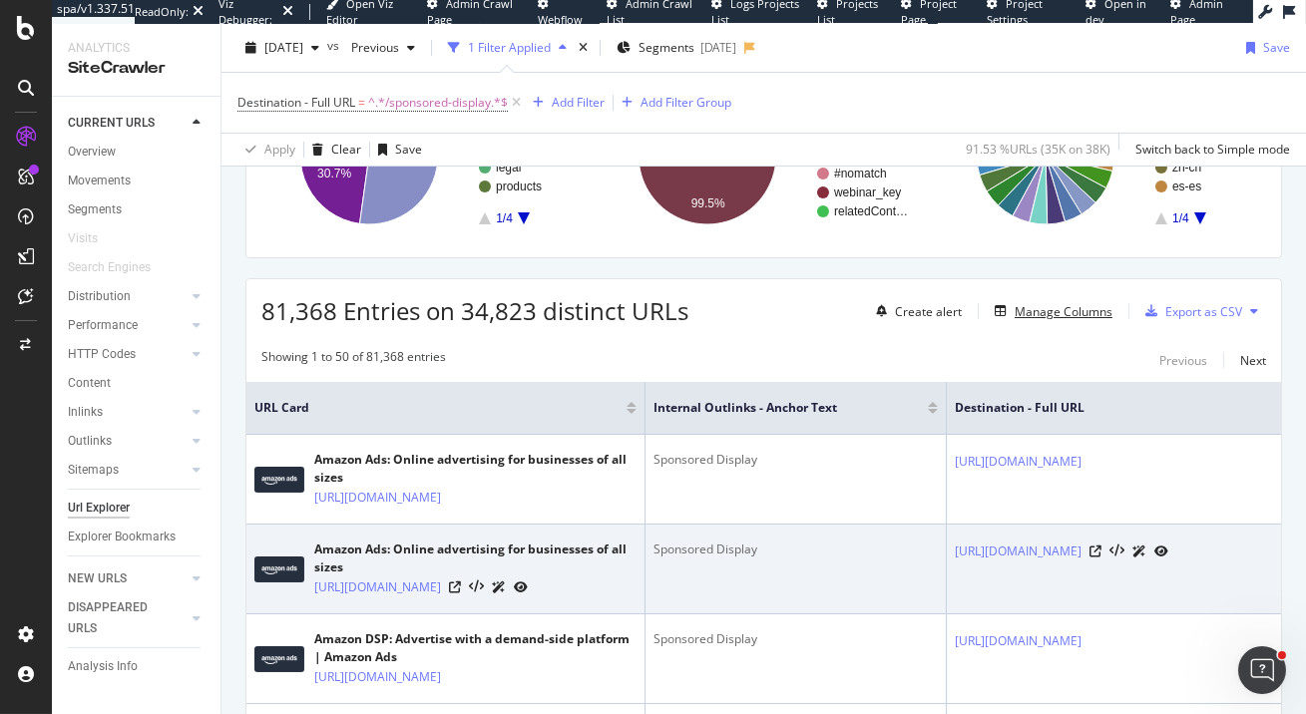
scroll to position [495, 0]
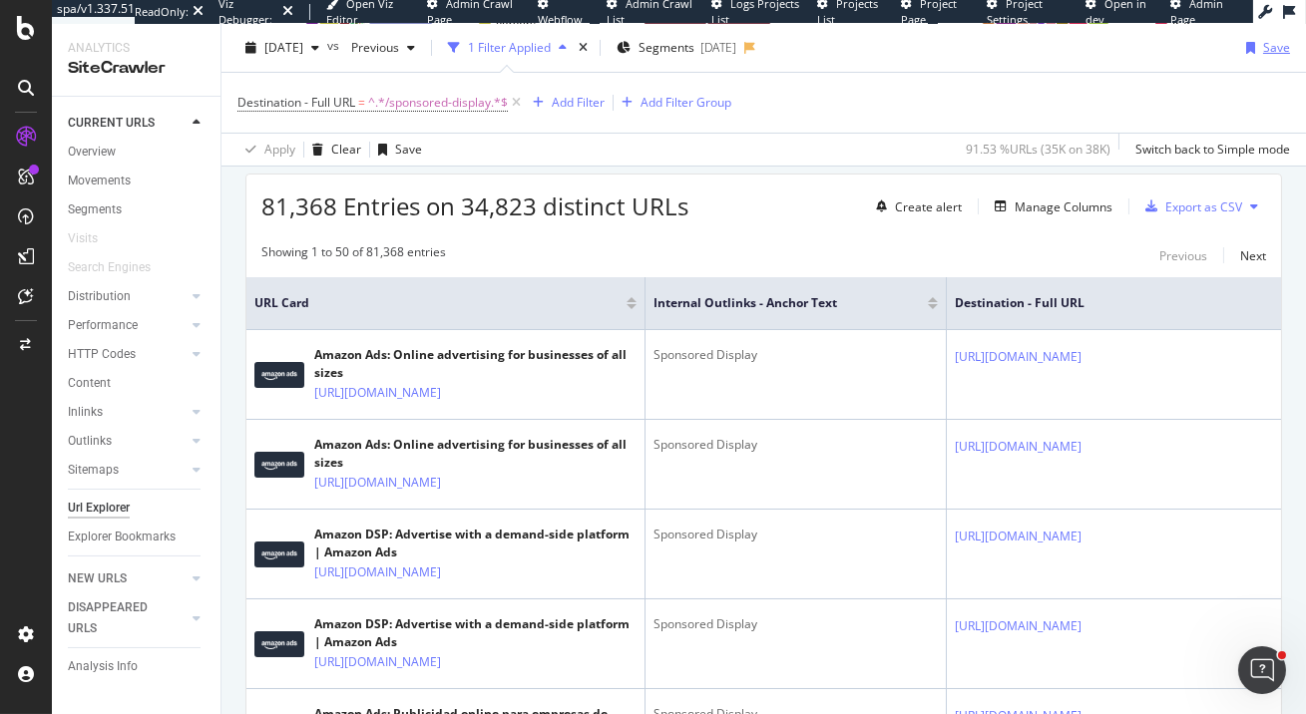
click at [1264, 53] on div "Save" at bounding box center [1276, 47] width 27 height 17
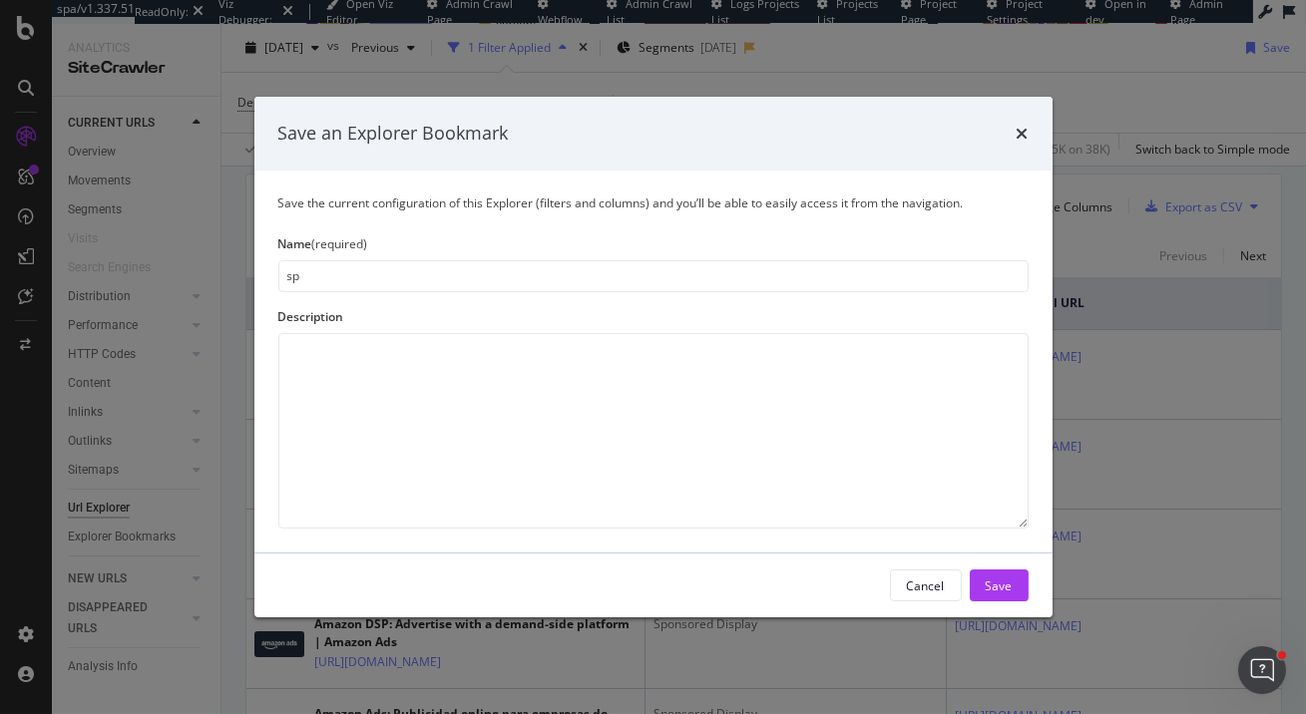
type input "s"
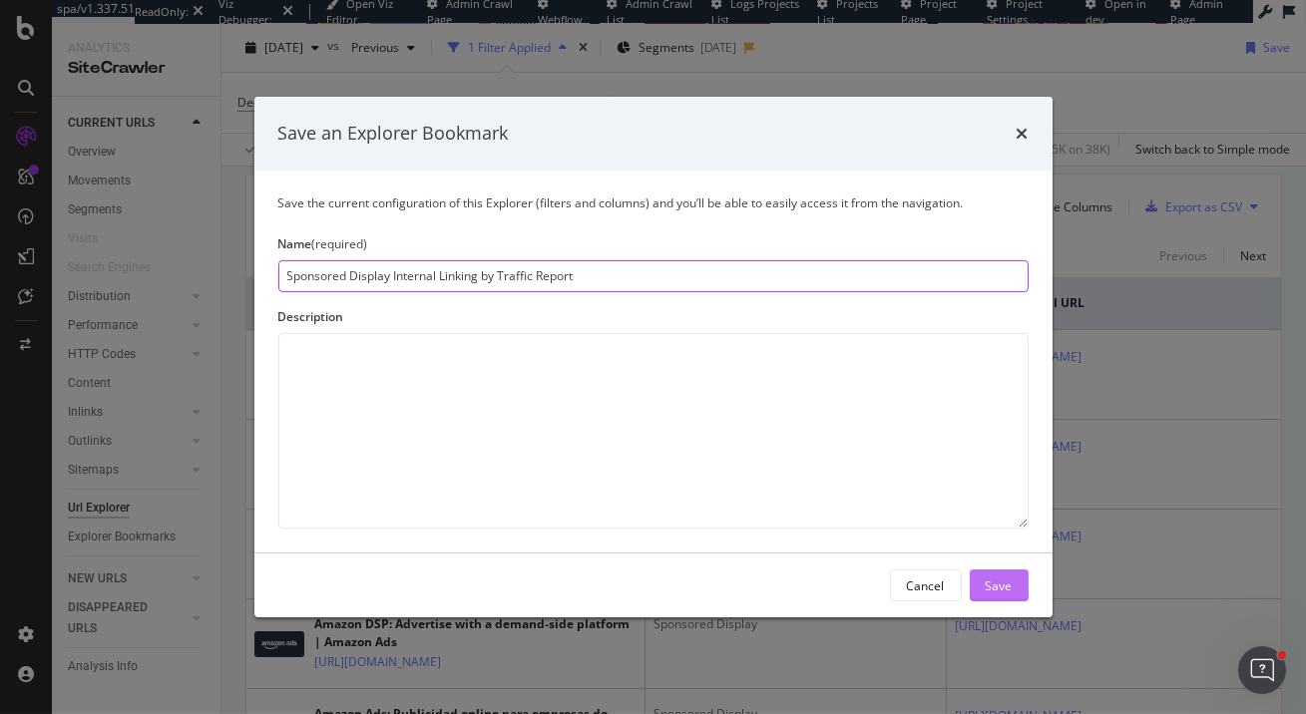
type input "Sponsored Display Internal Linking by Traffic Report"
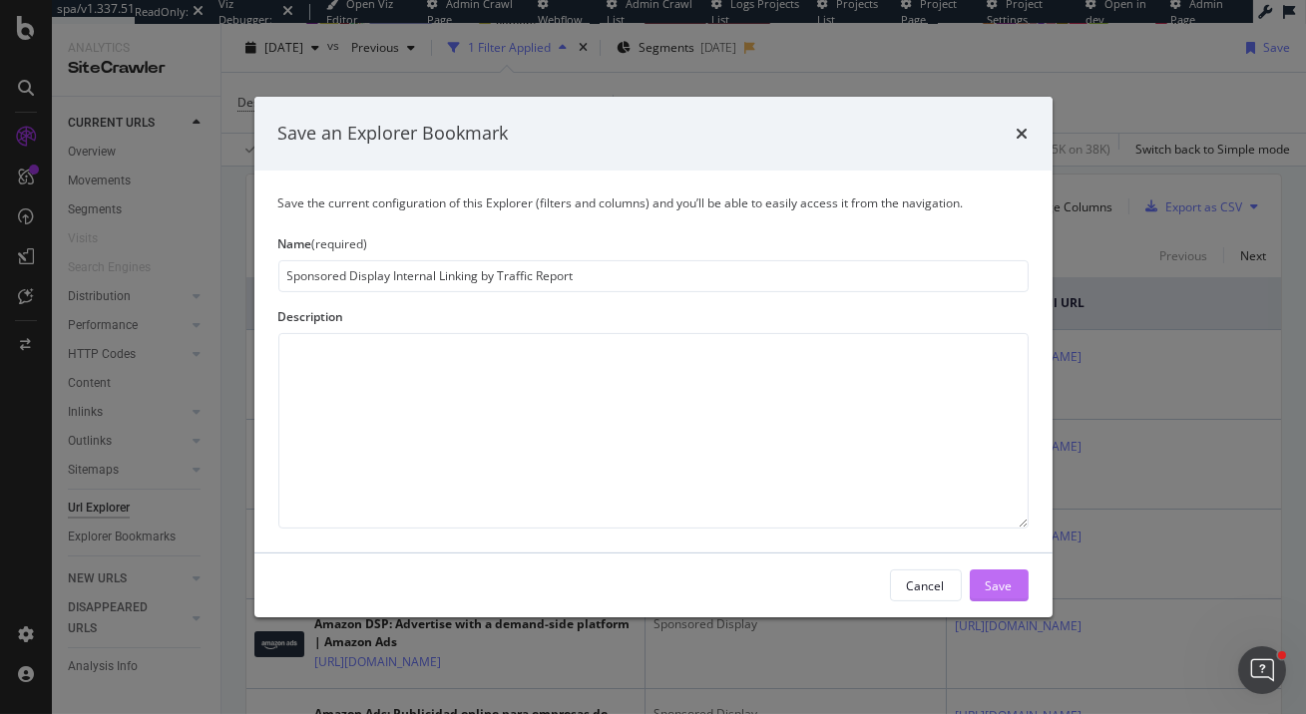
click at [1007, 584] on div "Save" at bounding box center [999, 585] width 27 height 17
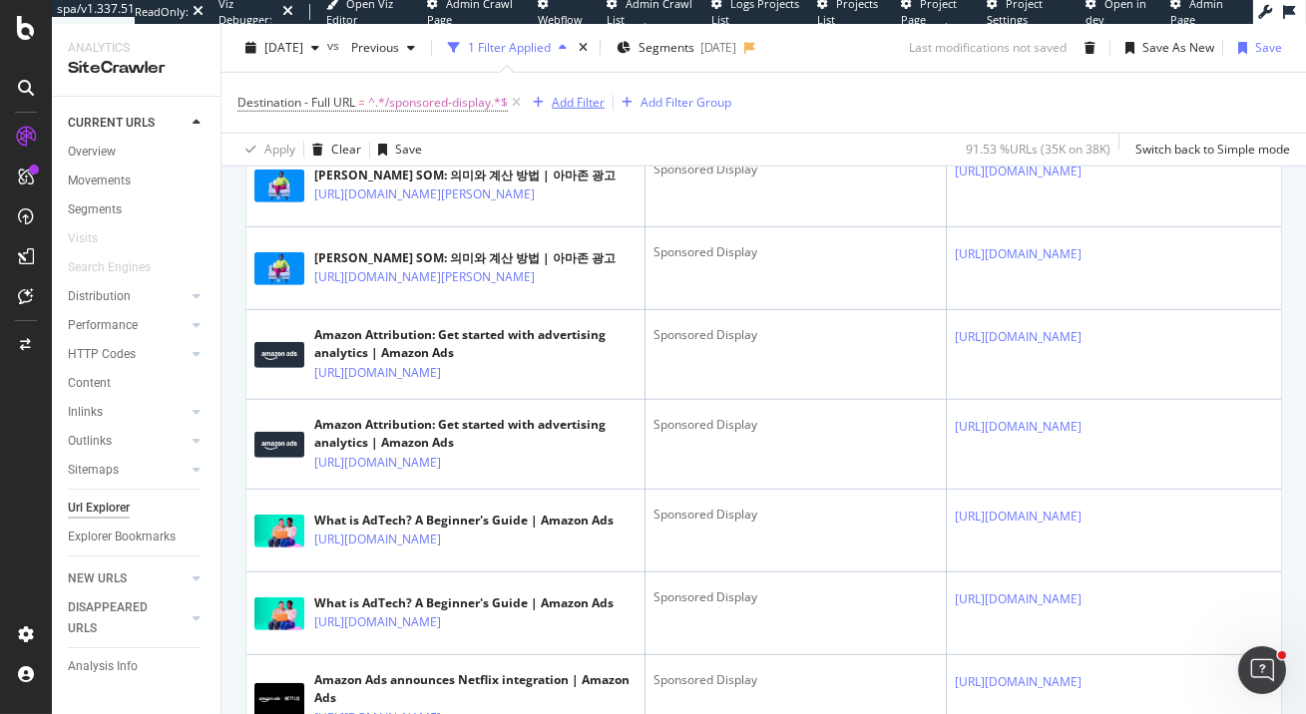
click at [578, 100] on div "Add Filter" at bounding box center [578, 102] width 53 height 17
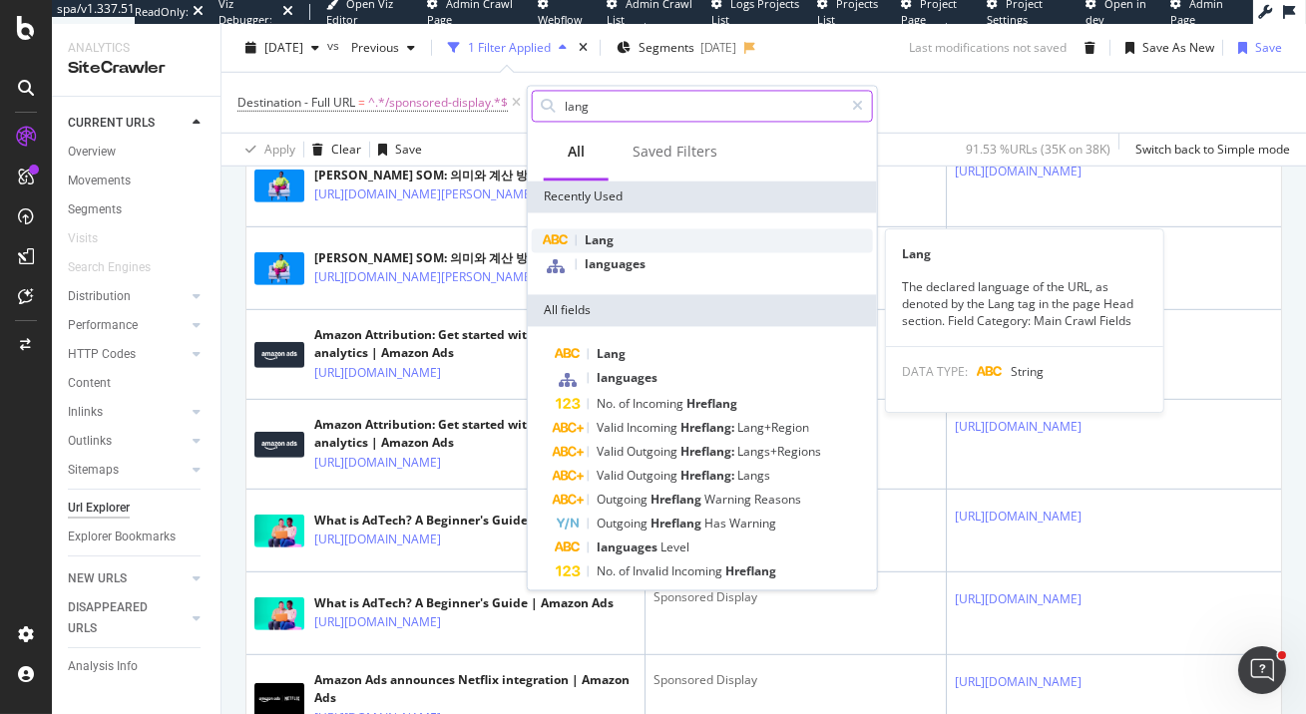
type input "lang"
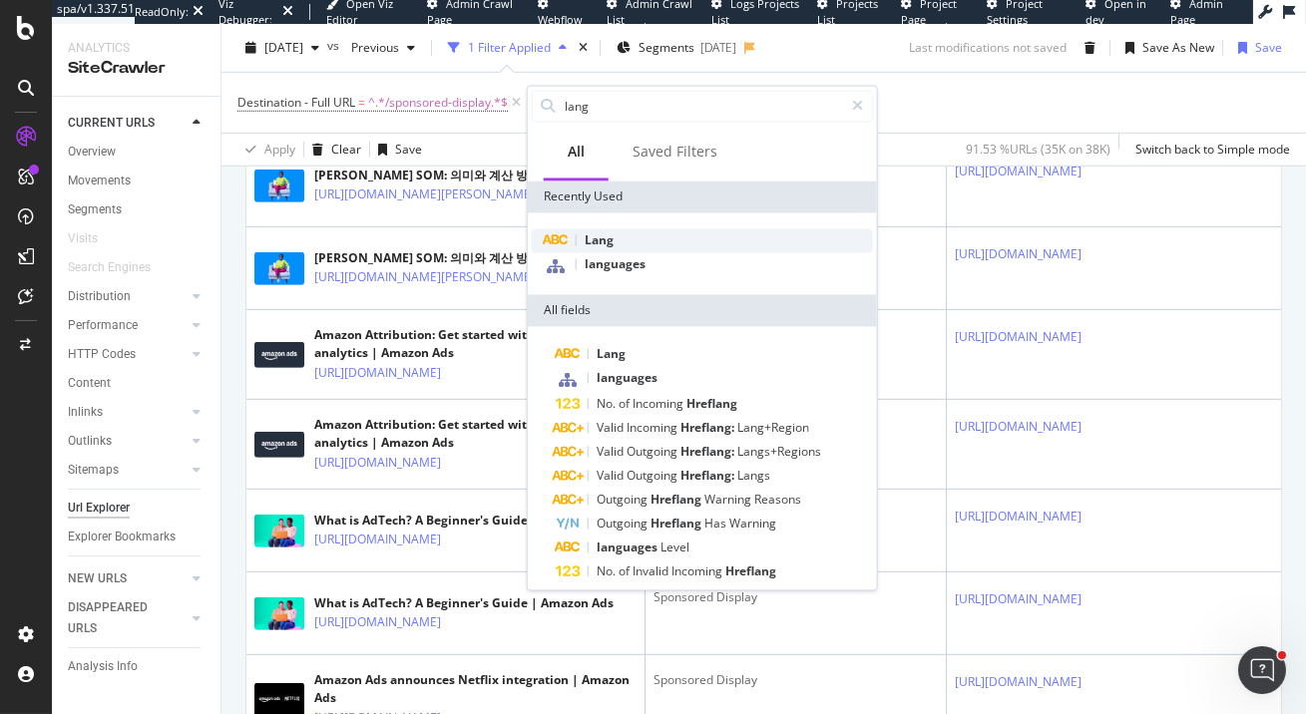
click at [655, 244] on div "Lang" at bounding box center [702, 241] width 341 height 24
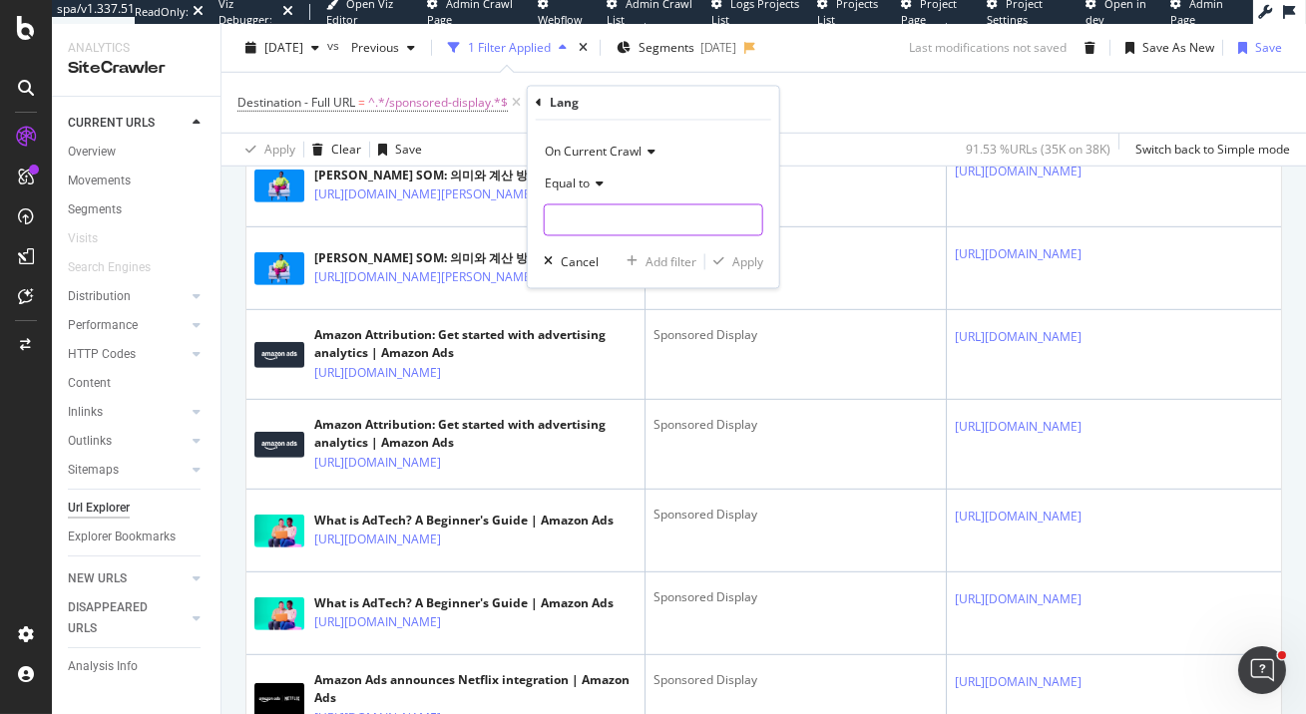
click at [648, 230] on input "text" at bounding box center [654, 221] width 218 height 32
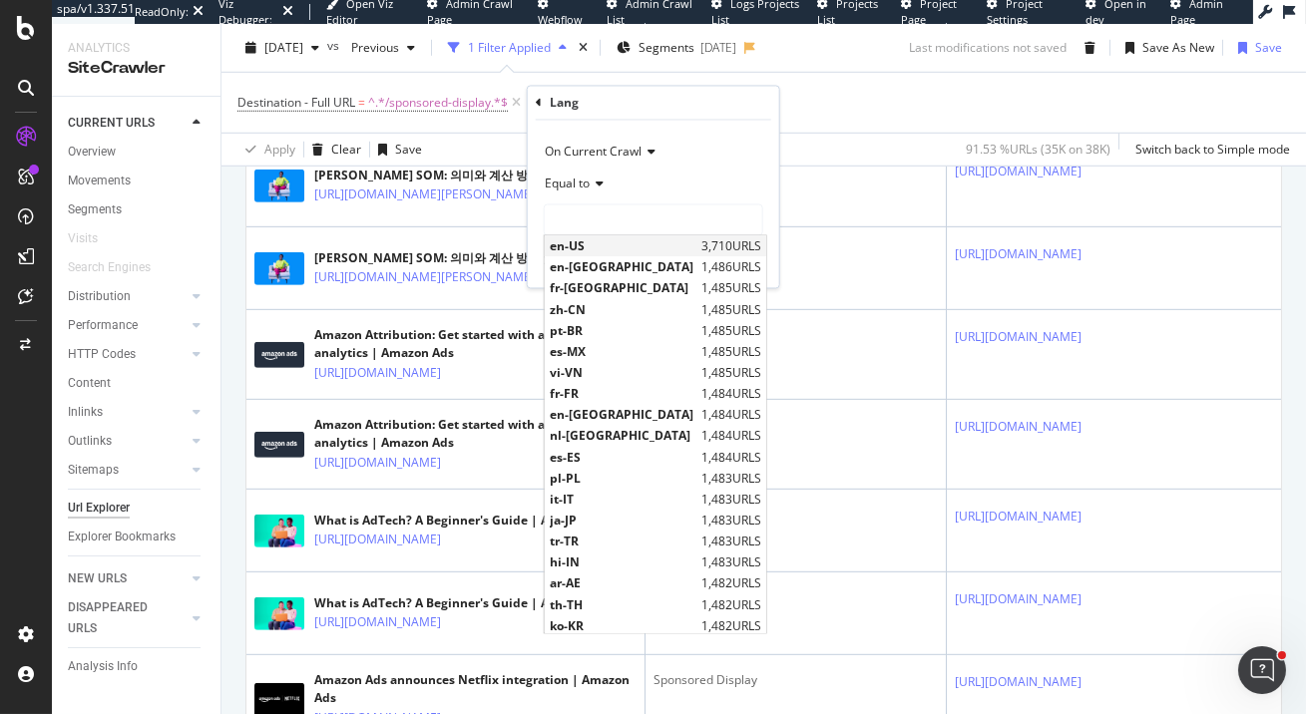
click at [644, 242] on span "en-US" at bounding box center [623, 246] width 147 height 17
type input "en-US"
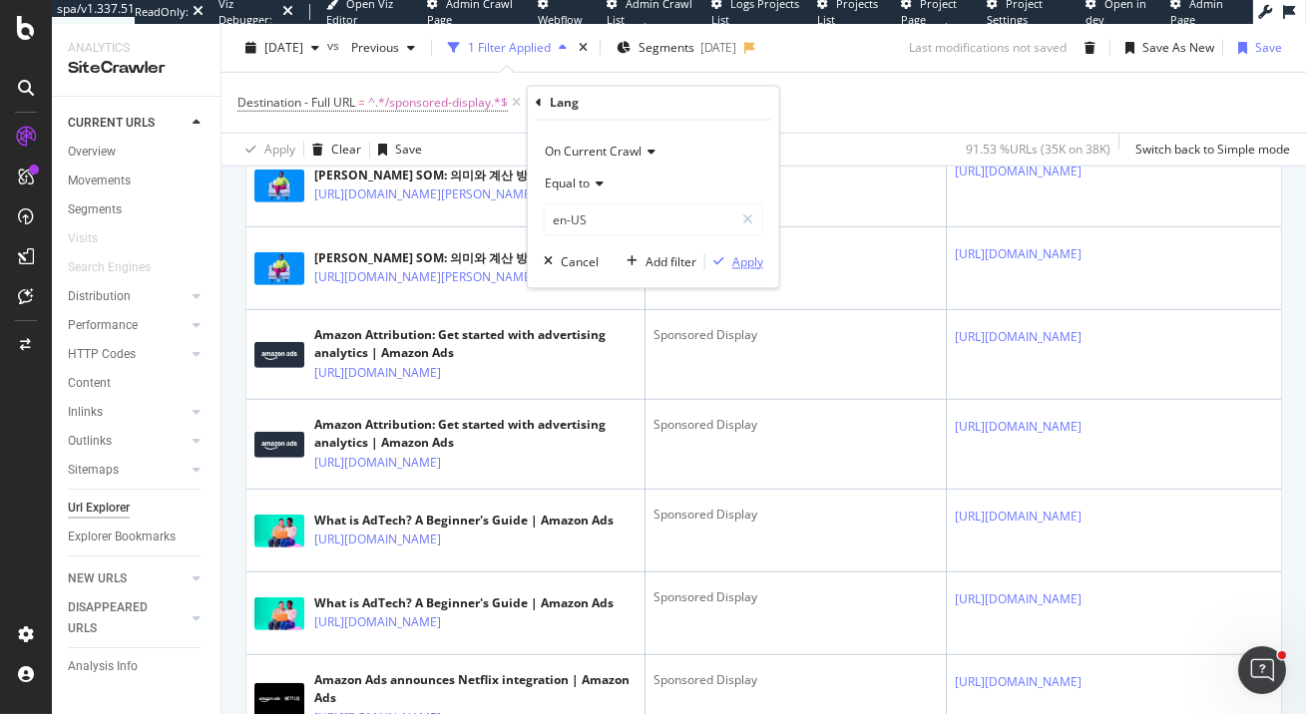
click at [742, 261] on div "Apply" at bounding box center [747, 261] width 31 height 17
